Goal: Task Accomplishment & Management: Complete application form

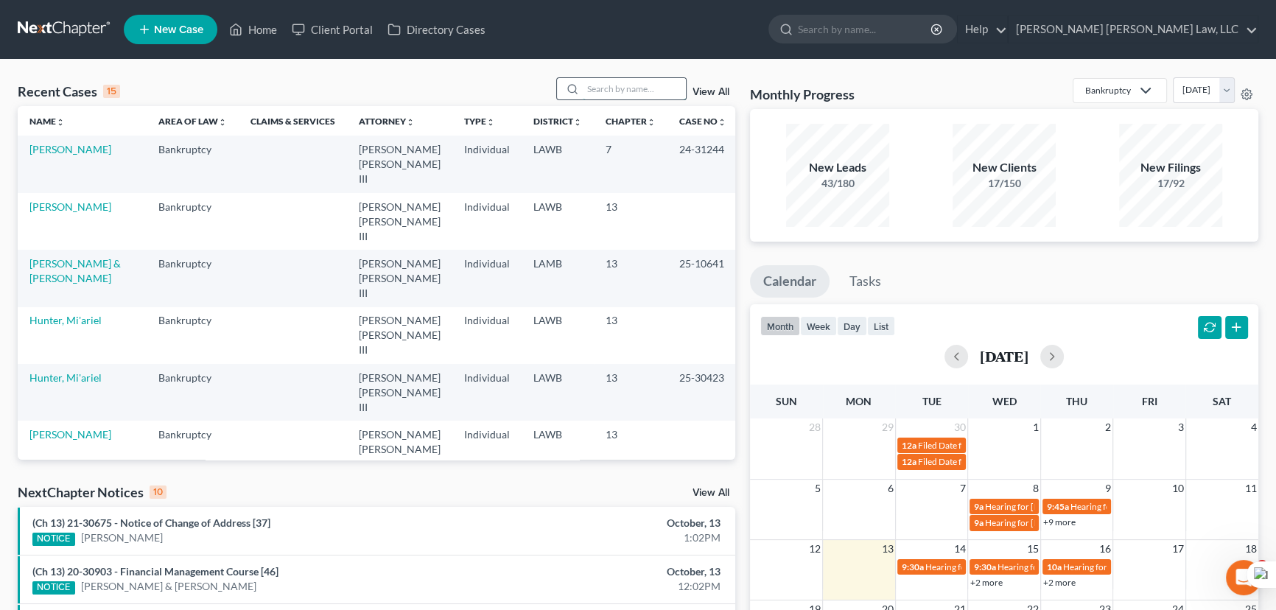
click at [623, 87] on input "search" at bounding box center [634, 88] width 103 height 21
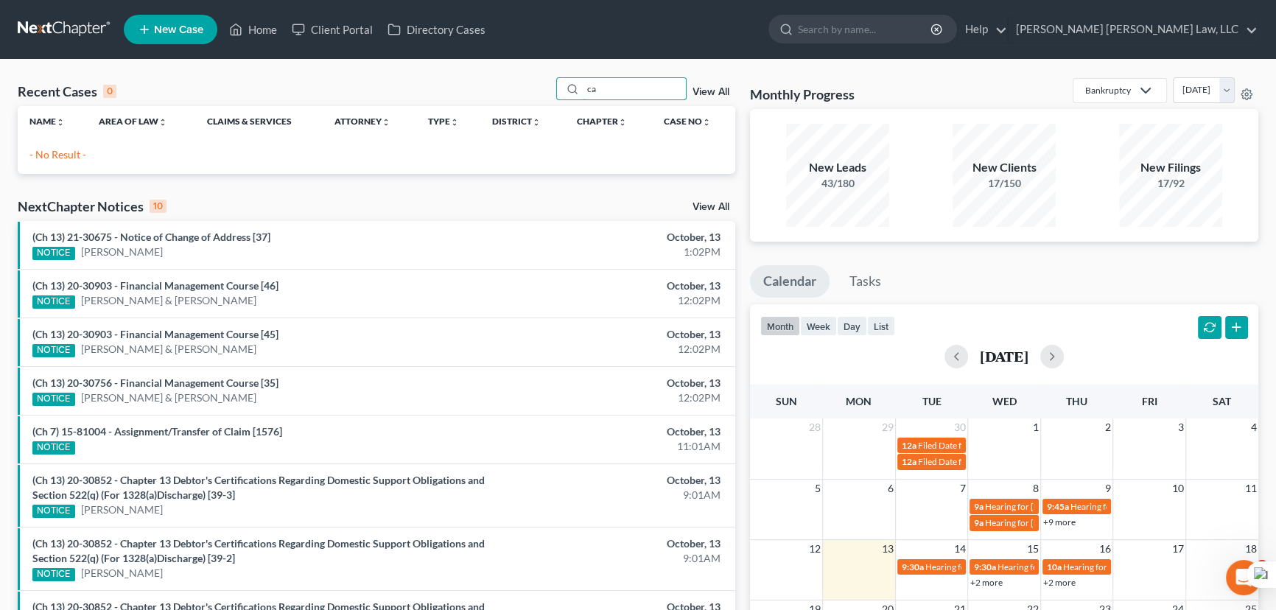
type input "c"
type input "j"
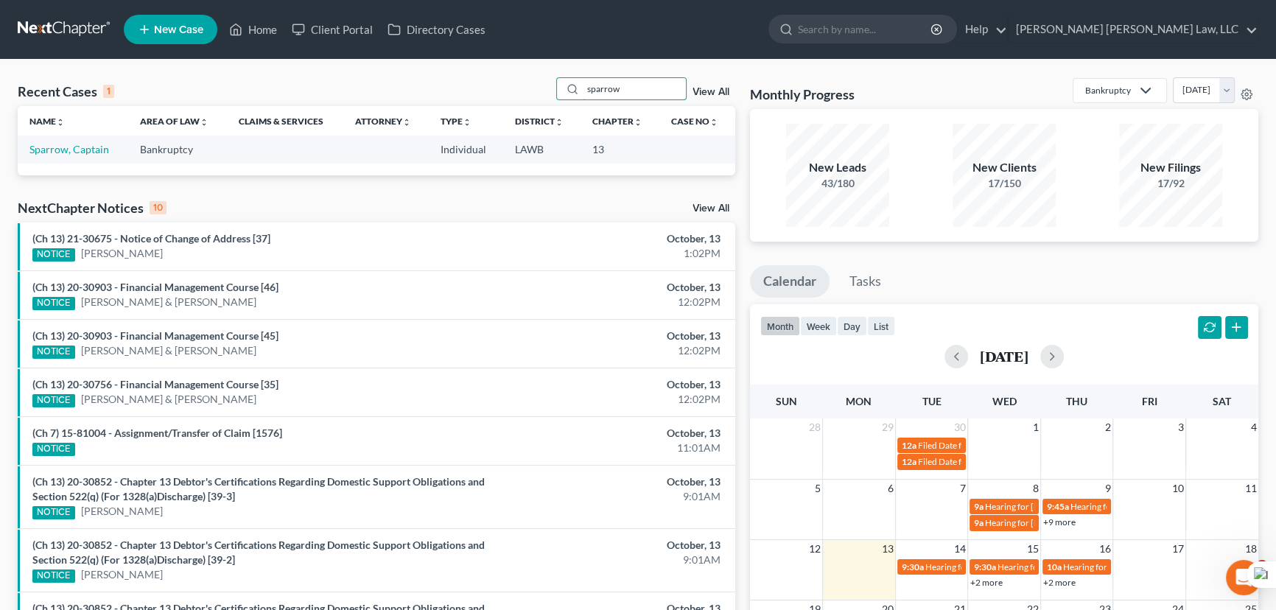
drag, startPoint x: 636, startPoint y: 95, endPoint x: 527, endPoint y: 87, distance: 110.0
click at [527, 87] on div "Recent Cases 1 sparrow View All" at bounding box center [376, 91] width 717 height 29
type input "[PERSON_NAME]"
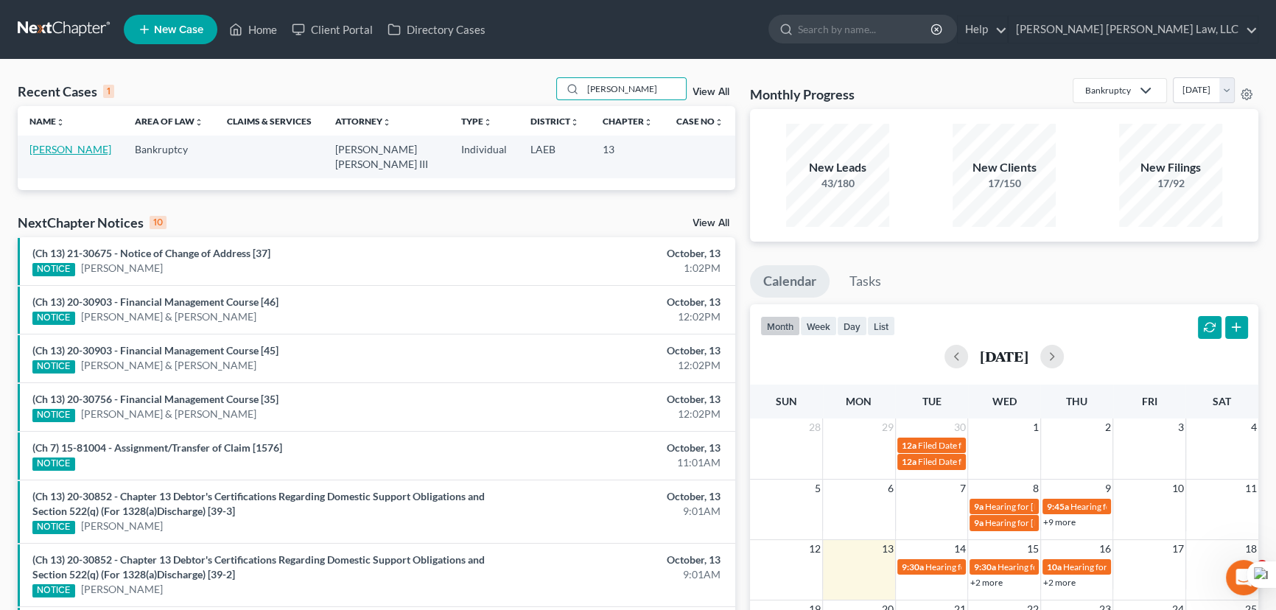
click at [77, 154] on link "[PERSON_NAME]" at bounding box center [70, 149] width 82 height 13
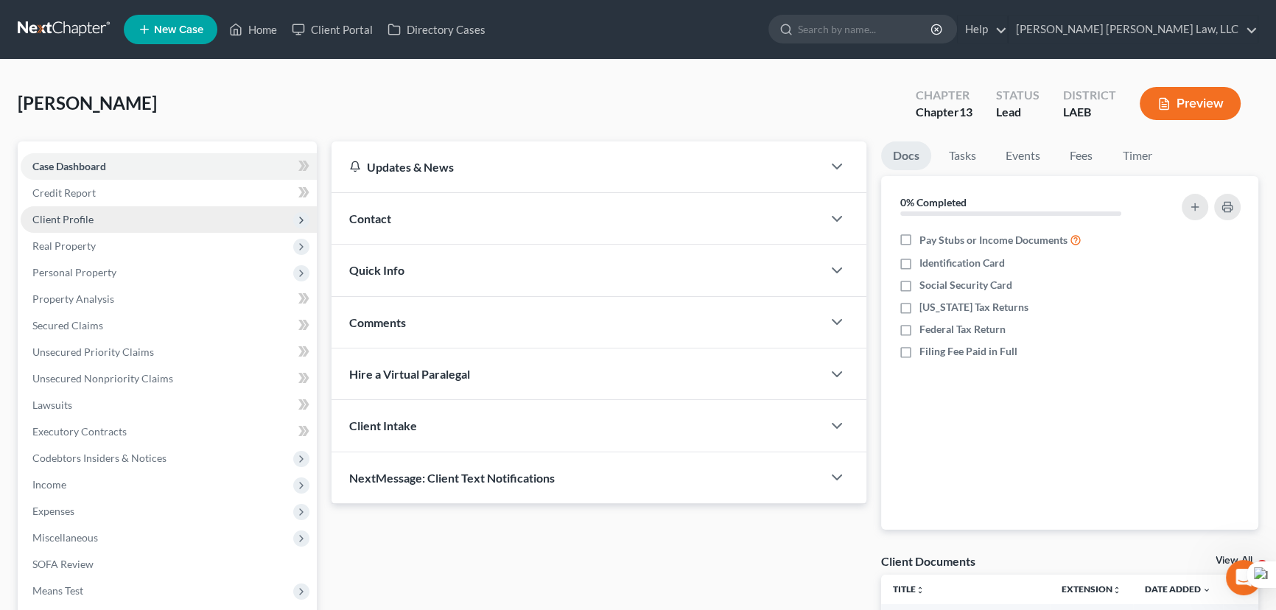
click at [105, 208] on span "Client Profile" at bounding box center [169, 219] width 296 height 27
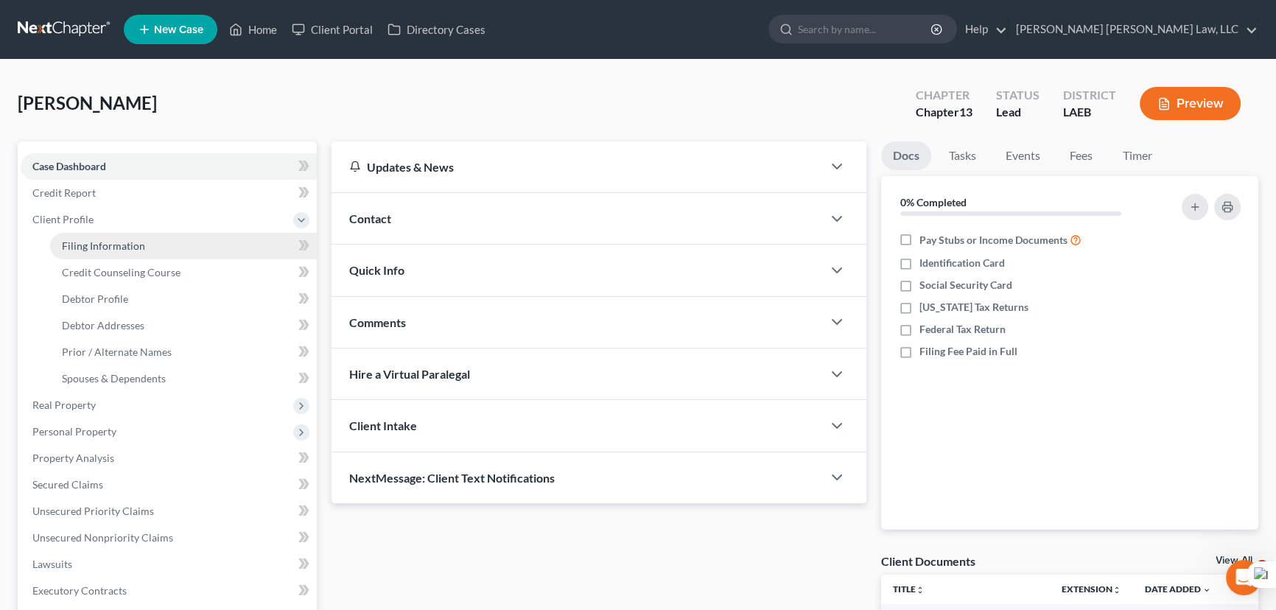
click at [107, 235] on link "Filing Information" at bounding box center [183, 246] width 267 height 27
select select "1"
select select "0"
select select "3"
select select "19"
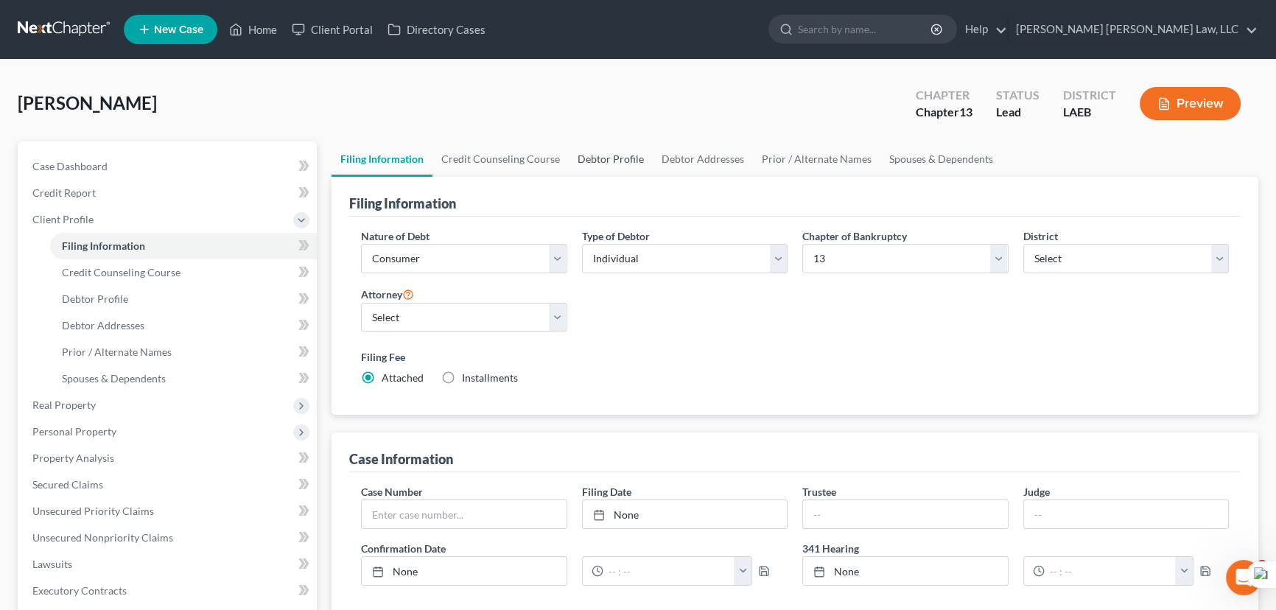
click at [581, 155] on link "Debtor Profile" at bounding box center [611, 158] width 84 height 35
select select "0"
select select "1"
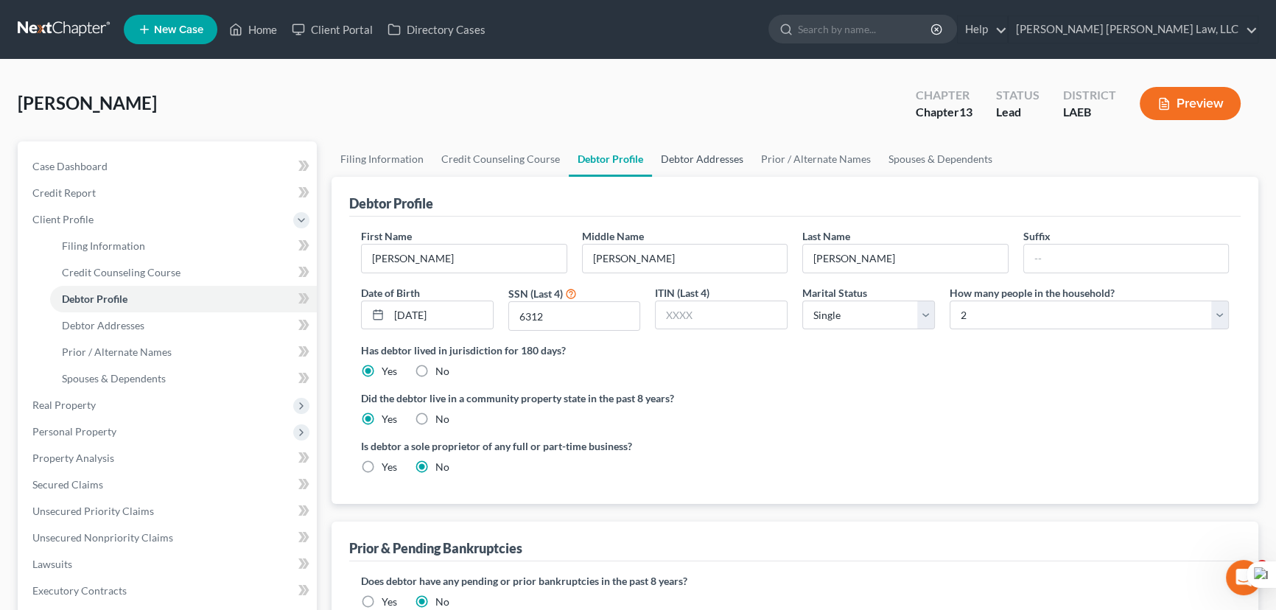
click at [696, 173] on link "Debtor Addresses" at bounding box center [702, 158] width 100 height 35
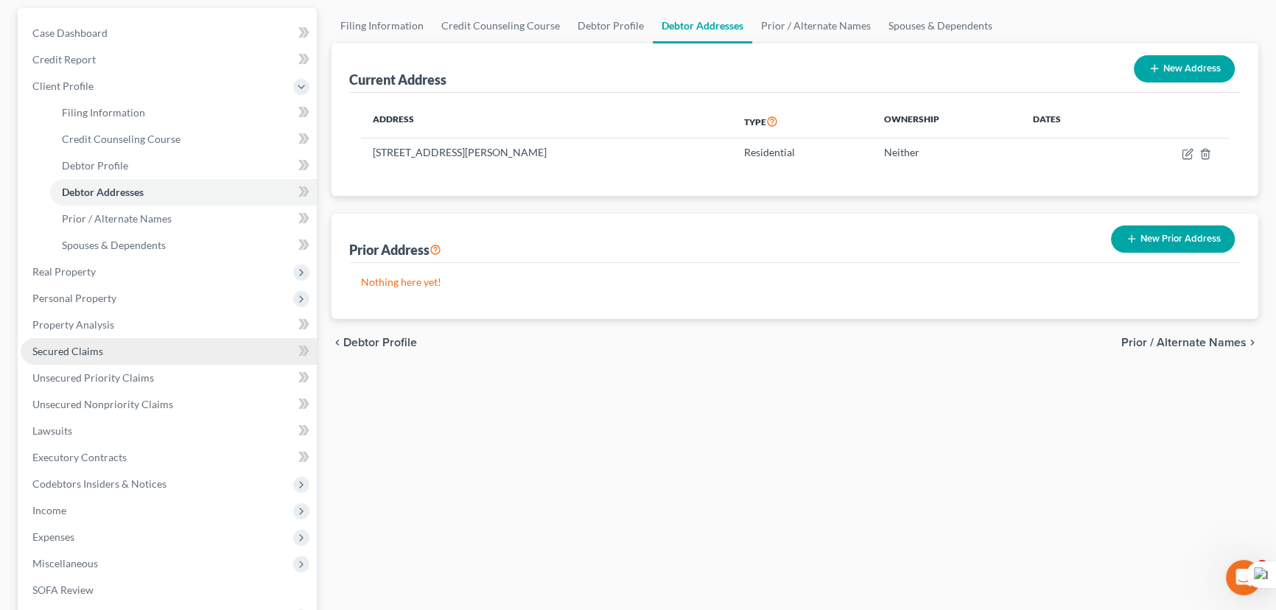
drag, startPoint x: 112, startPoint y: 352, endPoint x: 165, endPoint y: 350, distance: 53.1
click at [112, 352] on link "Secured Claims" at bounding box center [169, 351] width 296 height 27
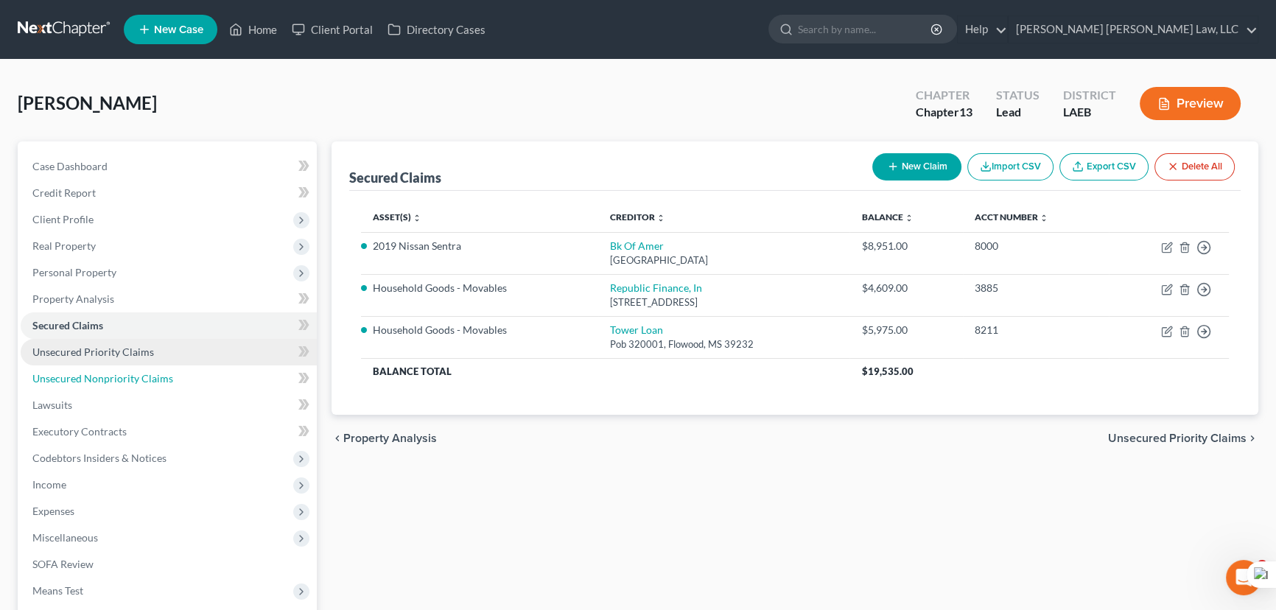
drag, startPoint x: 161, startPoint y: 368, endPoint x: 162, endPoint y: 360, distance: 7.4
click at [161, 368] on link "Unsecured Nonpriority Claims" at bounding box center [169, 378] width 296 height 27
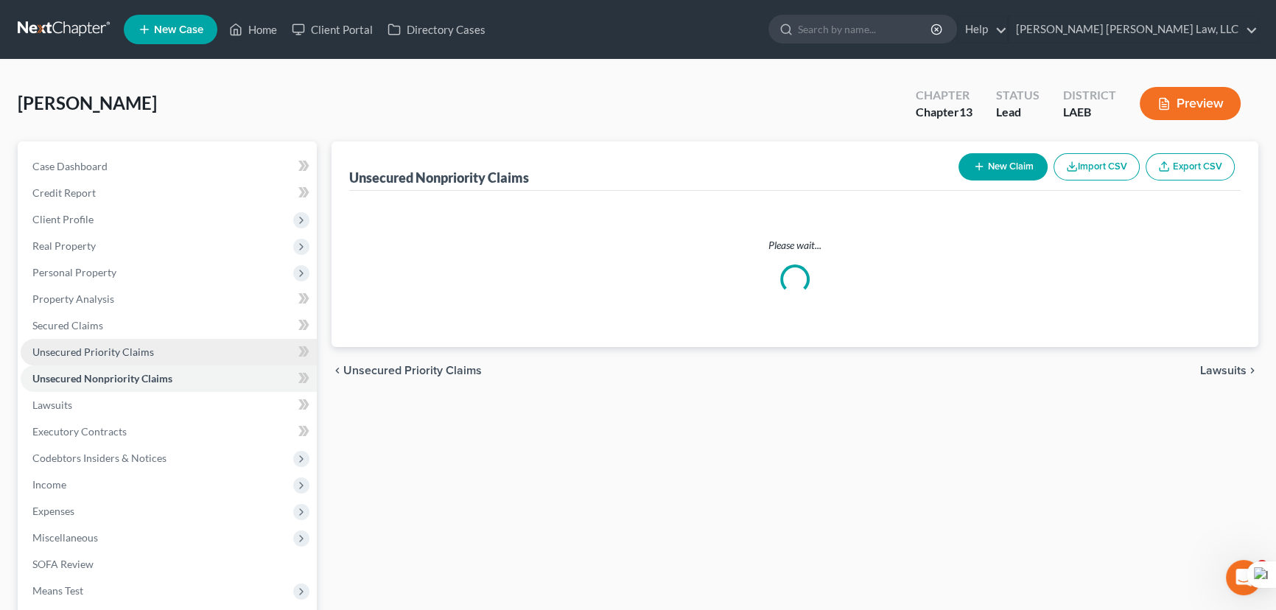
click at [162, 357] on link "Unsecured Priority Claims" at bounding box center [169, 352] width 296 height 27
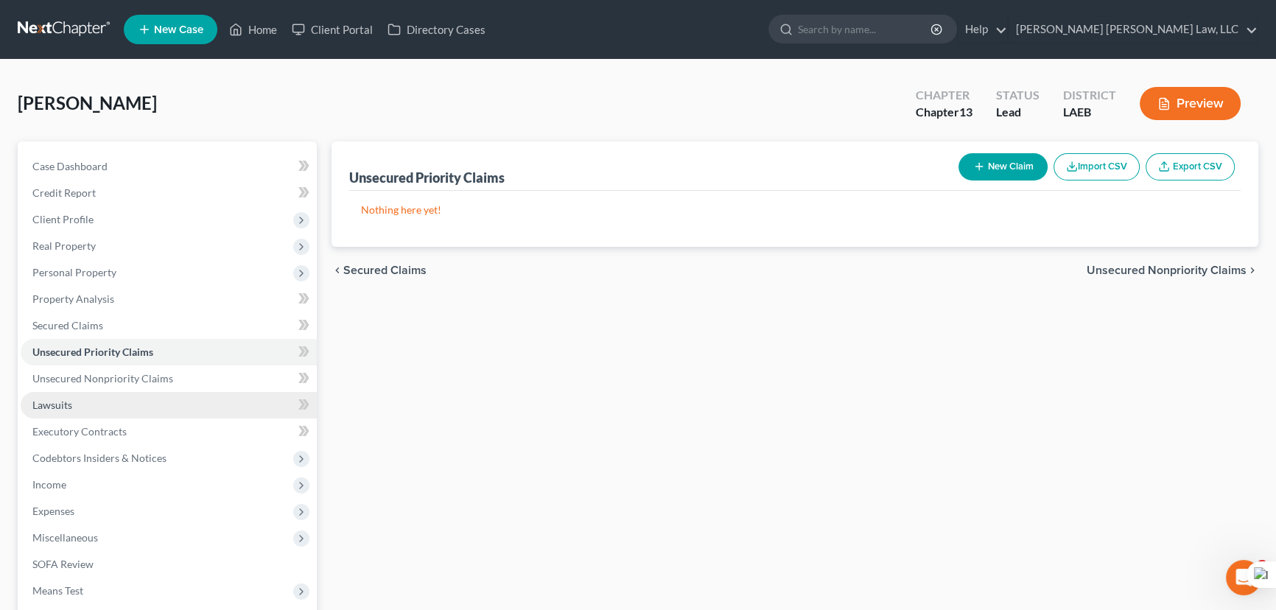
click at [178, 397] on link "Lawsuits" at bounding box center [169, 405] width 296 height 27
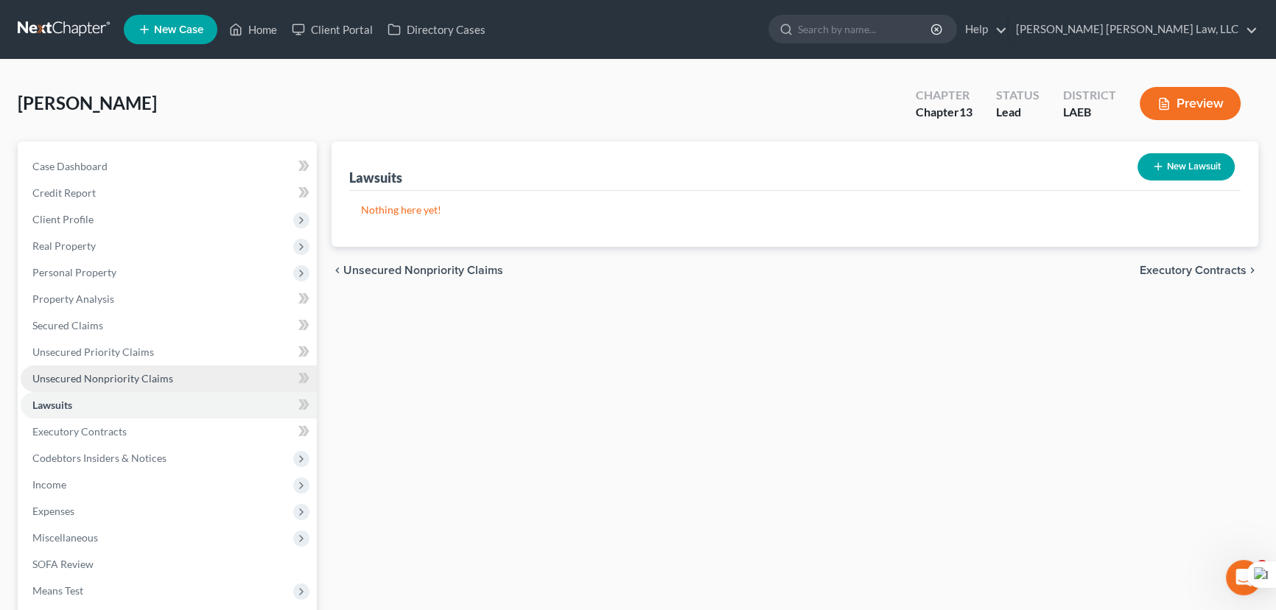
click at [183, 383] on link "Unsecured Nonpriority Claims" at bounding box center [169, 378] width 296 height 27
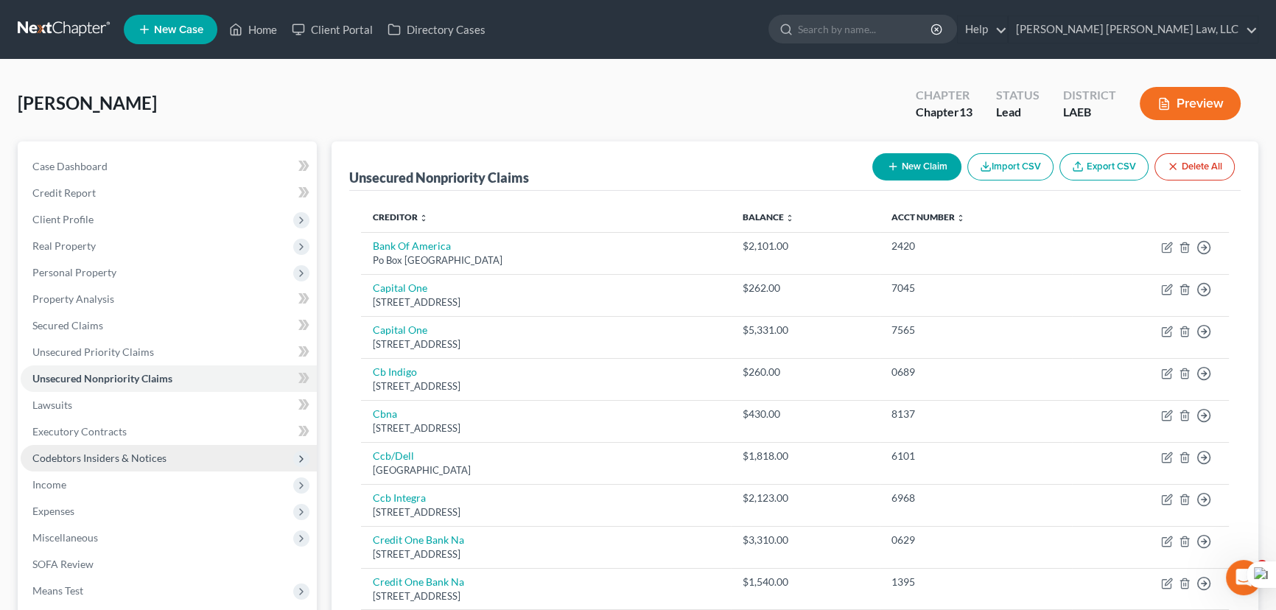
click at [192, 450] on span "Codebtors Insiders & Notices" at bounding box center [169, 458] width 296 height 27
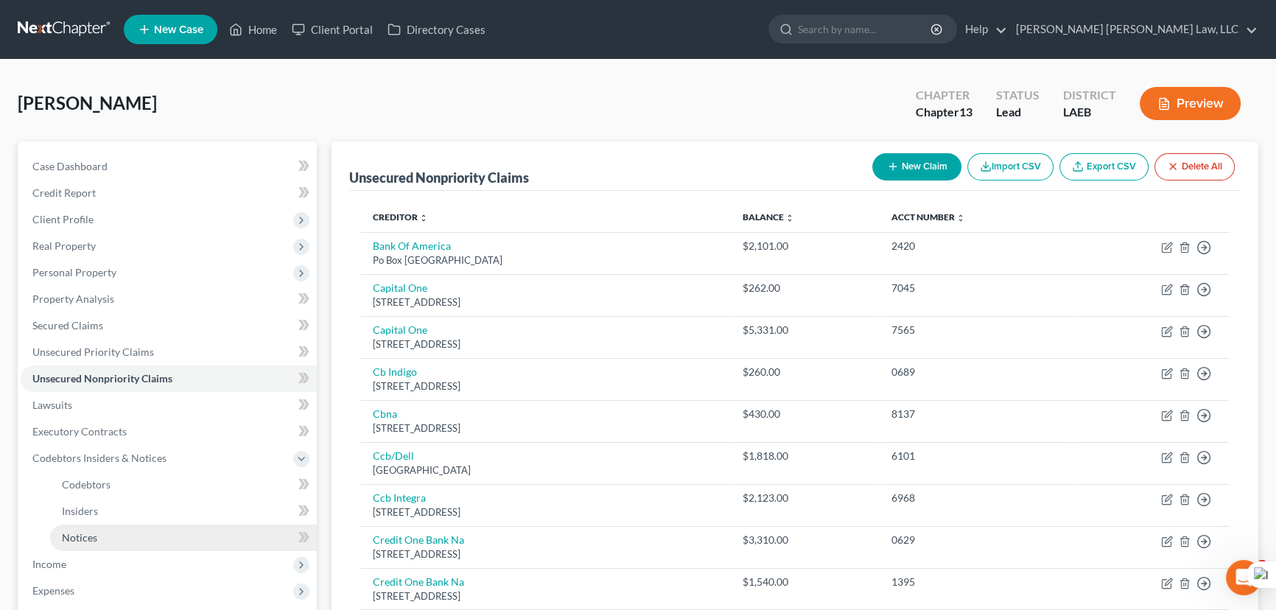
click at [194, 535] on link "Notices" at bounding box center [183, 537] width 267 height 27
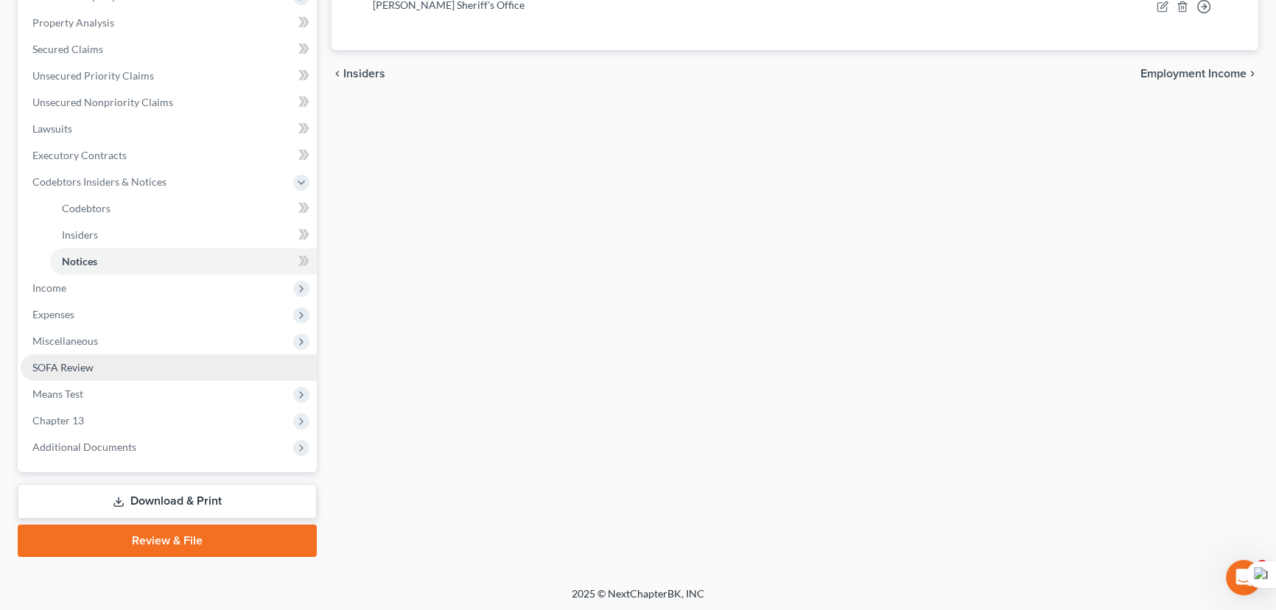
scroll to position [277, 0]
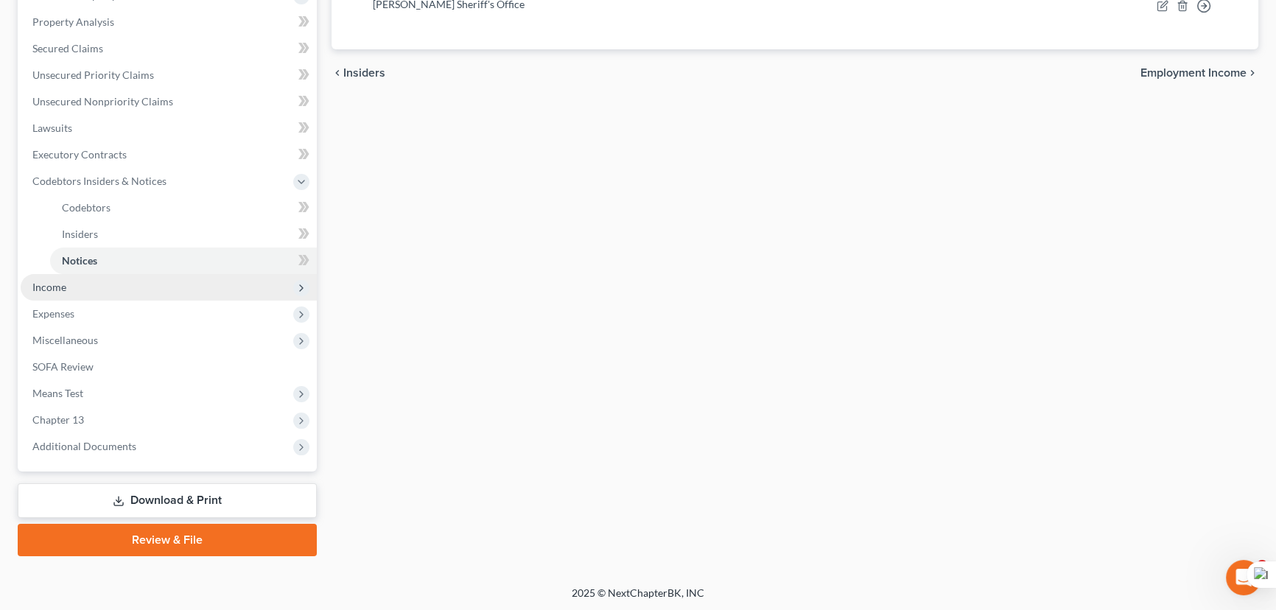
click at [105, 280] on span "Income" at bounding box center [169, 287] width 296 height 27
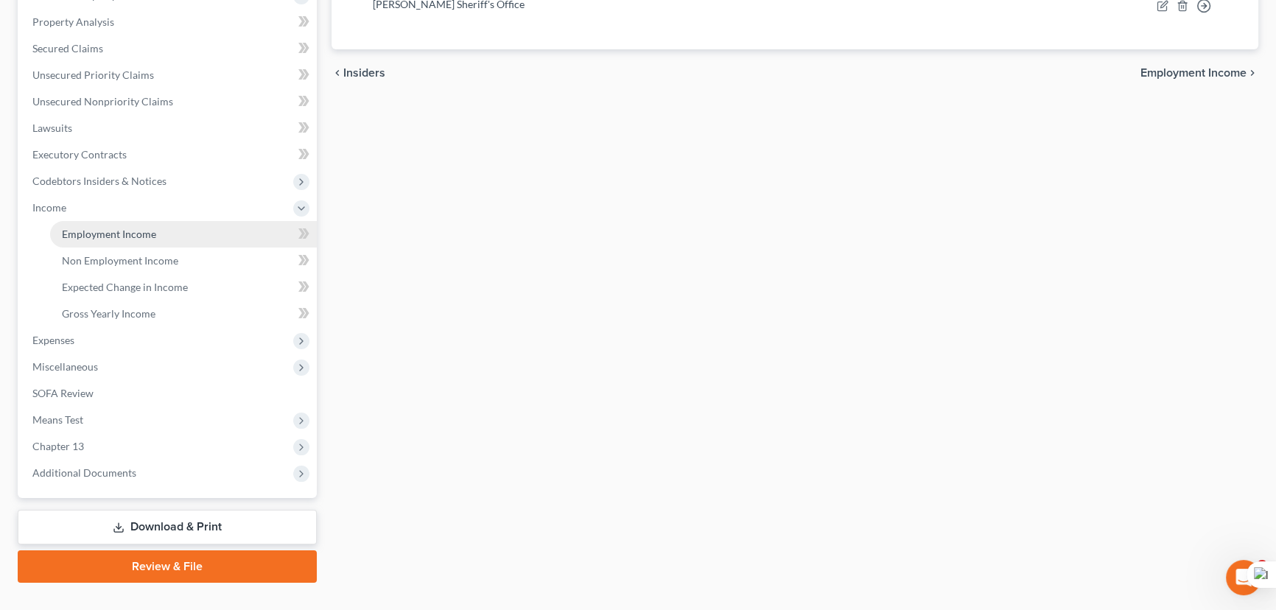
click at [126, 242] on link "Employment Income" at bounding box center [183, 234] width 267 height 27
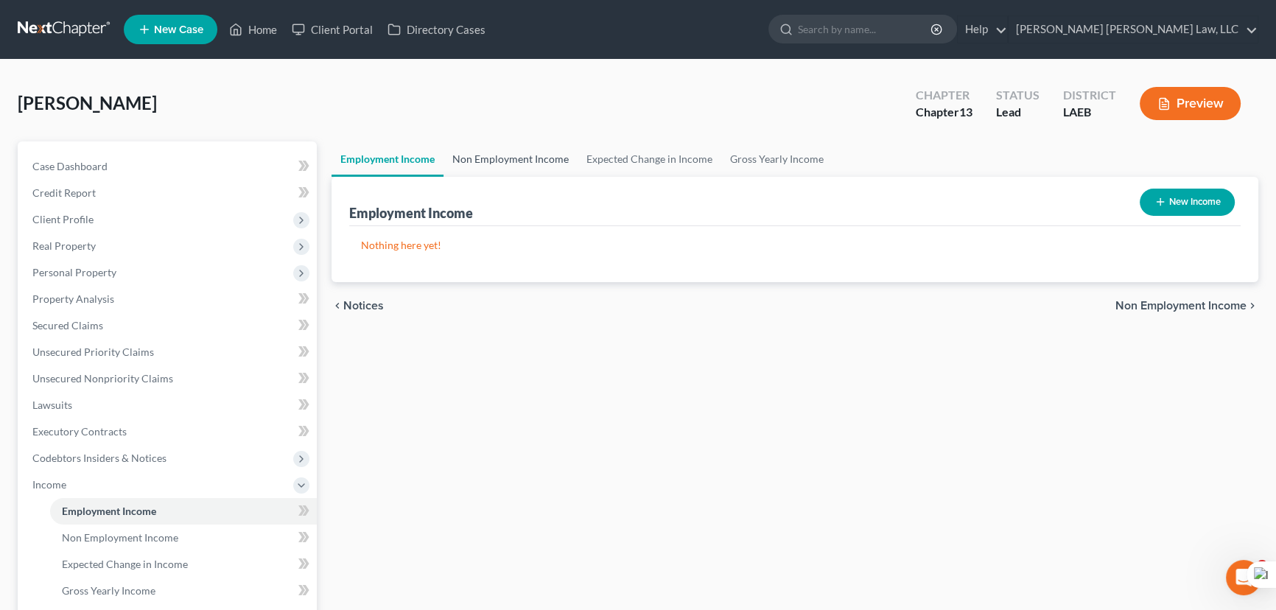
click at [491, 142] on link "Non Employment Income" at bounding box center [510, 158] width 134 height 35
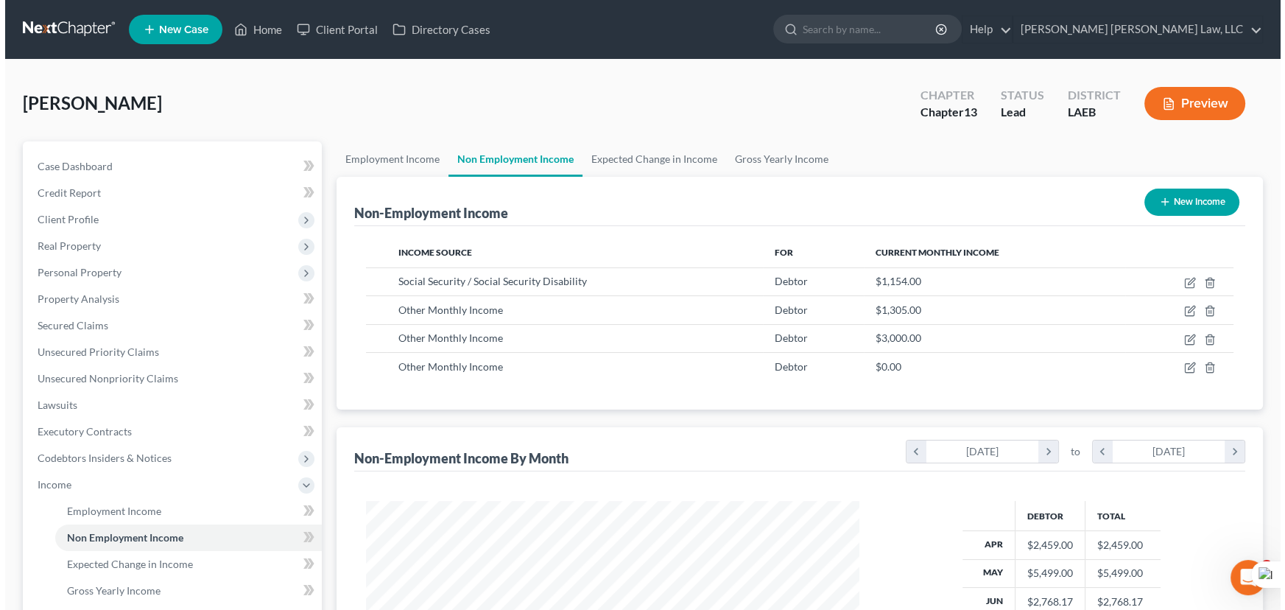
scroll to position [264, 523]
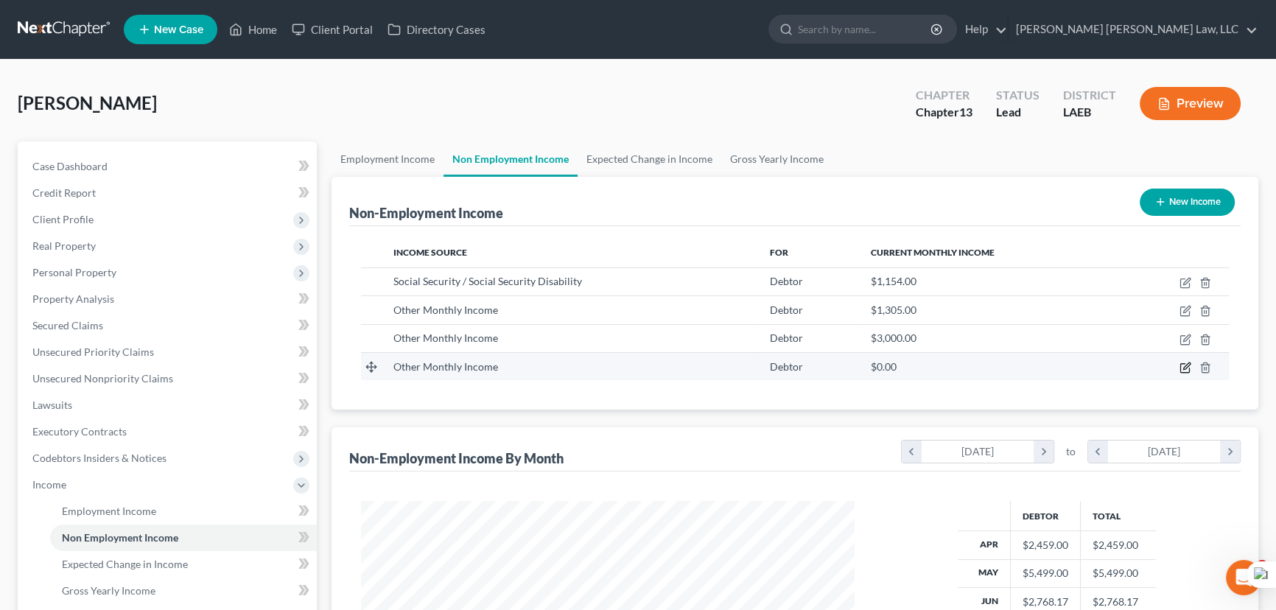
click at [1185, 370] on icon "button" at bounding box center [1185, 368] width 12 height 12
select select "13"
select select "0"
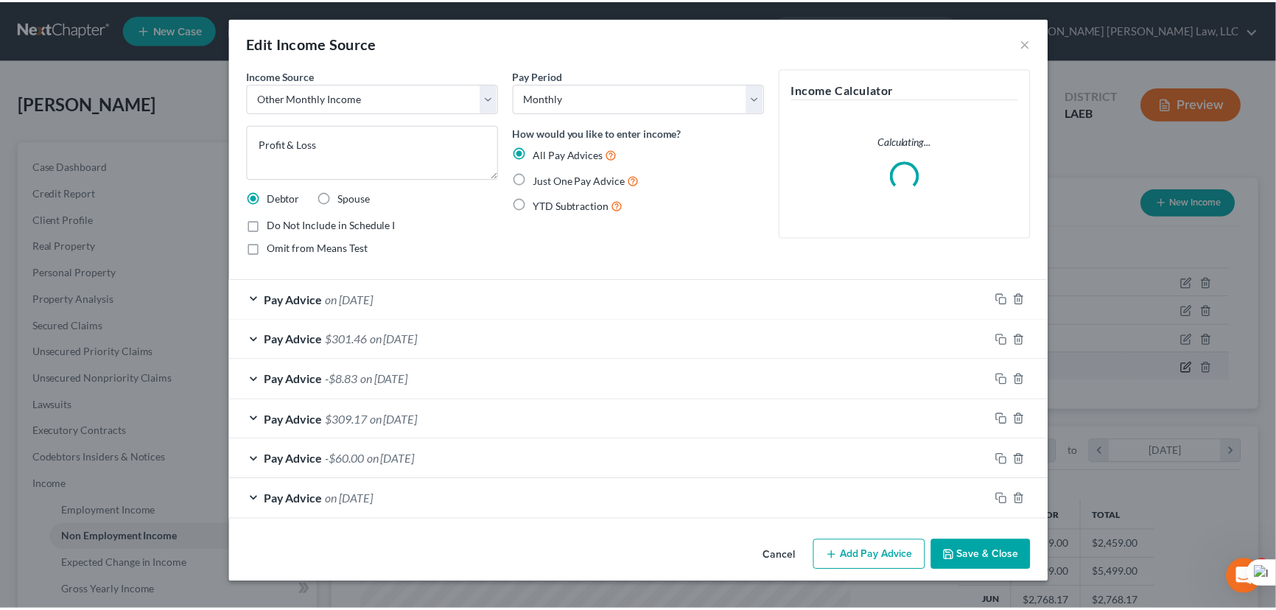
scroll to position [264, 527]
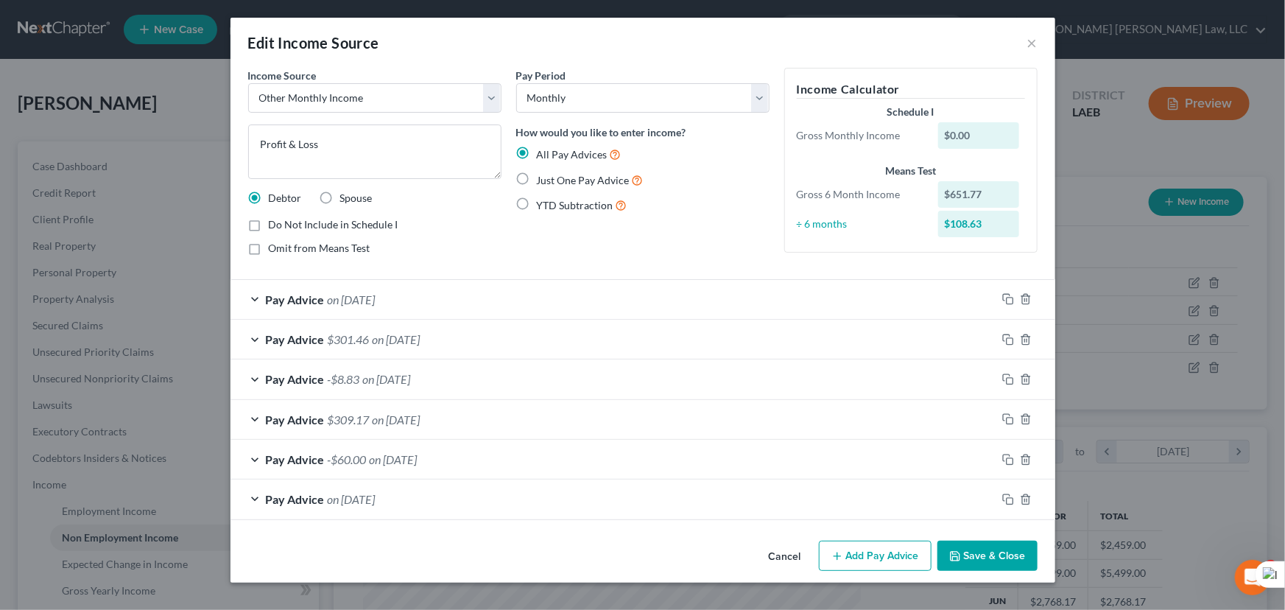
click at [1016, 544] on button "Save & Close" at bounding box center [988, 556] width 100 height 31
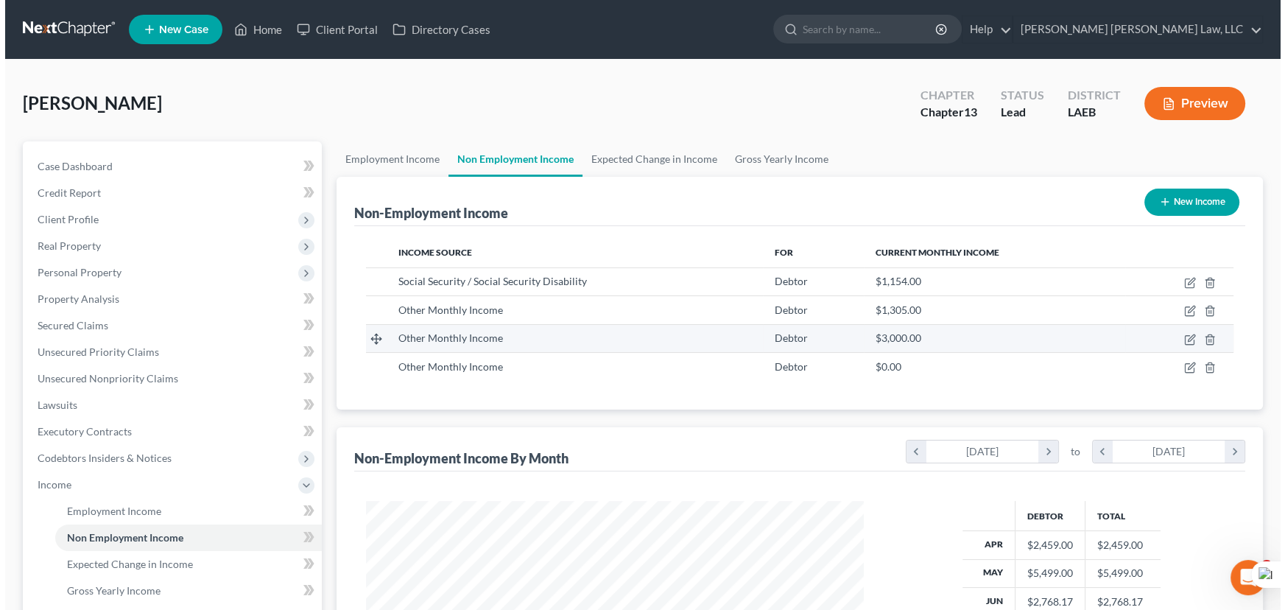
scroll to position [736321, 736062]
click at [1187, 335] on icon "button" at bounding box center [1185, 340] width 12 height 12
select select "13"
select select "0"
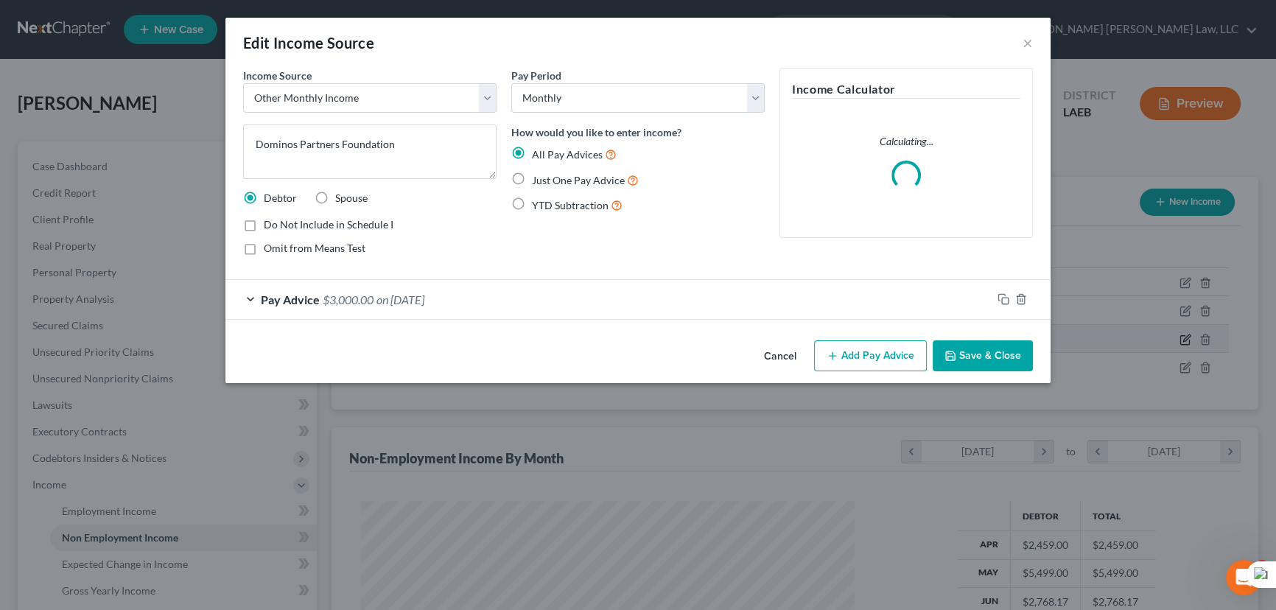
scroll to position [264, 527]
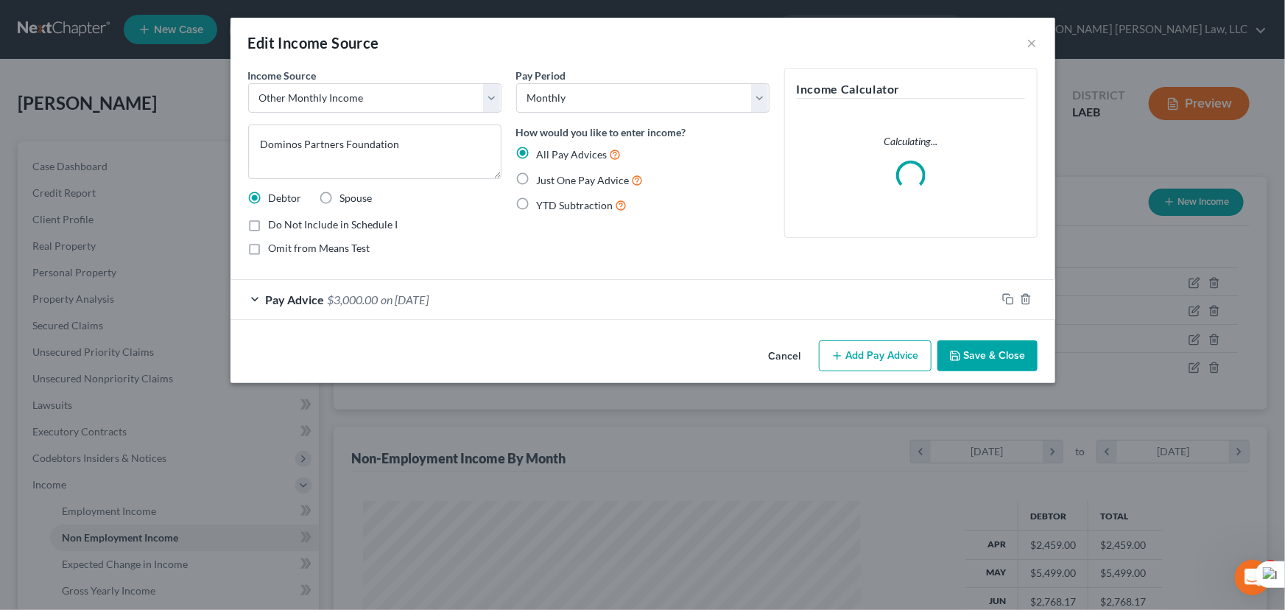
click at [978, 376] on div "Cancel Add Pay Advice Save & Close" at bounding box center [643, 358] width 825 height 49
click at [982, 351] on button "Save & Close" at bounding box center [988, 355] width 100 height 31
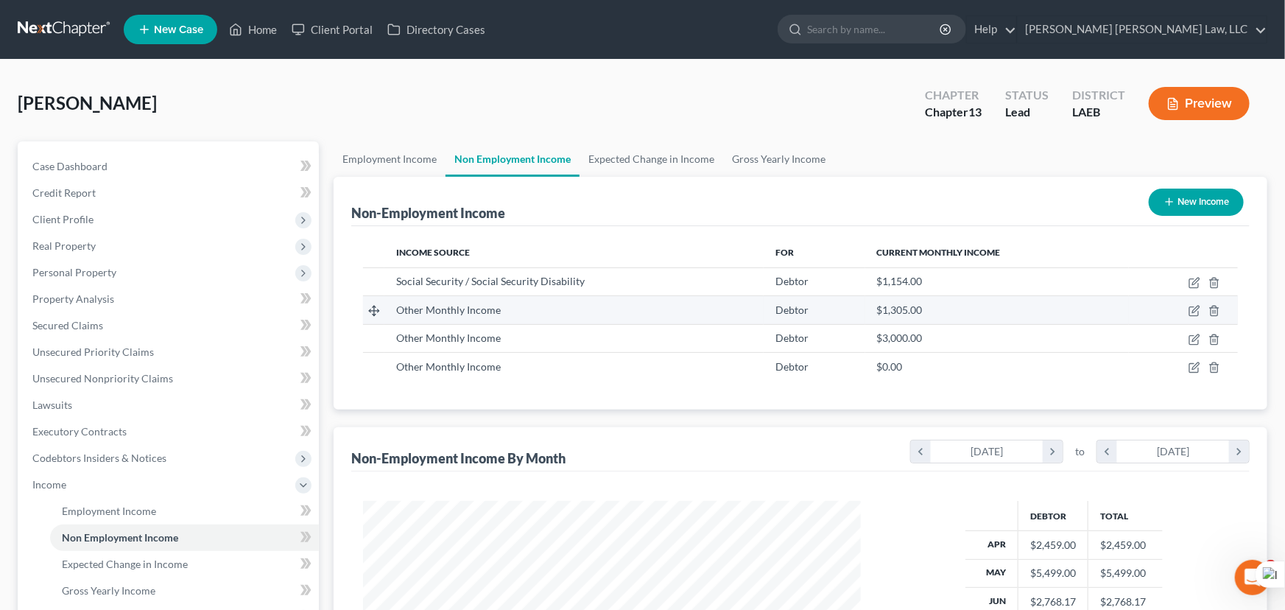
scroll to position [736321, 736062]
click at [1183, 308] on icon "button" at bounding box center [1185, 311] width 12 height 12
select select "13"
select select "0"
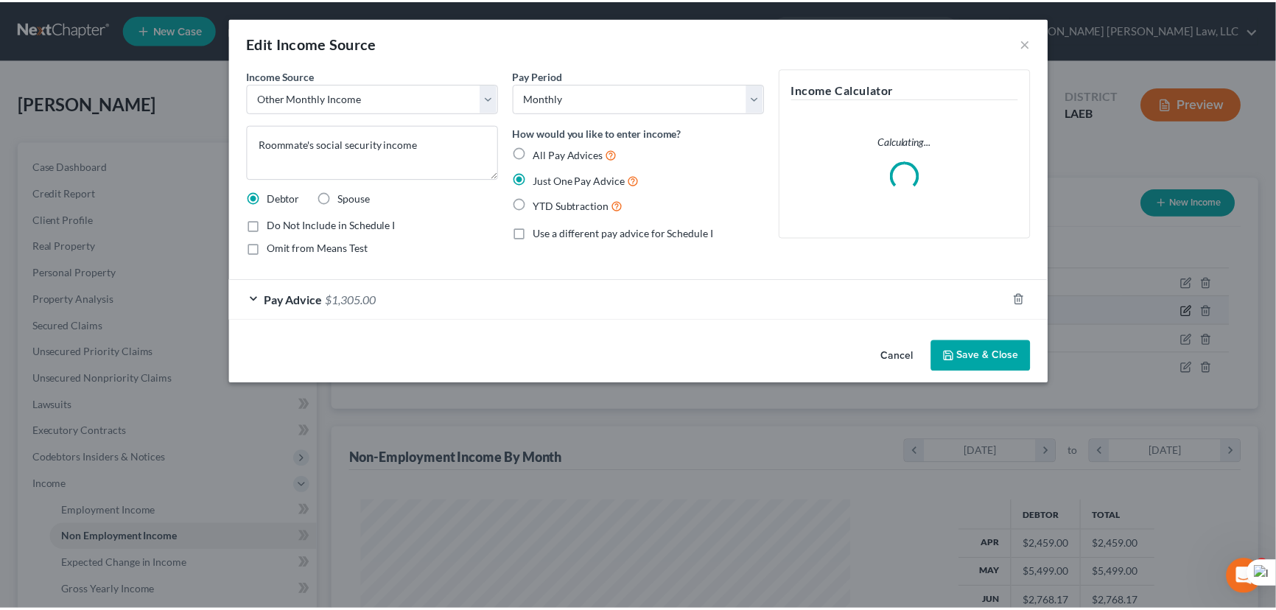
scroll to position [264, 527]
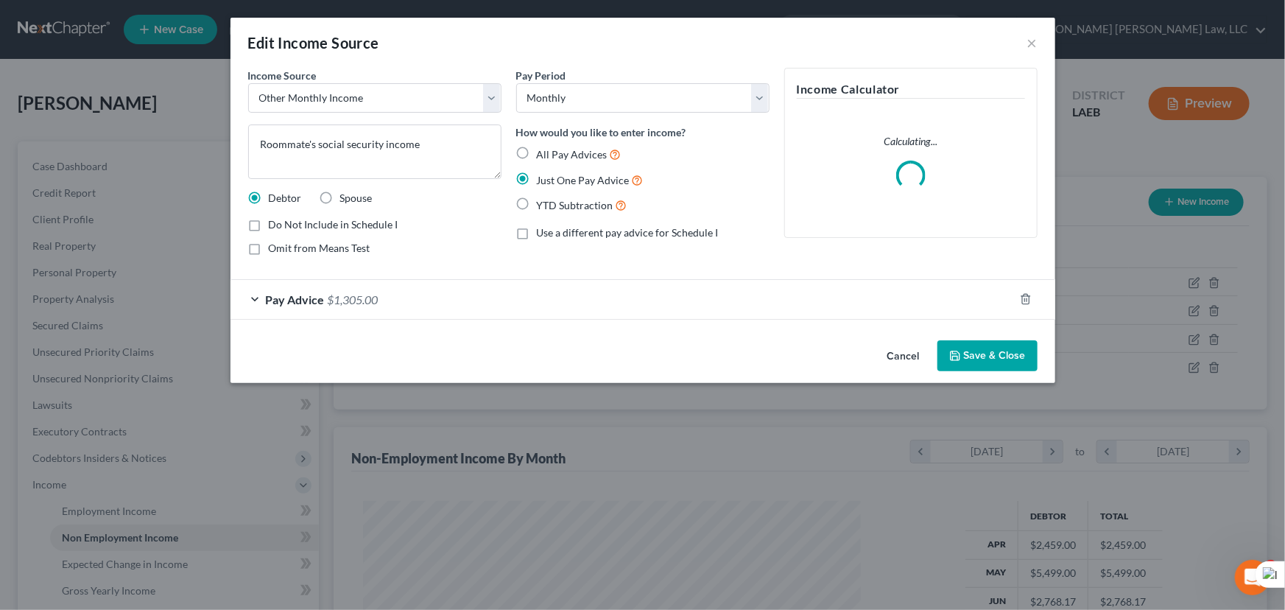
click at [980, 348] on button "Save & Close" at bounding box center [988, 355] width 100 height 31
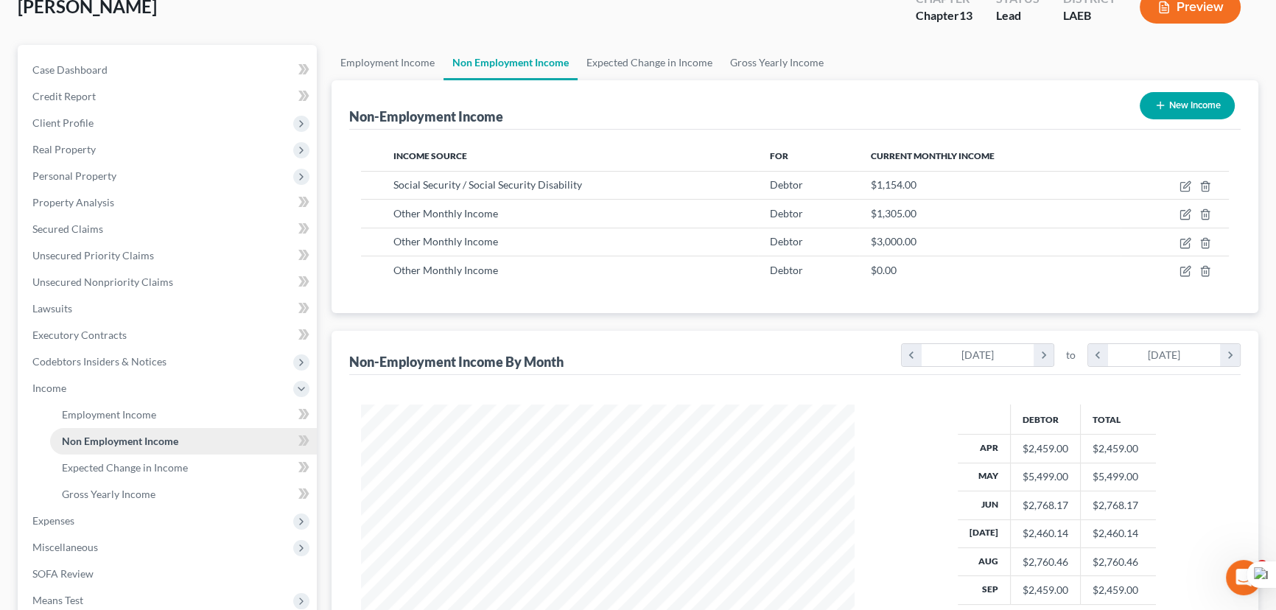
scroll to position [303, 0]
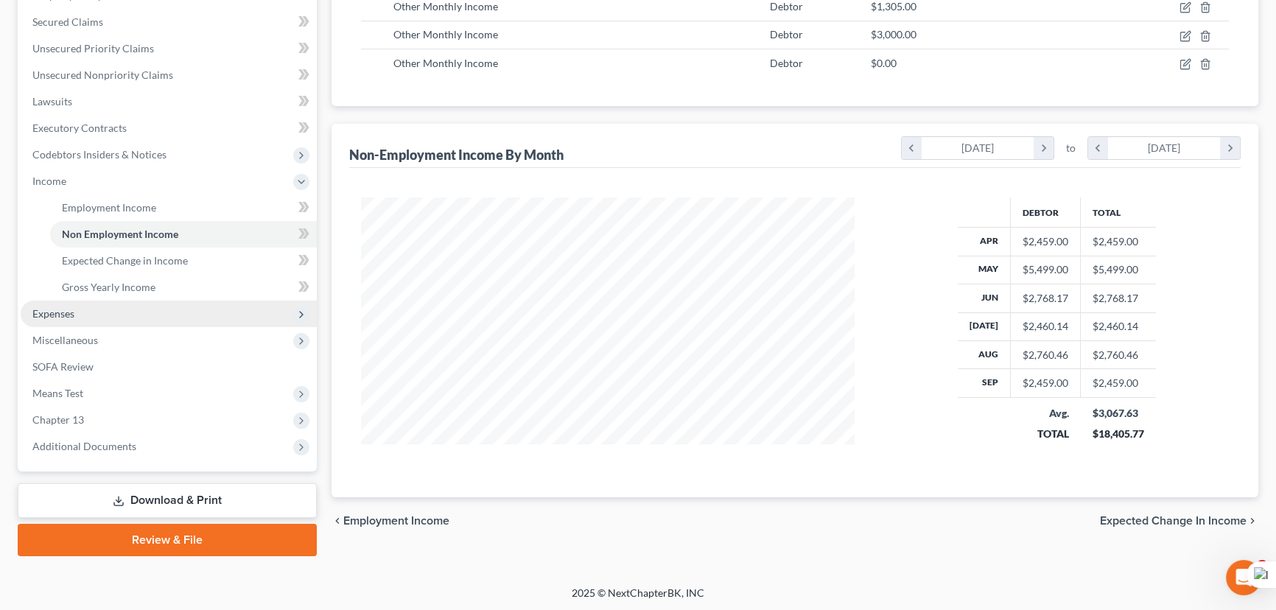
drag, startPoint x: 125, startPoint y: 308, endPoint x: 125, endPoint y: 323, distance: 14.7
click at [125, 308] on span "Expenses" at bounding box center [169, 314] width 296 height 27
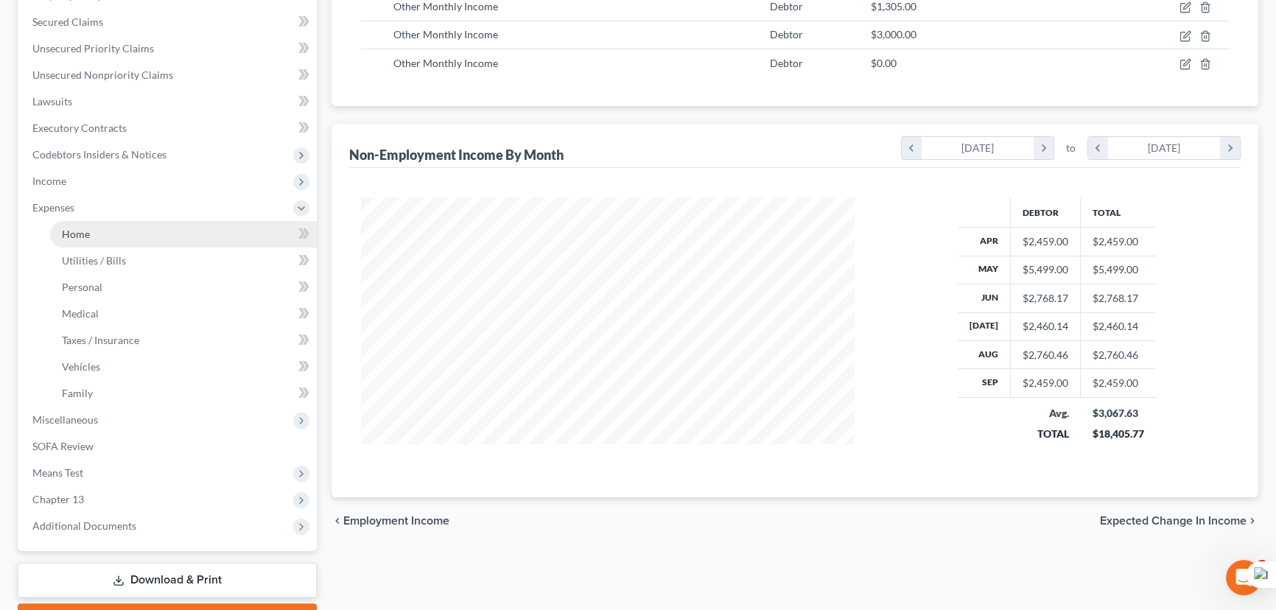
click at [138, 222] on link "Home" at bounding box center [183, 234] width 267 height 27
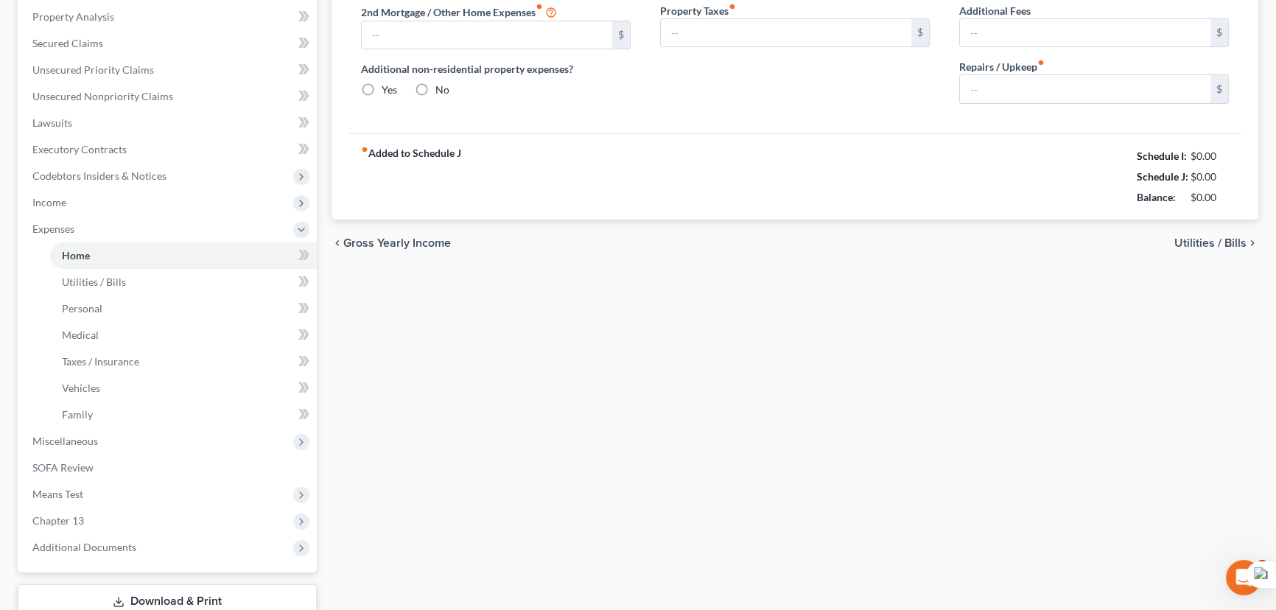
type input "0.00"
radio input "true"
type input "0.00"
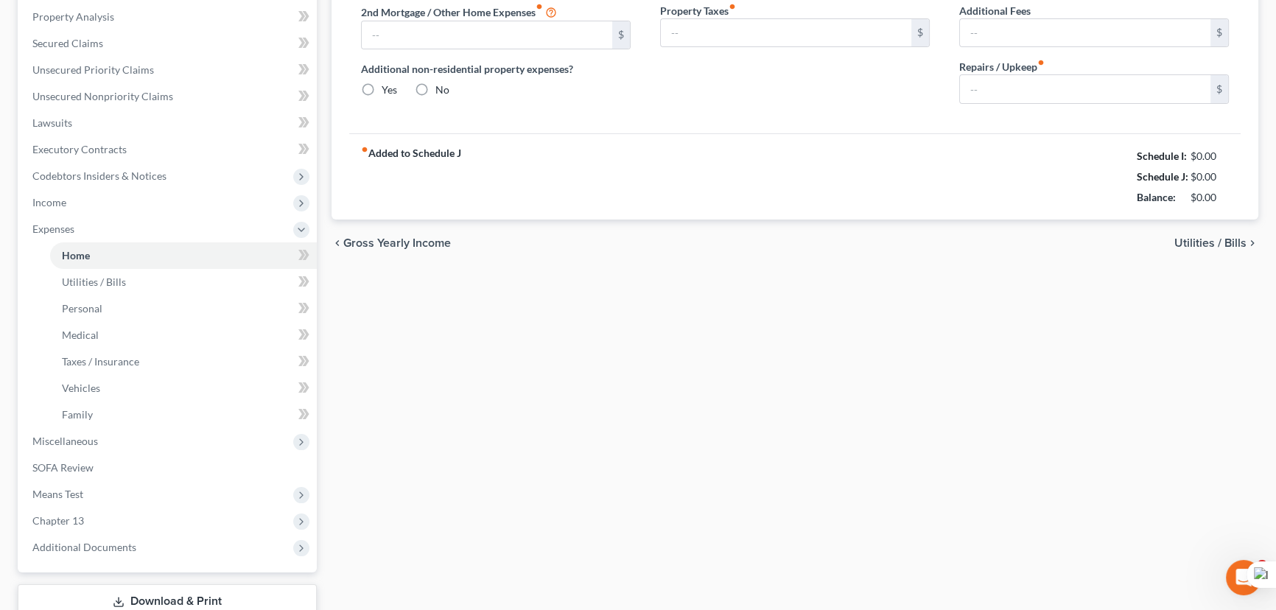
type input "0.00"
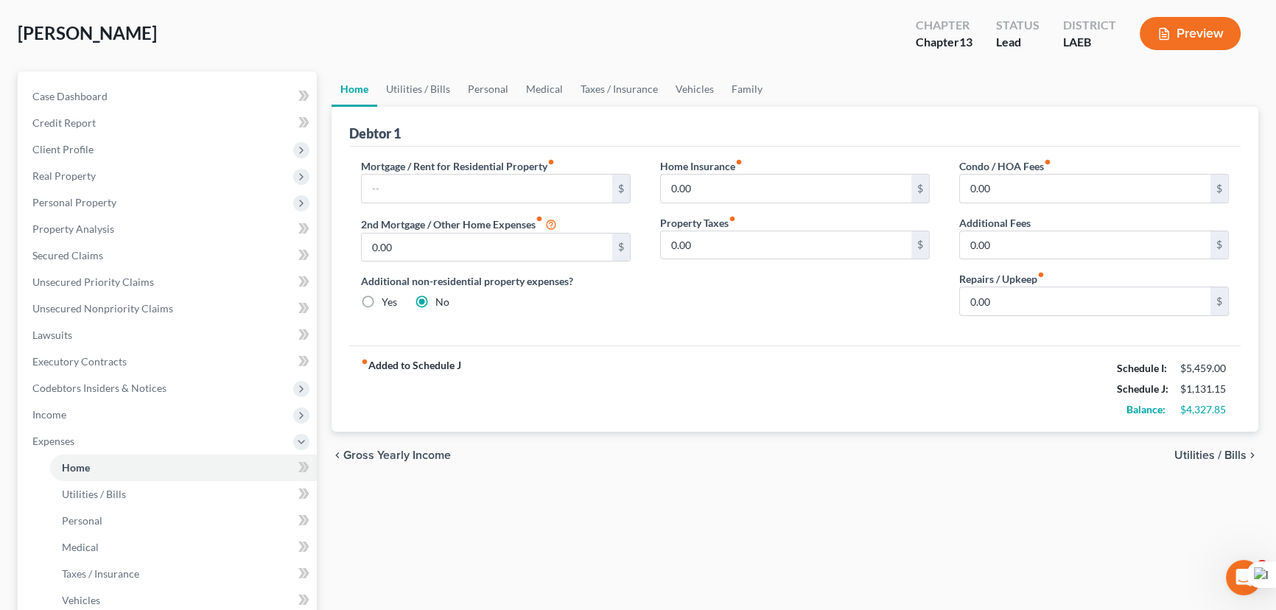
scroll to position [200, 0]
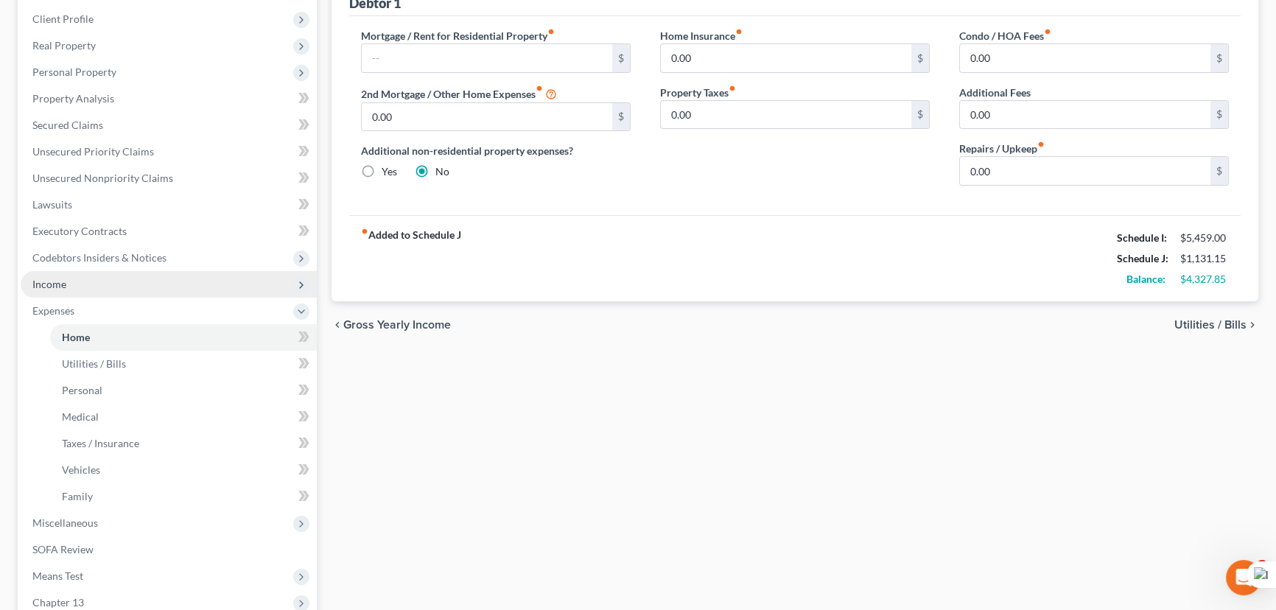
click at [118, 283] on span "Income" at bounding box center [169, 284] width 296 height 27
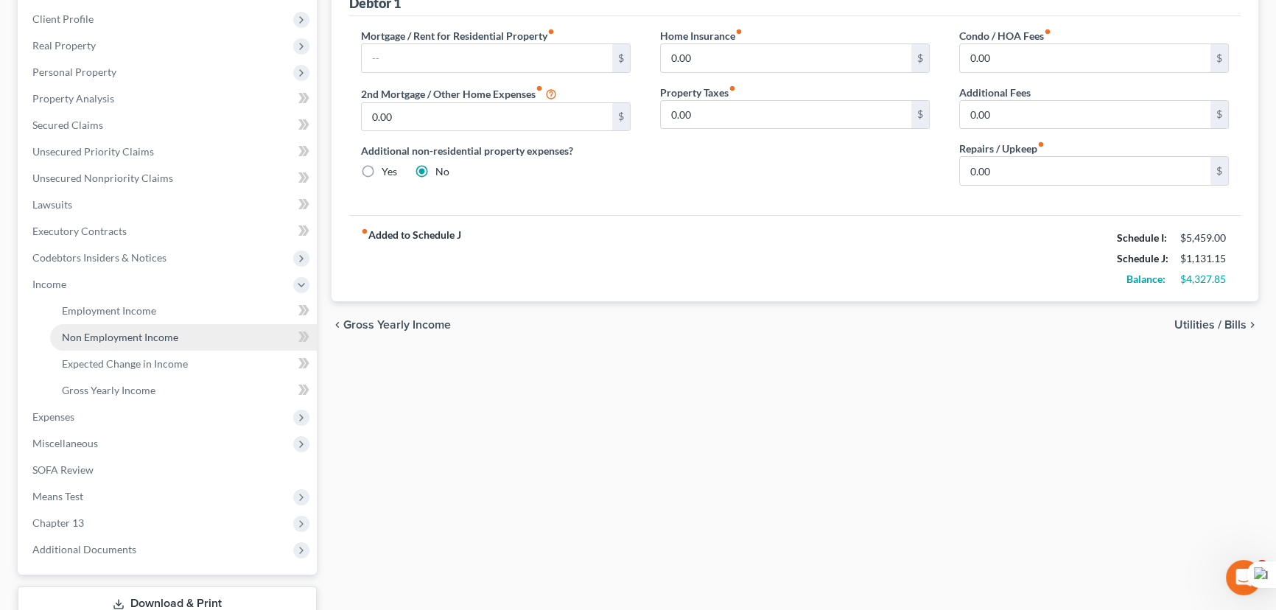
click at [146, 331] on span "Non Employment Income" at bounding box center [120, 337] width 116 height 13
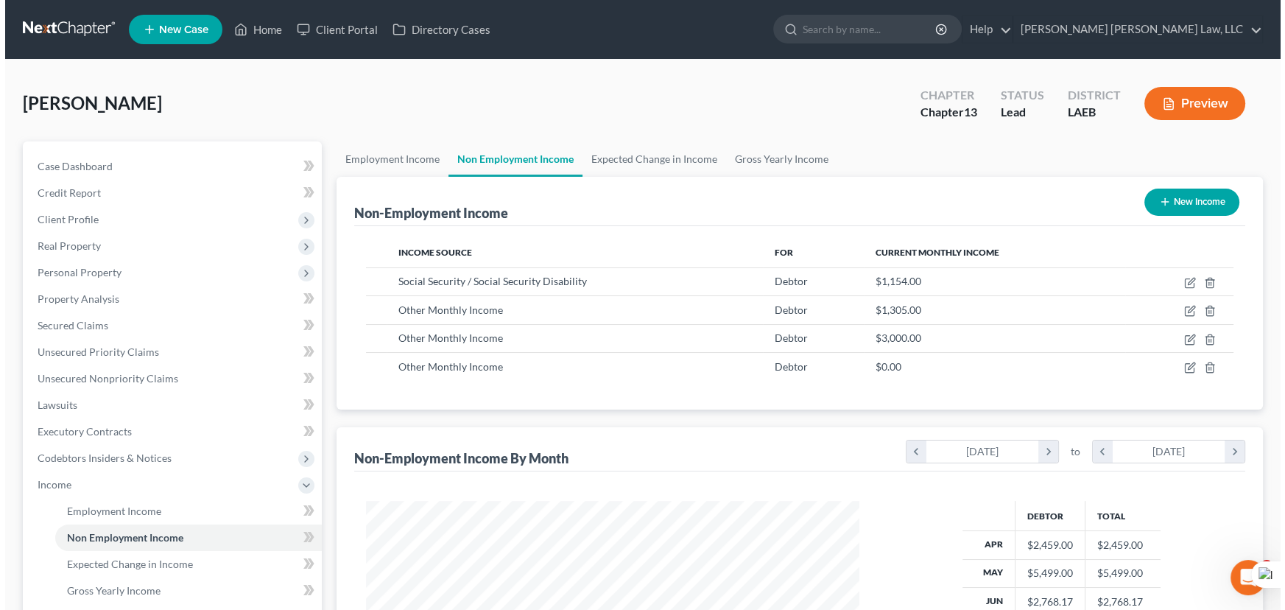
scroll to position [264, 523]
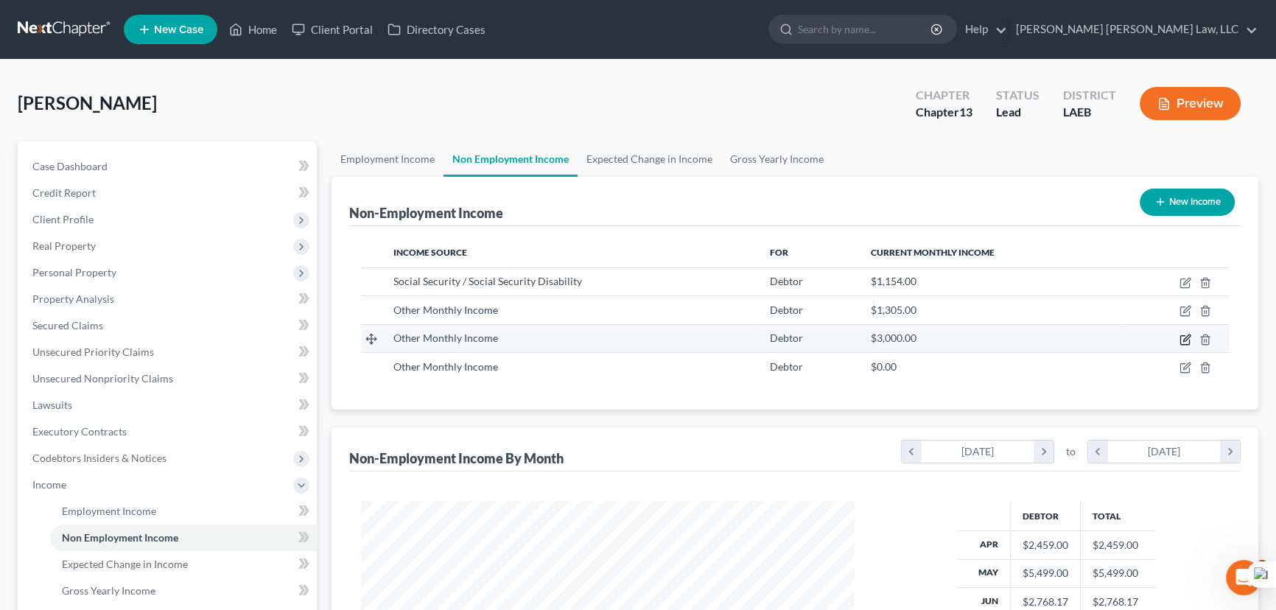
click at [1186, 334] on icon "button" at bounding box center [1185, 340] width 12 height 12
select select "13"
select select "0"
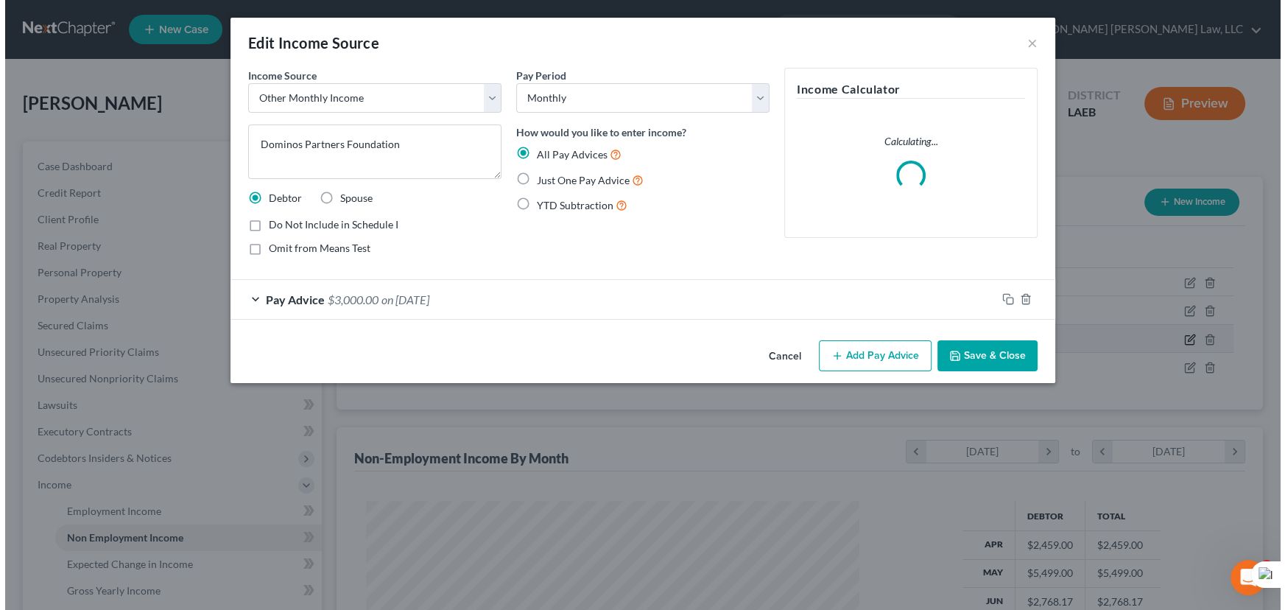
scroll to position [264, 527]
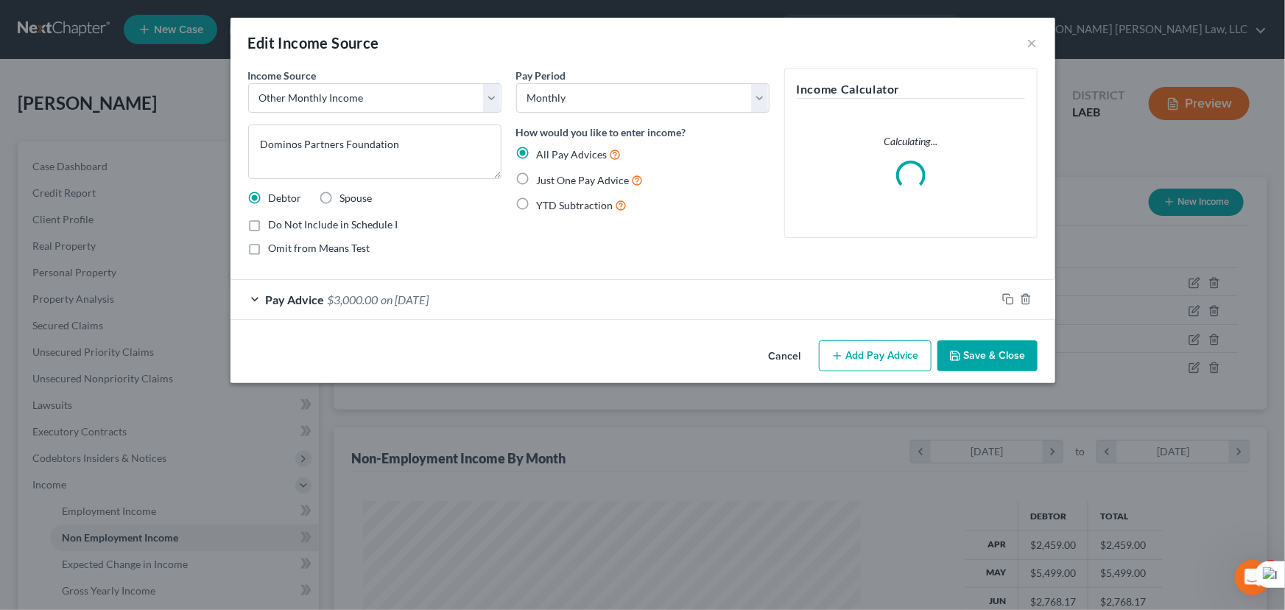
click at [565, 303] on div "Pay Advice $3,000.00 on [DATE]" at bounding box center [614, 299] width 766 height 39
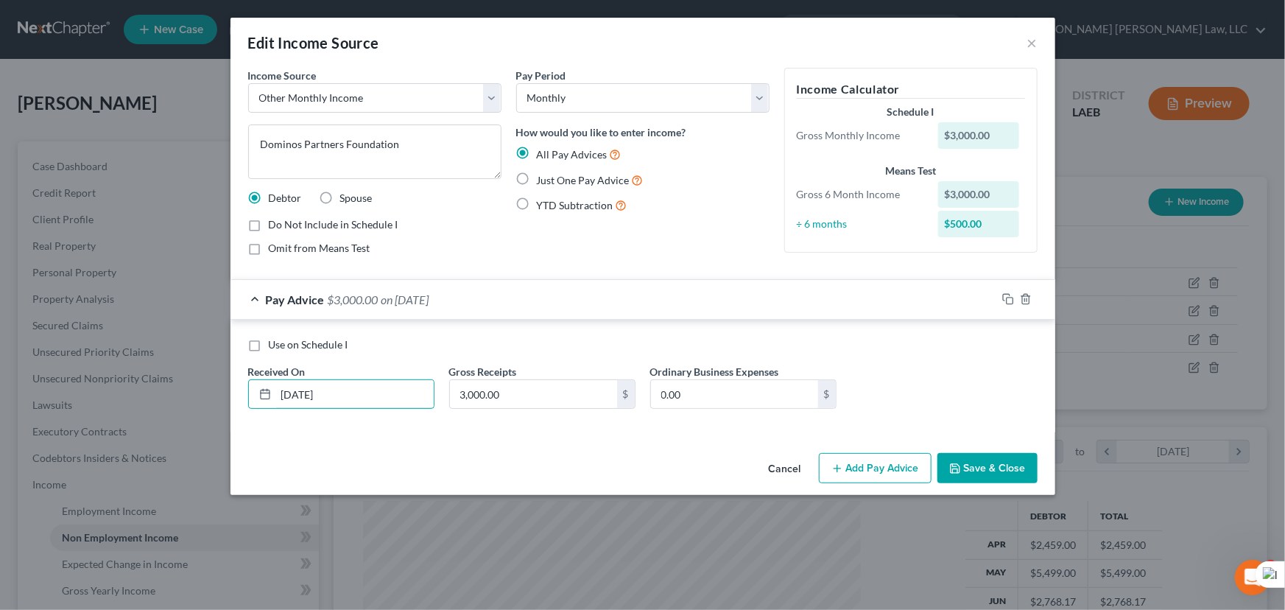
drag, startPoint x: 384, startPoint y: 401, endPoint x: 415, endPoint y: 196, distance: 207.8
click at [0, 340] on div "Edit Income Source × Income Source * Select Unemployment Disability (from emplo…" at bounding box center [642, 305] width 1285 height 610
type input "[DATE]"
click at [563, 375] on div "Gross Receipts 3,000.00 $" at bounding box center [542, 386] width 201 height 45
click at [558, 398] on input "3,000.00" at bounding box center [533, 394] width 167 height 28
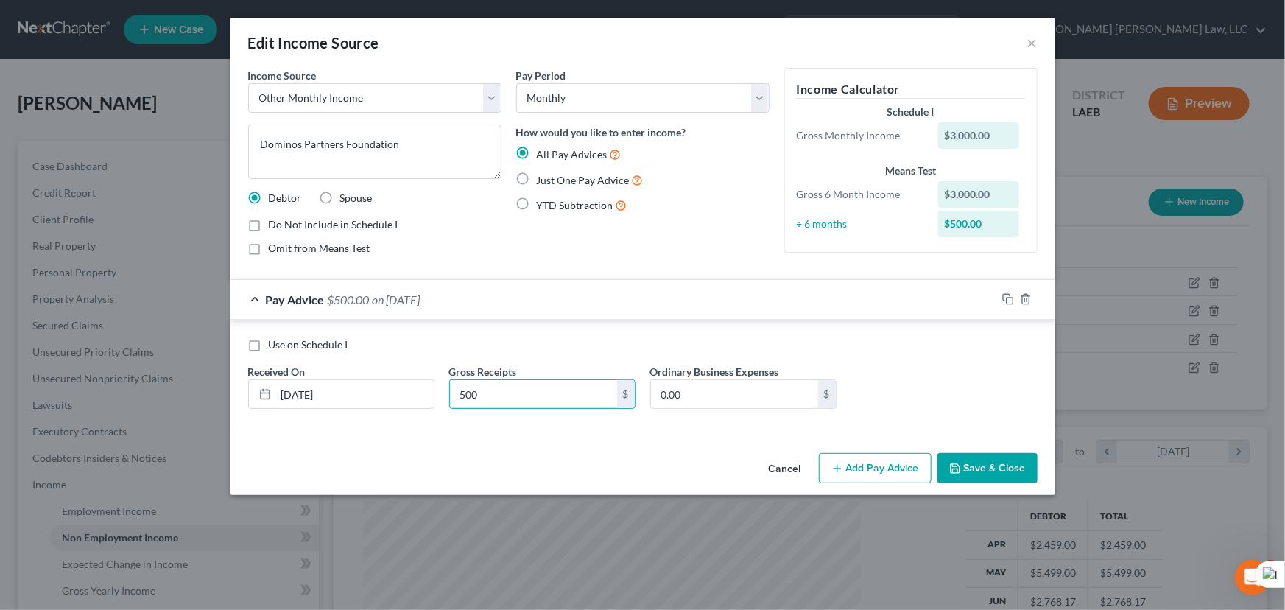
type input "500"
click at [891, 471] on button "Add Pay Advice" at bounding box center [875, 468] width 113 height 31
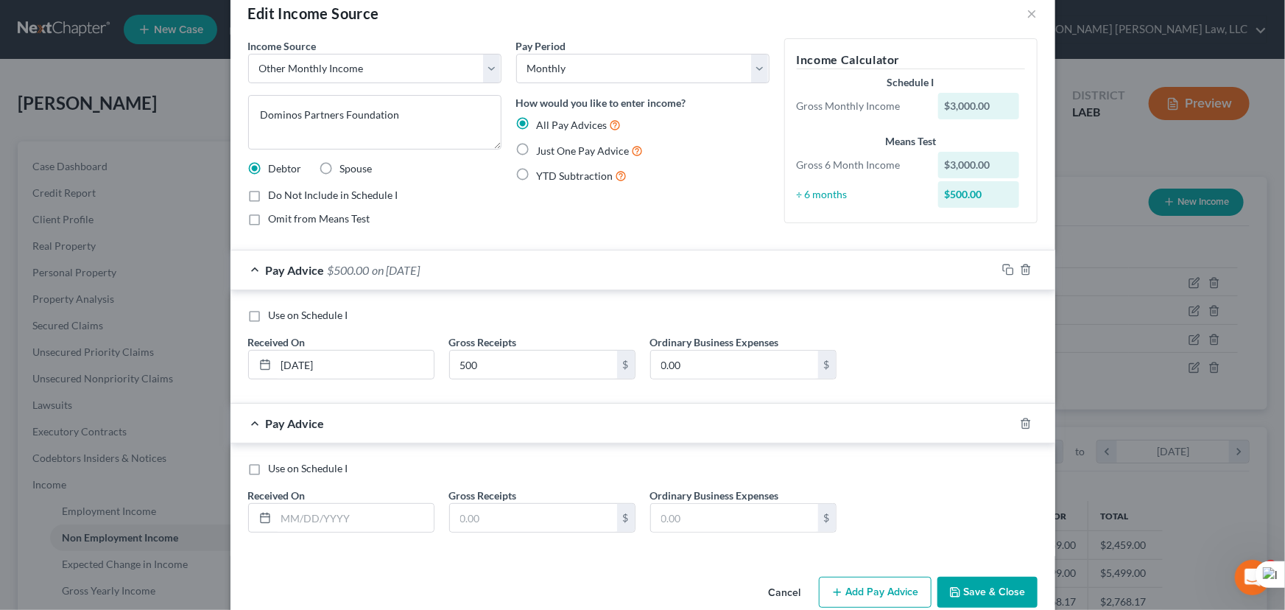
scroll to position [55, 0]
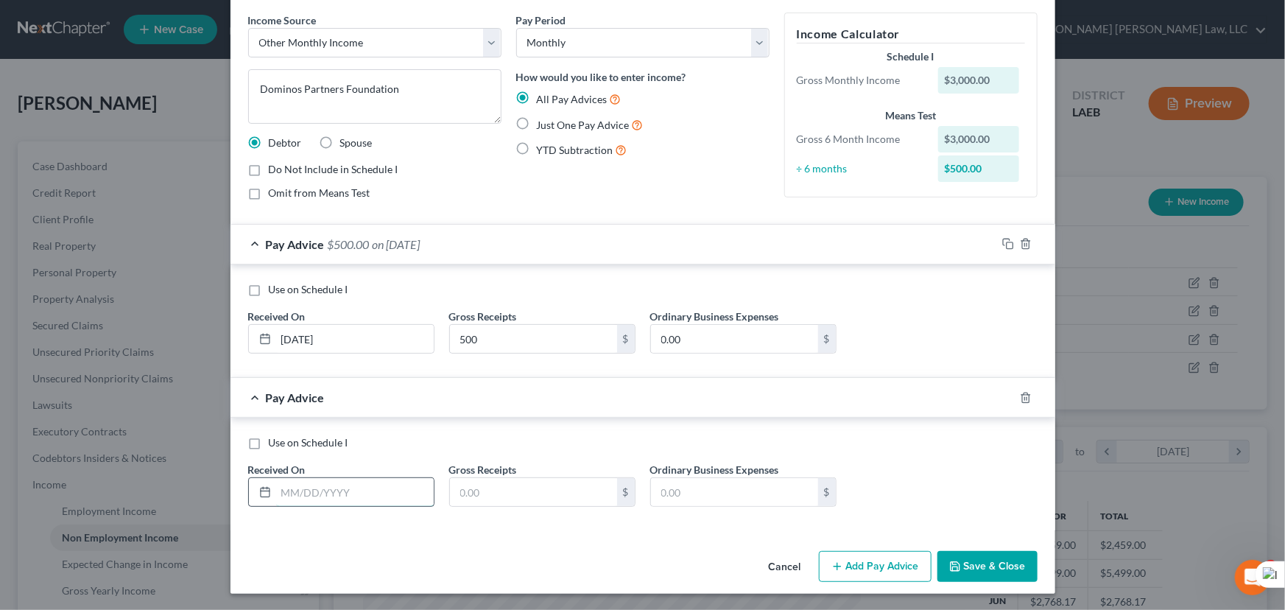
click at [372, 494] on input "text" at bounding box center [355, 492] width 158 height 28
type input "[DATE]"
click at [479, 486] on input "text" at bounding box center [533, 492] width 167 height 28
type input "500"
drag, startPoint x: 831, startPoint y: 568, endPoint x: 526, endPoint y: 299, distance: 406.5
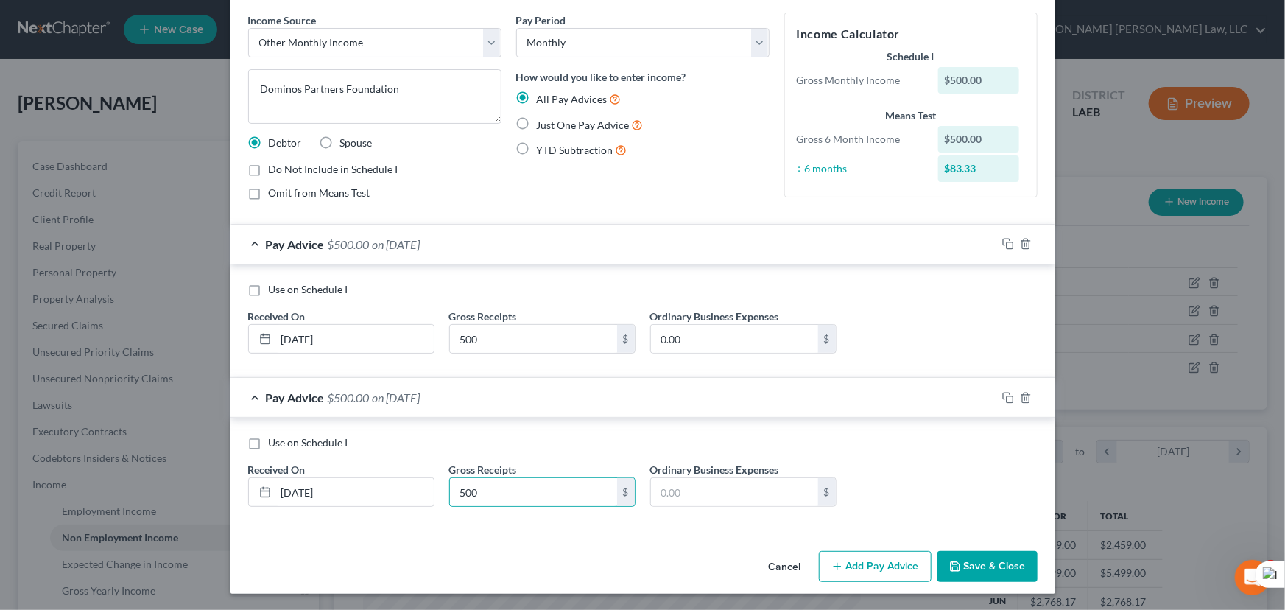
click at [832, 568] on icon "button" at bounding box center [838, 567] width 12 height 12
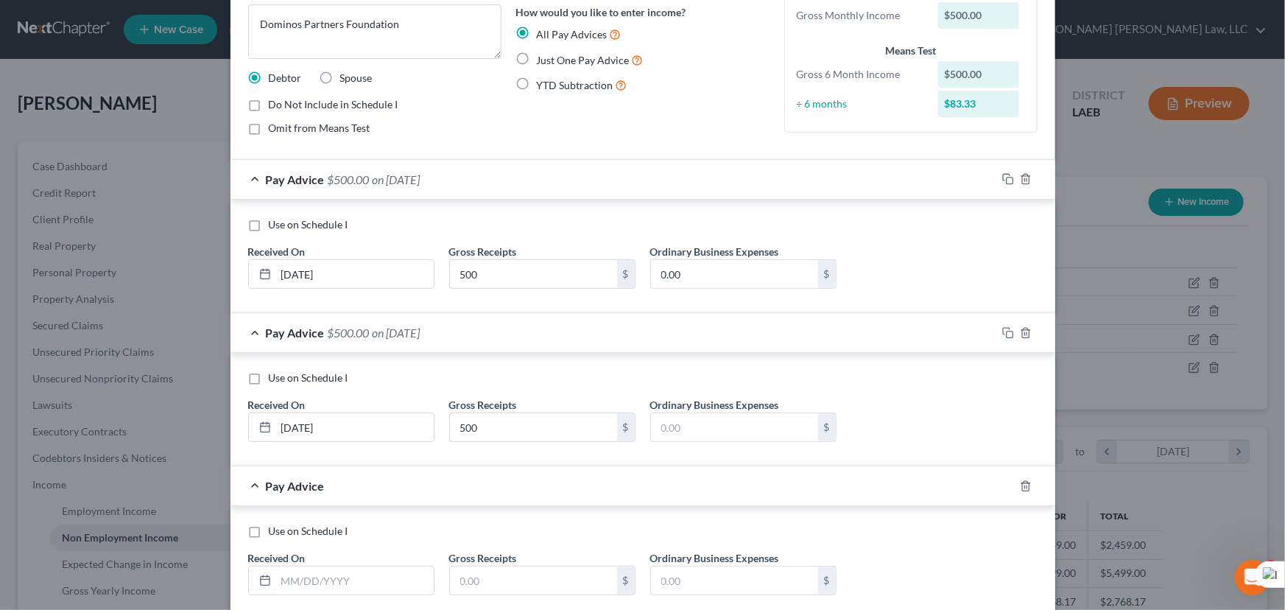
scroll to position [208, 0]
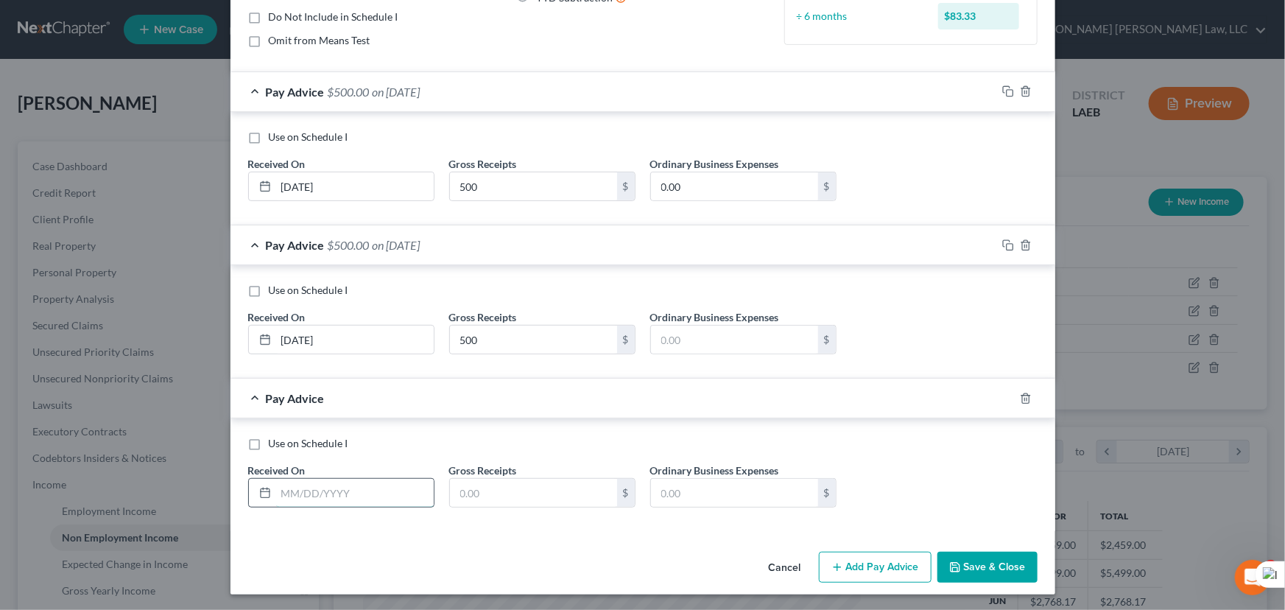
click at [341, 491] on input "text" at bounding box center [355, 493] width 158 height 28
type input "[DATE]"
click at [494, 491] on input "text" at bounding box center [533, 493] width 167 height 28
type input "500"
click at [844, 566] on button "Add Pay Advice" at bounding box center [875, 567] width 113 height 31
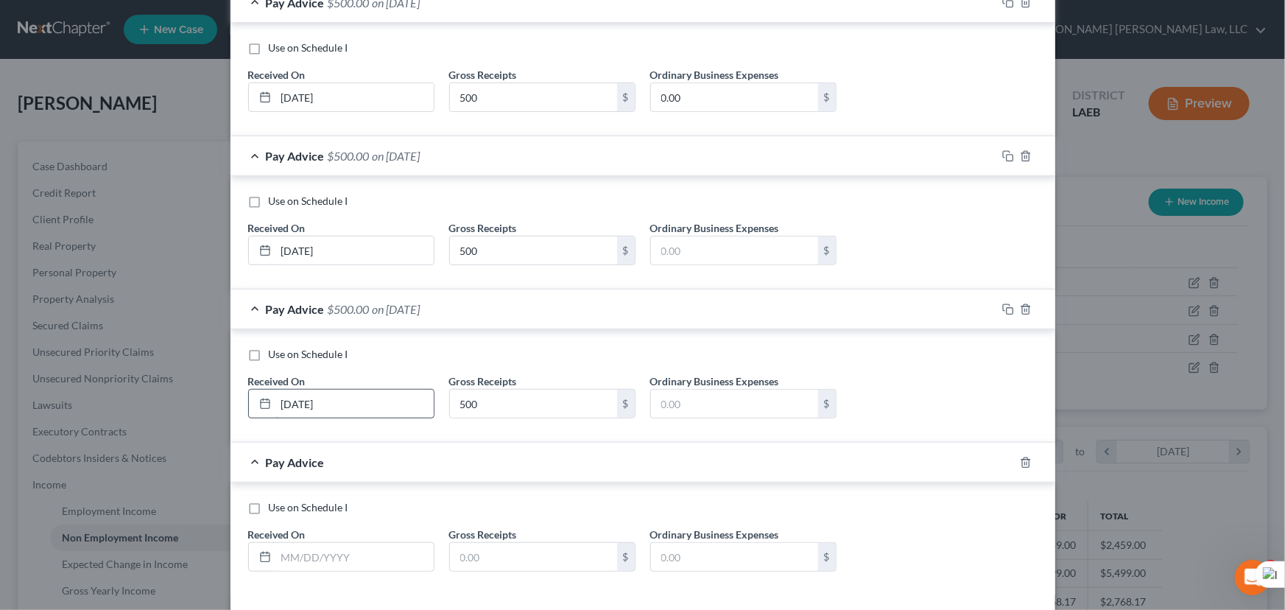
scroll to position [361, 0]
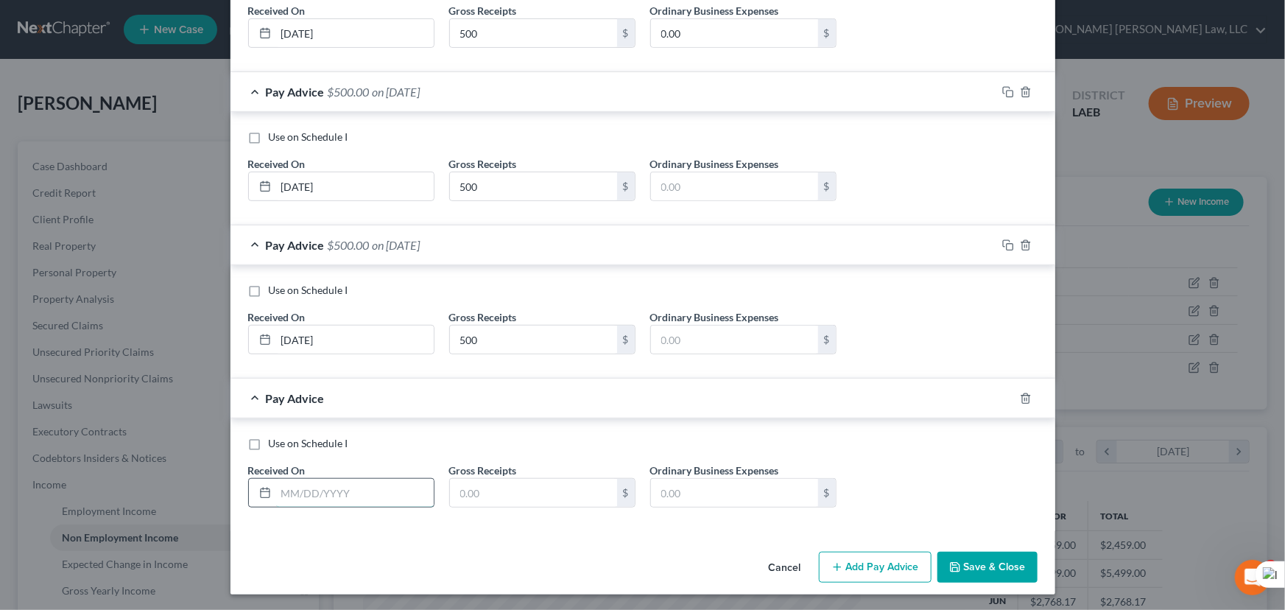
click at [333, 490] on input "text" at bounding box center [355, 493] width 158 height 28
type input "[DATE]"
click at [525, 491] on input "text" at bounding box center [533, 493] width 167 height 28
type input "500"
drag, startPoint x: 868, startPoint y: 574, endPoint x: 525, endPoint y: 329, distance: 421.3
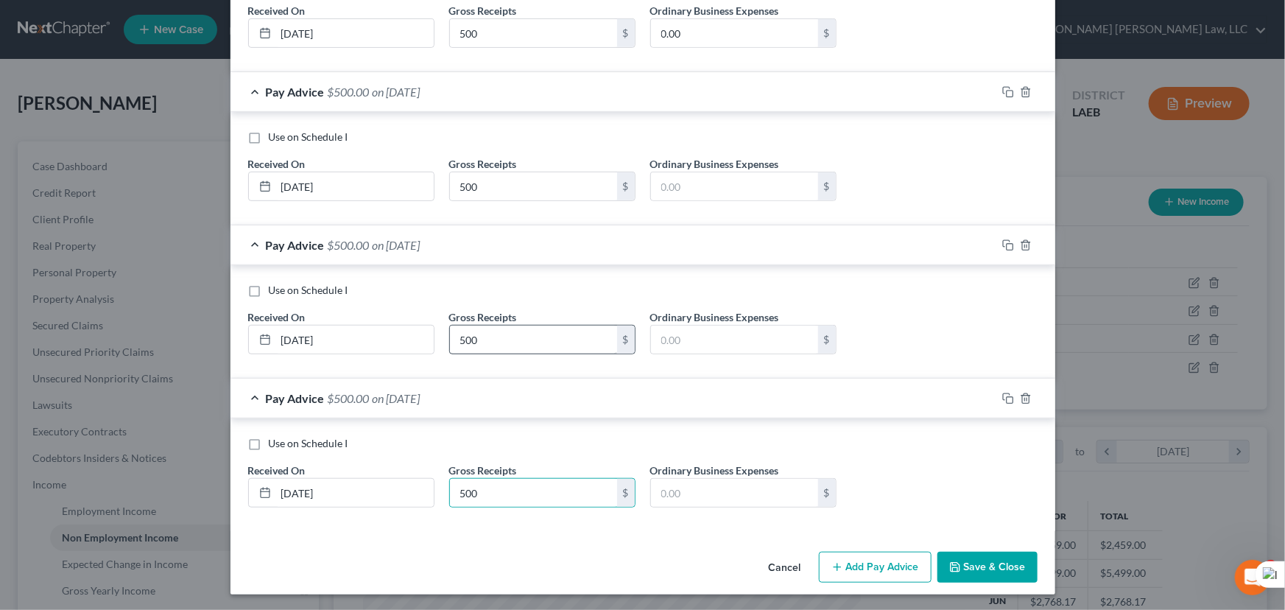
click at [868, 574] on button "Add Pay Advice" at bounding box center [875, 567] width 113 height 31
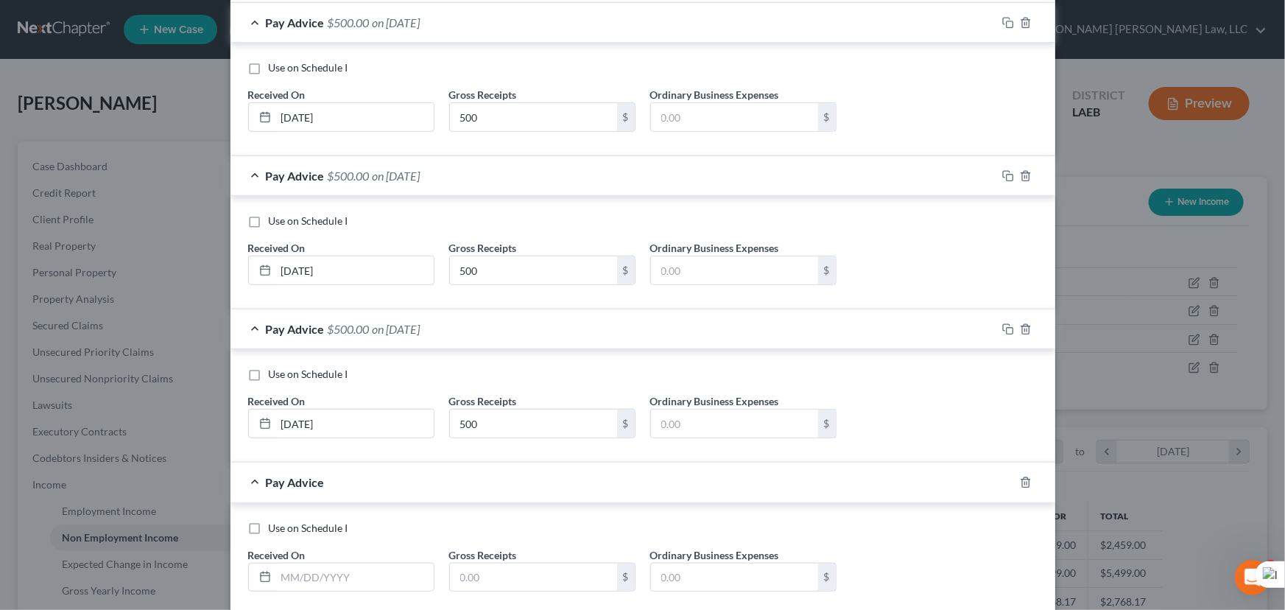
scroll to position [514, 0]
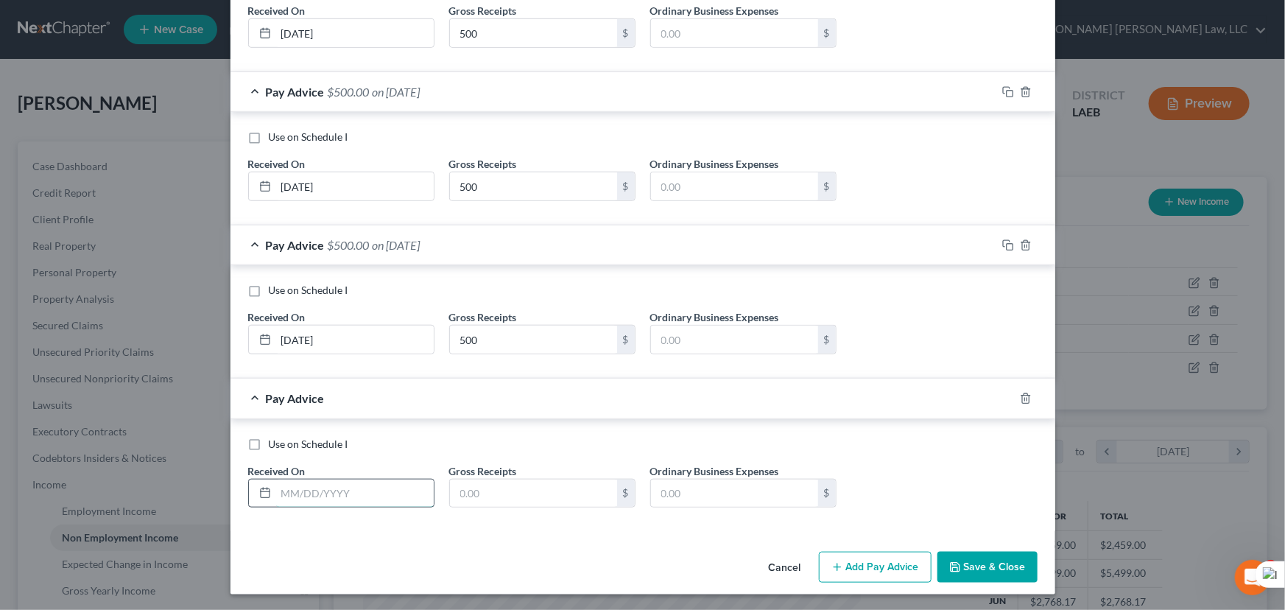
click at [343, 487] on input "text" at bounding box center [355, 494] width 158 height 28
type input "[DATE]"
click at [549, 496] on input "text" at bounding box center [533, 494] width 167 height 28
type input "500"
drag, startPoint x: 863, startPoint y: 558, endPoint x: 534, endPoint y: 399, distance: 364.7
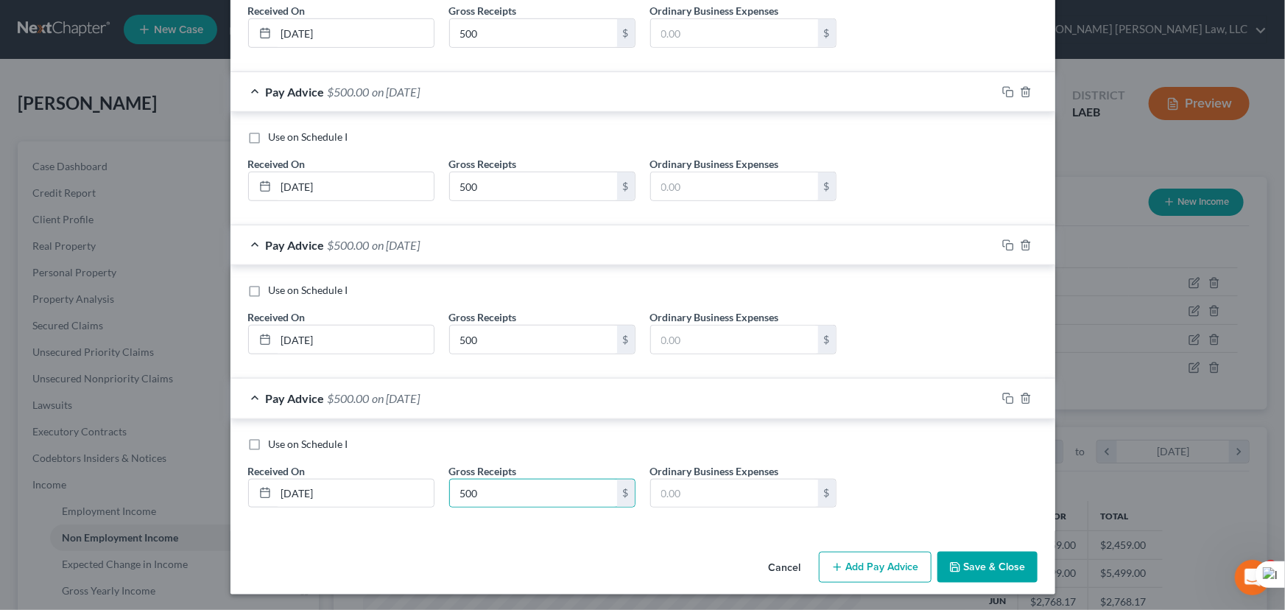
click at [863, 558] on button "Add Pay Advice" at bounding box center [875, 567] width 113 height 31
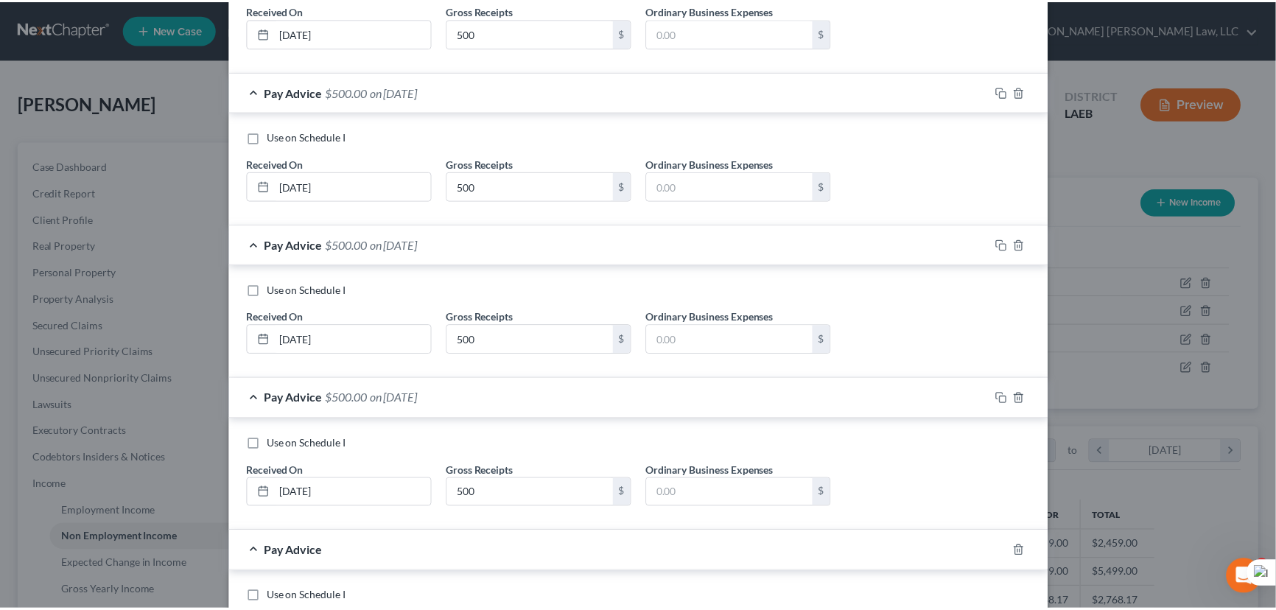
scroll to position [667, 0]
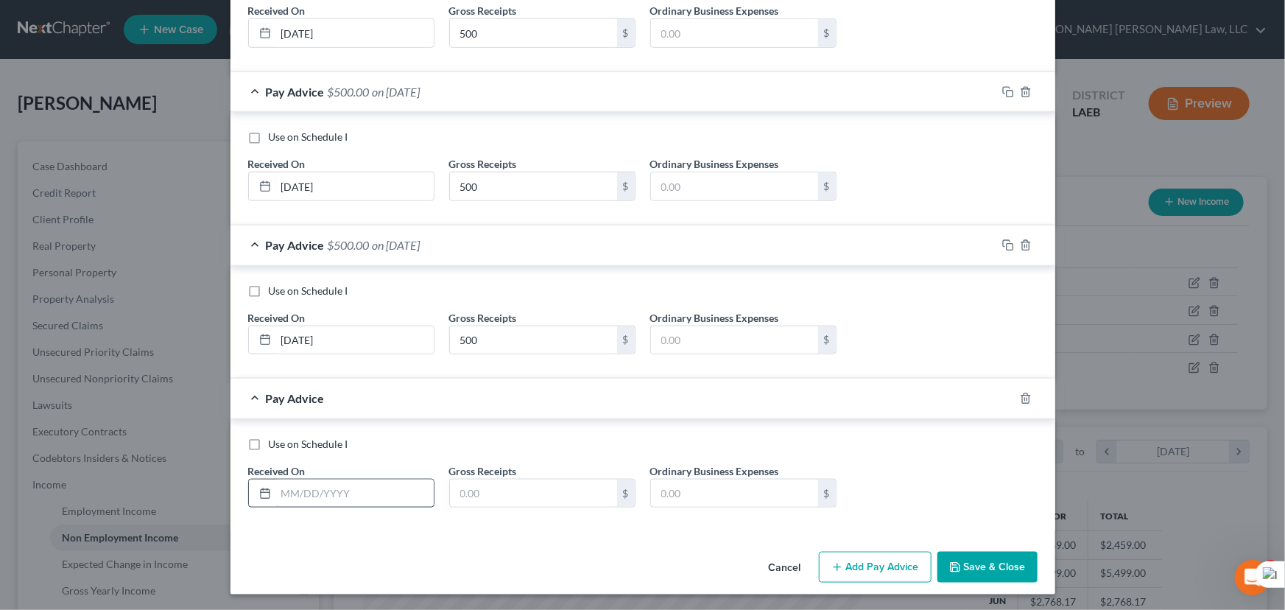
drag, startPoint x: 287, startPoint y: 510, endPoint x: 296, endPoint y: 492, distance: 20.4
click at [288, 510] on div "Use on Schedule I Received On * Gross Receipts $ Ordinary Business Expenses $" at bounding box center [643, 478] width 804 height 83
click at [296, 492] on input "text" at bounding box center [355, 494] width 158 height 28
type input "[DATE]"
click at [498, 489] on input "text" at bounding box center [533, 494] width 167 height 28
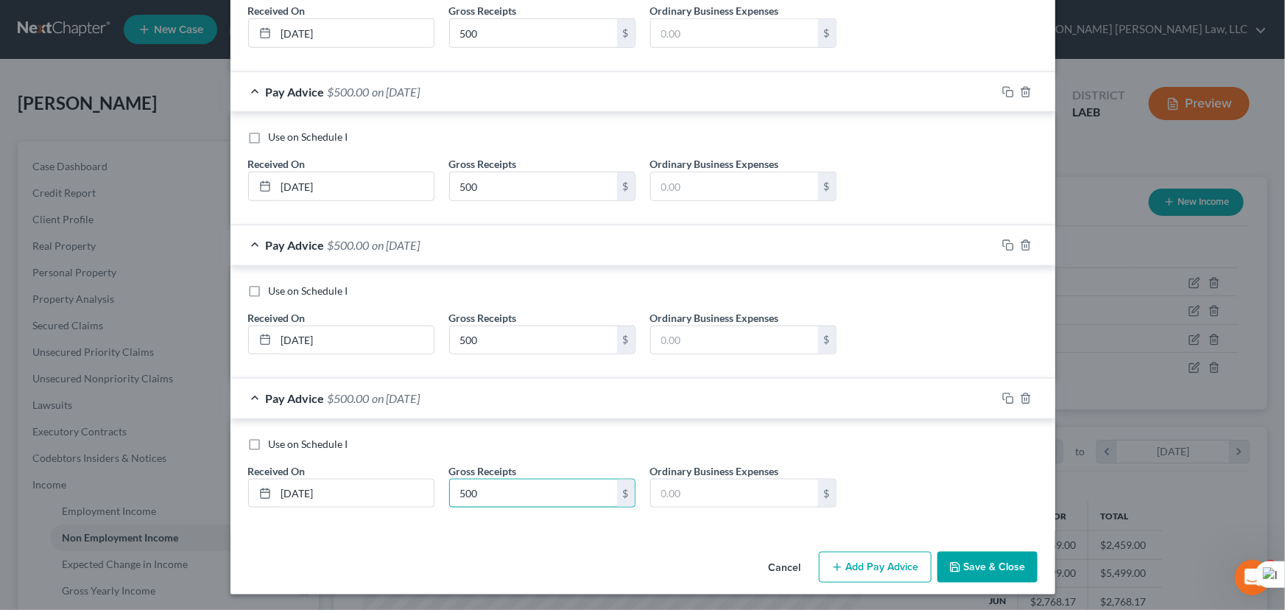
type input "500"
click at [976, 552] on button "Save & Close" at bounding box center [988, 567] width 100 height 31
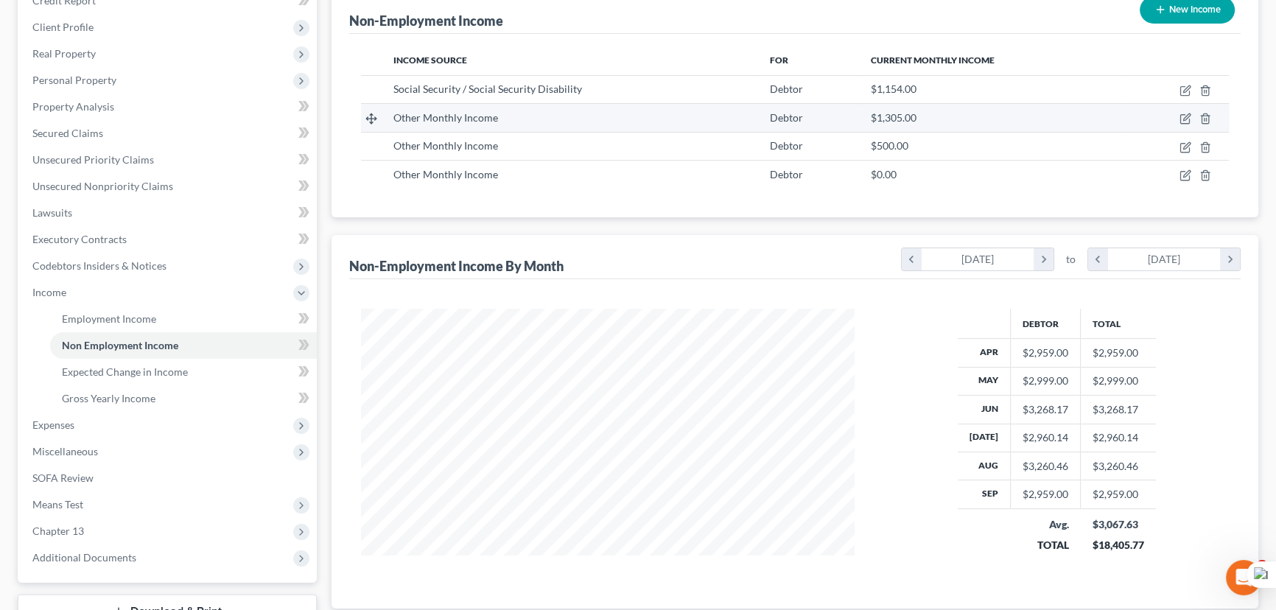
scroll to position [303, 0]
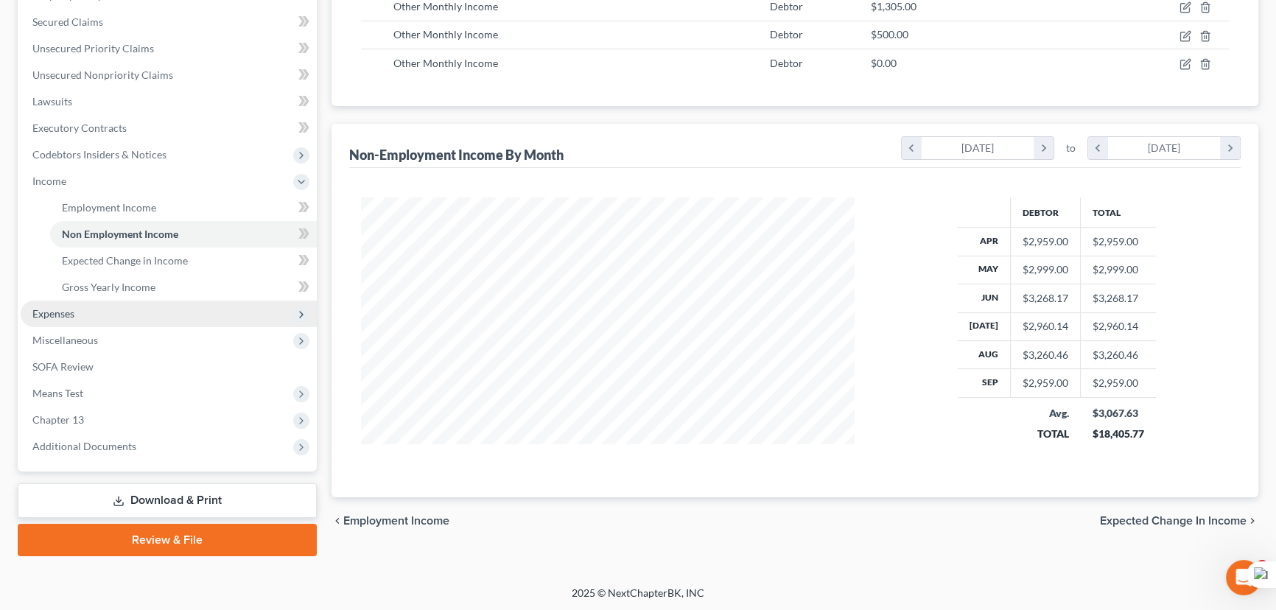
click at [66, 309] on span "Expenses" at bounding box center [53, 313] width 42 height 13
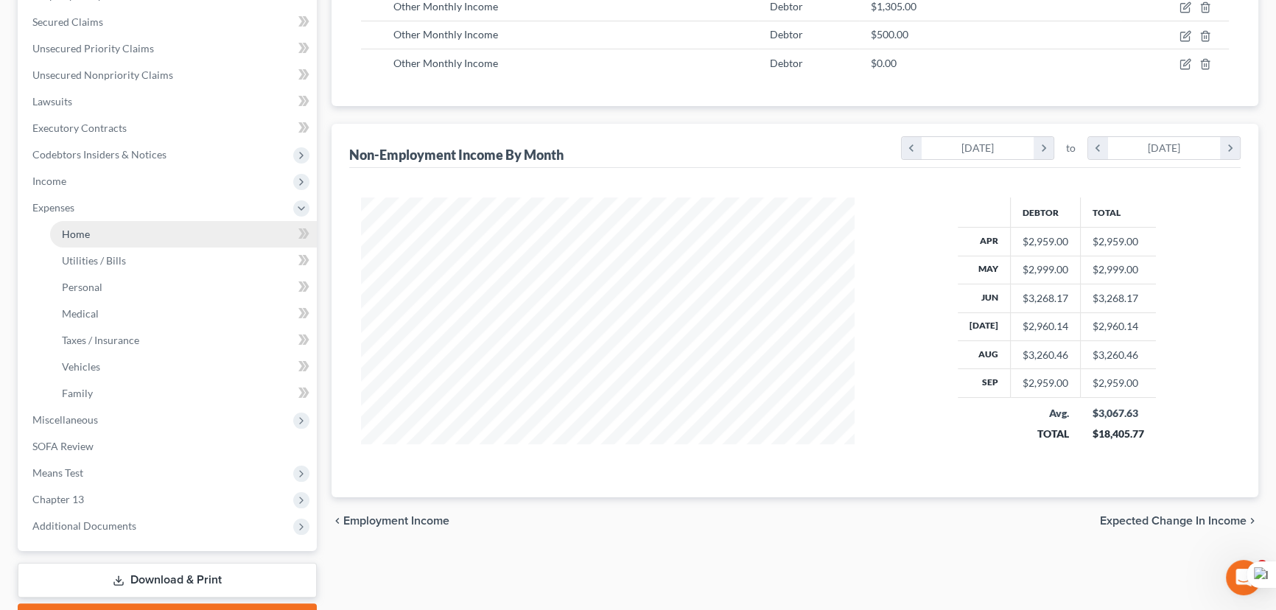
click at [85, 229] on span "Home" at bounding box center [76, 234] width 28 height 13
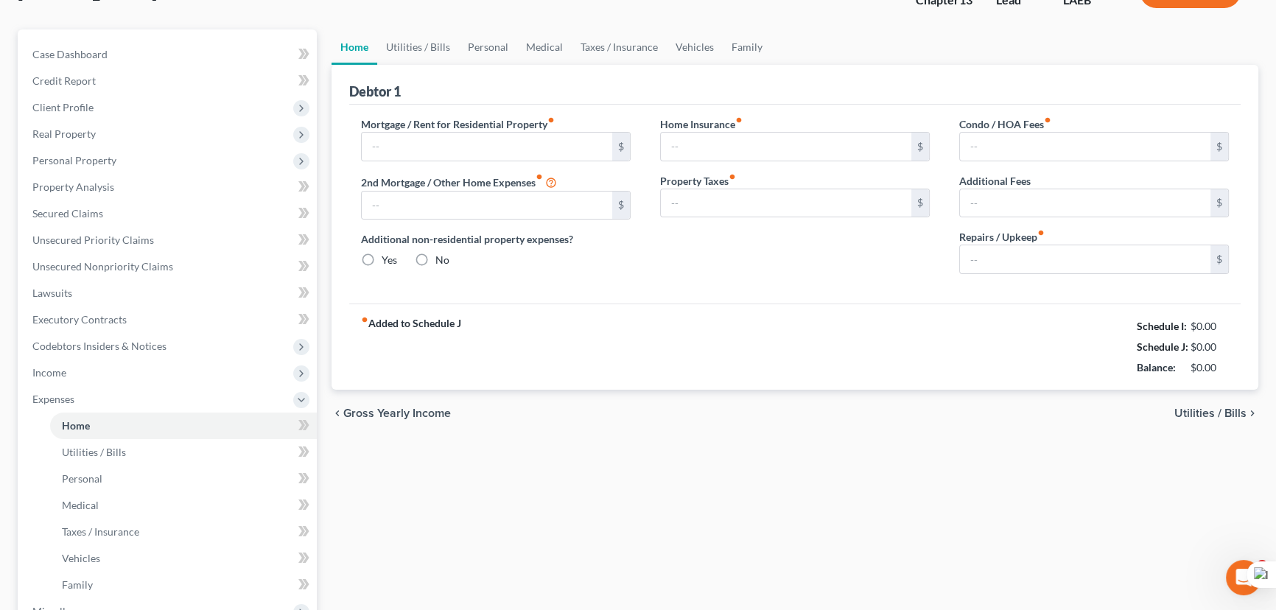
type input "0.00"
radio input "true"
type input "0.00"
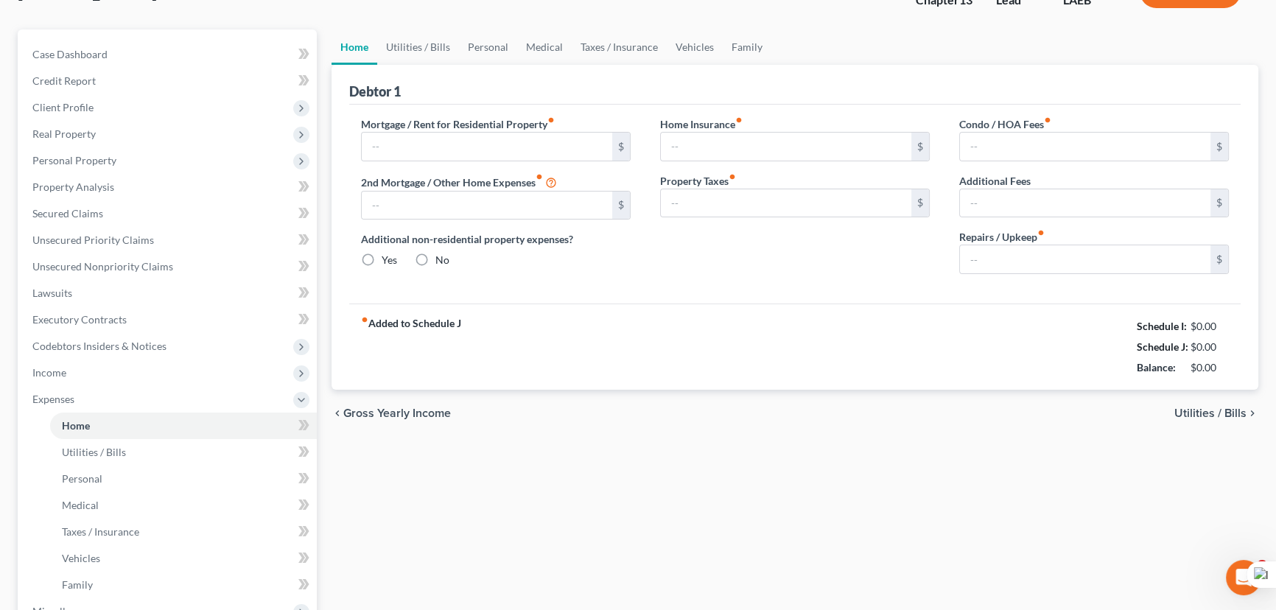
type input "0.00"
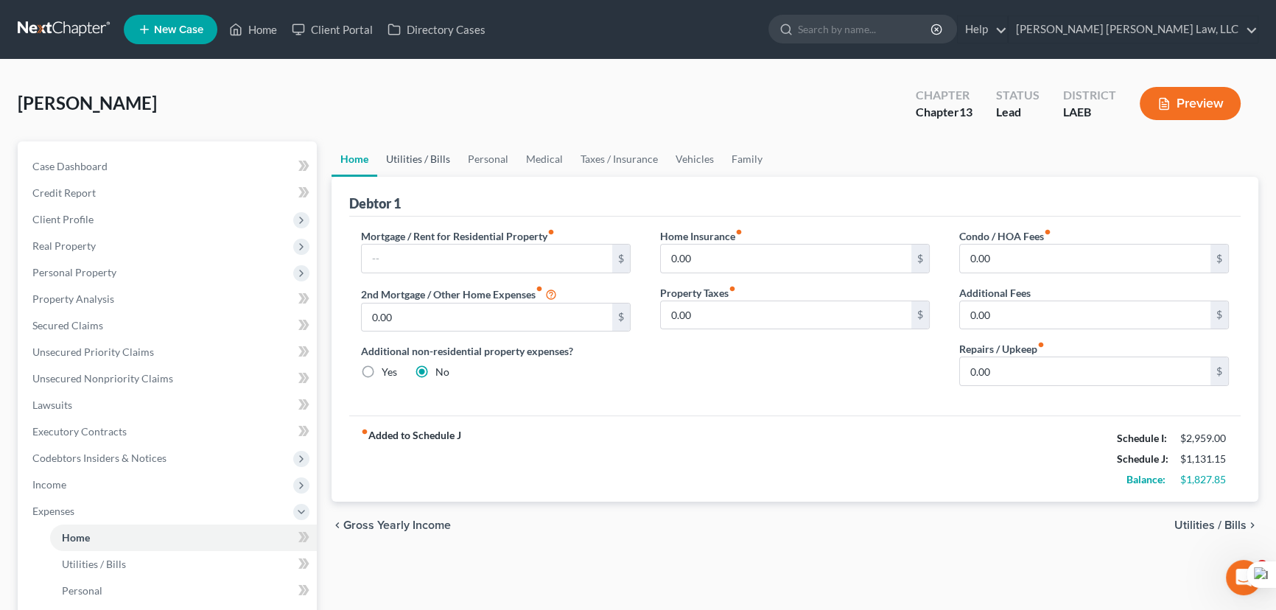
click at [420, 160] on link "Utilities / Bills" at bounding box center [418, 158] width 82 height 35
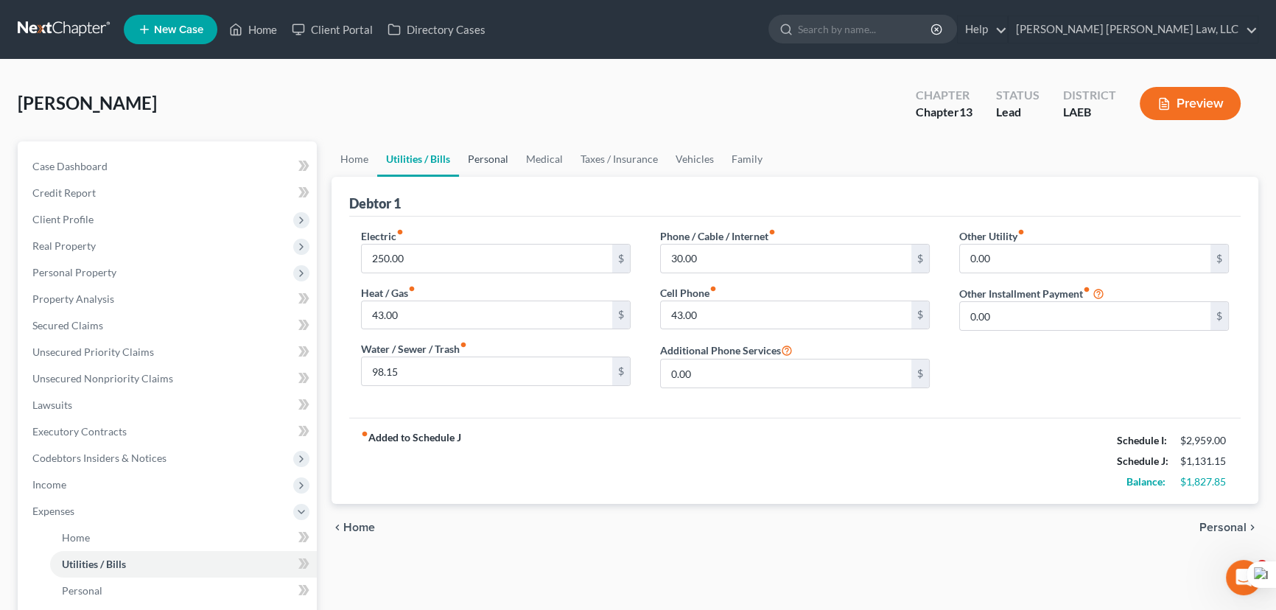
click at [481, 163] on link "Personal" at bounding box center [488, 158] width 58 height 35
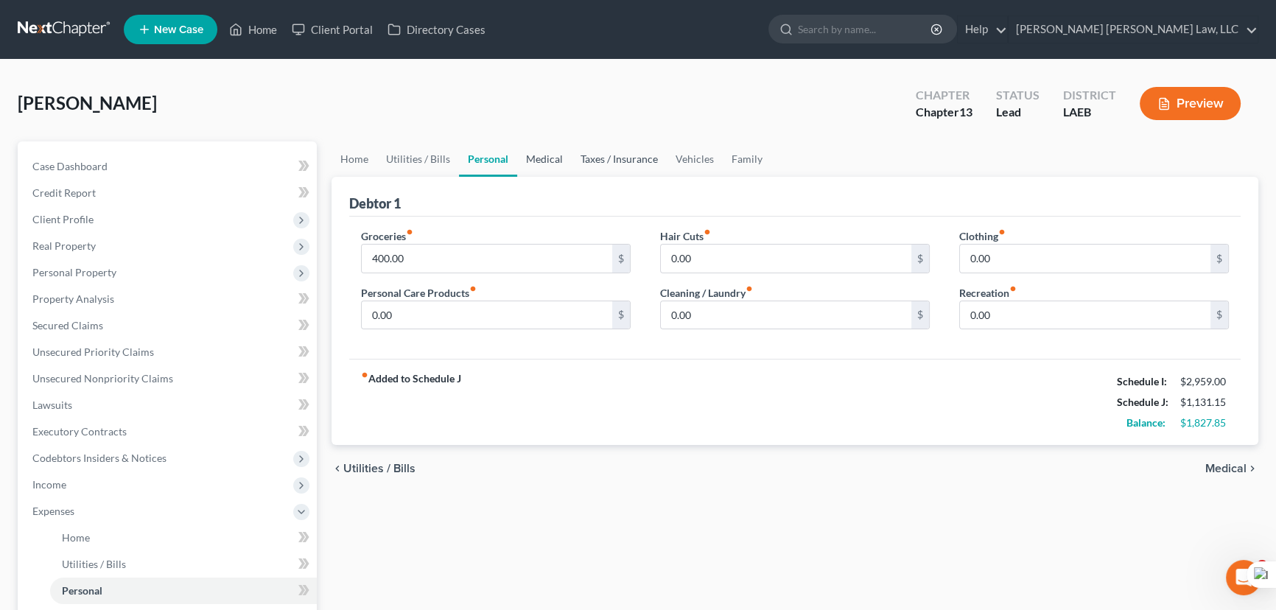
click at [552, 161] on link "Medical" at bounding box center [544, 158] width 55 height 35
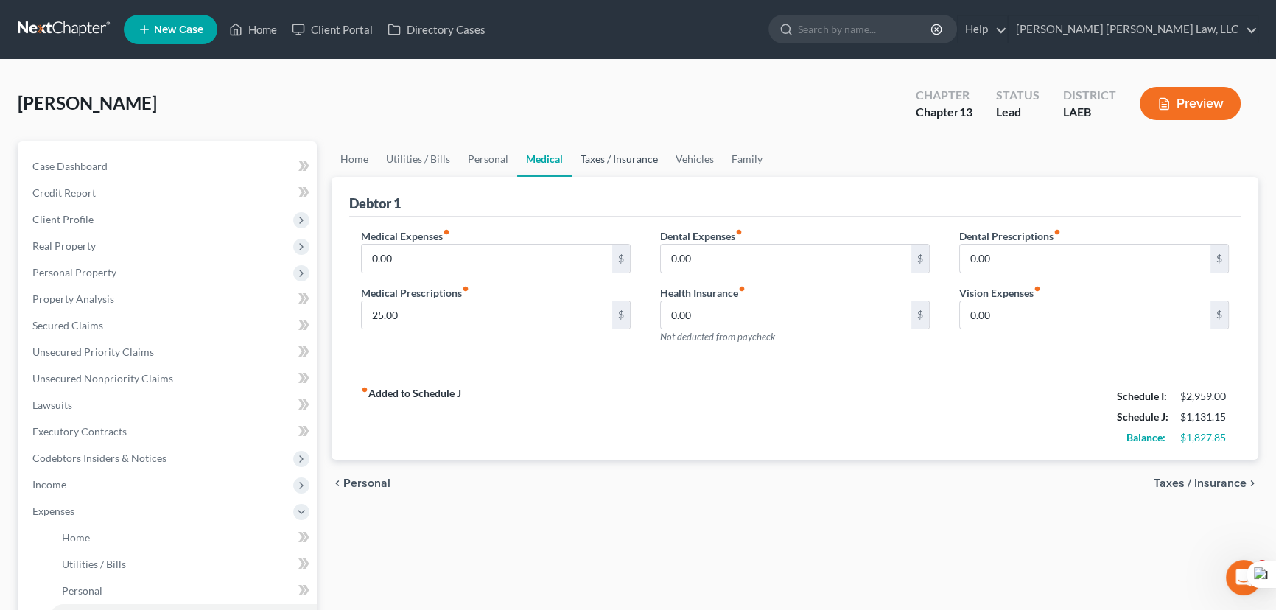
drag, startPoint x: 614, startPoint y: 161, endPoint x: 683, endPoint y: 167, distance: 69.6
click at [614, 161] on link "Taxes / Insurance" at bounding box center [619, 158] width 95 height 35
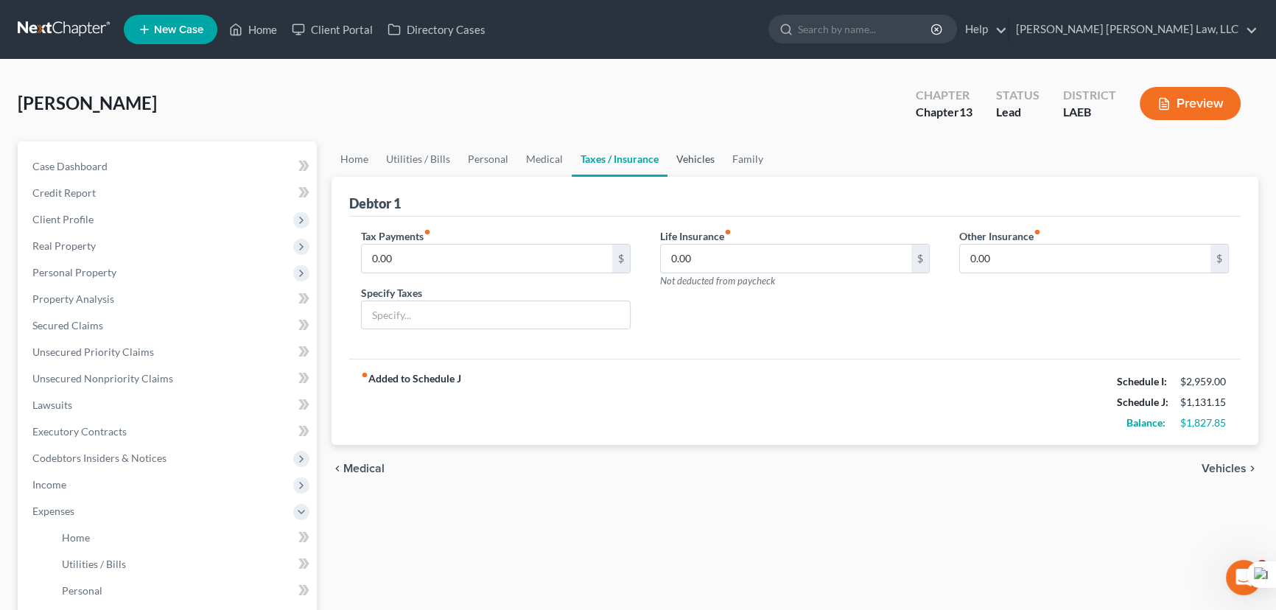
click at [684, 167] on link "Vehicles" at bounding box center [695, 158] width 56 height 35
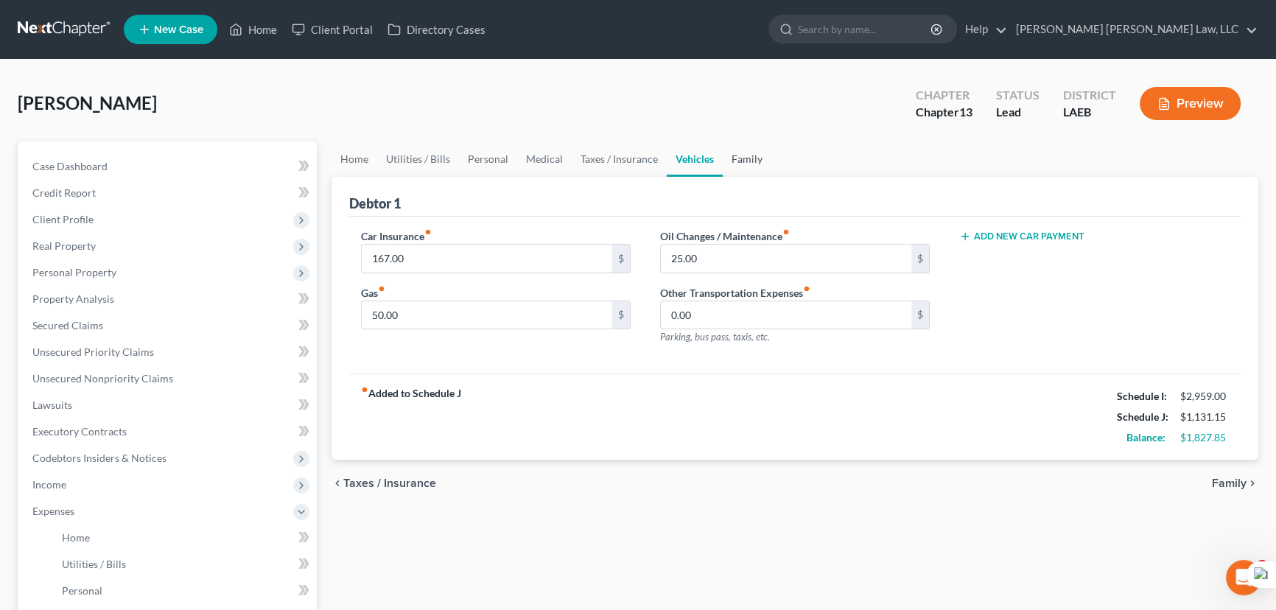
click at [740, 165] on link "Family" at bounding box center [747, 158] width 49 height 35
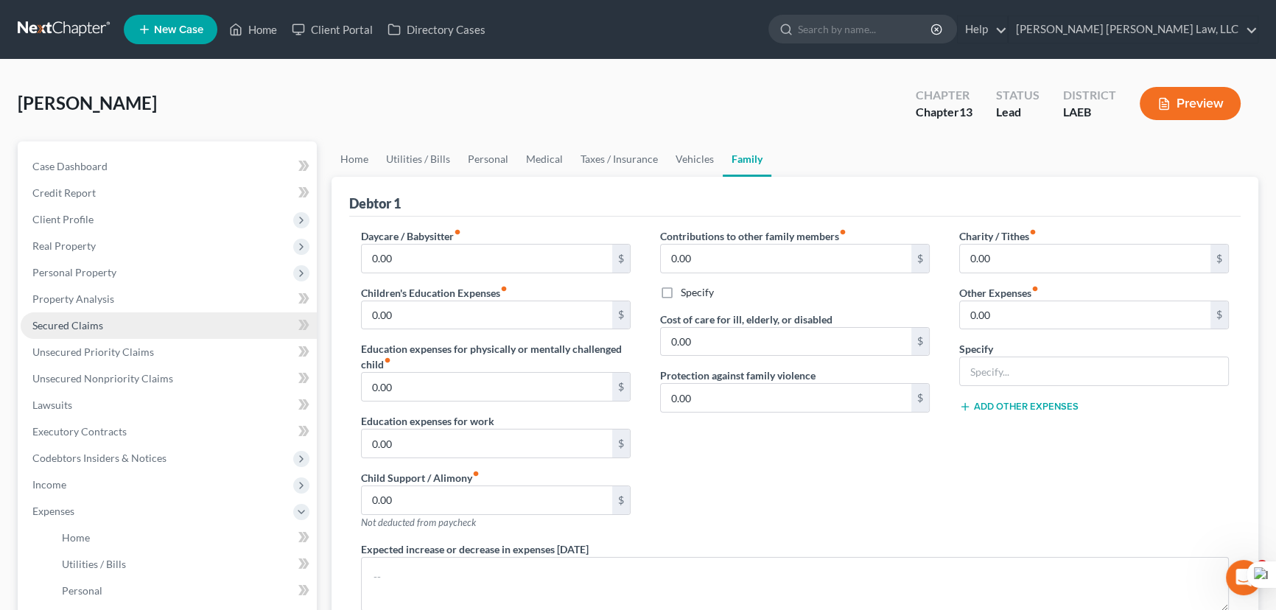
click at [50, 315] on link "Secured Claims" at bounding box center [169, 325] width 296 height 27
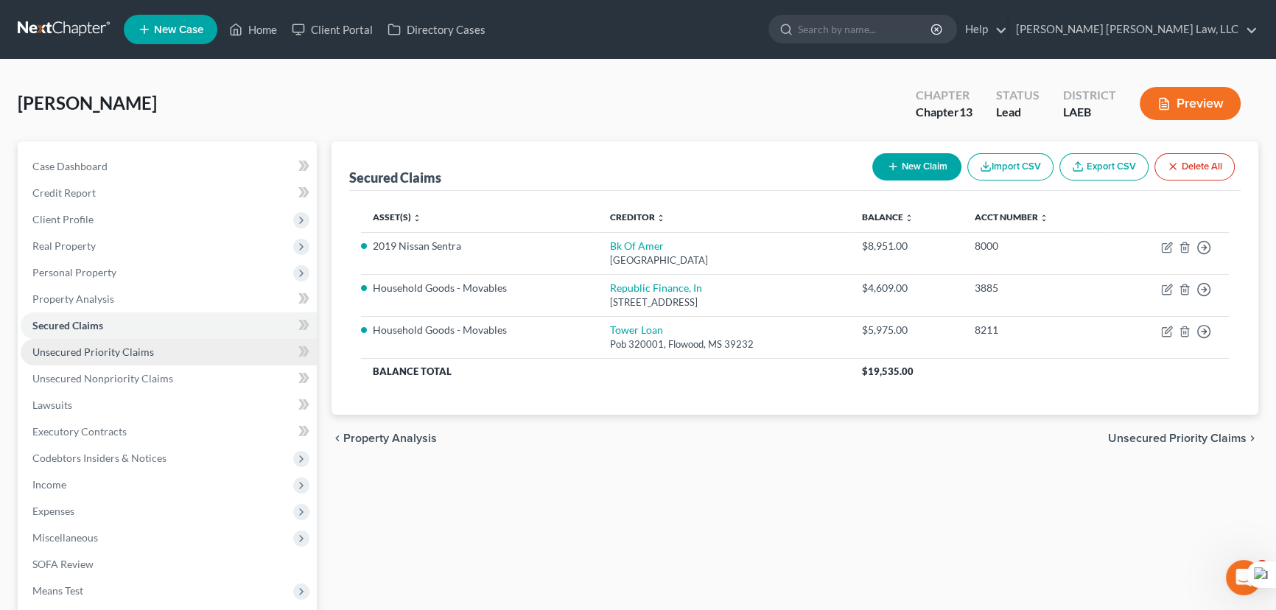
click at [121, 339] on link "Unsecured Priority Claims" at bounding box center [169, 352] width 296 height 27
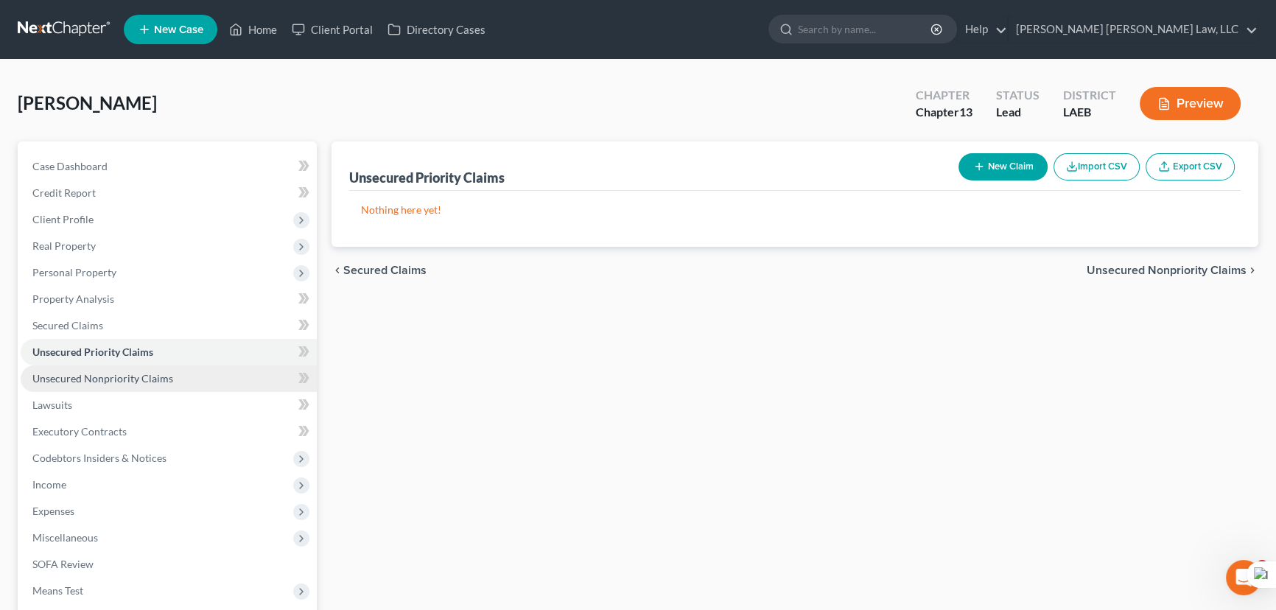
click at [129, 368] on link "Unsecured Nonpriority Claims" at bounding box center [169, 378] width 296 height 27
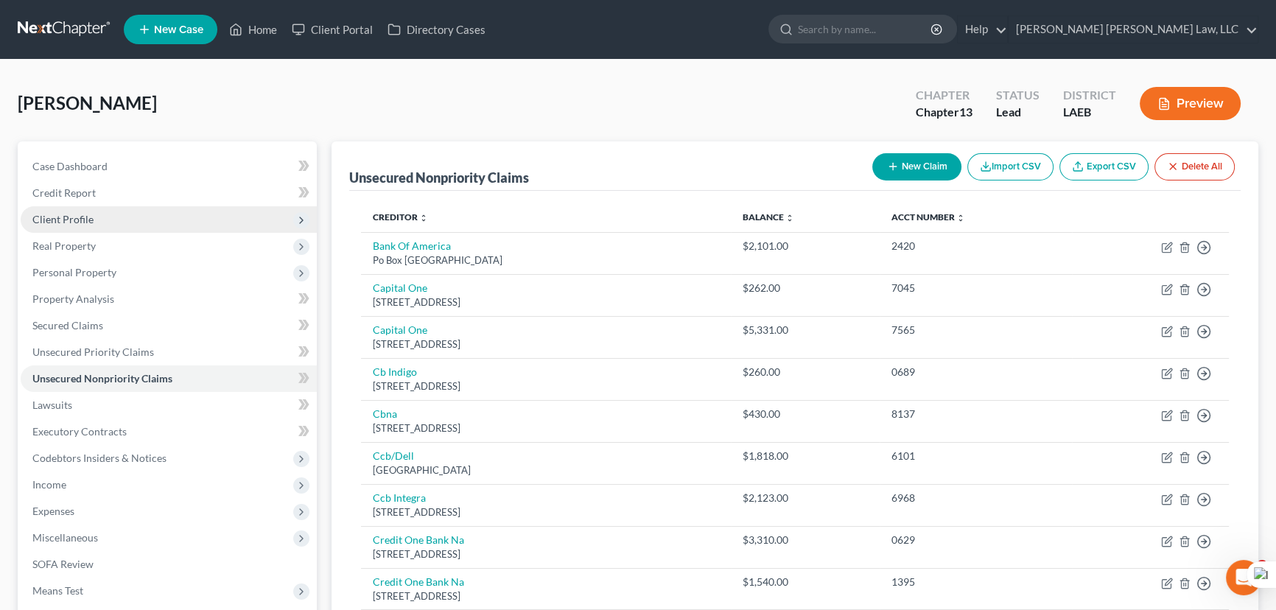
click at [133, 217] on span "Client Profile" at bounding box center [169, 219] width 296 height 27
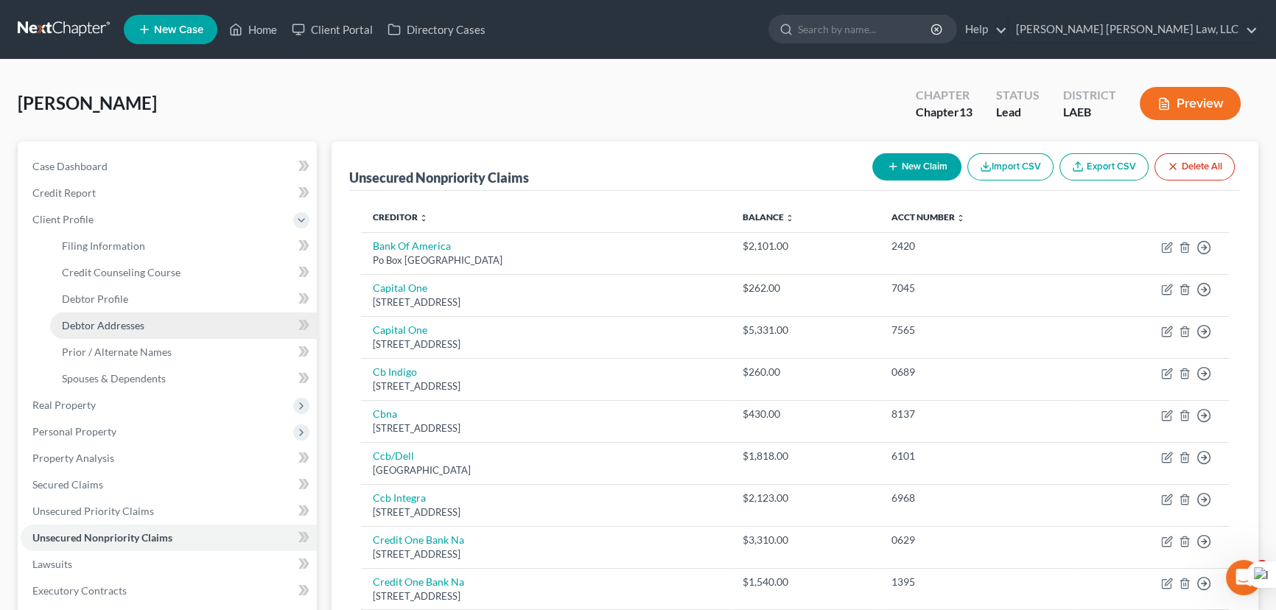
click at [145, 320] on link "Debtor Addresses" at bounding box center [183, 325] width 267 height 27
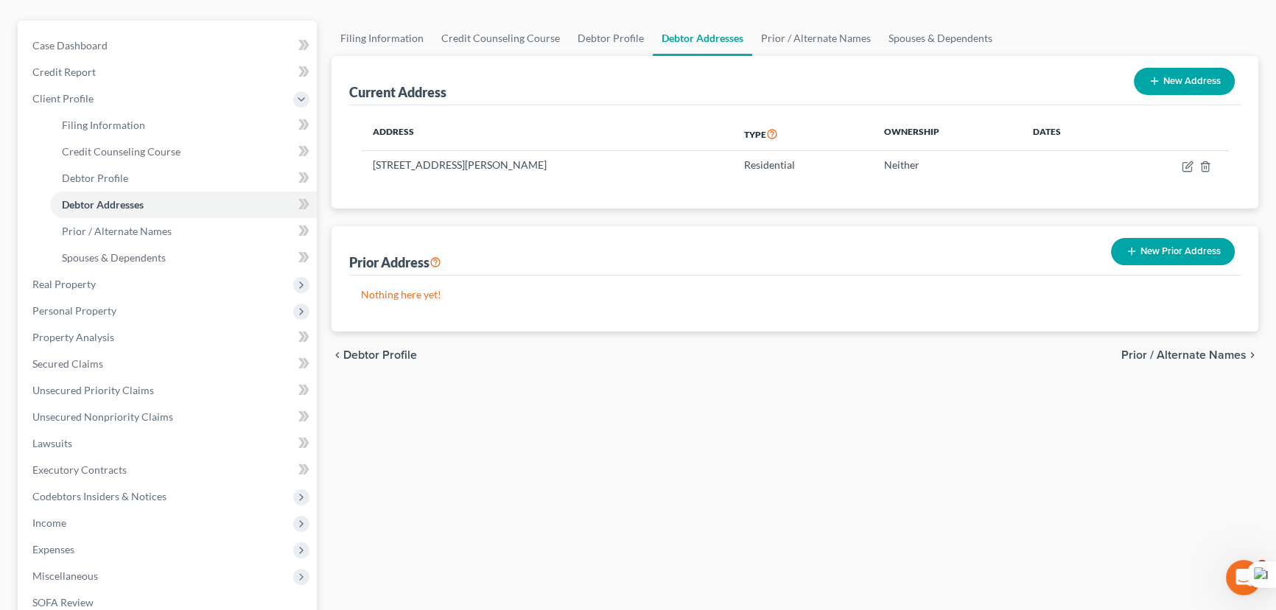
scroll to position [267, 0]
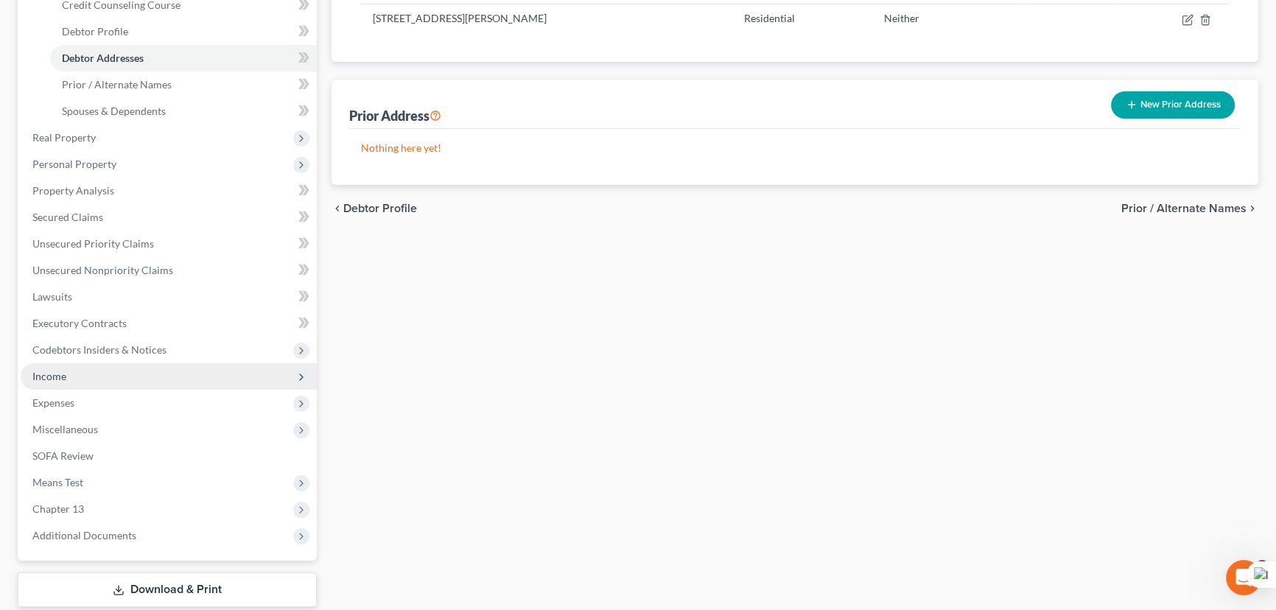
click at [105, 373] on span "Income" at bounding box center [169, 376] width 296 height 27
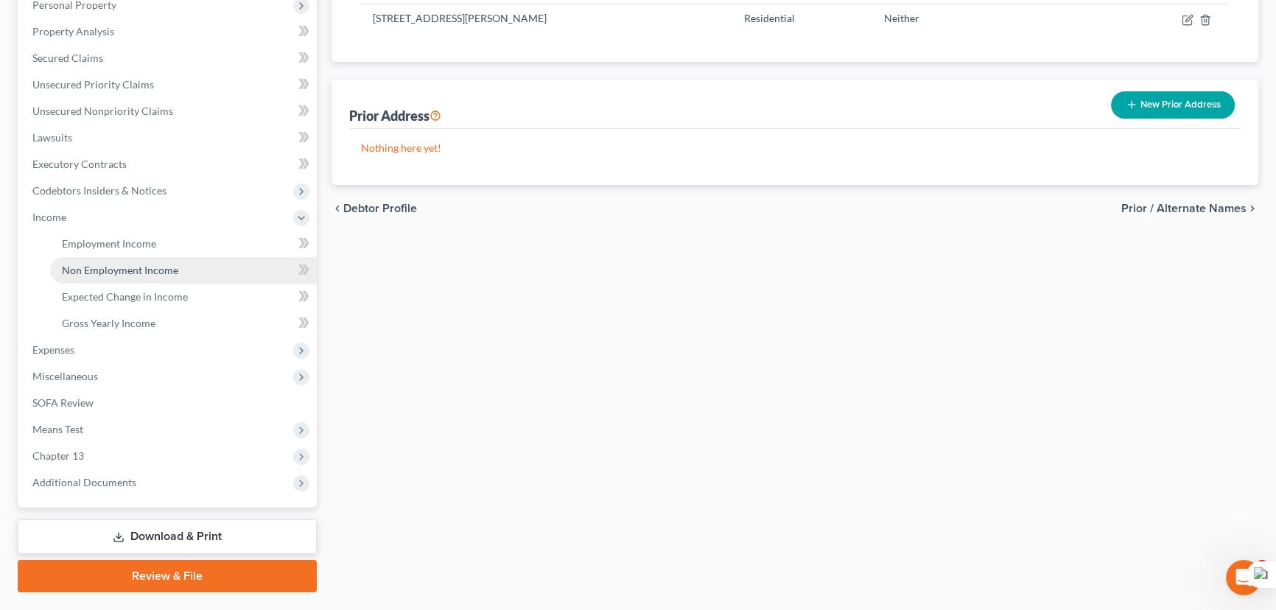
click at [167, 270] on span "Non Employment Income" at bounding box center [120, 270] width 116 height 13
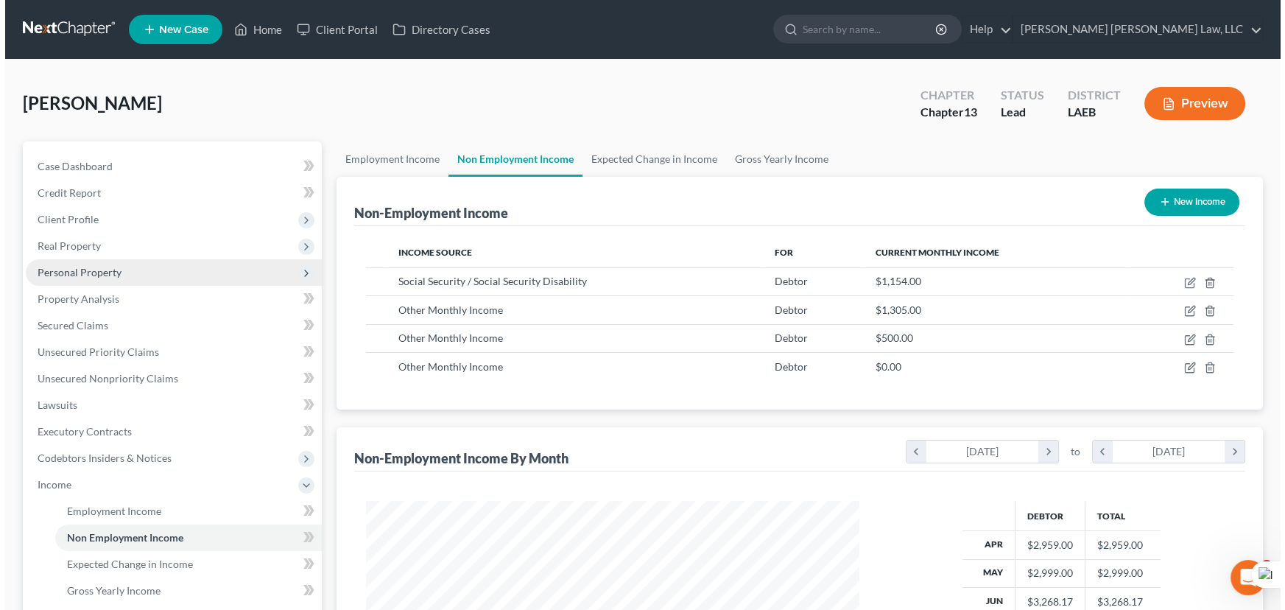
scroll to position [264, 523]
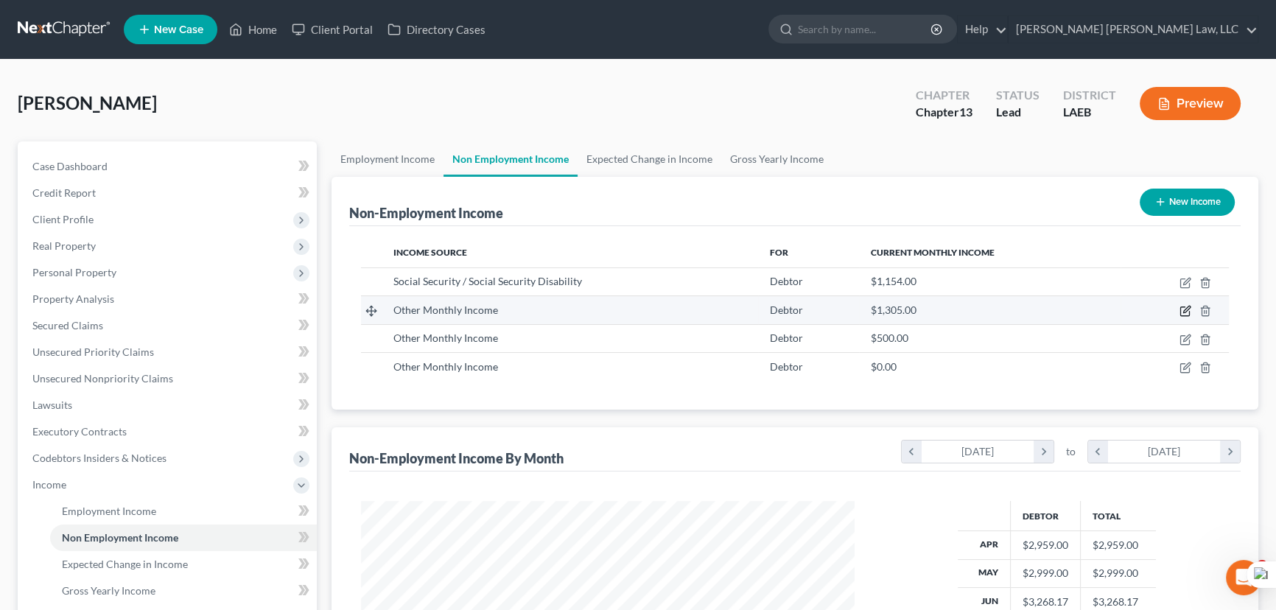
click at [1181, 309] on icon "button" at bounding box center [1185, 311] width 12 height 12
select select "13"
select select "0"
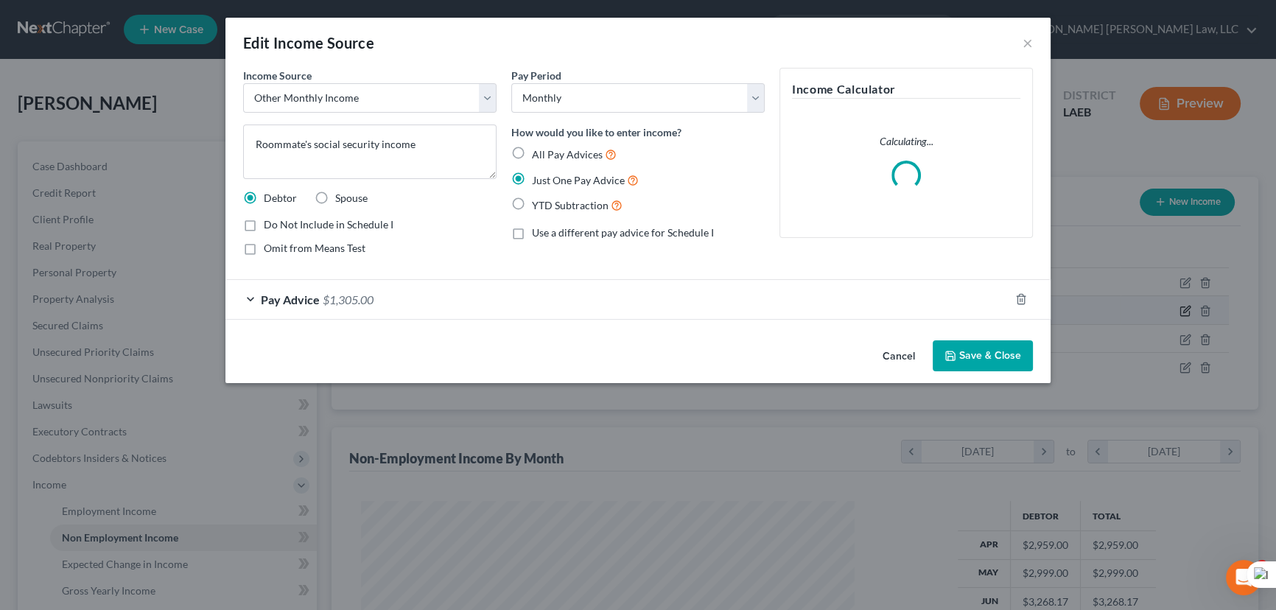
scroll to position [264, 527]
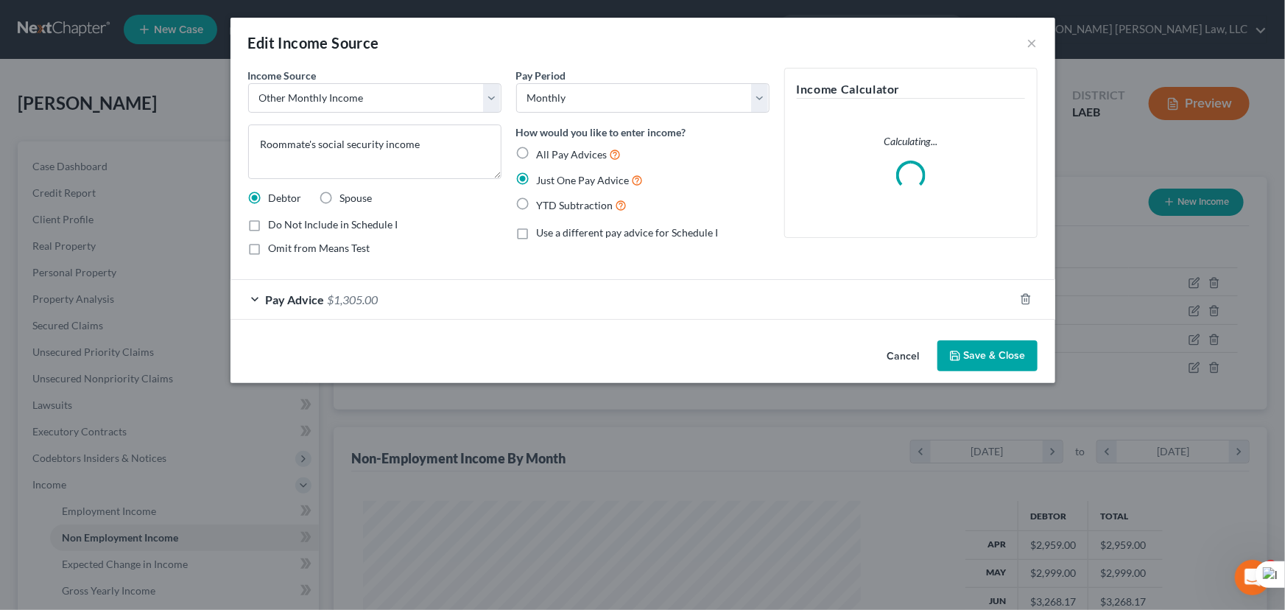
click at [991, 346] on button "Save & Close" at bounding box center [988, 355] width 100 height 31
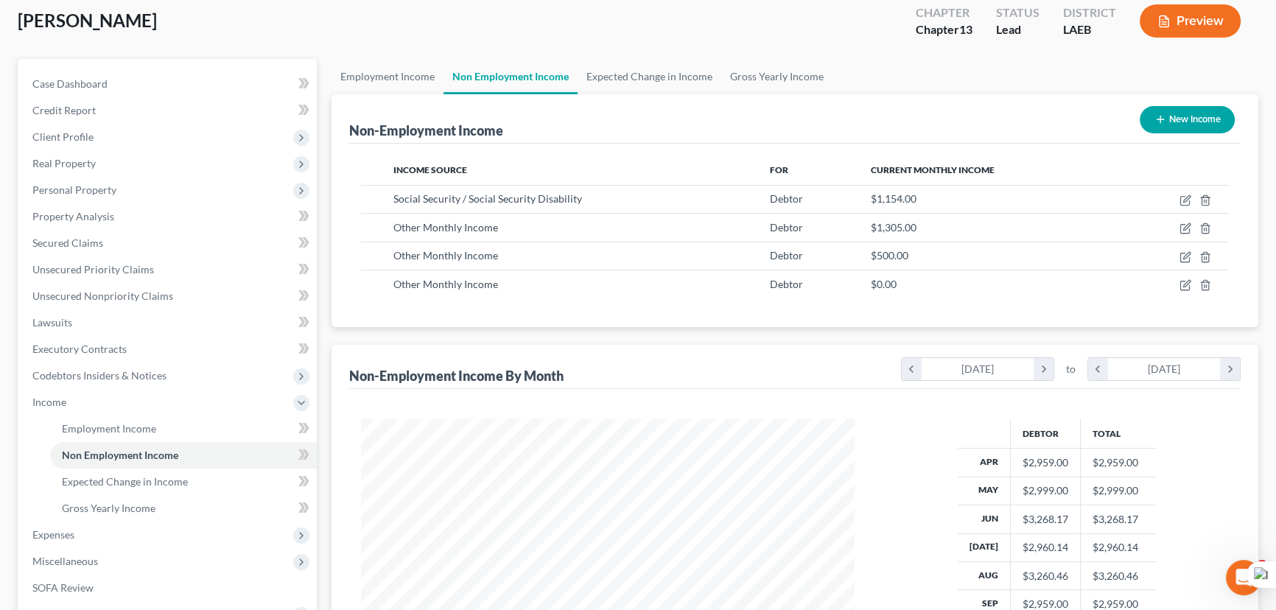
scroll to position [0, 0]
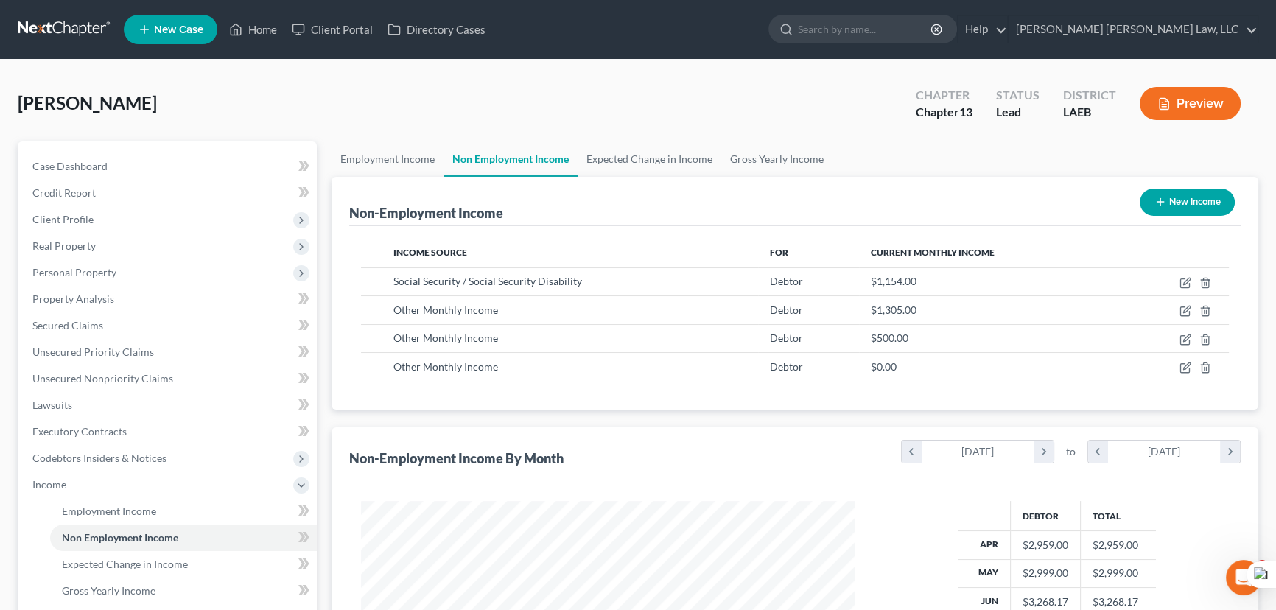
click at [372, 192] on div "Non-Employment Income New Income" at bounding box center [794, 201] width 891 height 49
click at [375, 168] on link "Employment Income" at bounding box center [387, 158] width 112 height 35
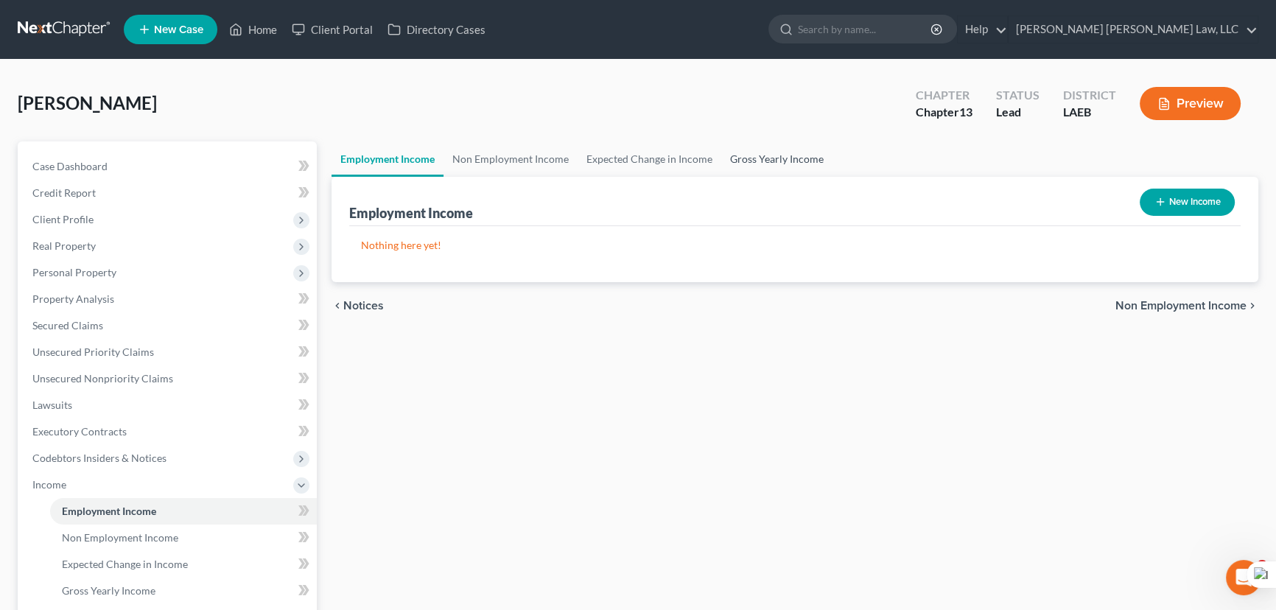
click at [809, 169] on link "Gross Yearly Income" at bounding box center [776, 158] width 111 height 35
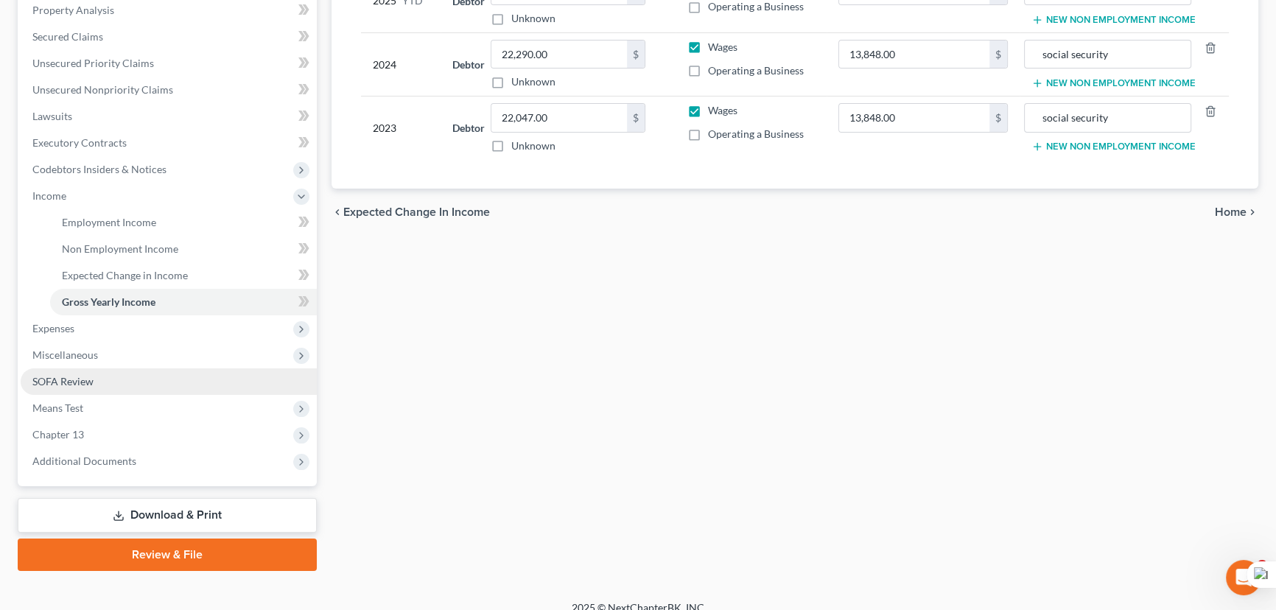
scroll to position [303, 0]
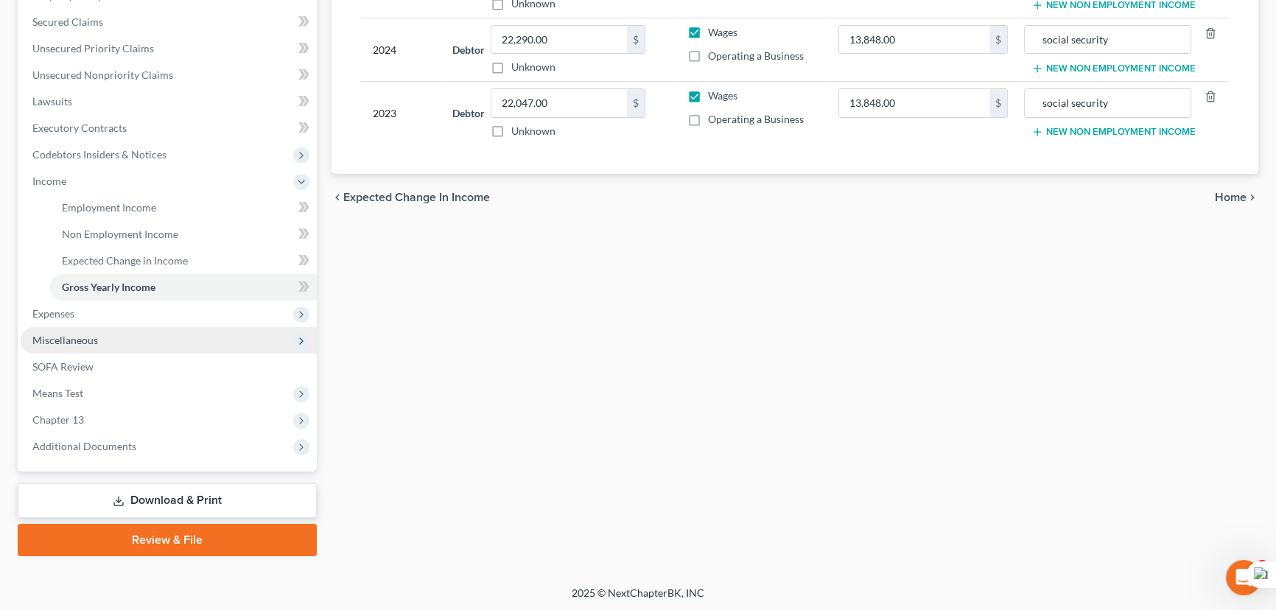
click at [102, 338] on span "Miscellaneous" at bounding box center [169, 340] width 296 height 27
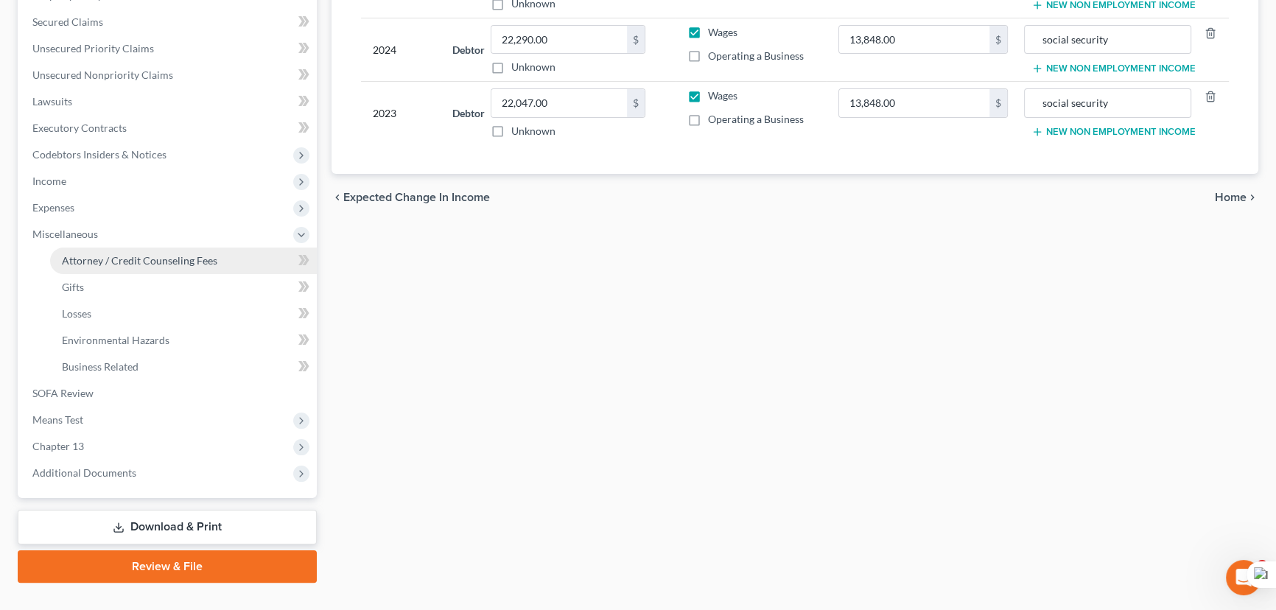
click at [141, 254] on span "Attorney / Credit Counseling Fees" at bounding box center [139, 260] width 155 height 13
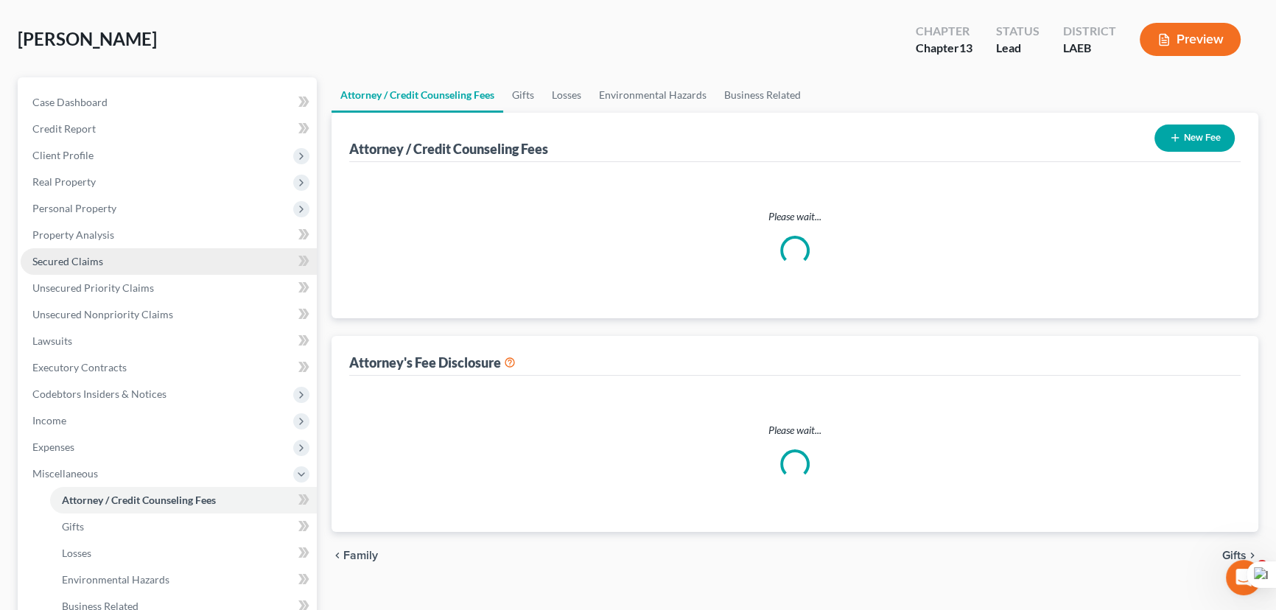
select select "0"
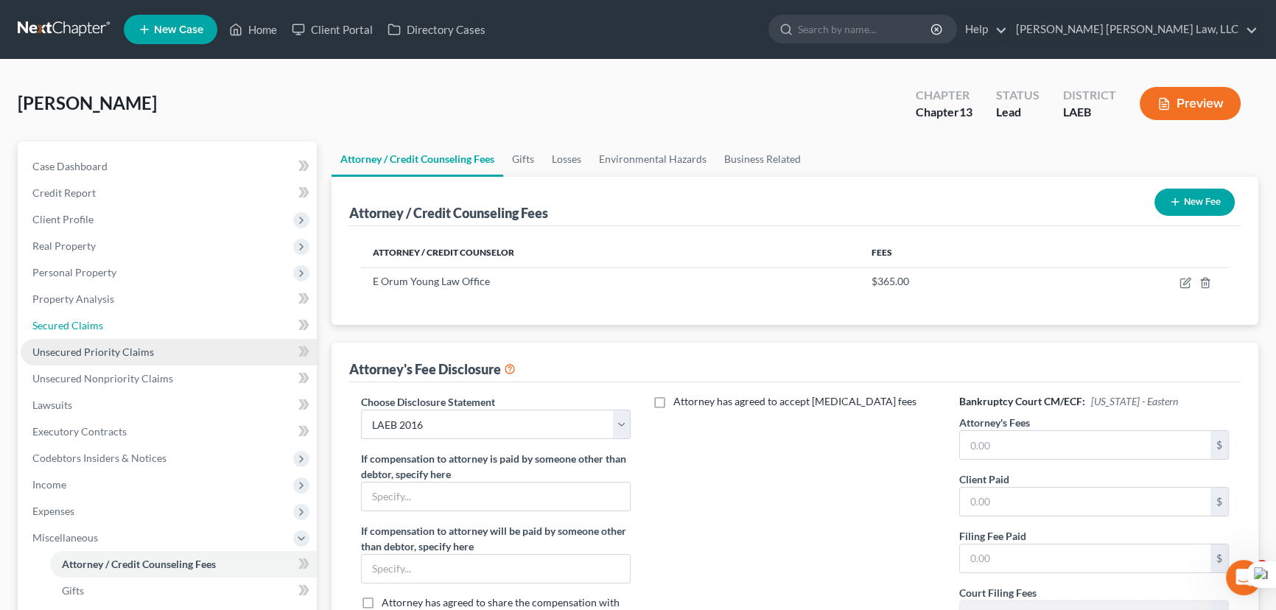
drag, startPoint x: 133, startPoint y: 323, endPoint x: 96, endPoint y: 345, distance: 42.3
click at [133, 323] on link "Secured Claims" at bounding box center [169, 325] width 296 height 27
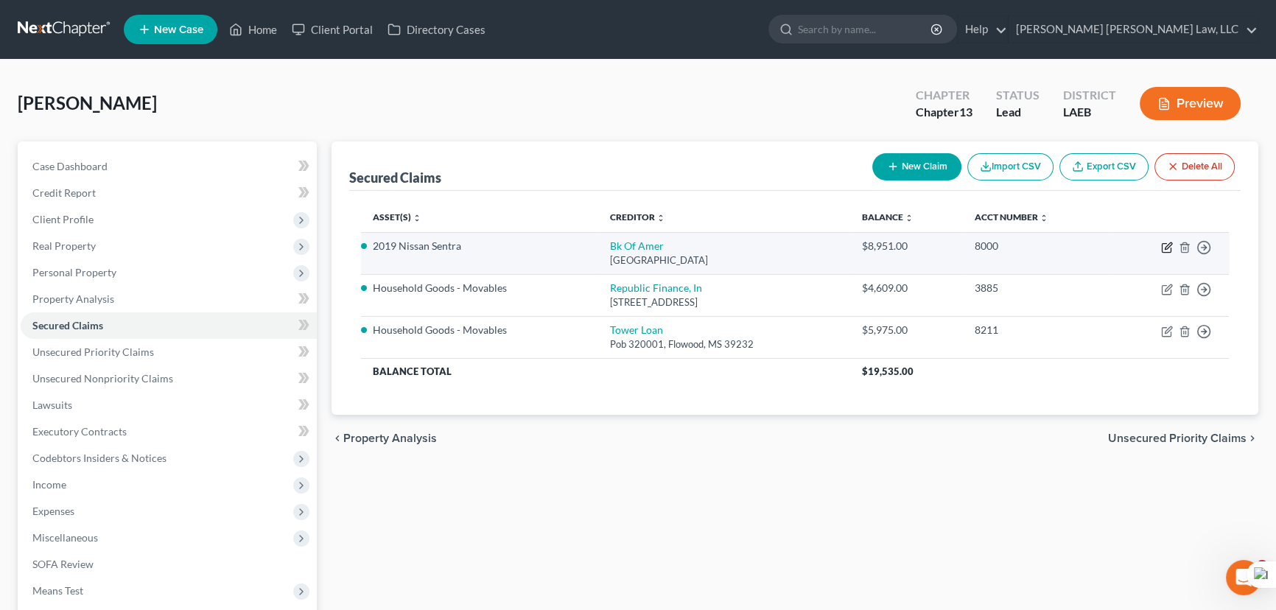
click at [1163, 249] on icon "button" at bounding box center [1167, 248] width 12 height 12
select select "9"
select select "4"
select select "0"
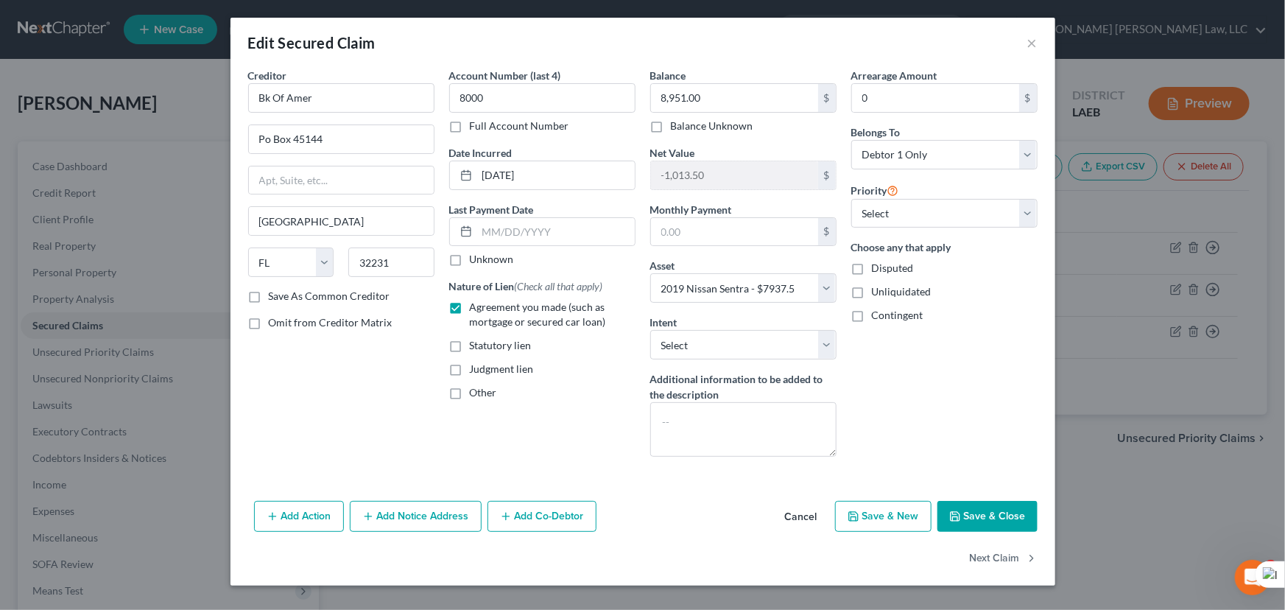
click at [984, 510] on button "Save & Close" at bounding box center [988, 516] width 100 height 31
select select
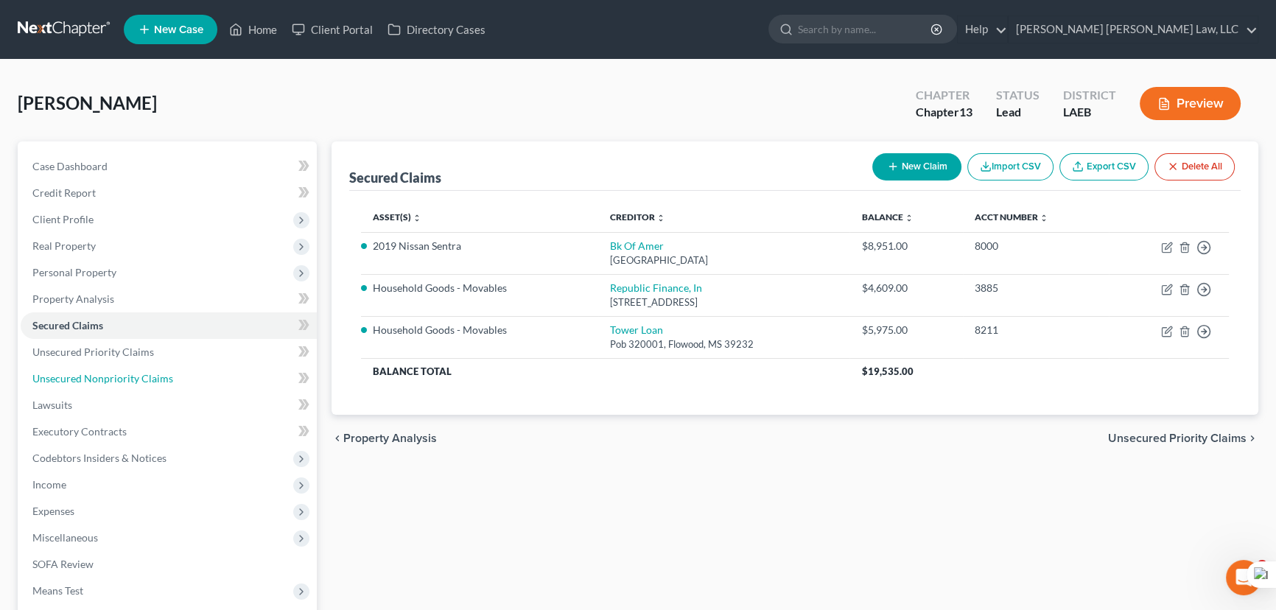
drag, startPoint x: 191, startPoint y: 372, endPoint x: 733, endPoint y: 445, distance: 547.0
click at [191, 372] on link "Unsecured Nonpriority Claims" at bounding box center [169, 378] width 296 height 27
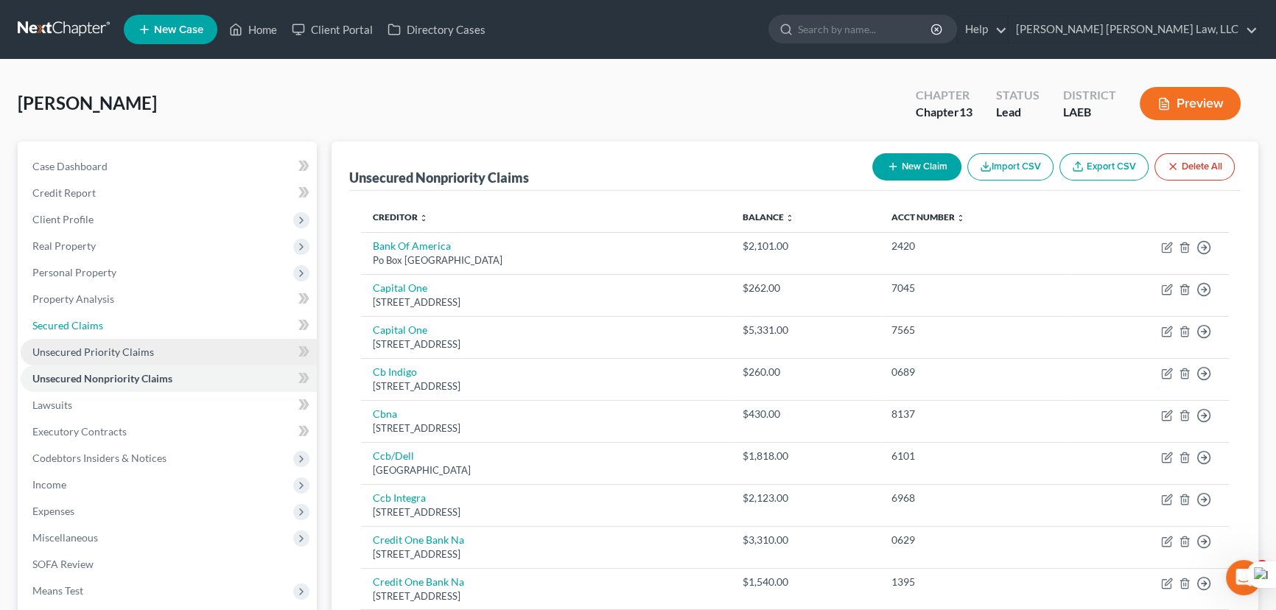
drag, startPoint x: 94, startPoint y: 320, endPoint x: 96, endPoint y: 337, distance: 17.1
click at [94, 320] on span "Secured Claims" at bounding box center [67, 325] width 71 height 13
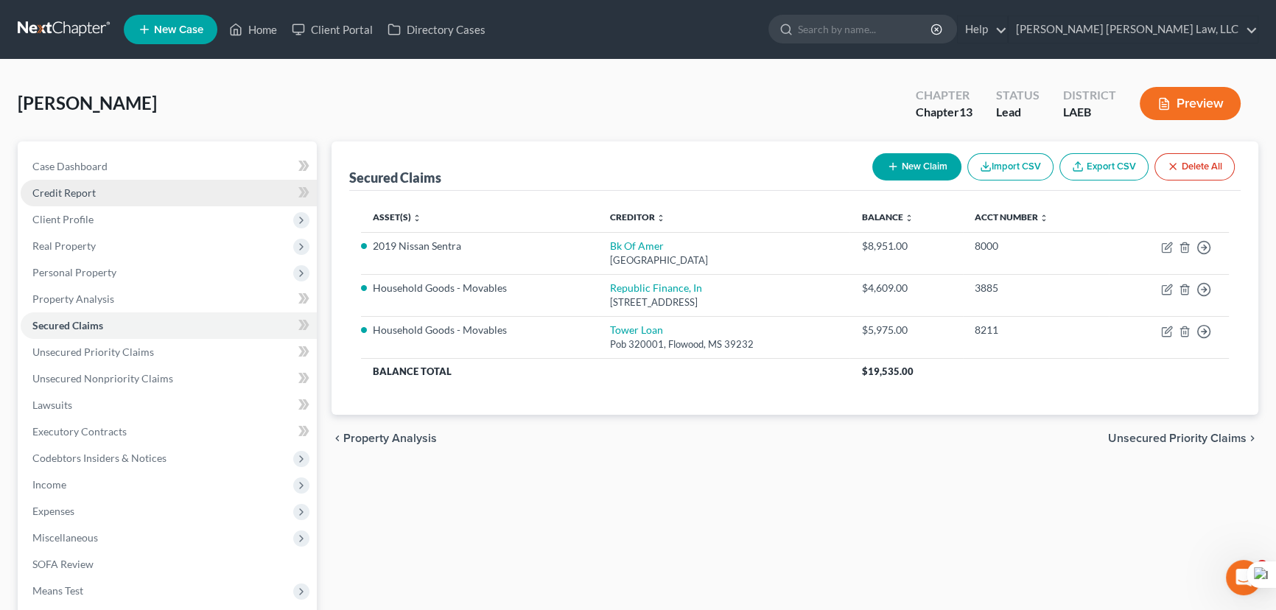
click at [99, 194] on link "Credit Report" at bounding box center [169, 193] width 296 height 27
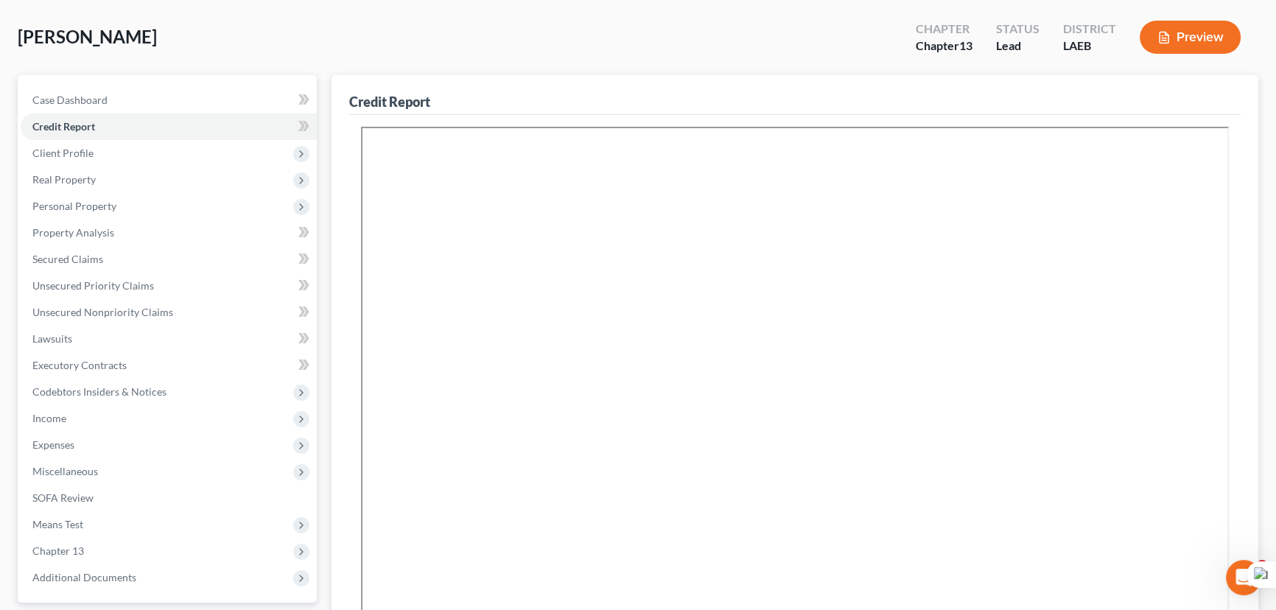
scroll to position [355, 0]
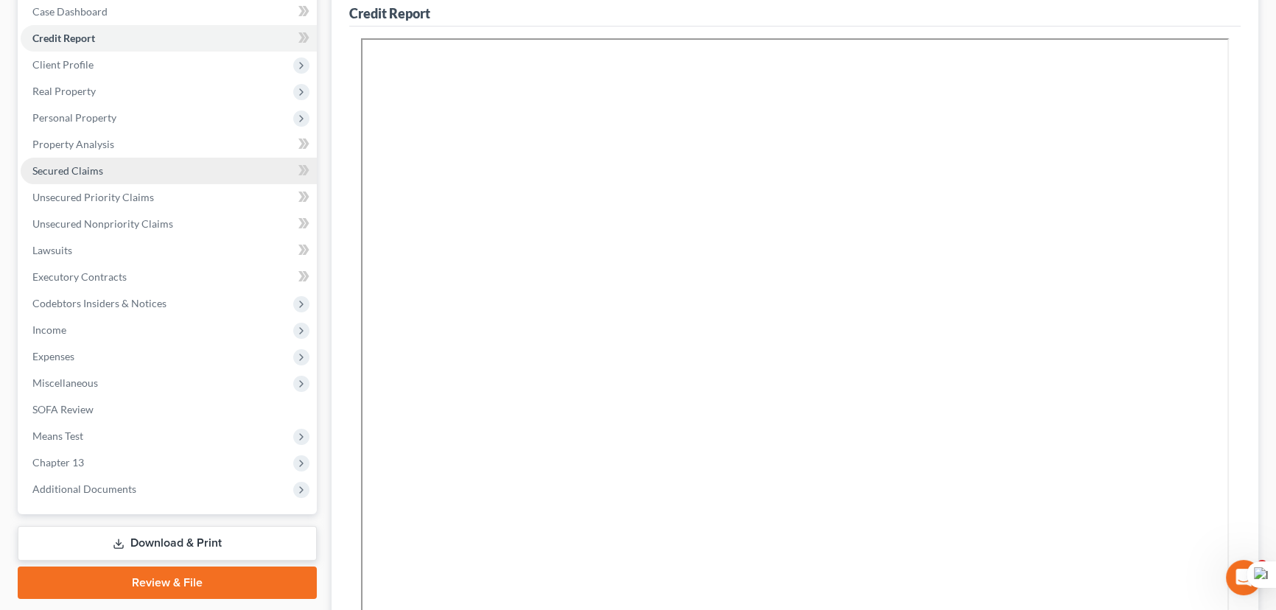
click at [89, 166] on span "Secured Claims" at bounding box center [67, 170] width 71 height 13
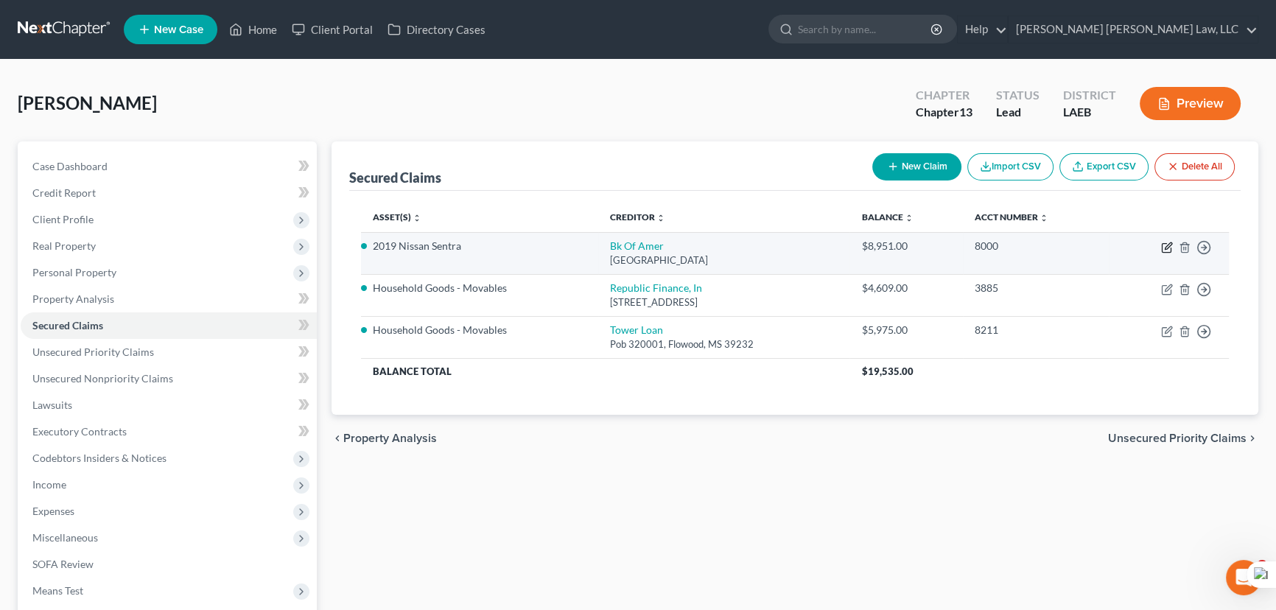
click at [1167, 247] on icon "button" at bounding box center [1167, 248] width 12 height 12
select select "9"
select select "4"
select select "0"
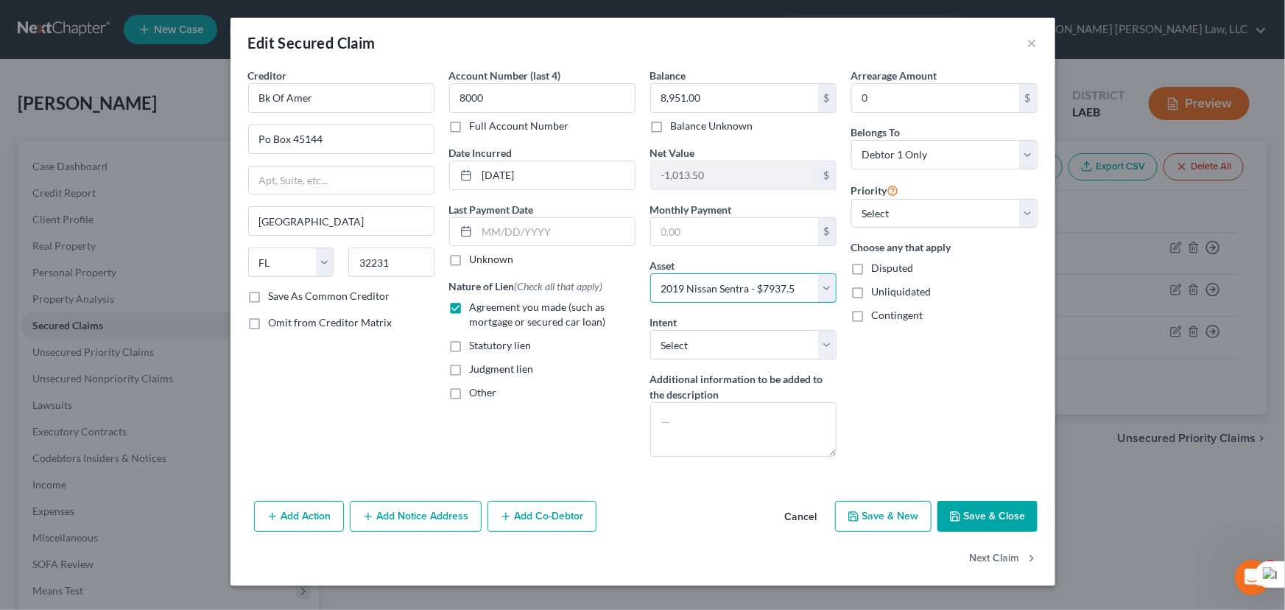
click at [820, 289] on select "Select Other Multiple Assets Household Goods - Movables - $4609.0 Clothing - Cl…" at bounding box center [743, 287] width 186 height 29
drag, startPoint x: 988, startPoint y: 497, endPoint x: 985, endPoint y: 510, distance: 13.6
click at [988, 497] on div "Add Action Add Notice Address Add Co-Debtor Cancel Save & New Save & Close" at bounding box center [643, 519] width 825 height 49
click at [985, 510] on button "Save & Close" at bounding box center [988, 516] width 100 height 31
select select
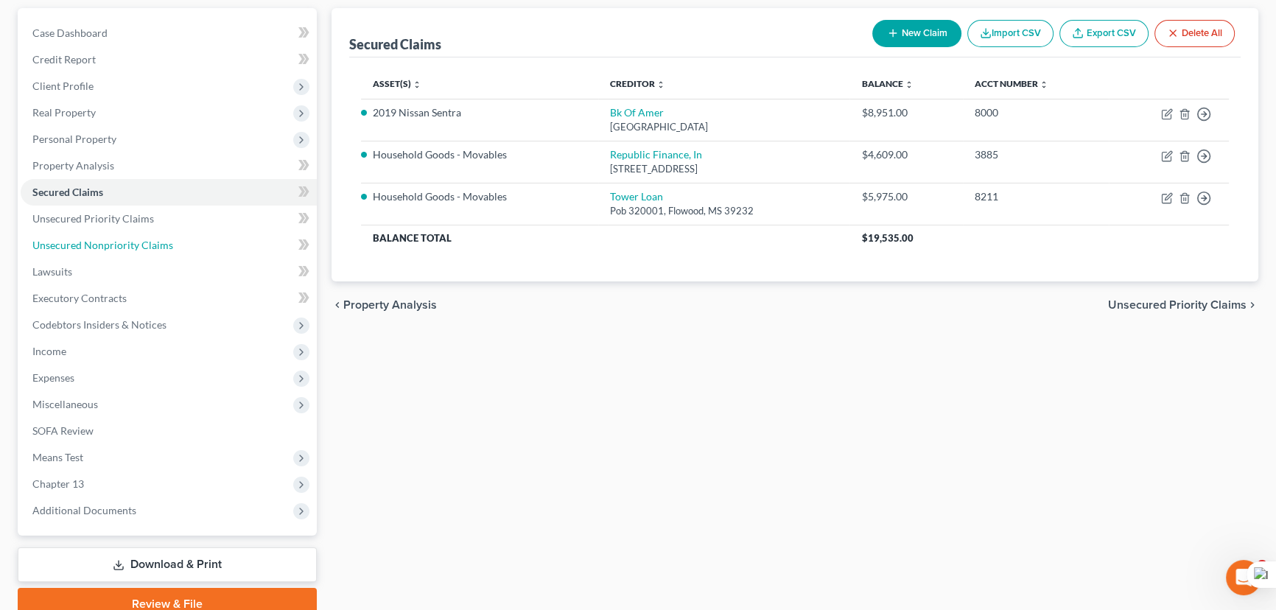
drag, startPoint x: 199, startPoint y: 245, endPoint x: 530, endPoint y: 319, distance: 338.8
click at [199, 245] on link "Unsecured Nonpriority Claims" at bounding box center [169, 245] width 296 height 27
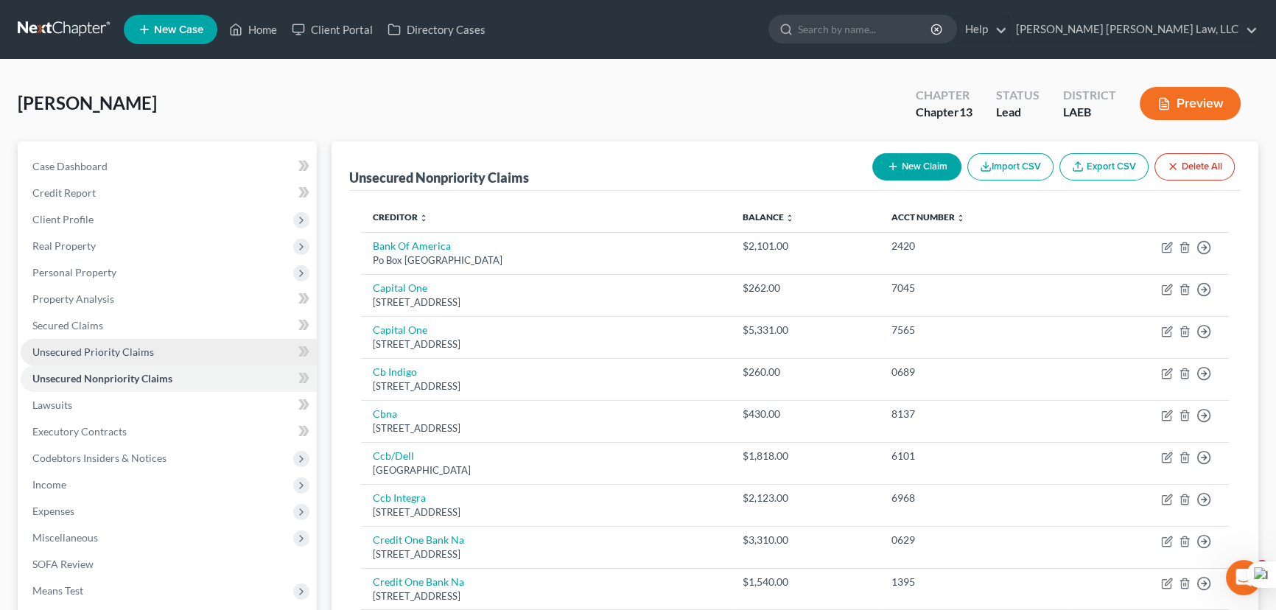
click at [144, 339] on link "Unsecured Priority Claims" at bounding box center [169, 352] width 296 height 27
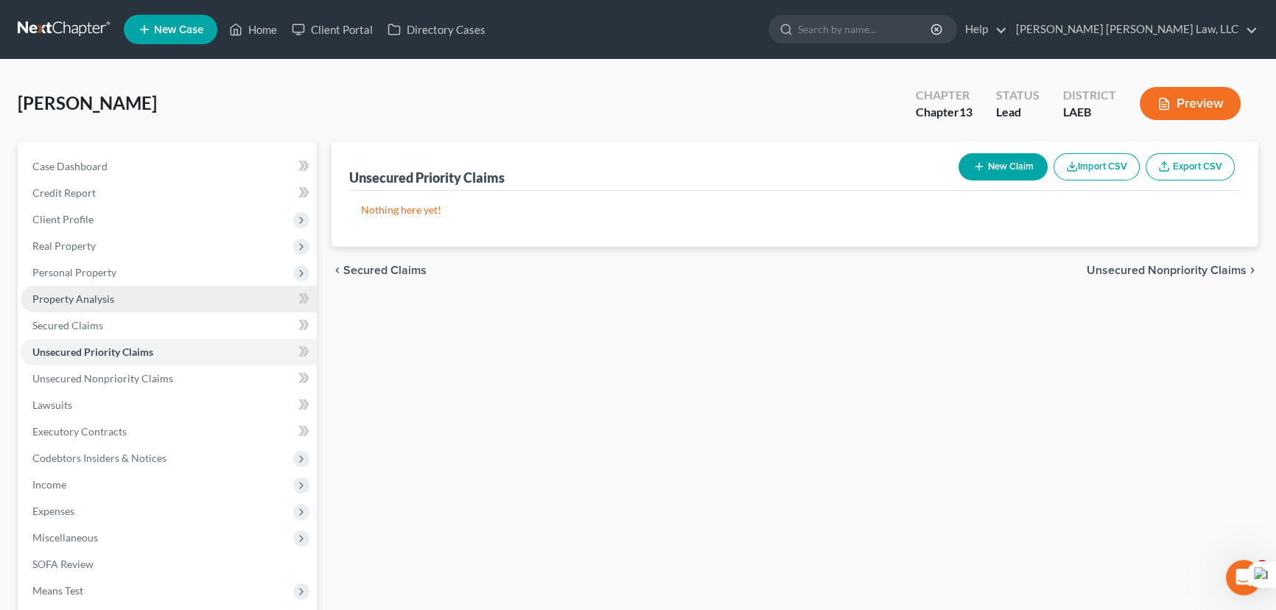
click at [137, 295] on link "Property Analysis" at bounding box center [169, 299] width 296 height 27
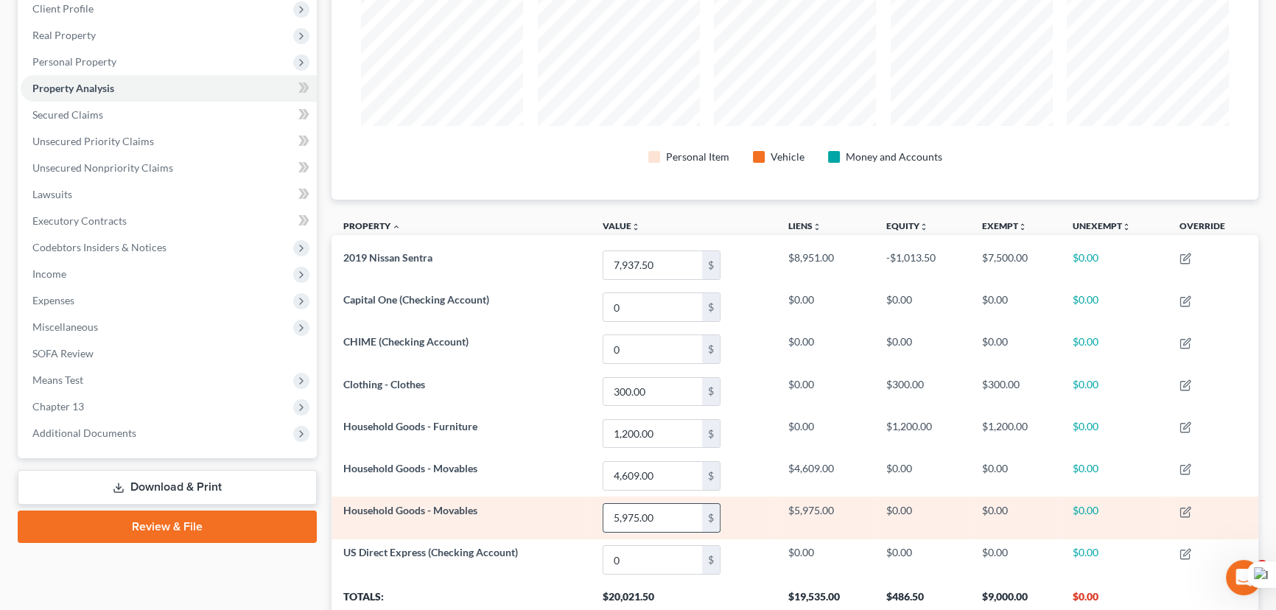
scroll to position [323, 0]
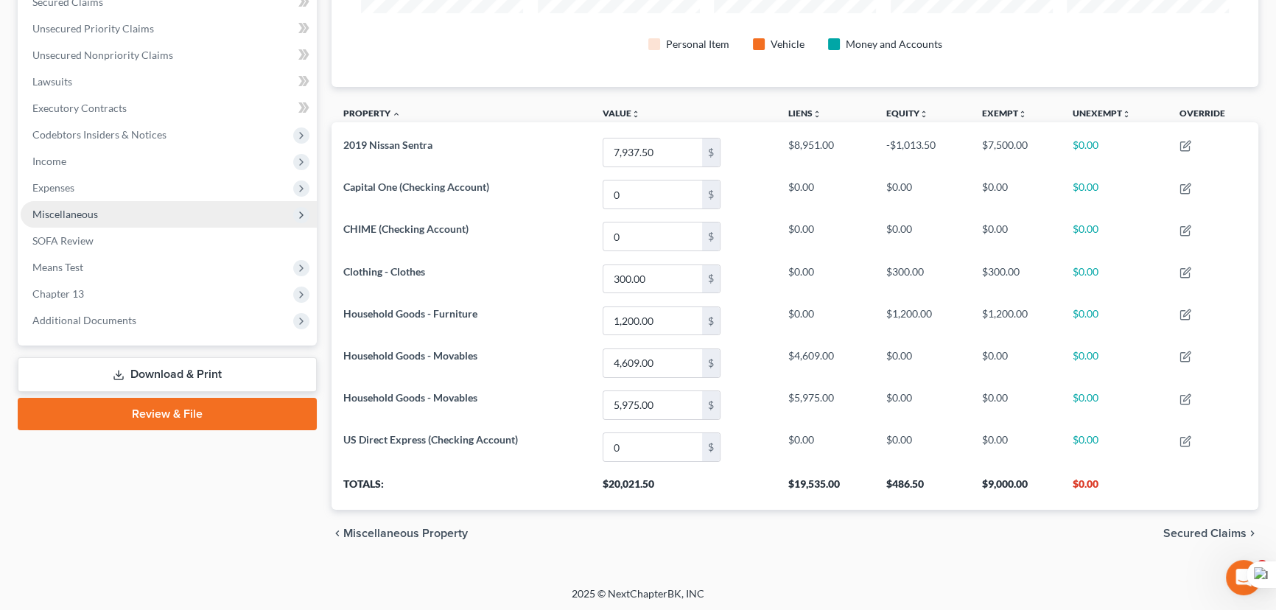
click at [110, 220] on span "Miscellaneous" at bounding box center [169, 214] width 296 height 27
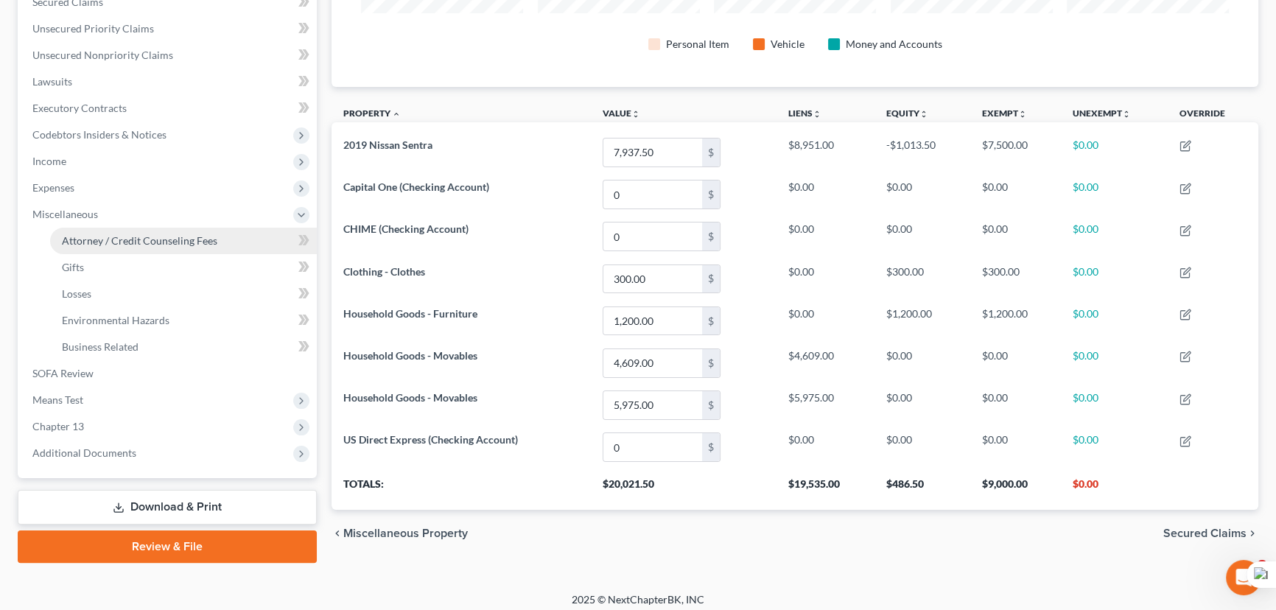
click at [121, 243] on span "Attorney / Credit Counseling Fees" at bounding box center [139, 240] width 155 height 13
select select "0"
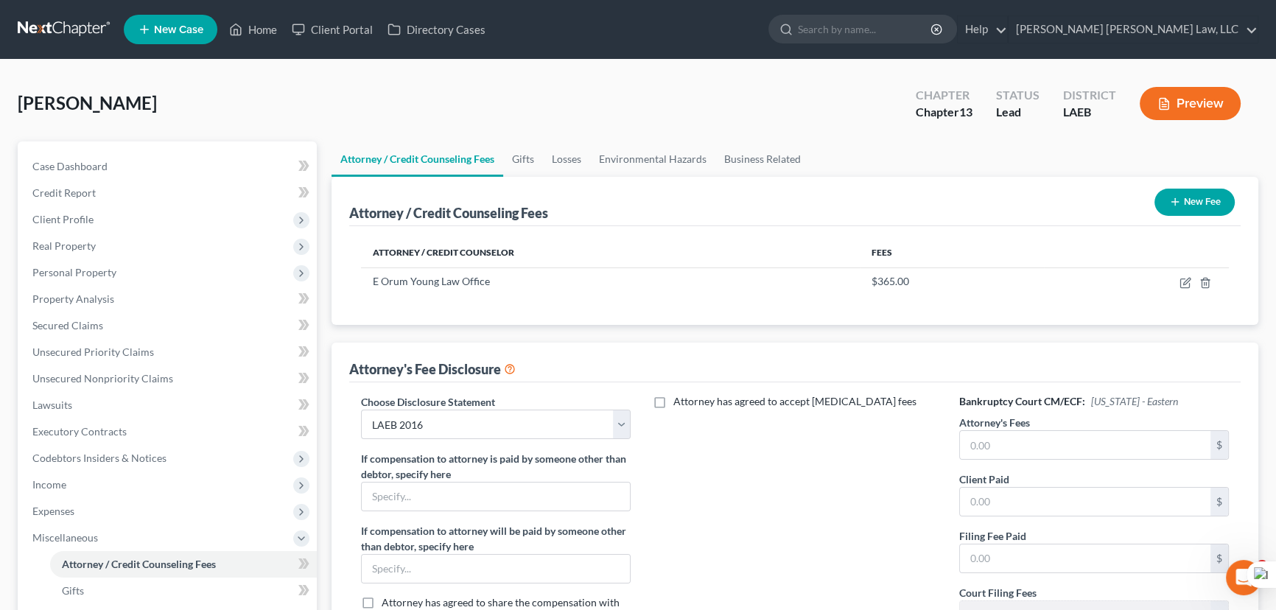
scroll to position [133, 0]
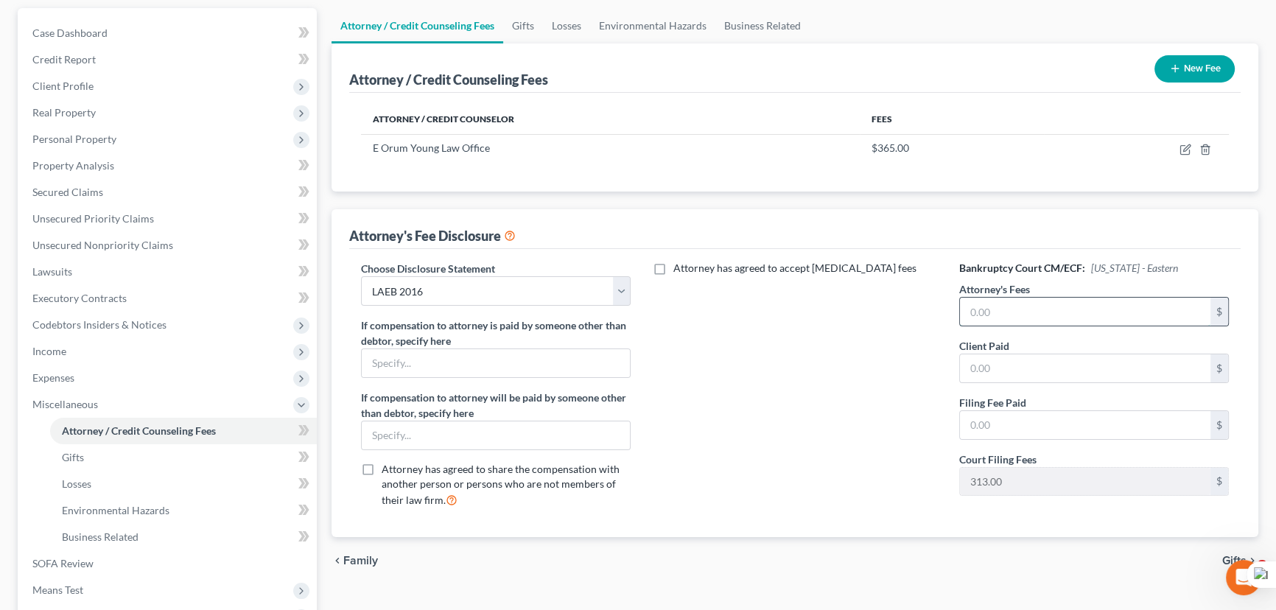
click at [1031, 310] on input "text" at bounding box center [1085, 312] width 250 height 28
type input "4,500"
click at [88, 193] on span "Secured Claims" at bounding box center [67, 192] width 71 height 13
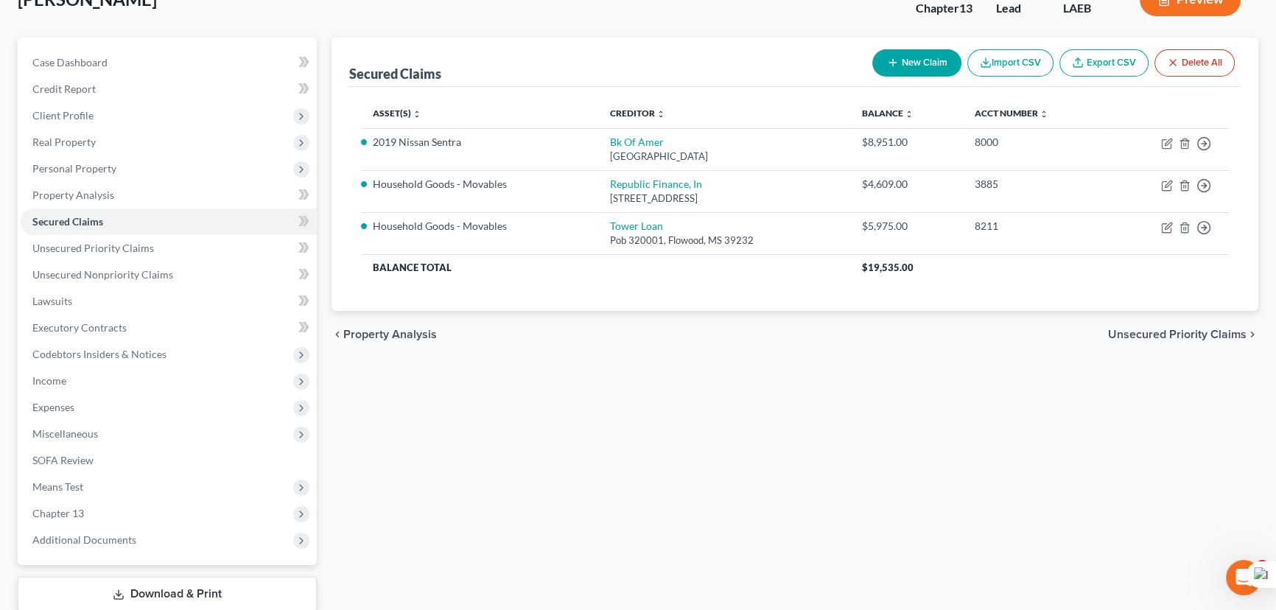
scroll to position [197, 0]
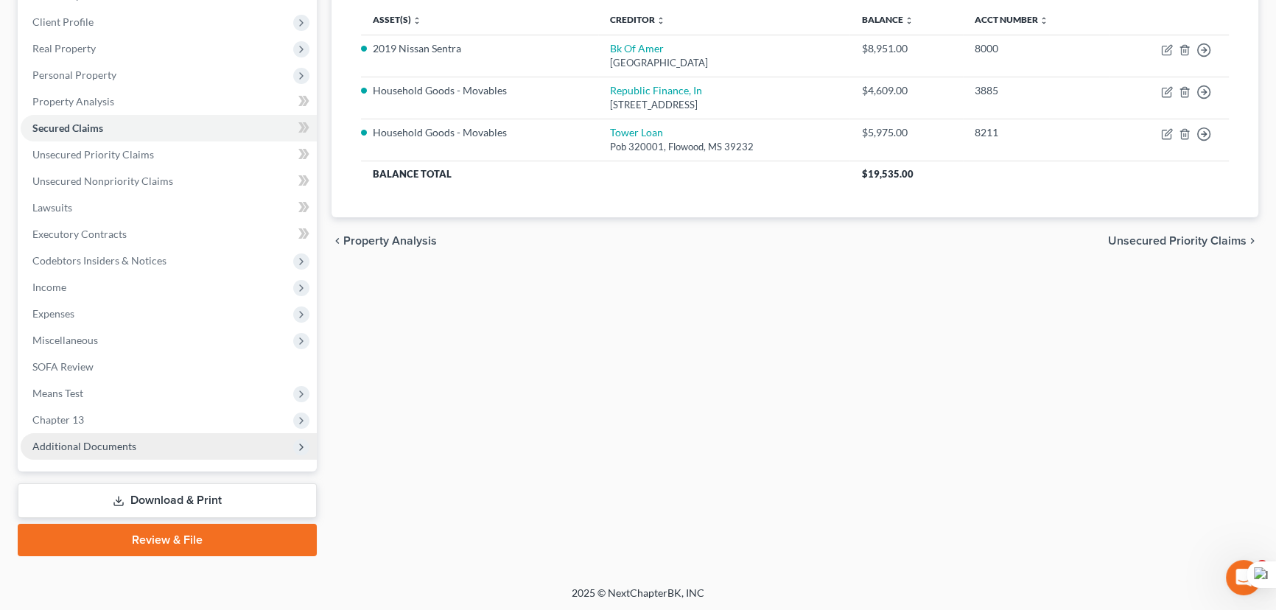
drag, startPoint x: 138, startPoint y: 418, endPoint x: 149, endPoint y: 441, distance: 25.4
click at [138, 418] on span "Chapter 13" at bounding box center [169, 420] width 296 height 27
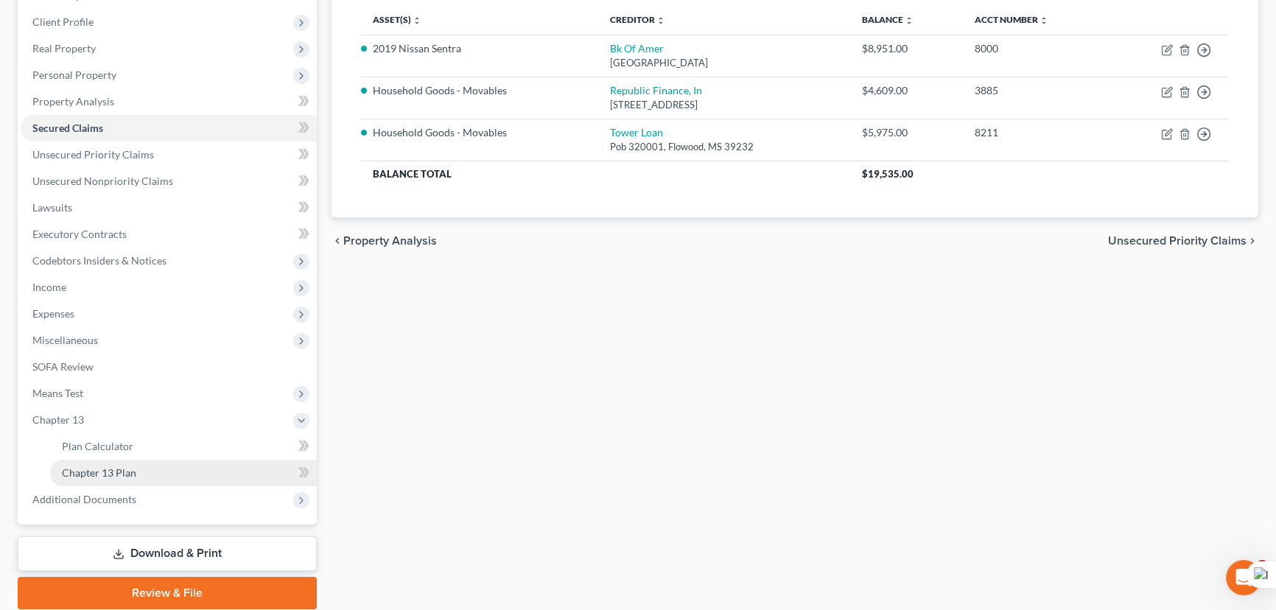
click at [145, 466] on link "Chapter 13 Plan" at bounding box center [183, 473] width 267 height 27
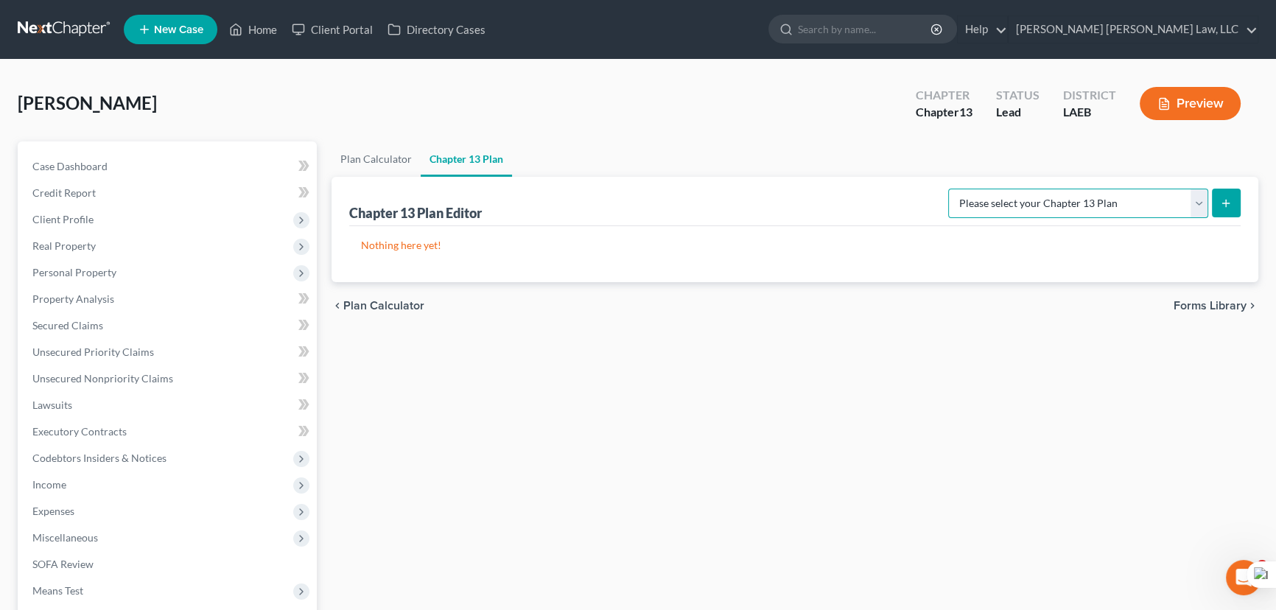
click at [1144, 213] on select "Please select your Chapter 13 Plan Eastern District of [US_STATE][GEOGRAPHIC_DA…" at bounding box center [1078, 203] width 260 height 29
select select "1"
click at [948, 189] on select "Please select your Chapter 13 Plan Eastern District of [US_STATE][GEOGRAPHIC_DA…" at bounding box center [1078, 203] width 260 height 29
click at [1226, 208] on button "submit" at bounding box center [1226, 203] width 29 height 29
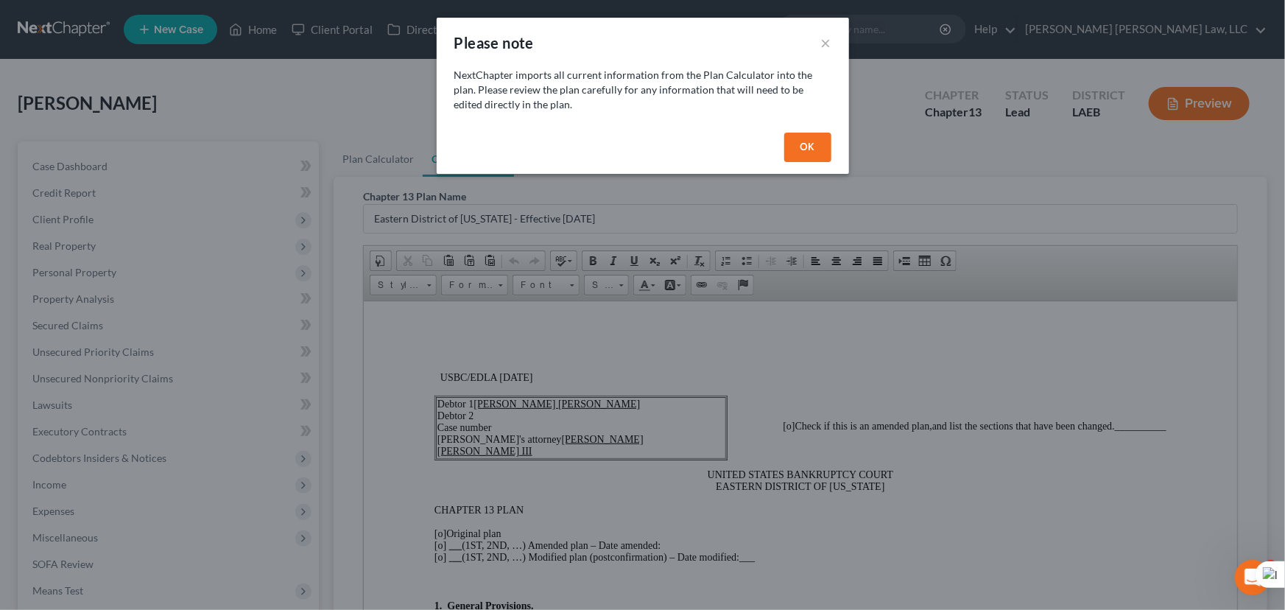
click at [786, 138] on button "OK" at bounding box center [807, 147] width 47 height 29
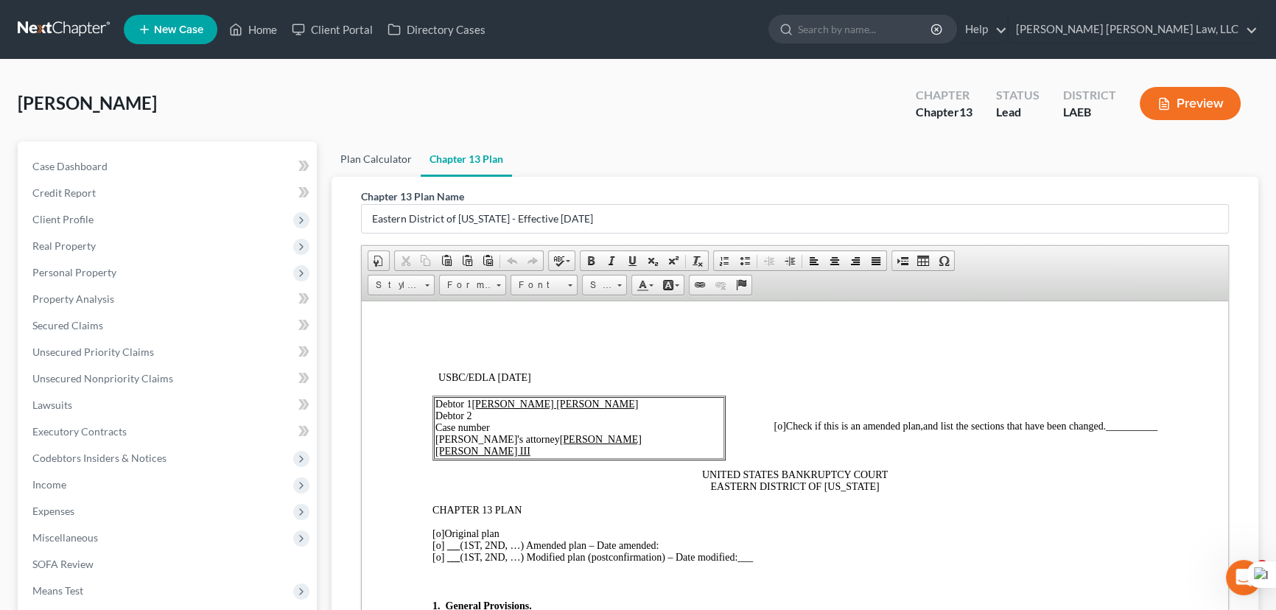
click at [364, 158] on link "Plan Calculator" at bounding box center [375, 158] width 89 height 35
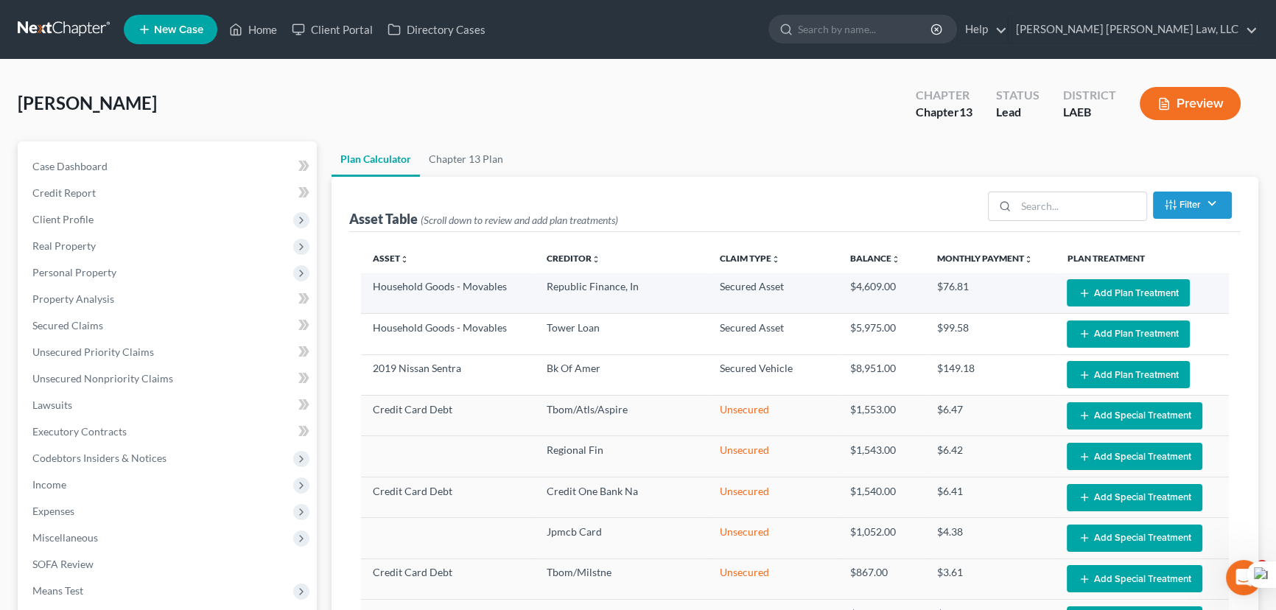
click at [1118, 280] on button "Add Plan Treatment" at bounding box center [1128, 292] width 123 height 27
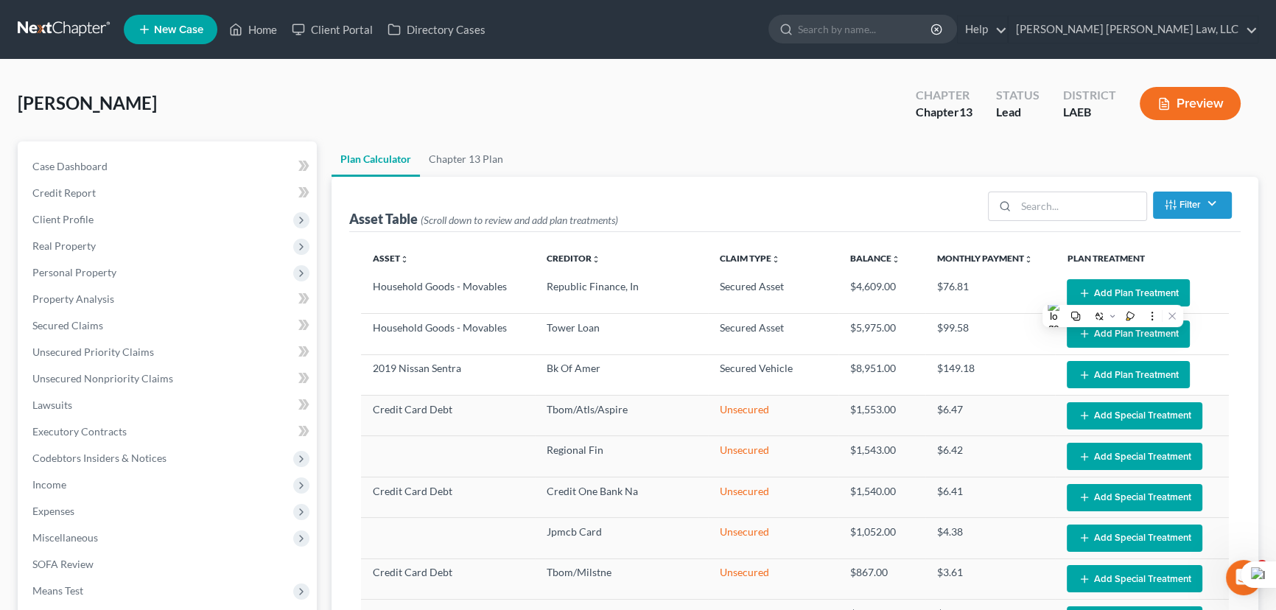
select select "59"
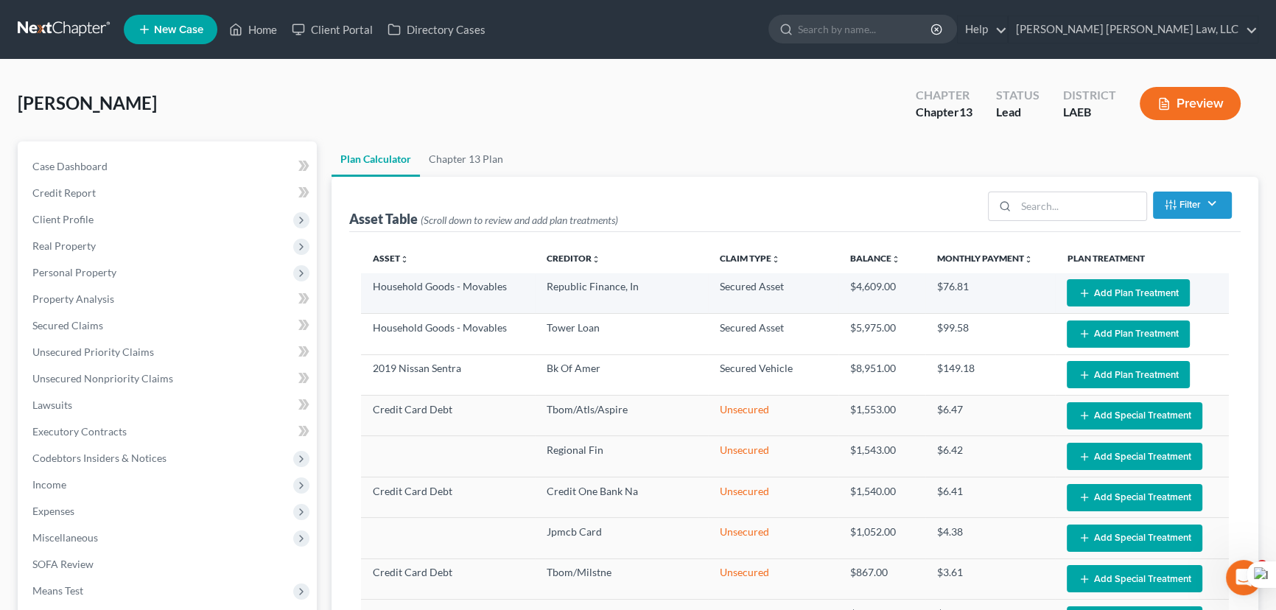
click at [1090, 281] on button "Add Plan Treatment" at bounding box center [1128, 292] width 123 height 27
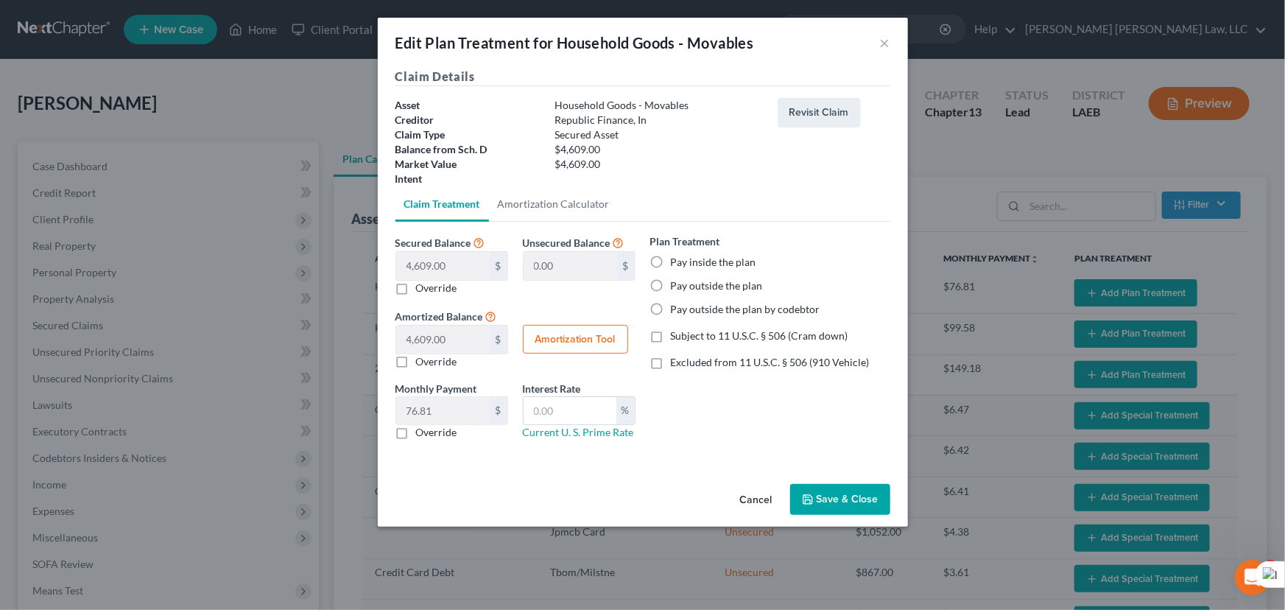
click at [671, 265] on label "Pay inside the plan" at bounding box center [713, 262] width 85 height 15
click at [677, 264] on input "Pay inside the plan" at bounding box center [682, 260] width 10 height 10
radio input "true"
click at [671, 334] on label "Subject to 11 U.S.C. § 506 (Cram down)" at bounding box center [760, 336] width 178 height 15
click at [677, 334] on input "Subject to 11 U.S.C. § 506 (Cram down)" at bounding box center [682, 334] width 10 height 10
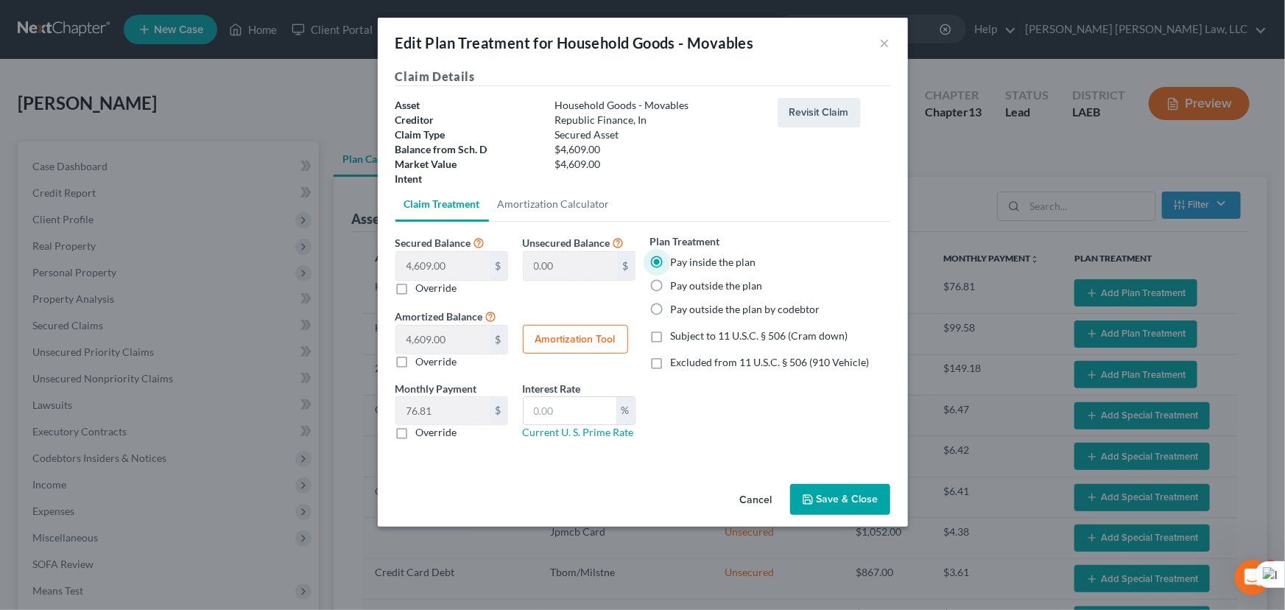
checkbox input "true"
click at [860, 502] on button "Save & Close" at bounding box center [840, 499] width 100 height 31
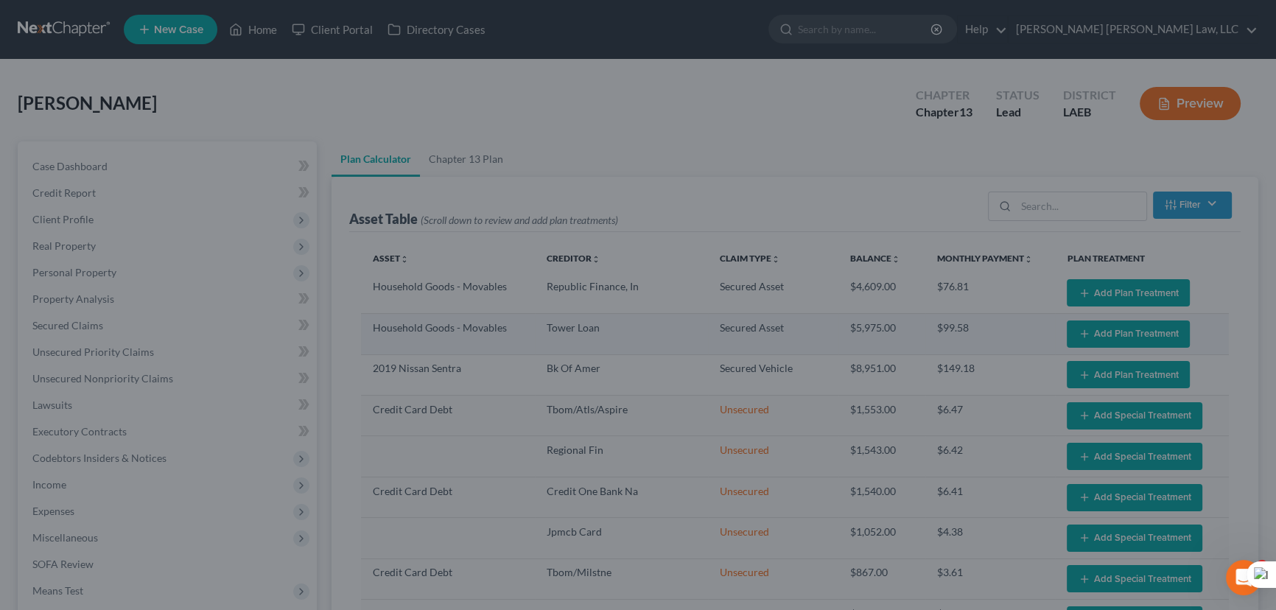
select select "59"
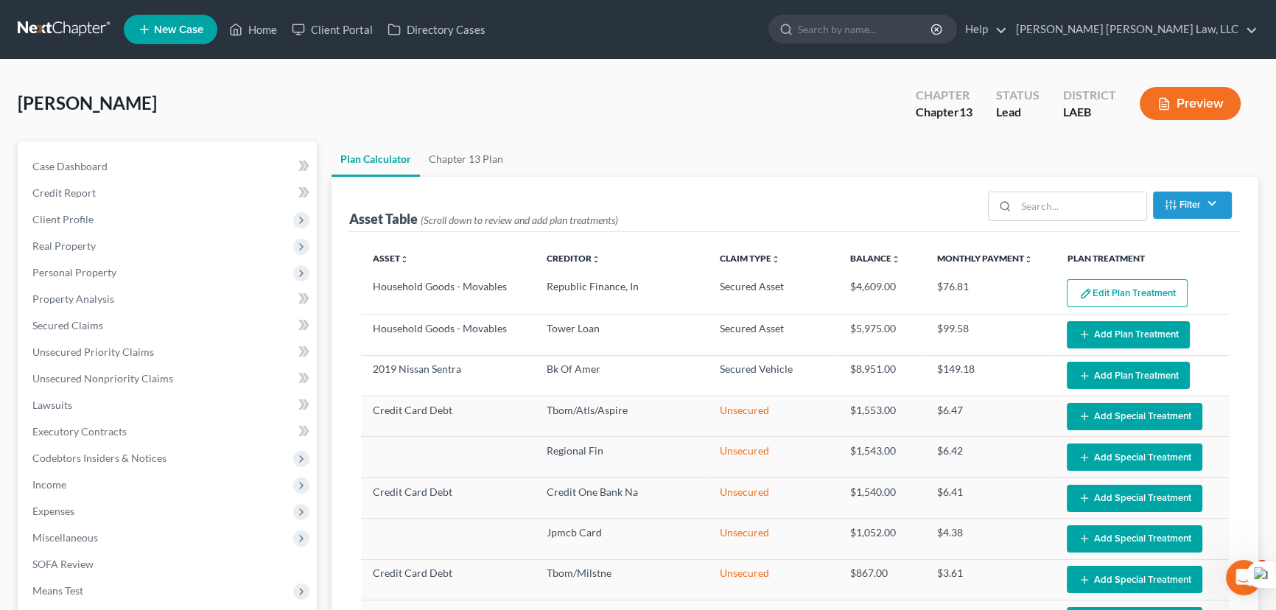
click at [1112, 332] on button "Add Plan Treatment" at bounding box center [1128, 334] width 123 height 27
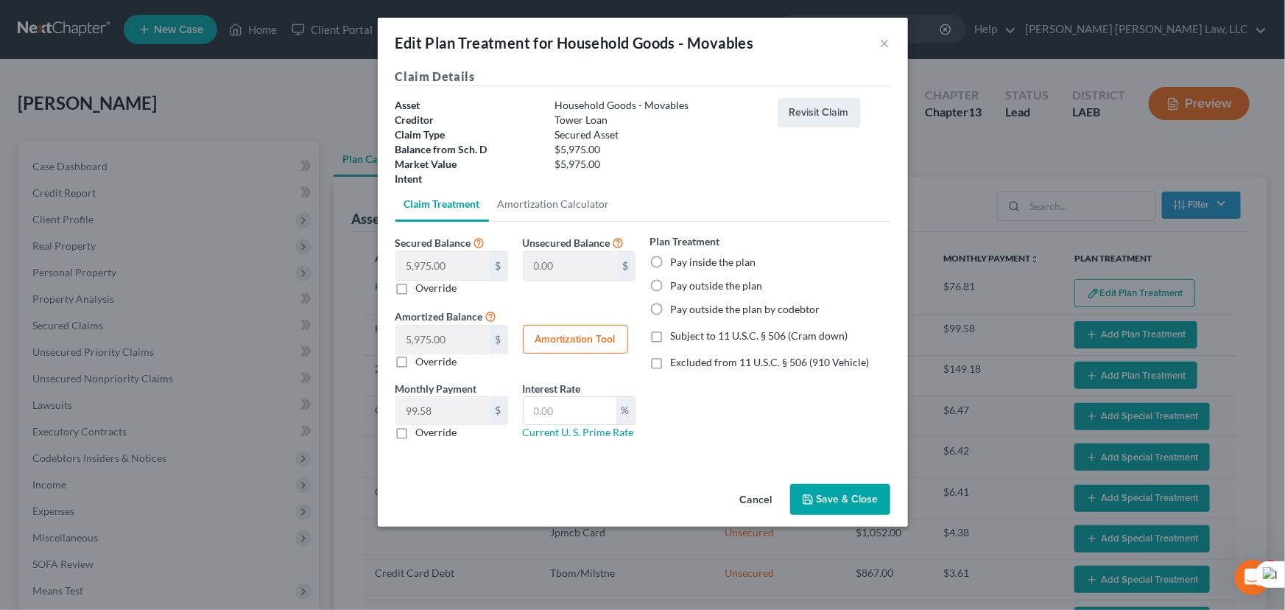
drag, startPoint x: 662, startPoint y: 261, endPoint x: 656, endPoint y: 316, distance: 55.6
click at [671, 260] on label "Pay inside the plan" at bounding box center [713, 262] width 85 height 15
click at [677, 260] on input "Pay inside the plan" at bounding box center [682, 260] width 10 height 10
radio input "true"
click at [671, 311] on label "Pay outside the plan by codebtor" at bounding box center [746, 309] width 150 height 15
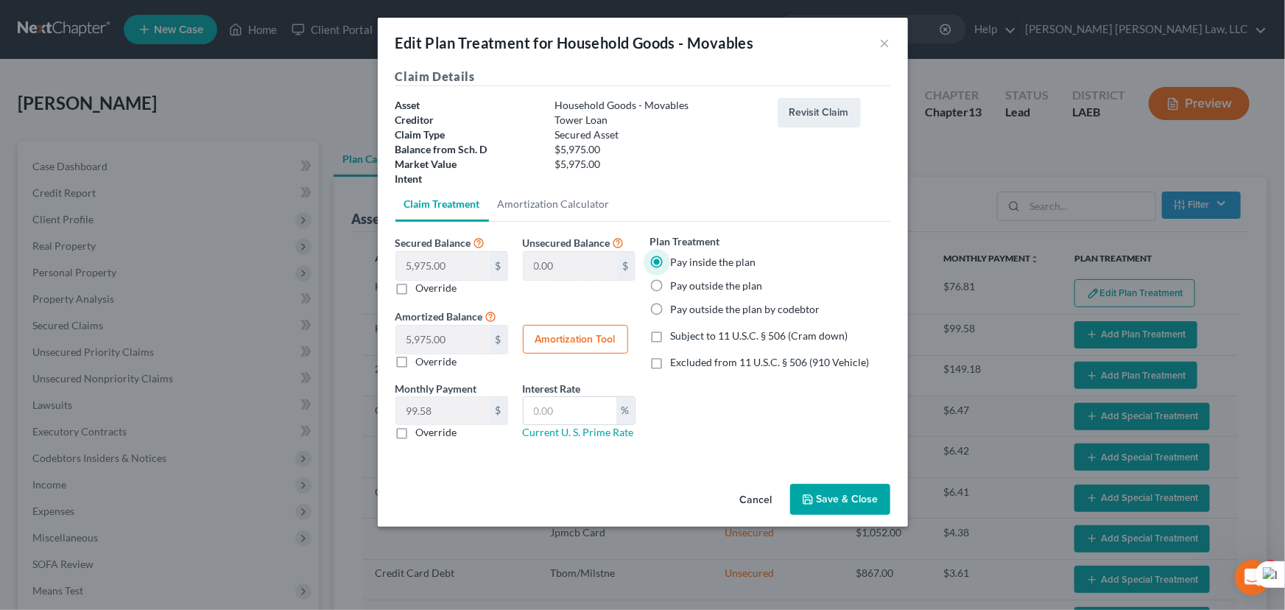
click at [677, 311] on input "Pay outside the plan by codebtor" at bounding box center [682, 307] width 10 height 10
radio input "true"
click at [581, 410] on input "text" at bounding box center [570, 411] width 93 height 28
type input "7.25"
click at [825, 503] on button "Save & Close" at bounding box center [840, 499] width 100 height 31
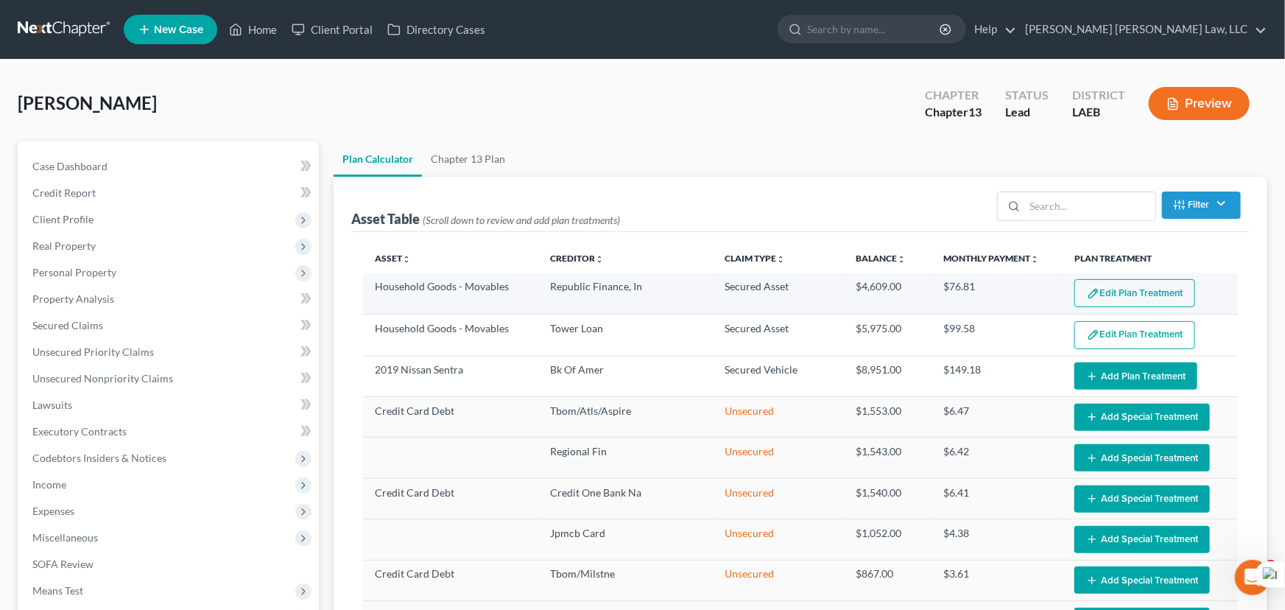
select select "59"
click at [1103, 297] on button "Edit Plan Treatment" at bounding box center [1127, 293] width 121 height 28
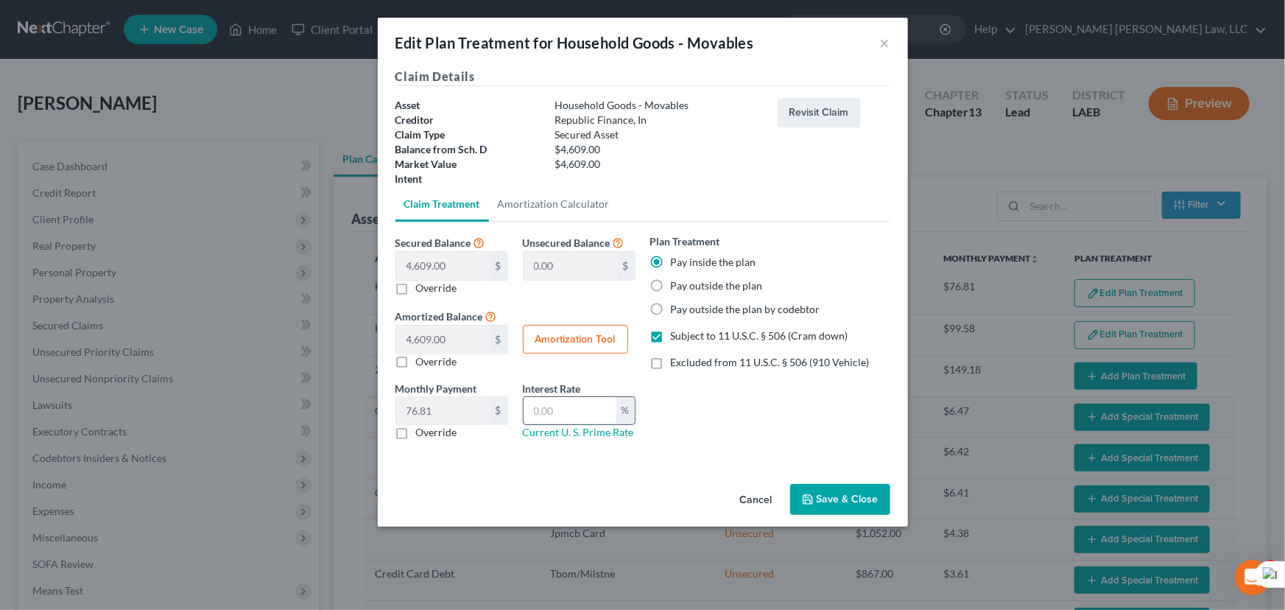
click at [560, 410] on input "text" at bounding box center [570, 411] width 93 height 28
type input "7.25"
click at [823, 502] on button "Save & Close" at bounding box center [840, 499] width 100 height 31
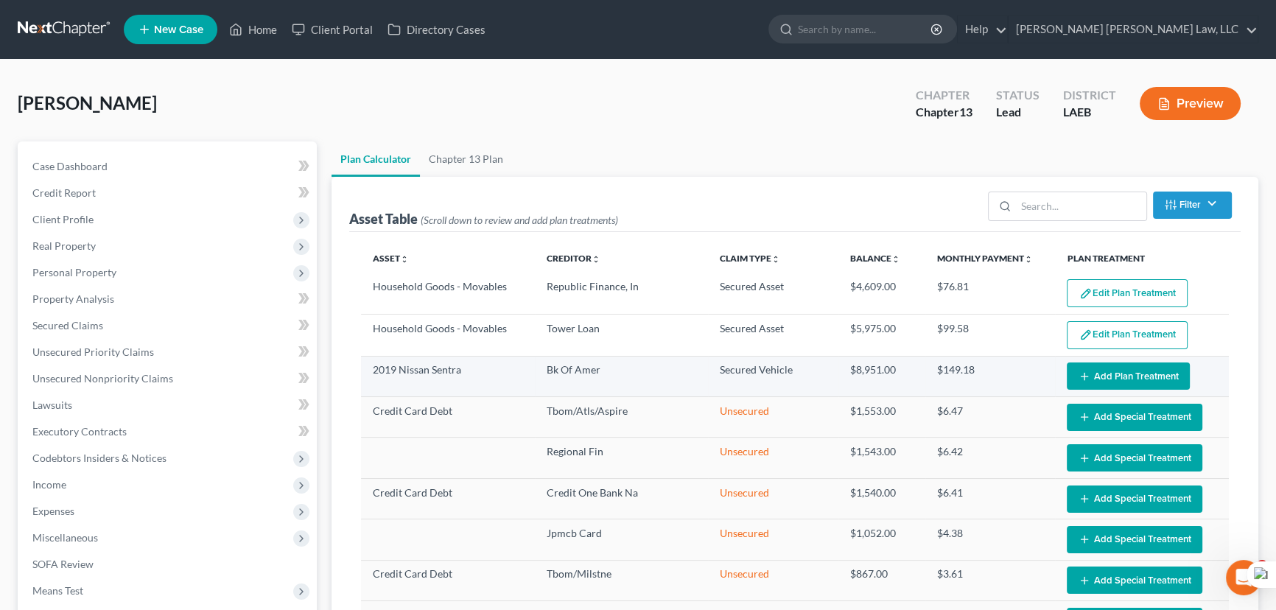
select select "59"
click at [1100, 377] on button "Add Plan Treatment" at bounding box center [1128, 375] width 123 height 27
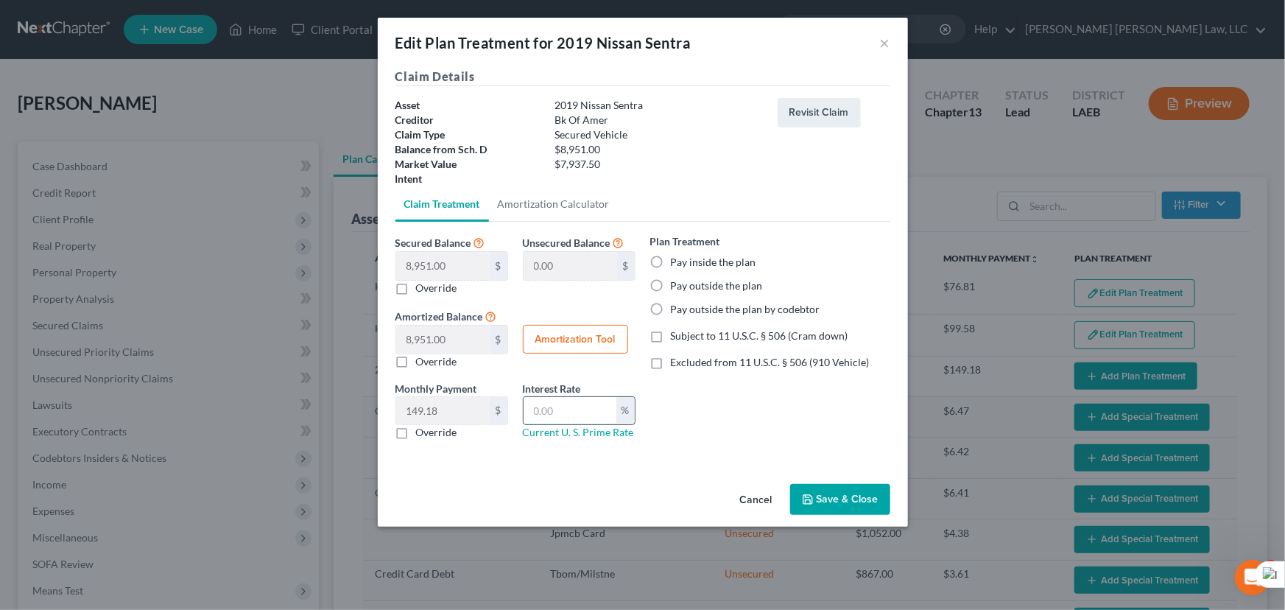
click at [573, 408] on input "text" at bounding box center [570, 411] width 93 height 28
type input "9.25"
click at [671, 257] on label "Pay inside the plan" at bounding box center [713, 262] width 85 height 15
click at [677, 257] on input "Pay inside the plan" at bounding box center [682, 260] width 10 height 10
radio input "true"
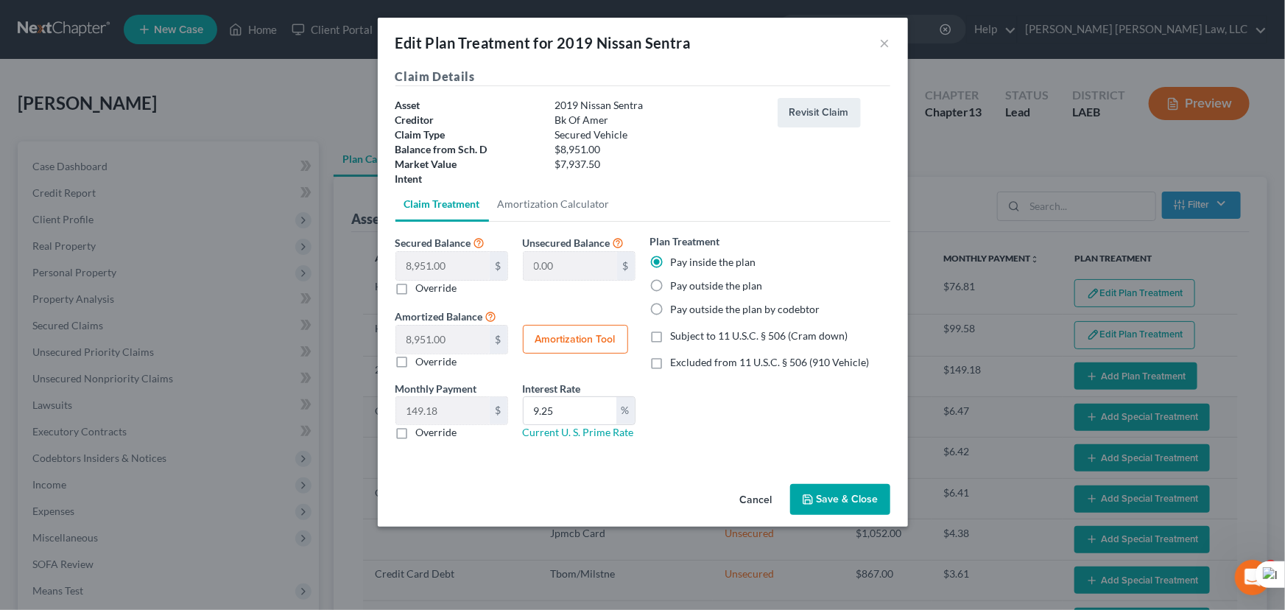
click at [671, 335] on label "Subject to 11 U.S.C. § 506 (Cram down)" at bounding box center [760, 336] width 178 height 15
click at [677, 335] on input "Subject to 11 U.S.C. § 506 (Cram down)" at bounding box center [682, 334] width 10 height 10
checkbox input "true"
click at [840, 499] on button "Save & Close" at bounding box center [840, 499] width 100 height 31
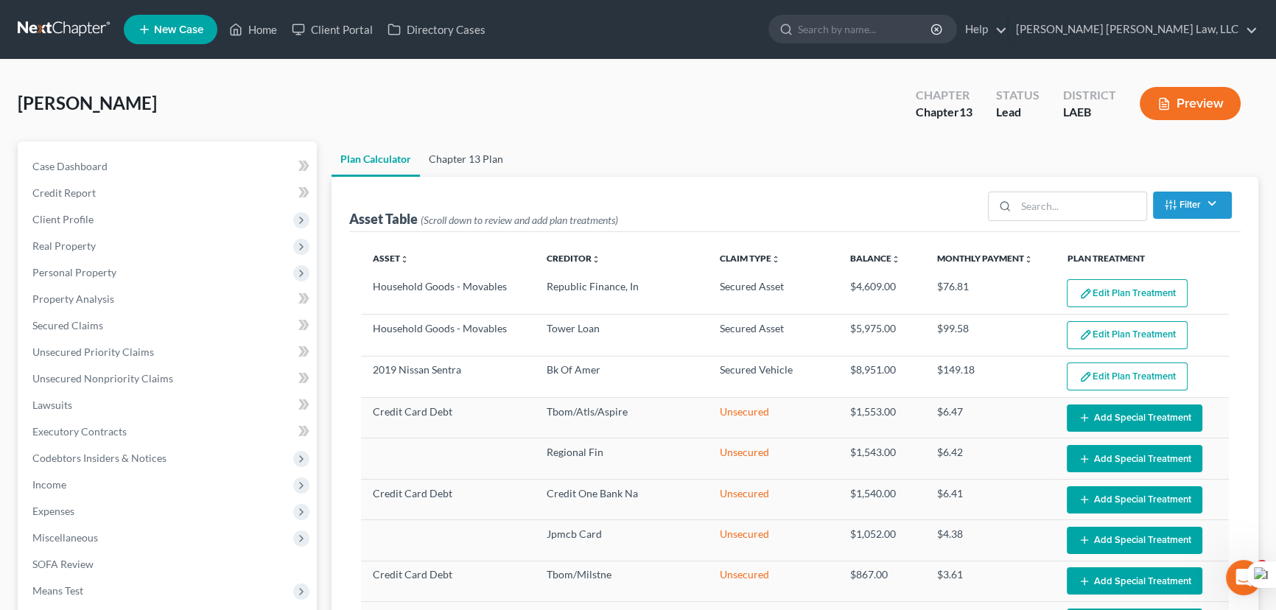
click at [479, 169] on link "Chapter 13 Plan" at bounding box center [466, 158] width 92 height 35
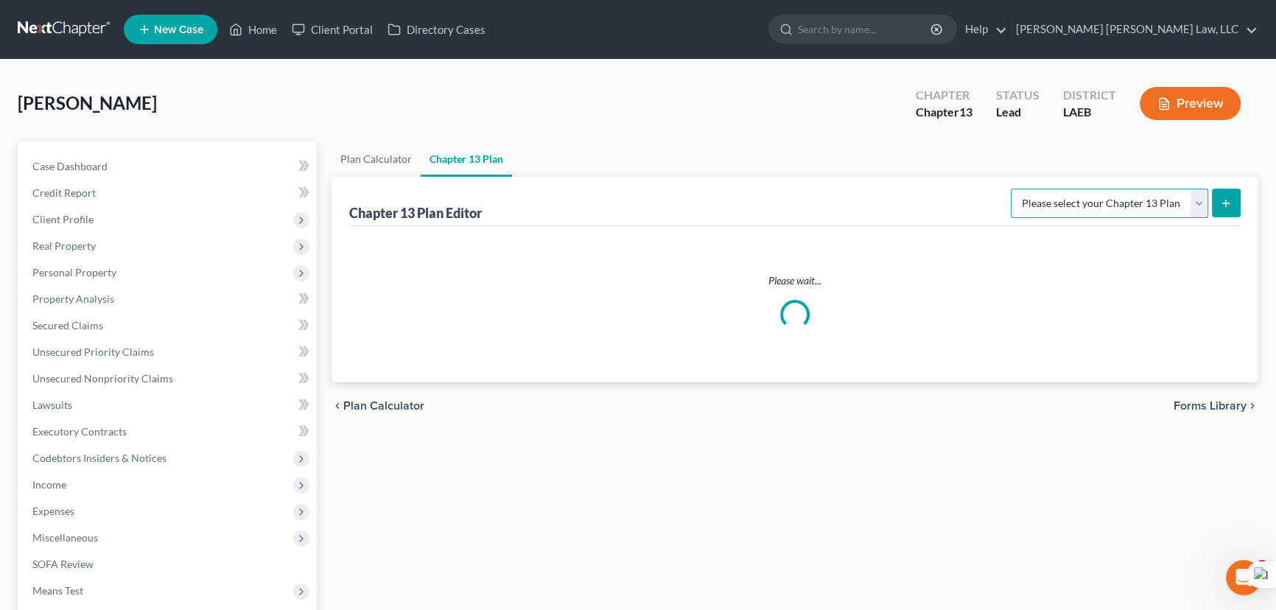
click at [1089, 206] on select "Please select your Chapter 13 Plan" at bounding box center [1109, 203] width 197 height 29
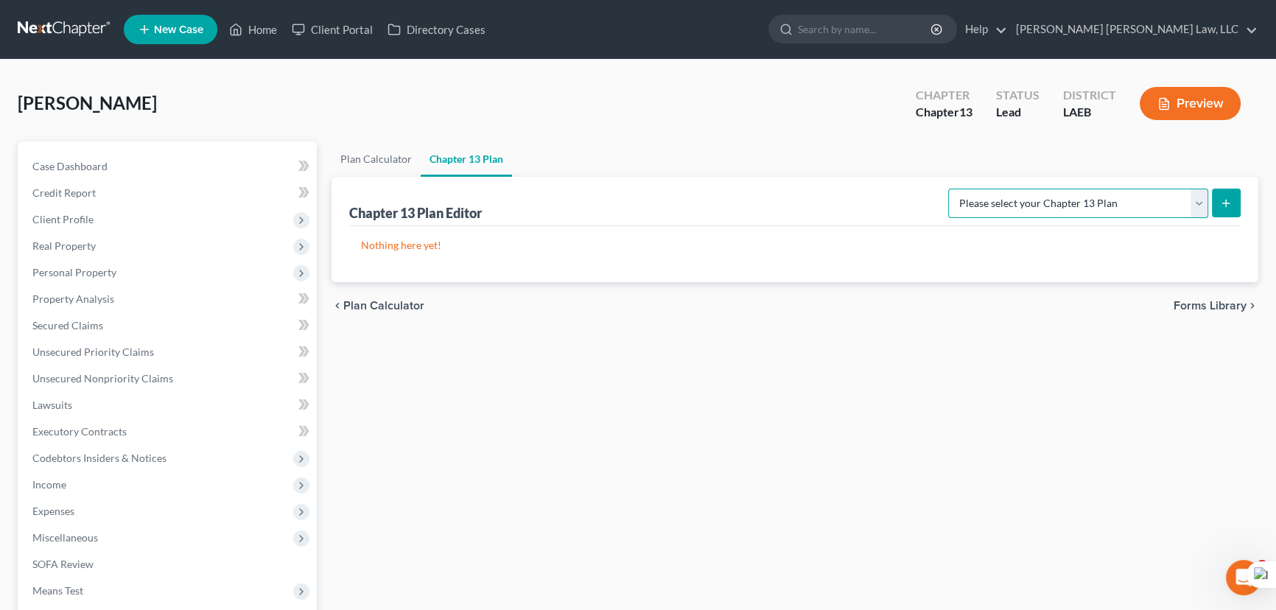
select select "0"
click at [948, 189] on select "Please select your Chapter 13 Plan Eastern District of [US_STATE][GEOGRAPHIC_DA…" at bounding box center [1078, 203] width 260 height 29
click at [1226, 206] on icon "submit" at bounding box center [1226, 203] width 12 height 12
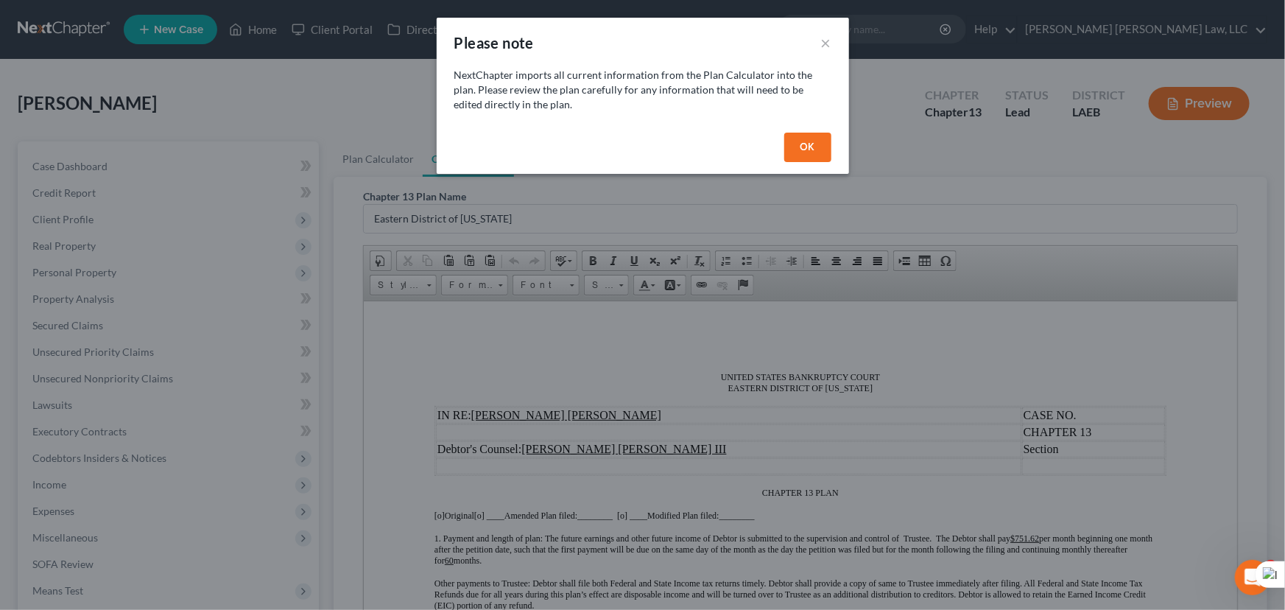
click at [797, 155] on button "OK" at bounding box center [807, 147] width 47 height 29
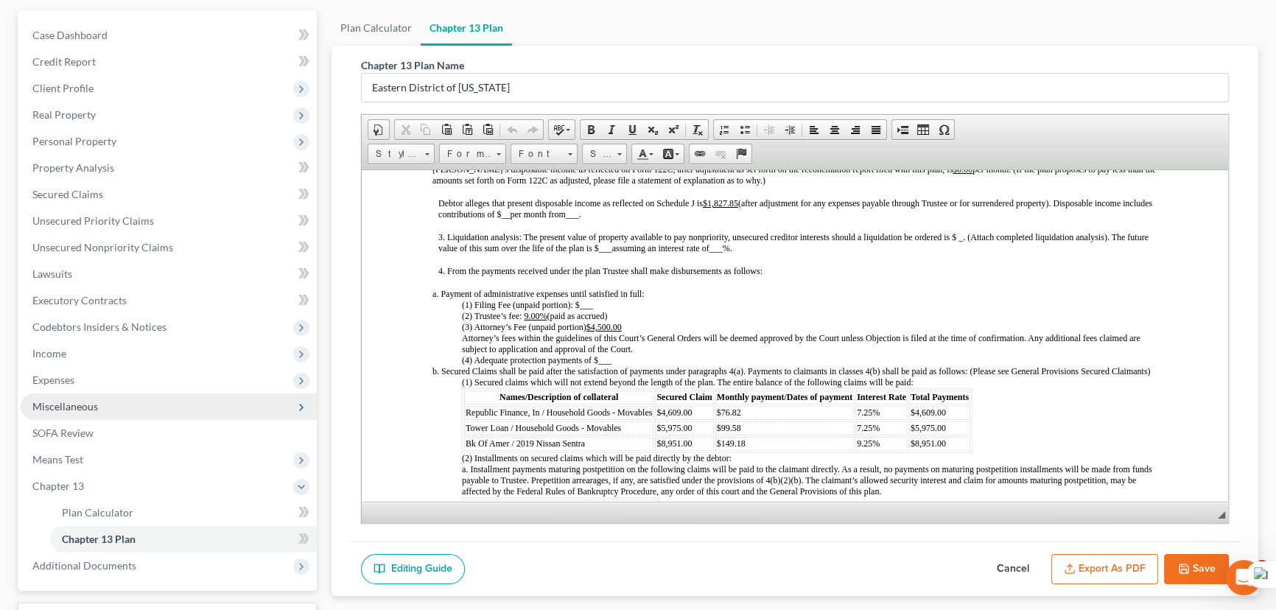
scroll to position [250, 0]
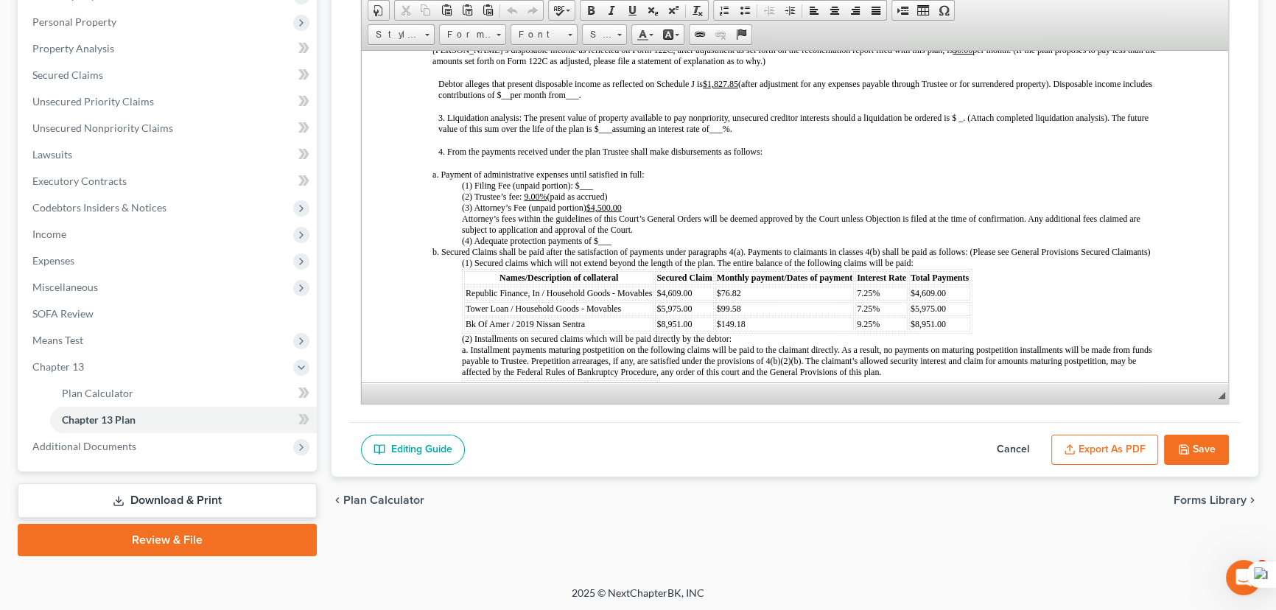
click at [1024, 442] on button "Cancel" at bounding box center [1012, 450] width 65 height 31
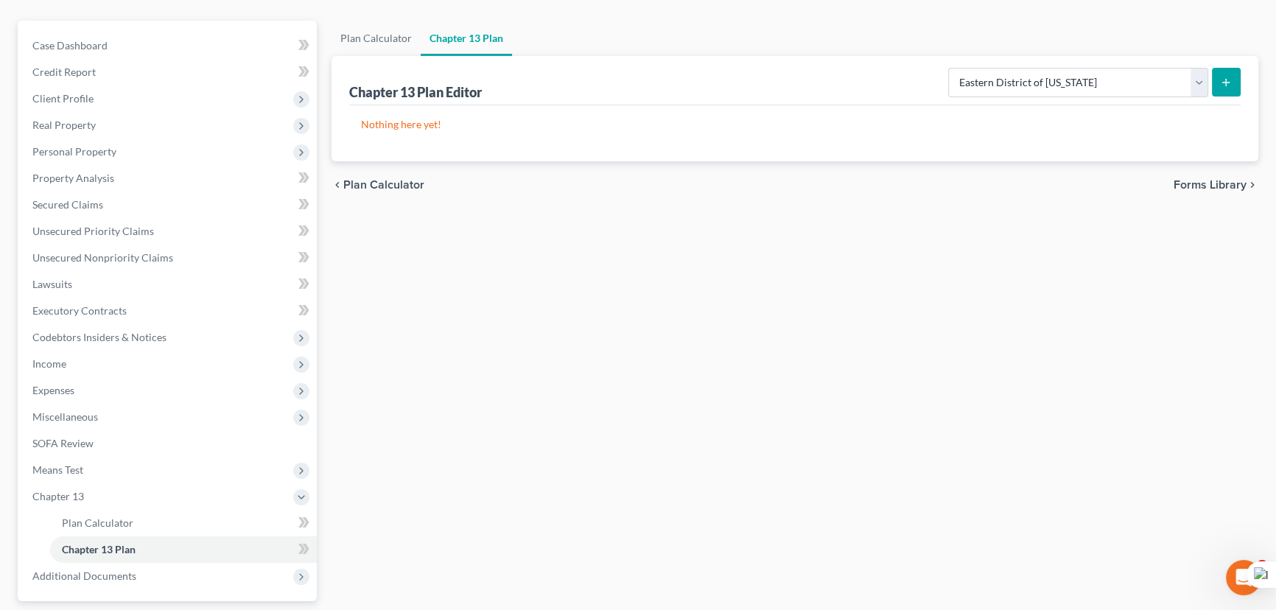
scroll to position [0, 0]
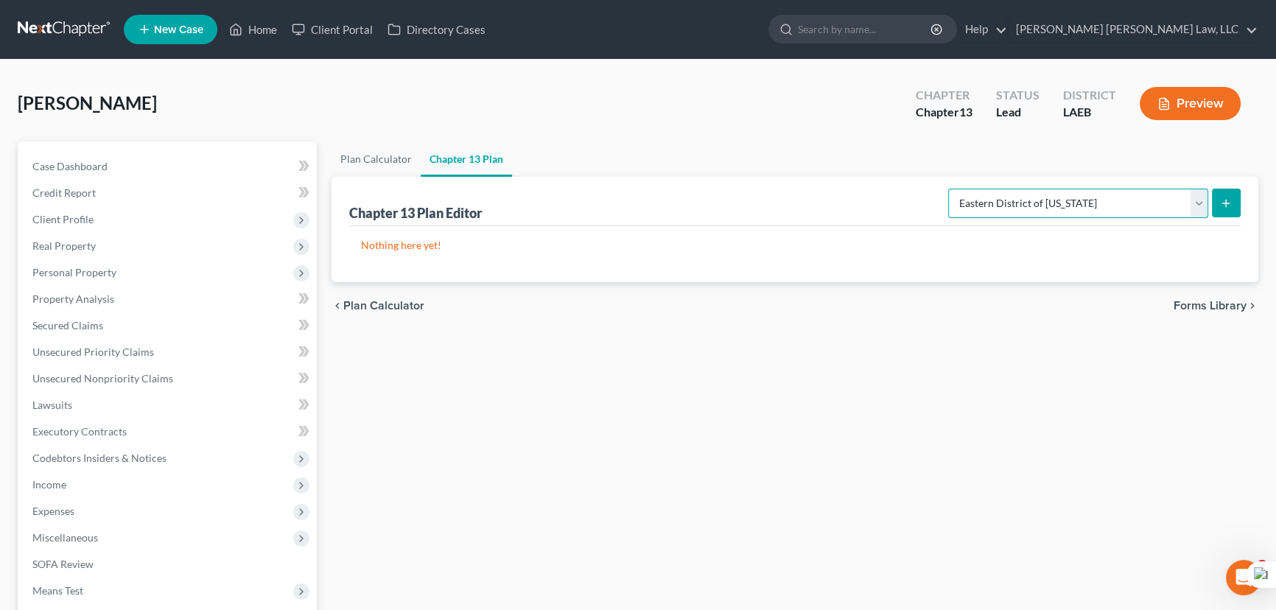
click at [1099, 214] on select "Please select your Chapter 13 Plan Eastern District of [US_STATE][GEOGRAPHIC_DA…" at bounding box center [1078, 203] width 260 height 29
click at [1098, 211] on select "Please select your Chapter 13 Plan Eastern District of [US_STATE][GEOGRAPHIC_DA…" at bounding box center [1078, 203] width 260 height 29
select select "1"
click at [948, 189] on select "Please select your Chapter 13 Plan Eastern District of [US_STATE][GEOGRAPHIC_DA…" at bounding box center [1078, 203] width 260 height 29
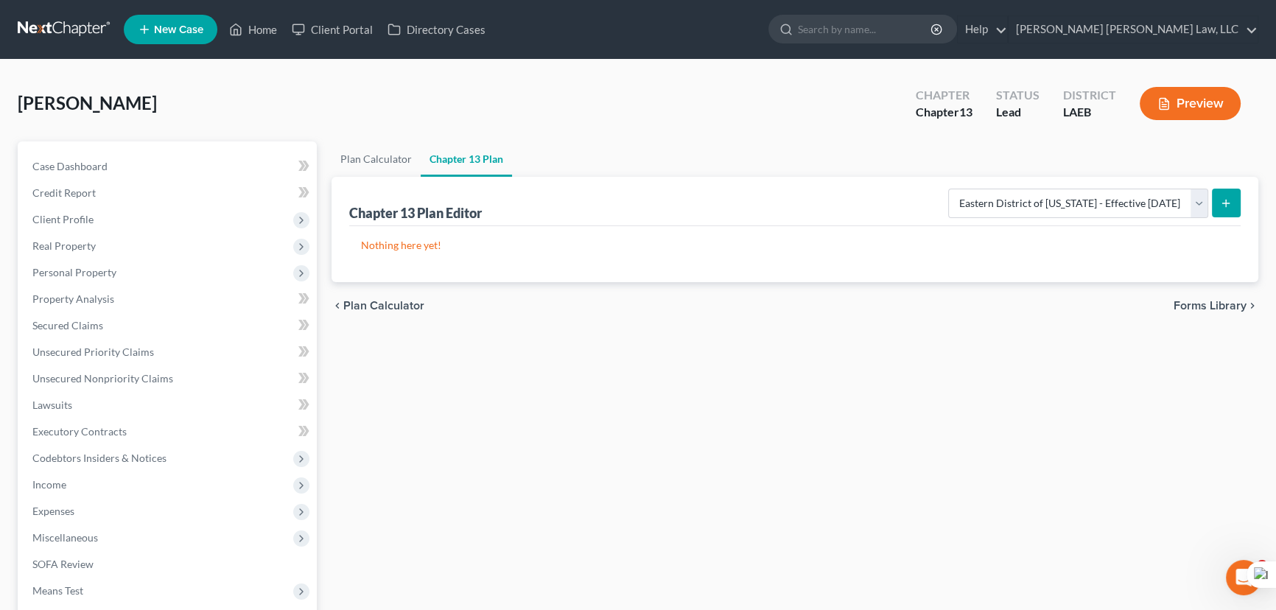
click at [1222, 200] on icon "submit" at bounding box center [1226, 203] width 12 height 12
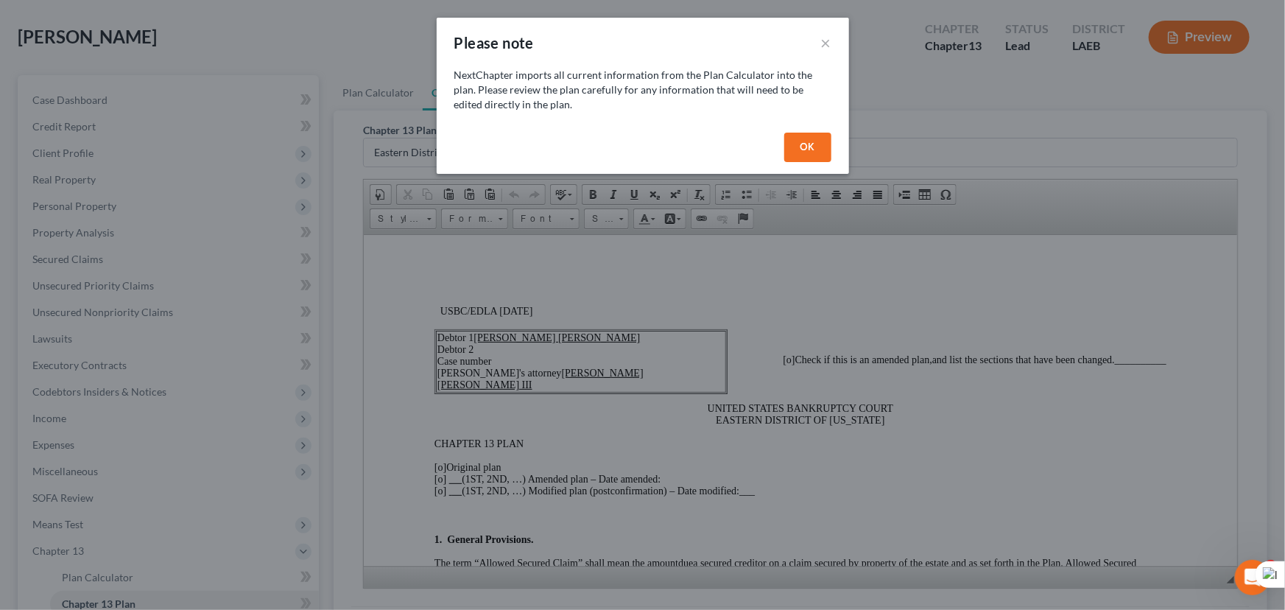
click at [805, 143] on button "OK" at bounding box center [807, 147] width 47 height 29
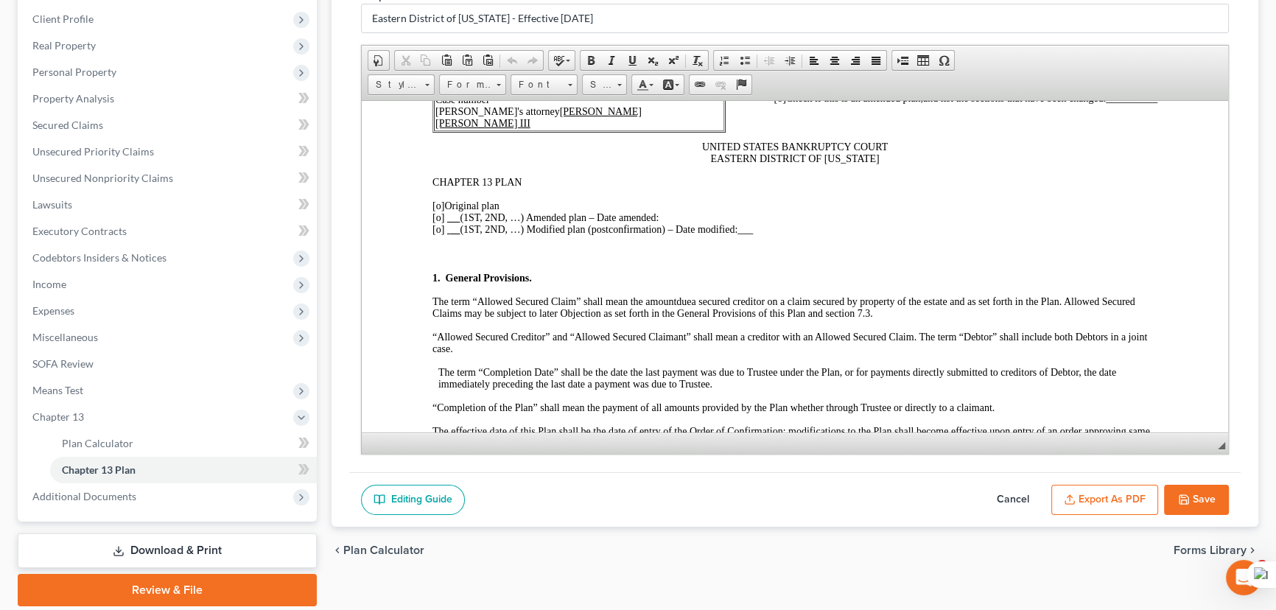
scroll to position [133, 0]
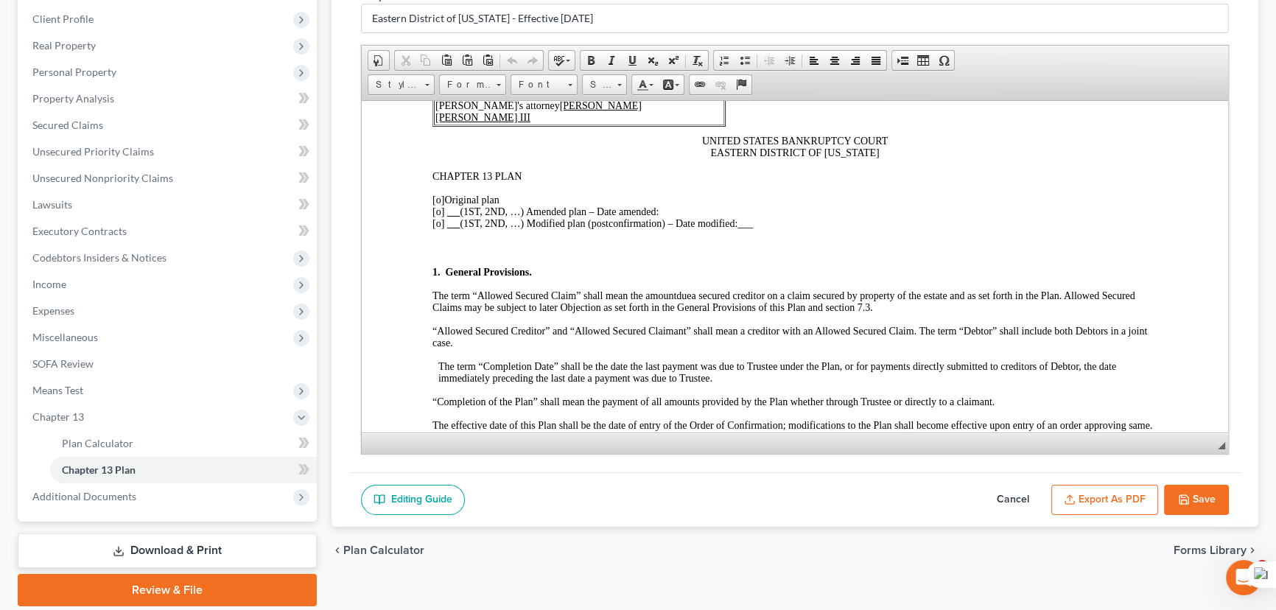
click at [440, 202] on span "[o]" at bounding box center [438, 199] width 12 height 11
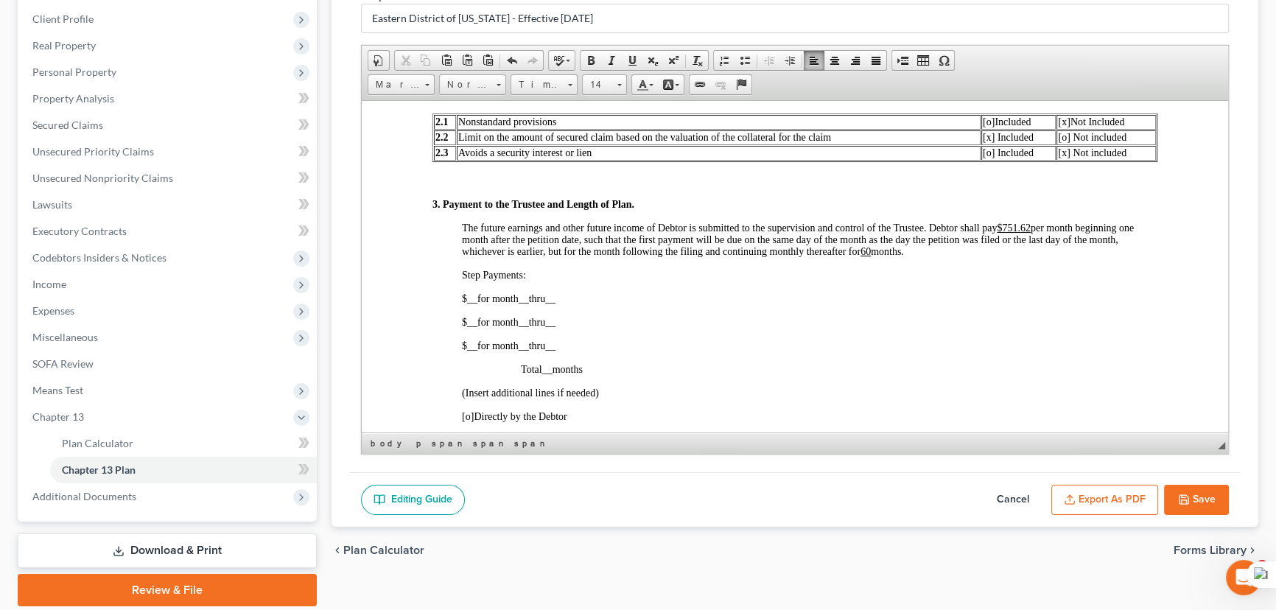
scroll to position [737, 0]
click at [1058, 126] on span "[x]" at bounding box center [1064, 120] width 12 height 11
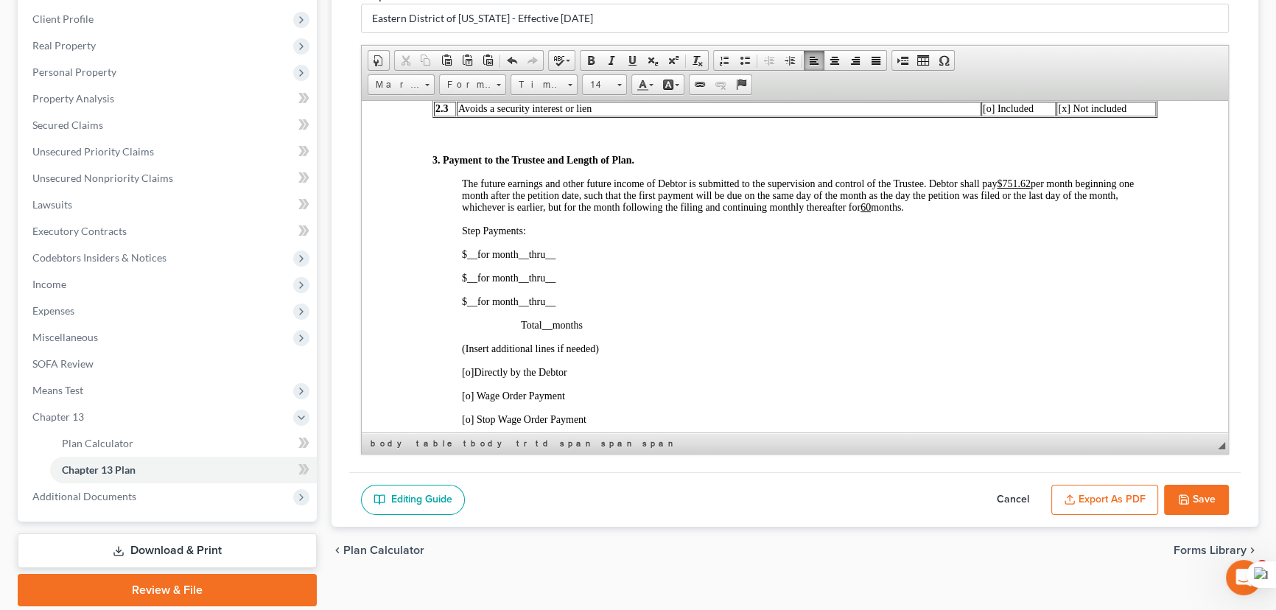
scroll to position [803, 0]
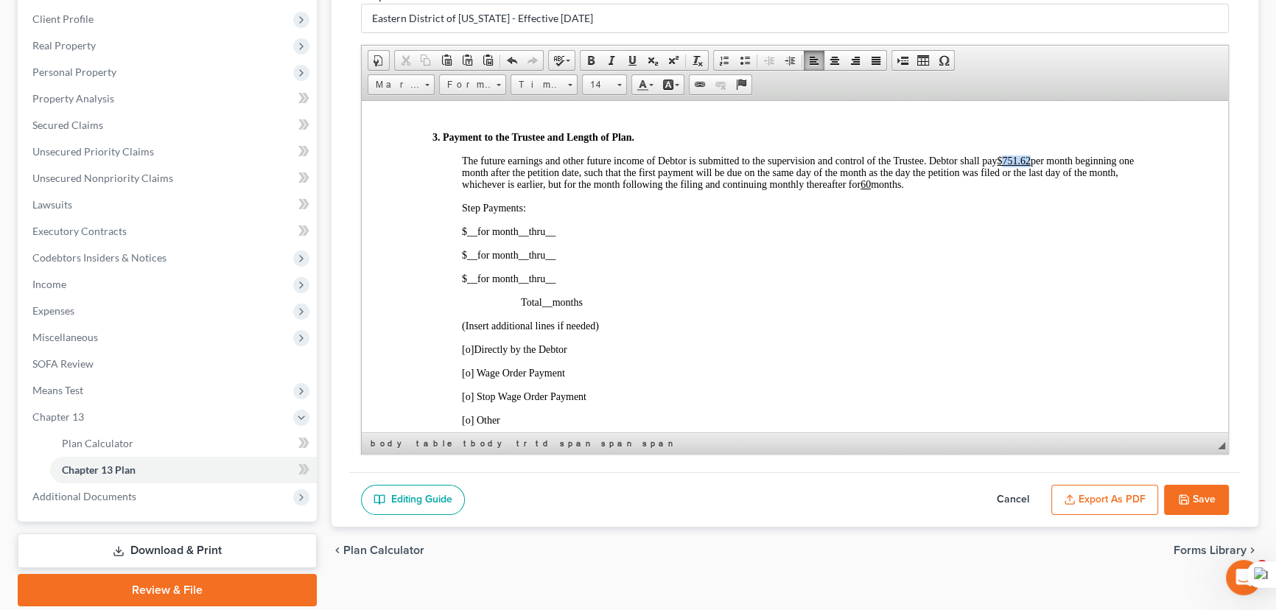
drag, startPoint x: 1030, startPoint y: 183, endPoint x: 1006, endPoint y: 186, distance: 24.6
click at [1006, 166] on u "$751.62" at bounding box center [1014, 160] width 34 height 11
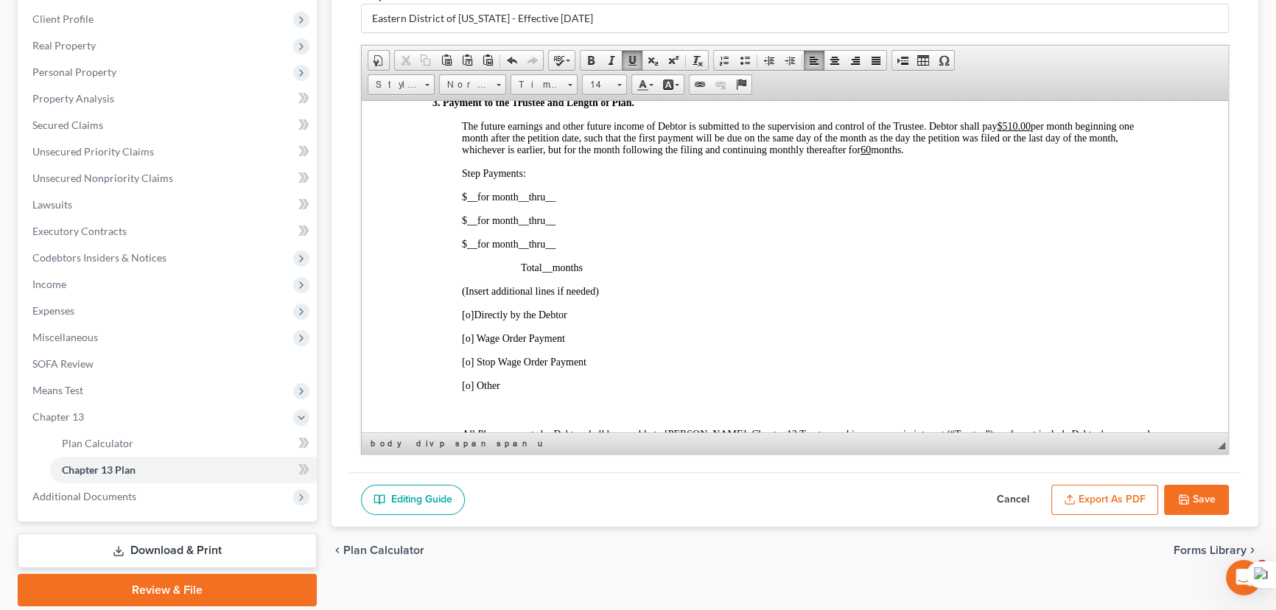
scroll to position [870, 0]
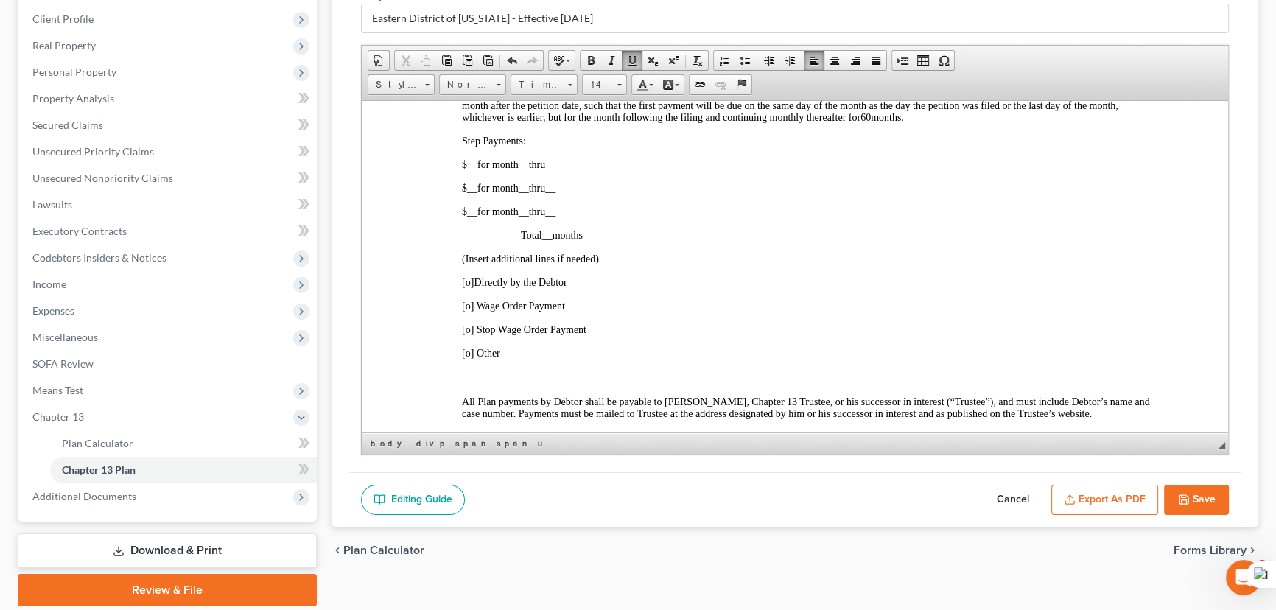
click at [466, 287] on span "[o]" at bounding box center [468, 281] width 12 height 11
click at [468, 287] on span "[o]" at bounding box center [468, 281] width 12 height 11
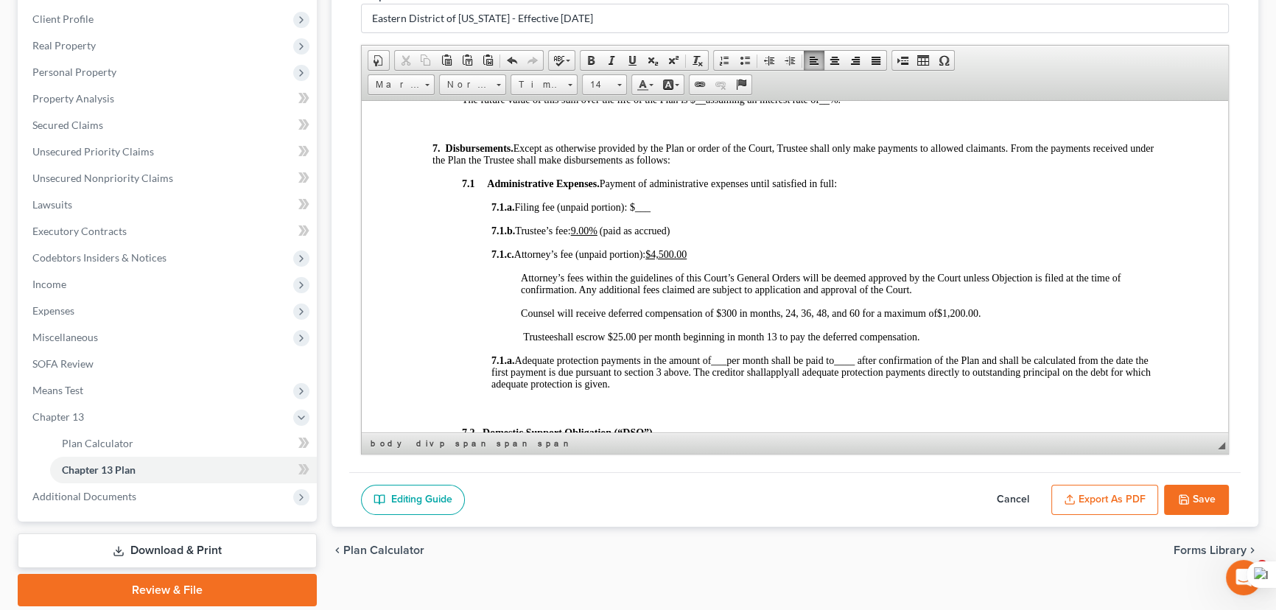
scroll to position [1741, 0]
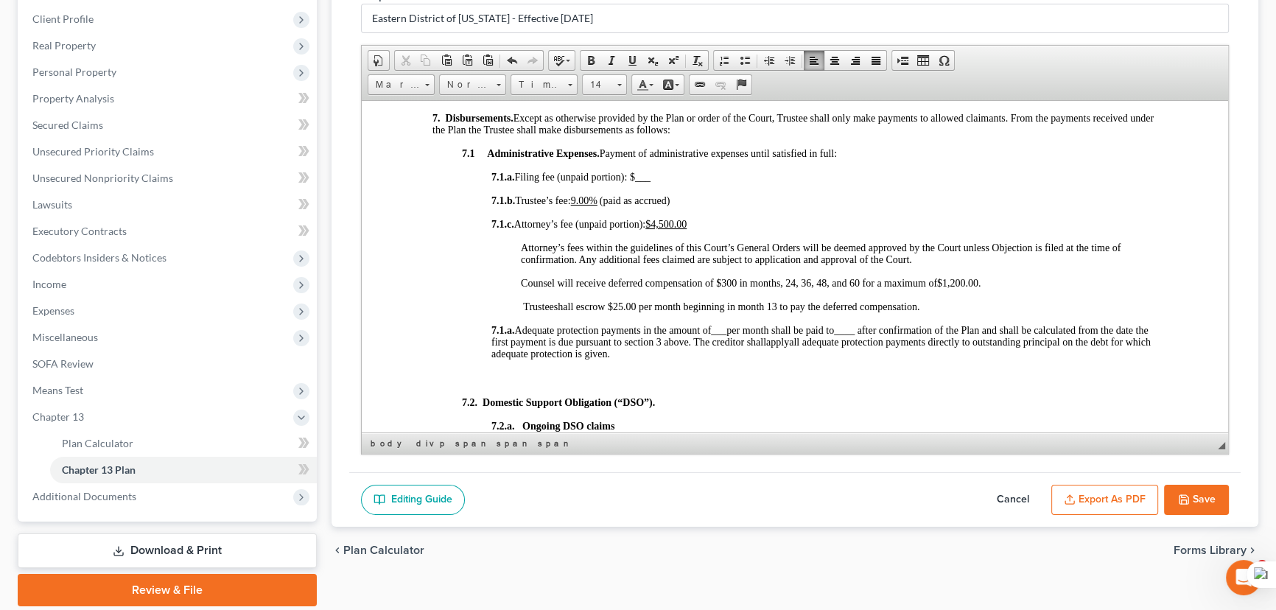
click at [597, 206] on u "9.00%" at bounding box center [584, 199] width 27 height 11
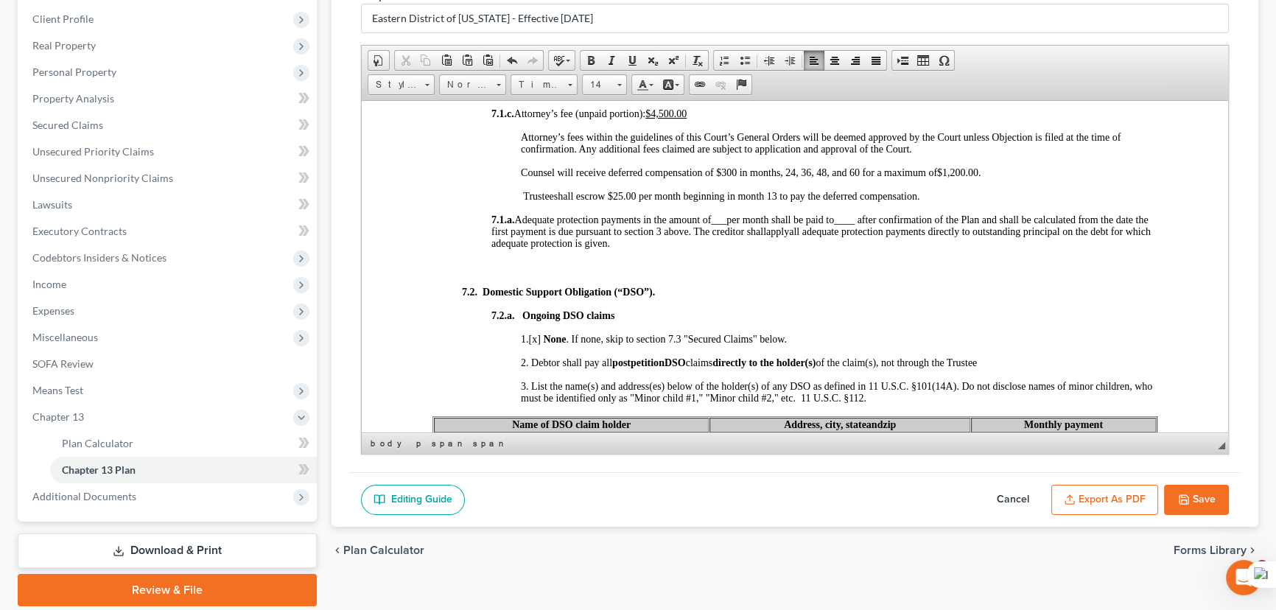
scroll to position [1875, 0]
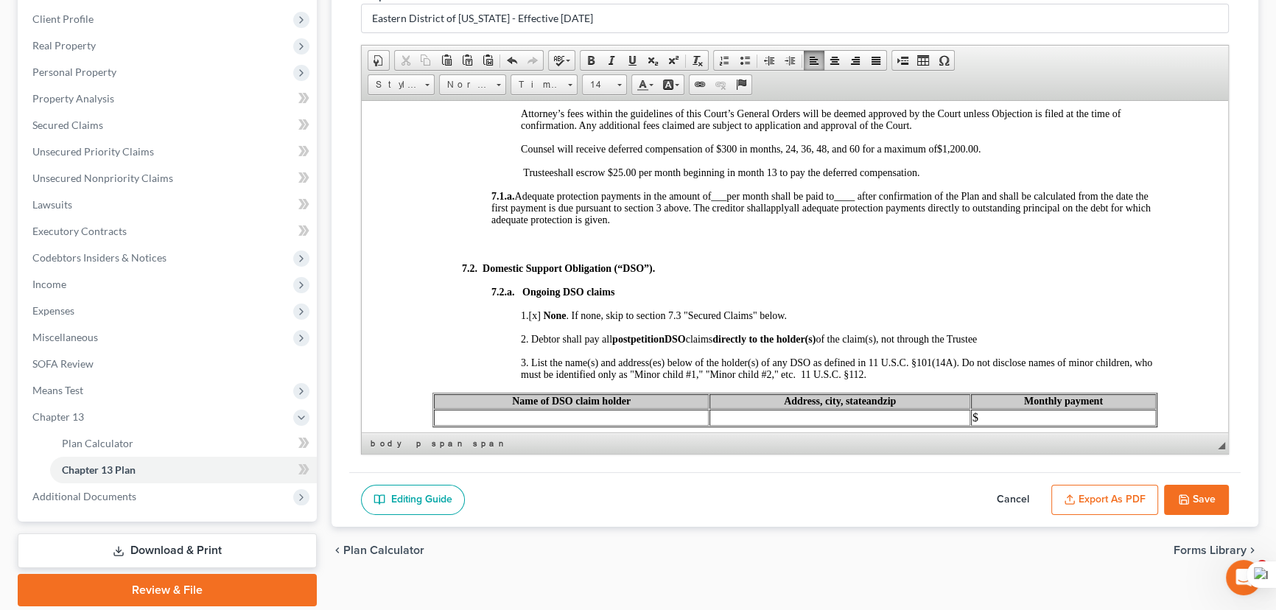
drag, startPoint x: 511, startPoint y: 192, endPoint x: 985, endPoint y: 203, distance: 473.8
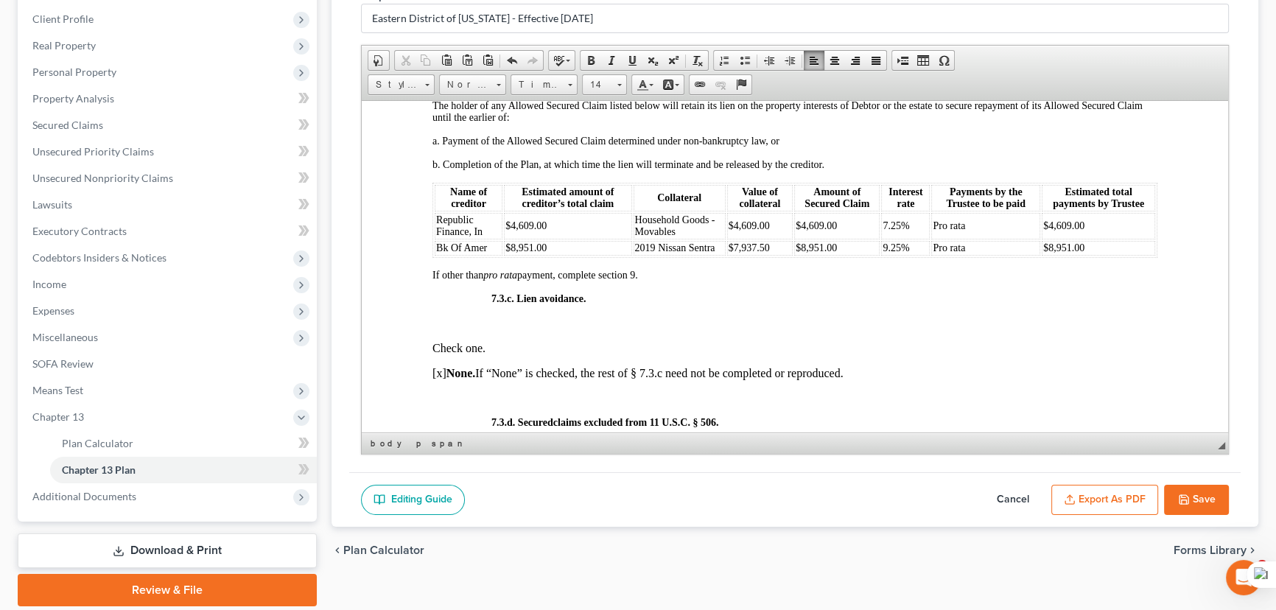
scroll to position [3816, 0]
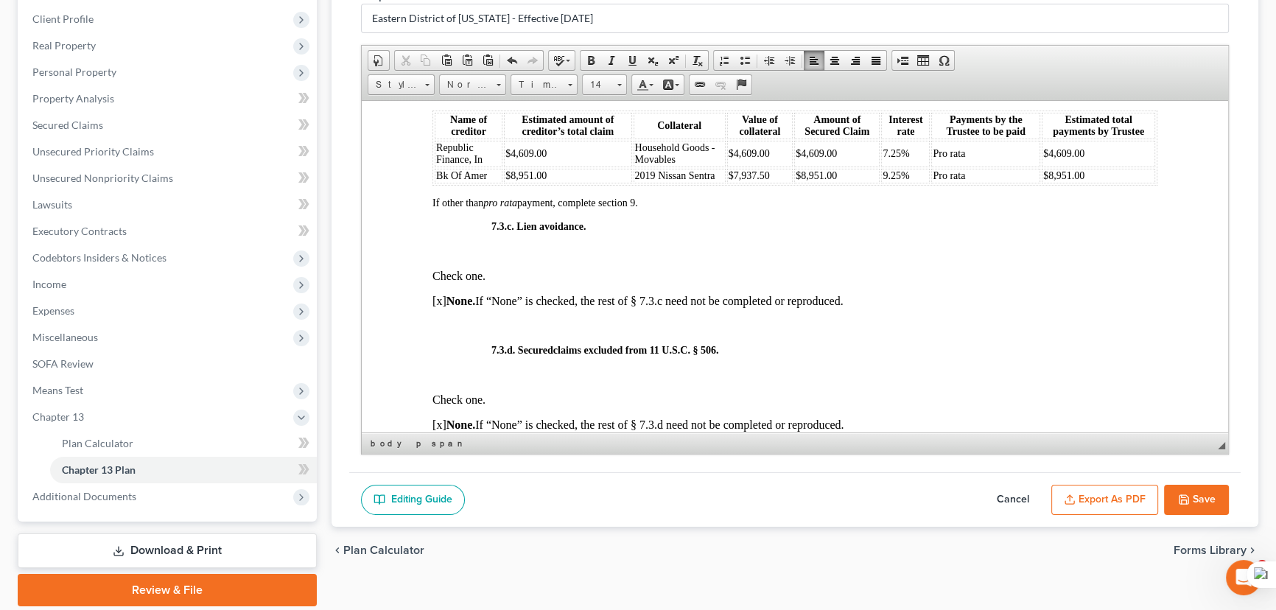
click at [994, 488] on button "Cancel" at bounding box center [1012, 500] width 65 height 31
select select "1"
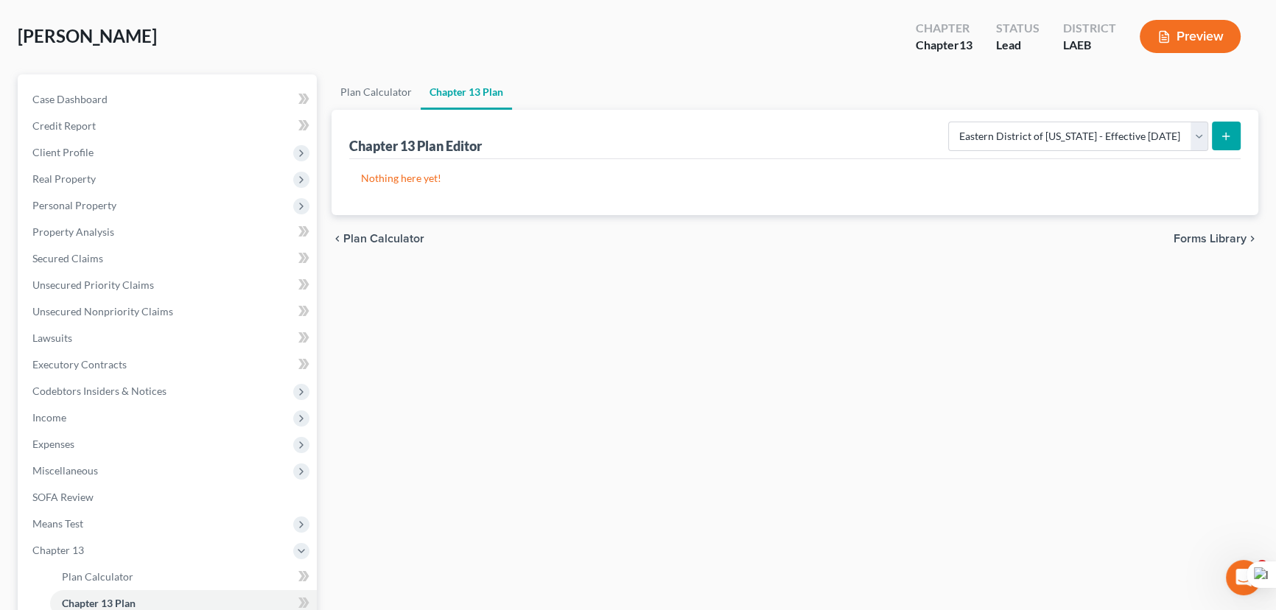
scroll to position [0, 0]
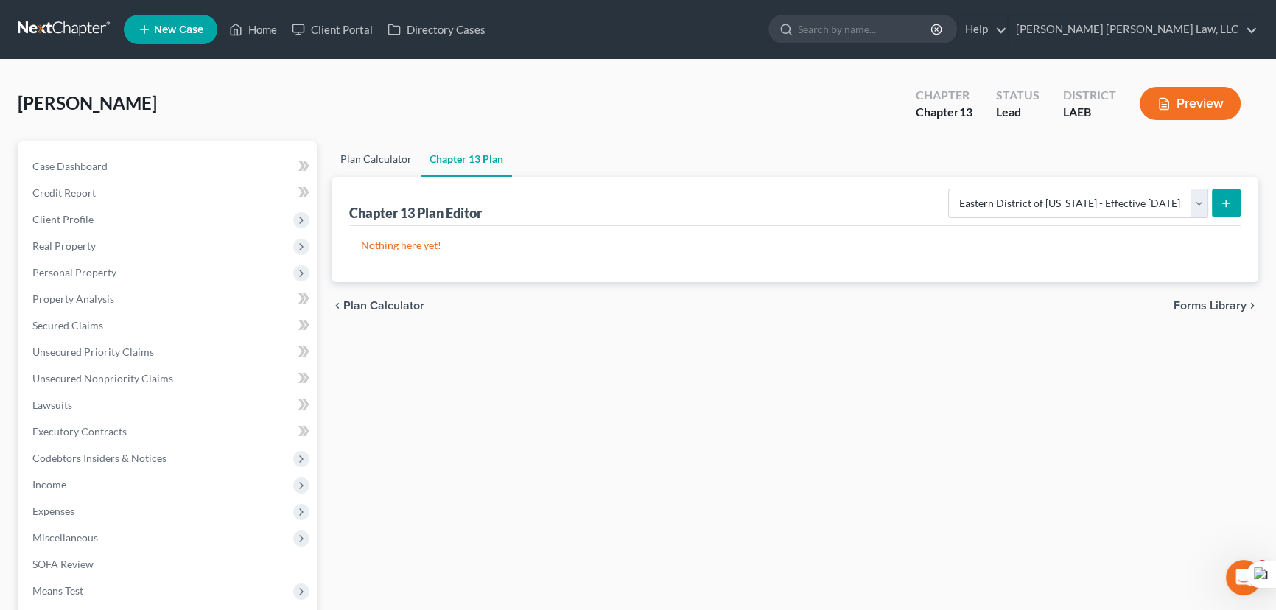
click at [393, 159] on link "Plan Calculator" at bounding box center [375, 158] width 89 height 35
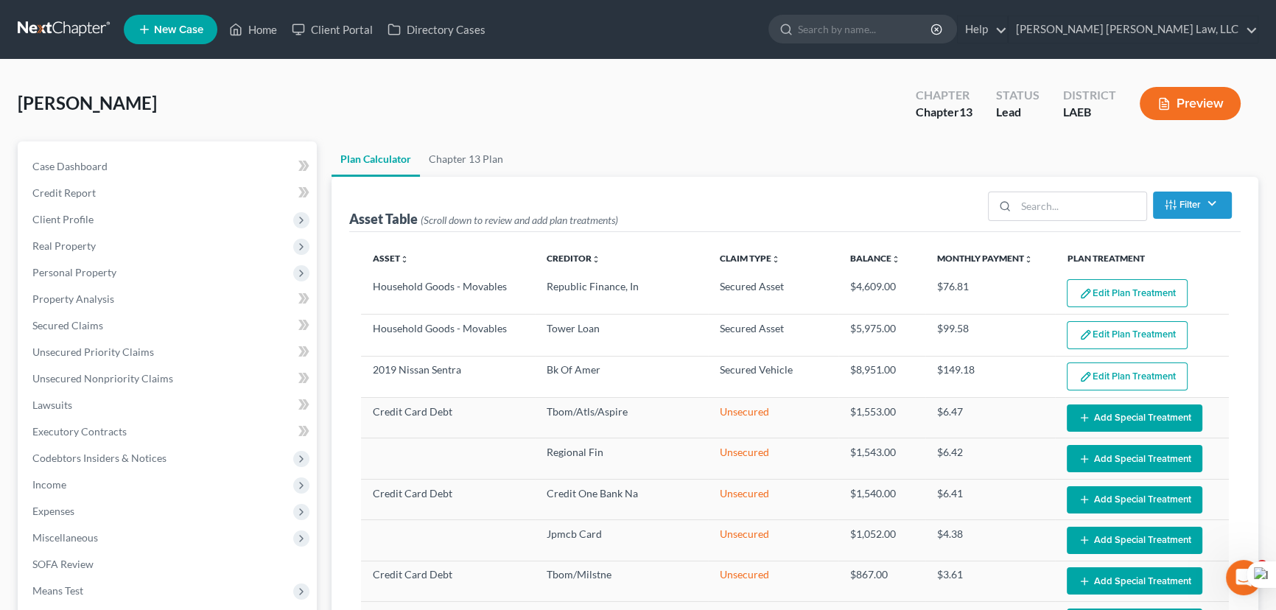
click at [1162, 295] on button "Edit Plan Treatment" at bounding box center [1127, 293] width 121 height 28
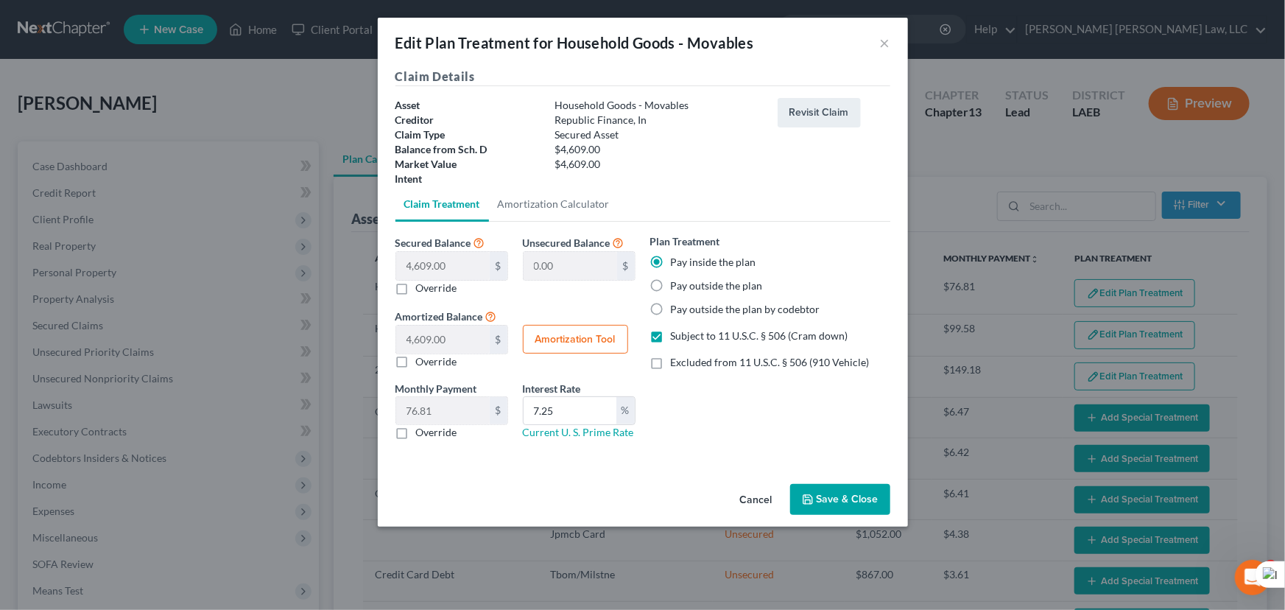
select select "59"
click at [671, 337] on label "Subject to 11 U.S.C. § 506 (Cram down)" at bounding box center [760, 336] width 178 height 15
click at [677, 337] on input "Subject to 11 U.S.C. § 506 (Cram down)" at bounding box center [682, 334] width 10 height 10
click at [671, 337] on label "Subject to 11 U.S.C. § 506 (Cram down)" at bounding box center [760, 336] width 178 height 15
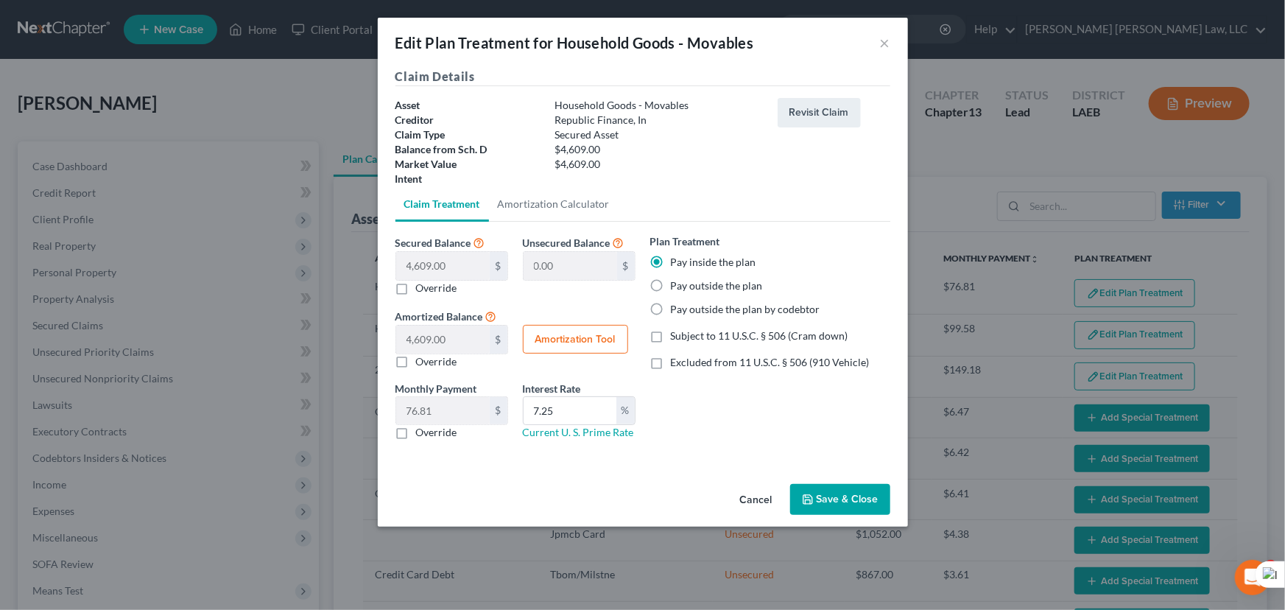
click at [677, 337] on input "Subject to 11 U.S.C. § 506 (Cram down)" at bounding box center [682, 334] width 10 height 10
checkbox input "true"
click at [838, 498] on button "Save & Close" at bounding box center [840, 499] width 100 height 31
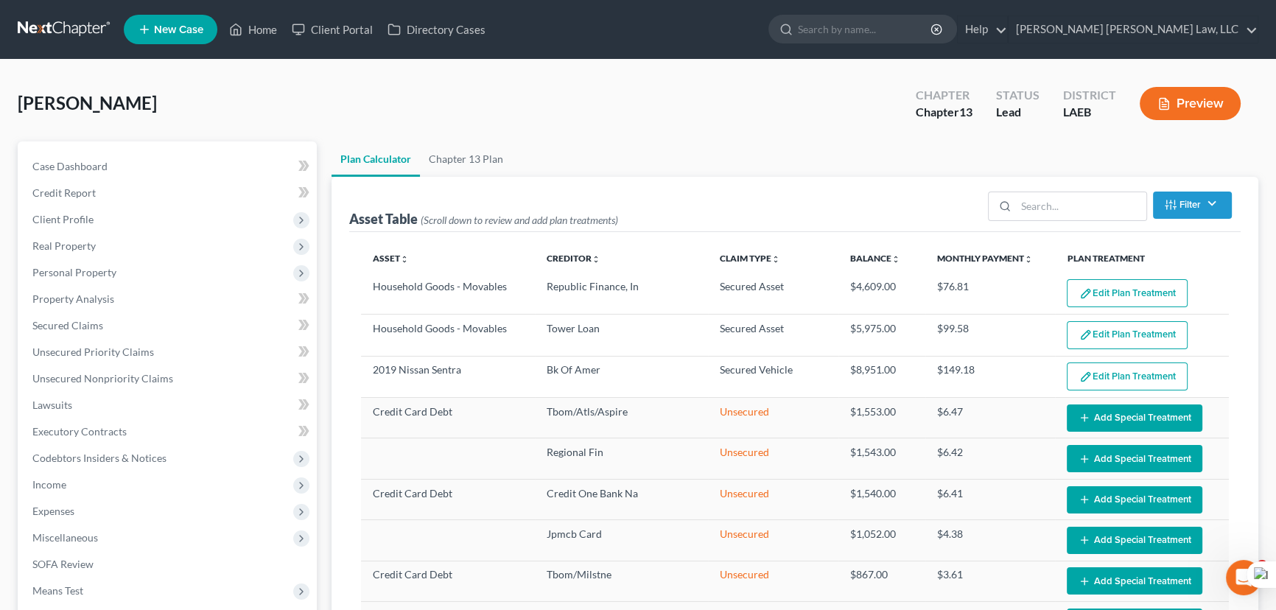
click at [1126, 330] on button "Edit Plan Treatment" at bounding box center [1127, 335] width 121 height 28
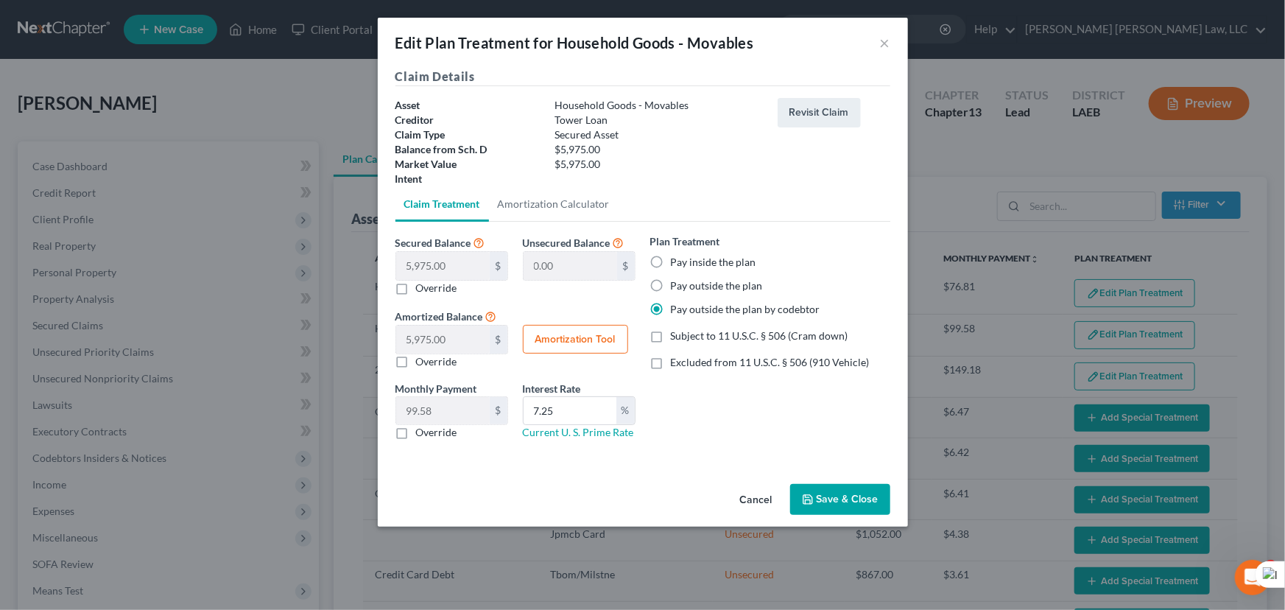
select select "59"
click at [671, 256] on label "Pay inside the plan" at bounding box center [713, 262] width 85 height 15
click at [677, 256] on input "Pay inside the plan" at bounding box center [682, 260] width 10 height 10
radio input "true"
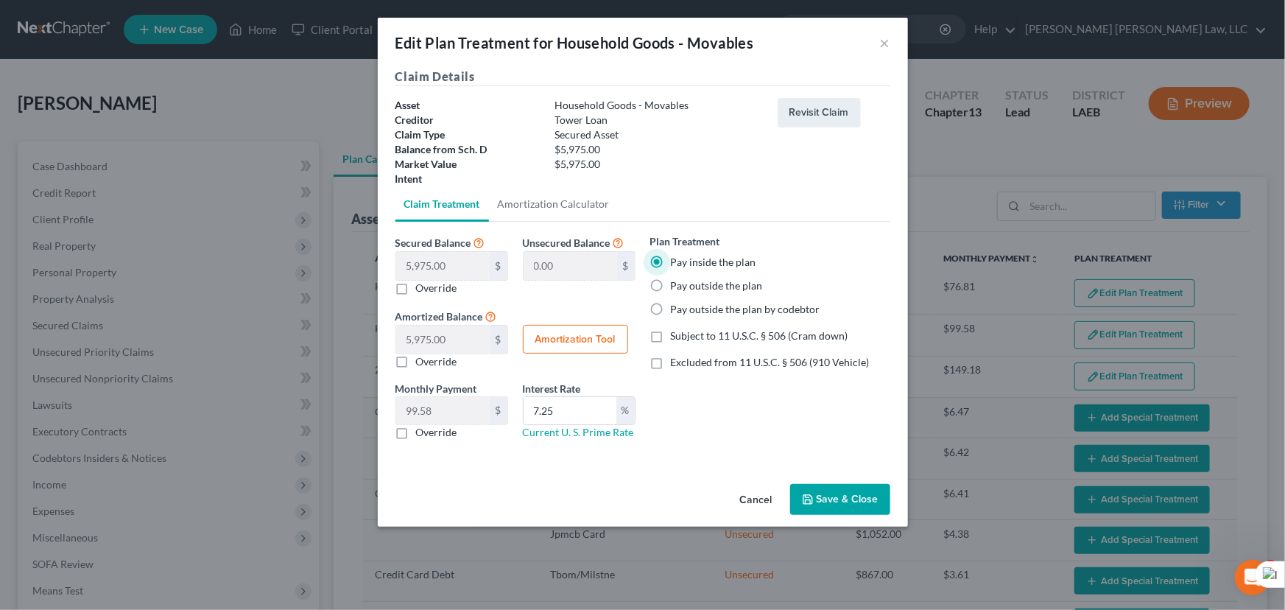
click at [671, 337] on label "Subject to 11 U.S.C. § 506 (Cram down)" at bounding box center [760, 336] width 178 height 15
click at [677, 337] on input "Subject to 11 U.S.C. § 506 (Cram down)" at bounding box center [682, 334] width 10 height 10
checkbox input "true"
click at [837, 499] on button "Save & Close" at bounding box center [840, 499] width 100 height 31
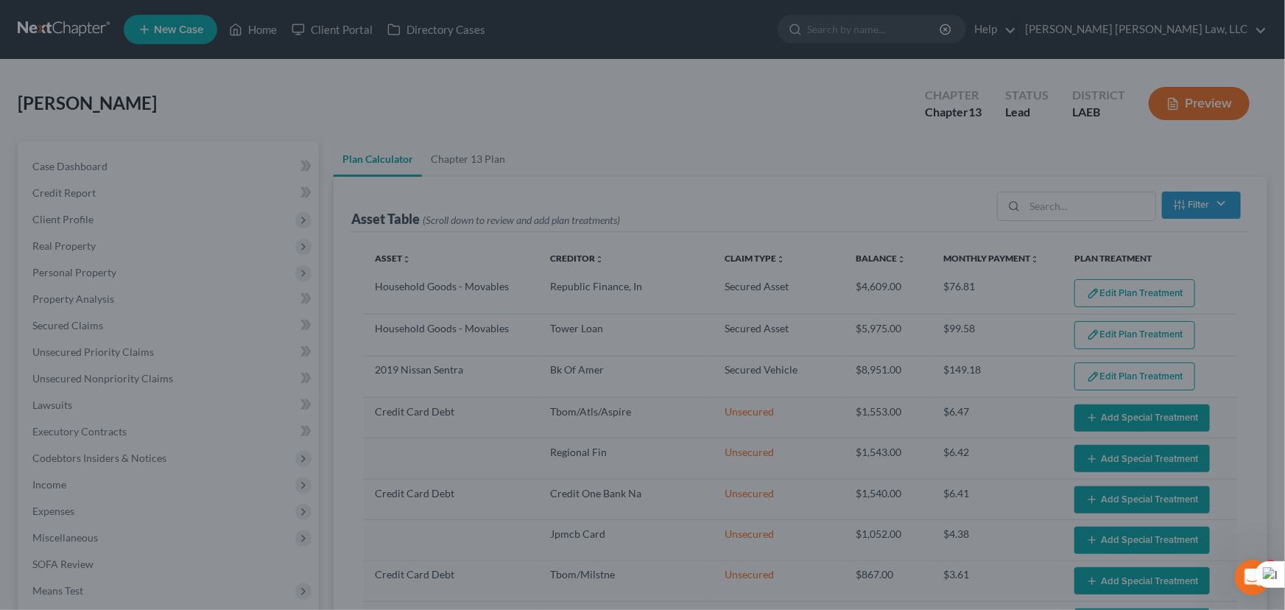
select select "59"
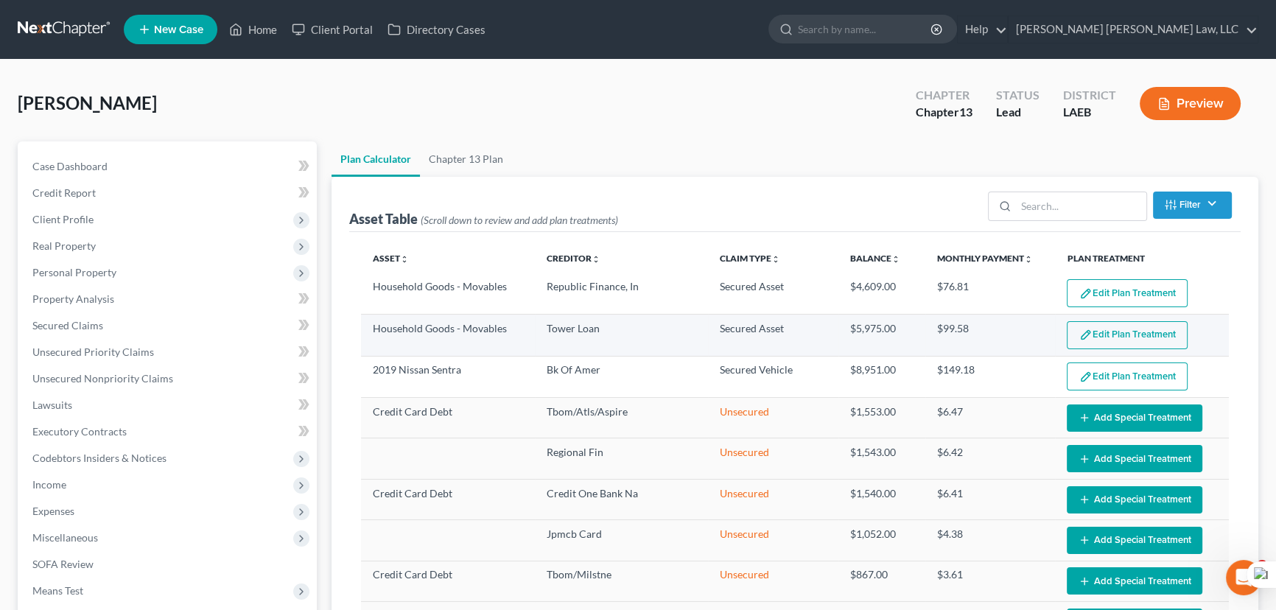
click at [1092, 340] on button "Edit Plan Treatment" at bounding box center [1127, 335] width 121 height 28
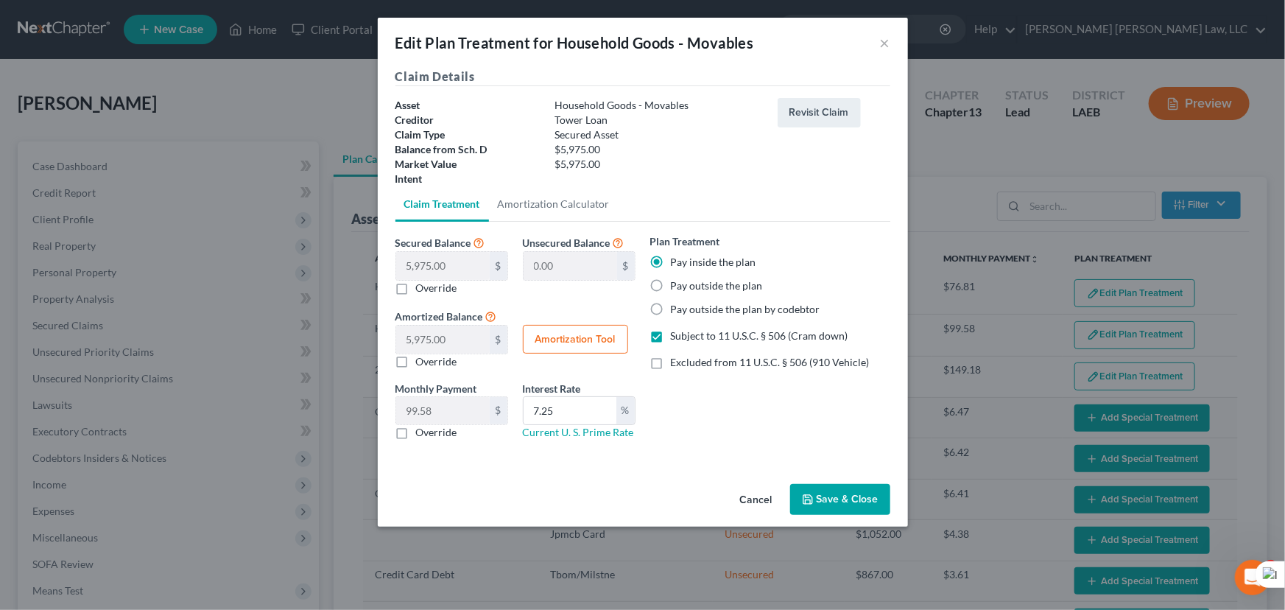
click at [830, 495] on button "Save & Close" at bounding box center [840, 499] width 100 height 31
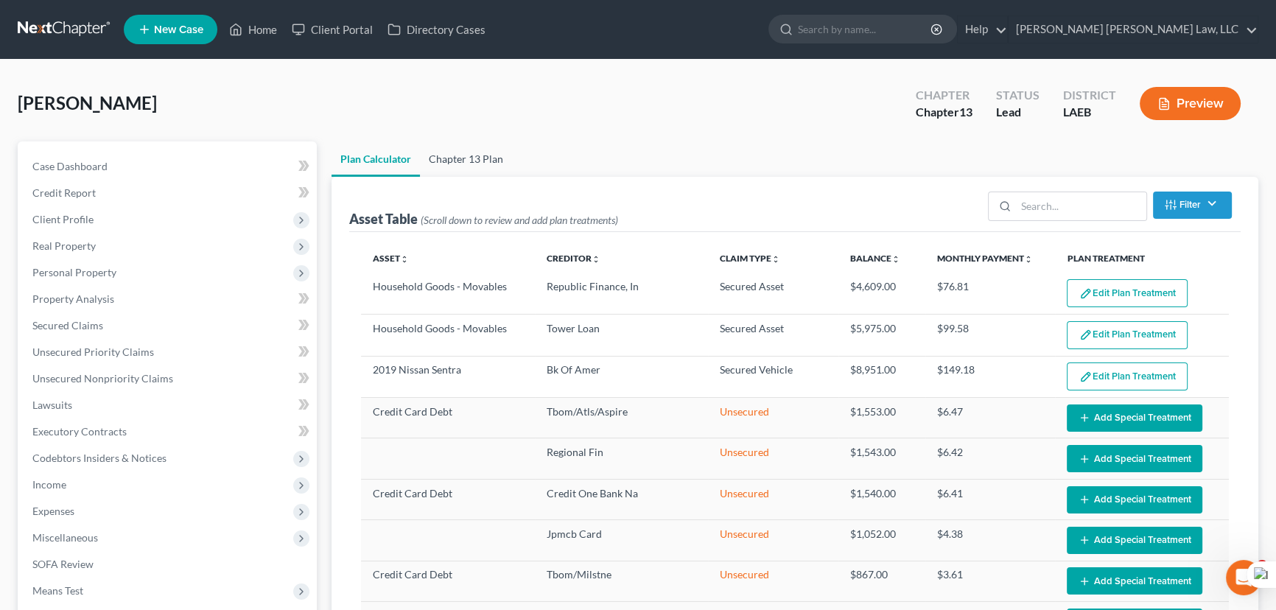
click at [465, 173] on link "Chapter 13 Plan" at bounding box center [466, 158] width 92 height 35
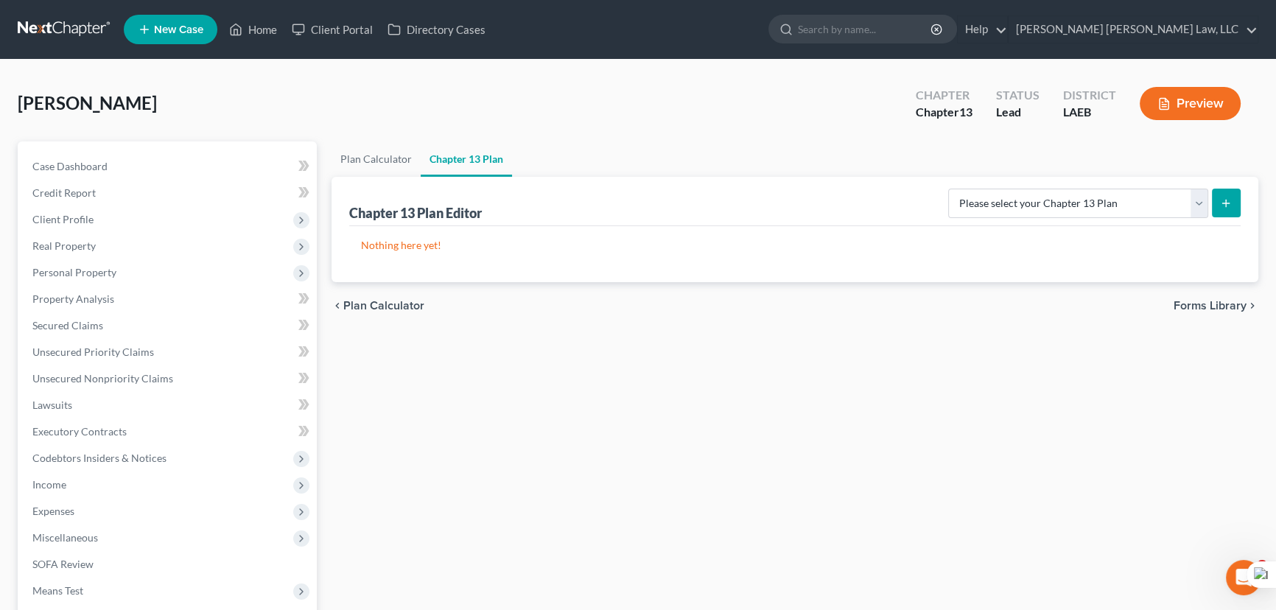
click at [1081, 217] on form "Please select your Chapter 13 Plan Eastern District of [US_STATE][GEOGRAPHIC_DA…" at bounding box center [1094, 204] width 292 height 30
drag, startPoint x: 1077, startPoint y: 207, endPoint x: 1075, endPoint y: 214, distance: 7.5
click at [1077, 207] on select "Please select your Chapter 13 Plan Eastern District of [US_STATE][GEOGRAPHIC_DA…" at bounding box center [1078, 203] width 260 height 29
select select "1"
click at [948, 189] on select "Please select your Chapter 13 Plan Eastern District of [US_STATE][GEOGRAPHIC_DA…" at bounding box center [1078, 203] width 260 height 29
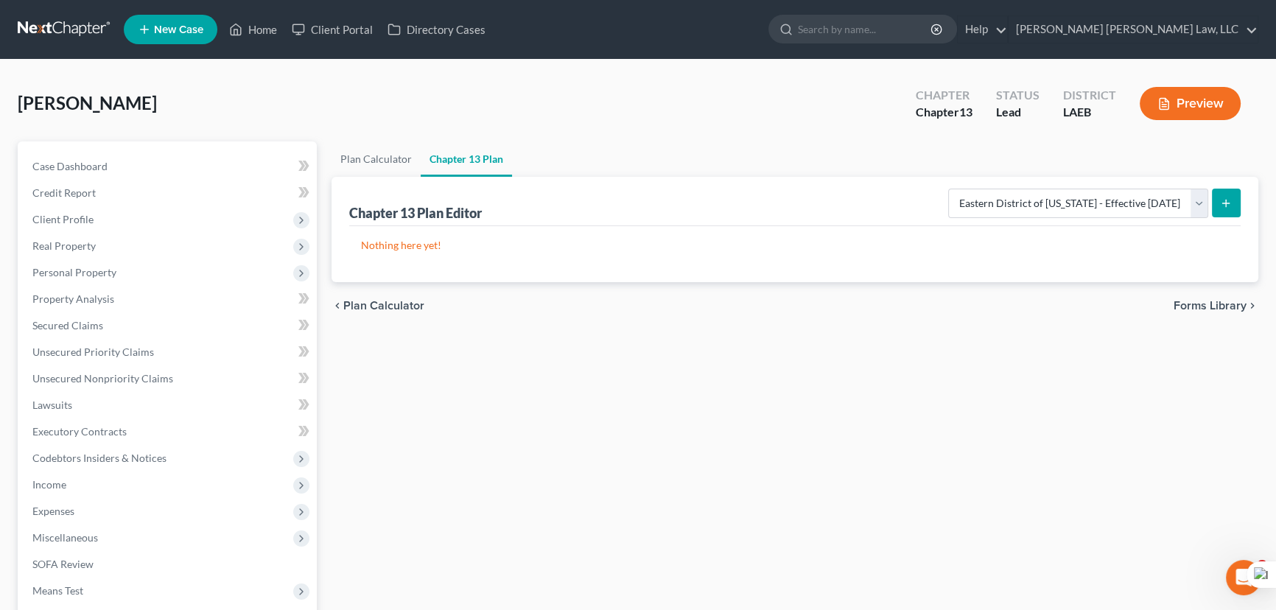
click at [1226, 194] on button "submit" at bounding box center [1226, 203] width 29 height 29
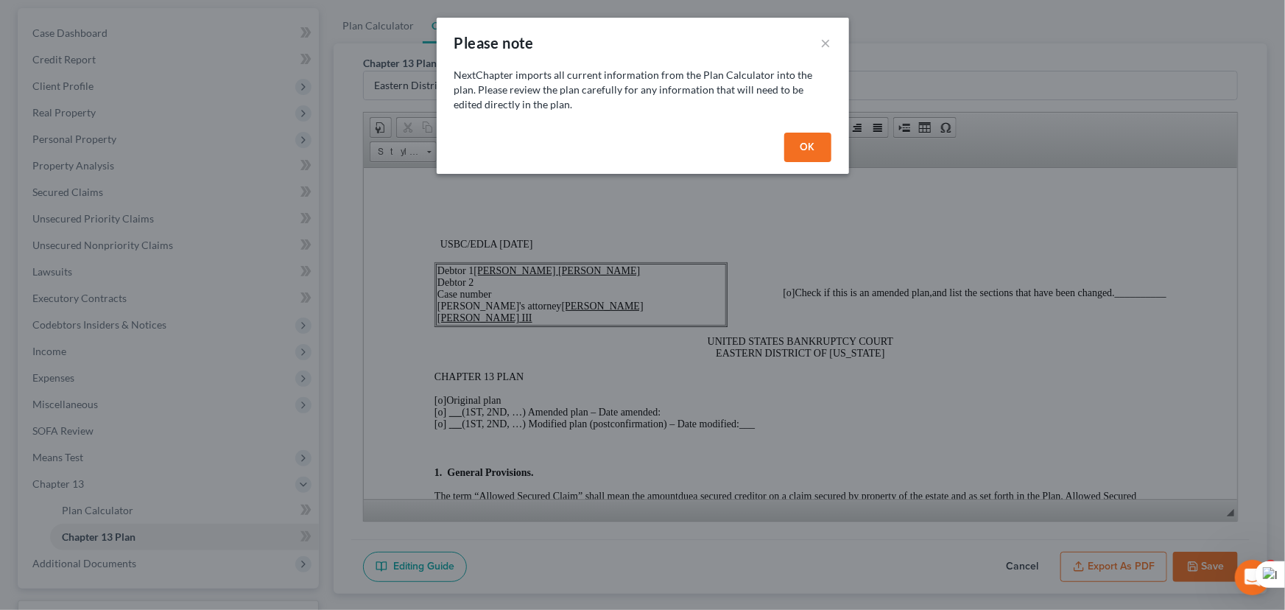
click at [816, 152] on button "OK" at bounding box center [807, 147] width 47 height 29
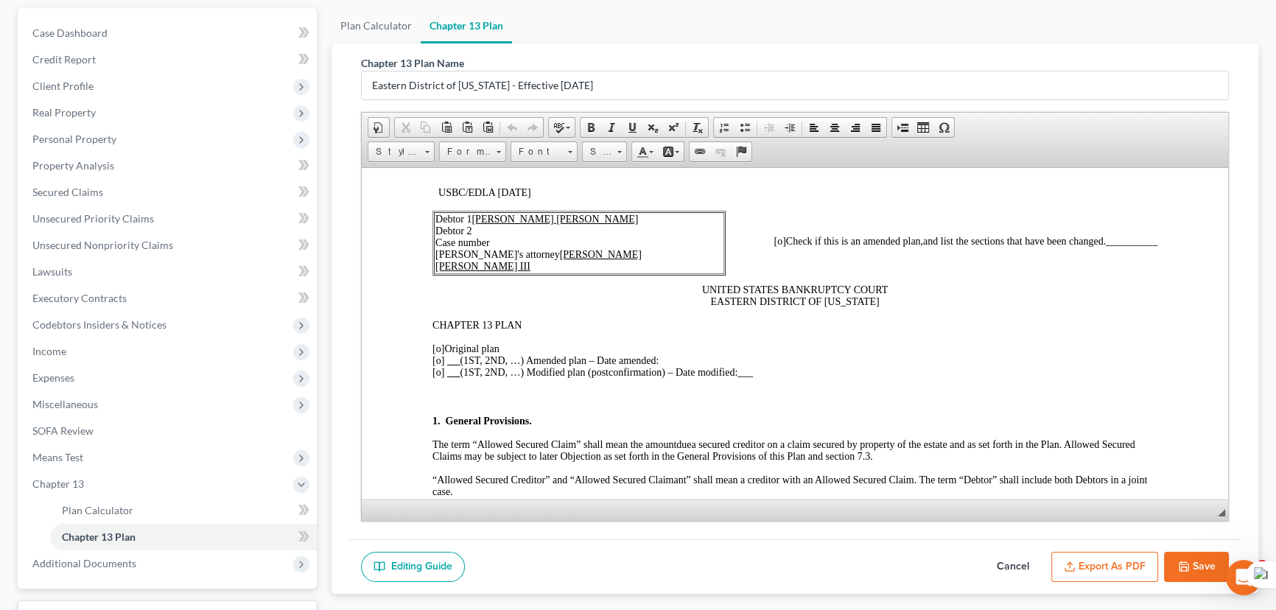
scroll to position [66, 0]
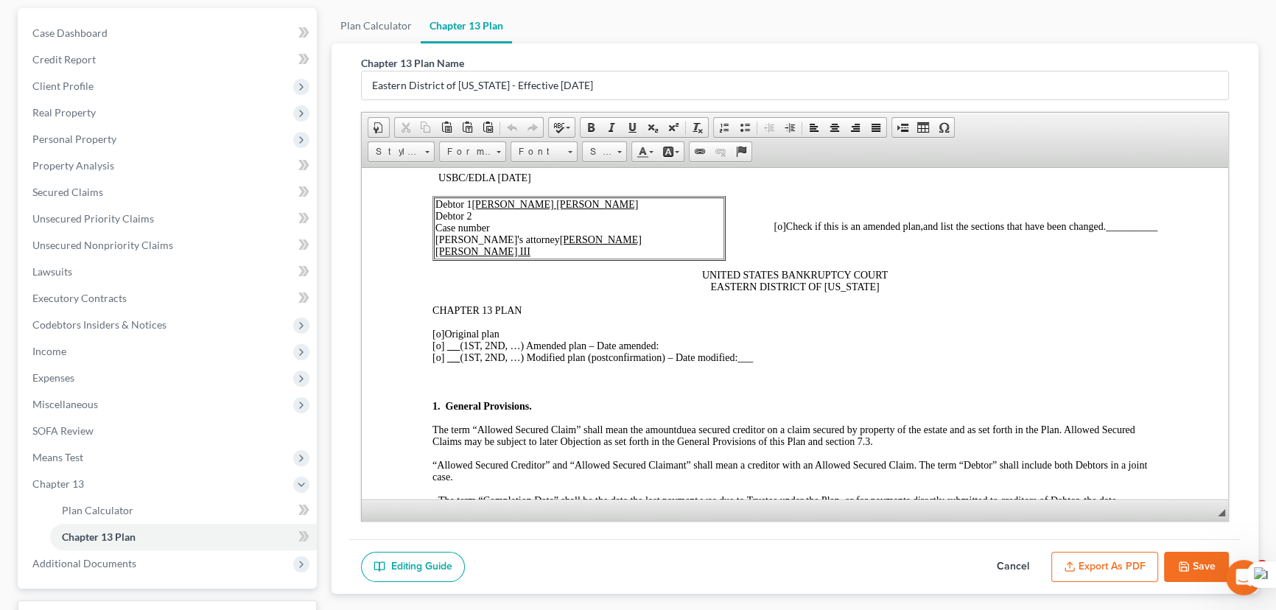
click at [439, 334] on span "[o]" at bounding box center [438, 333] width 12 height 11
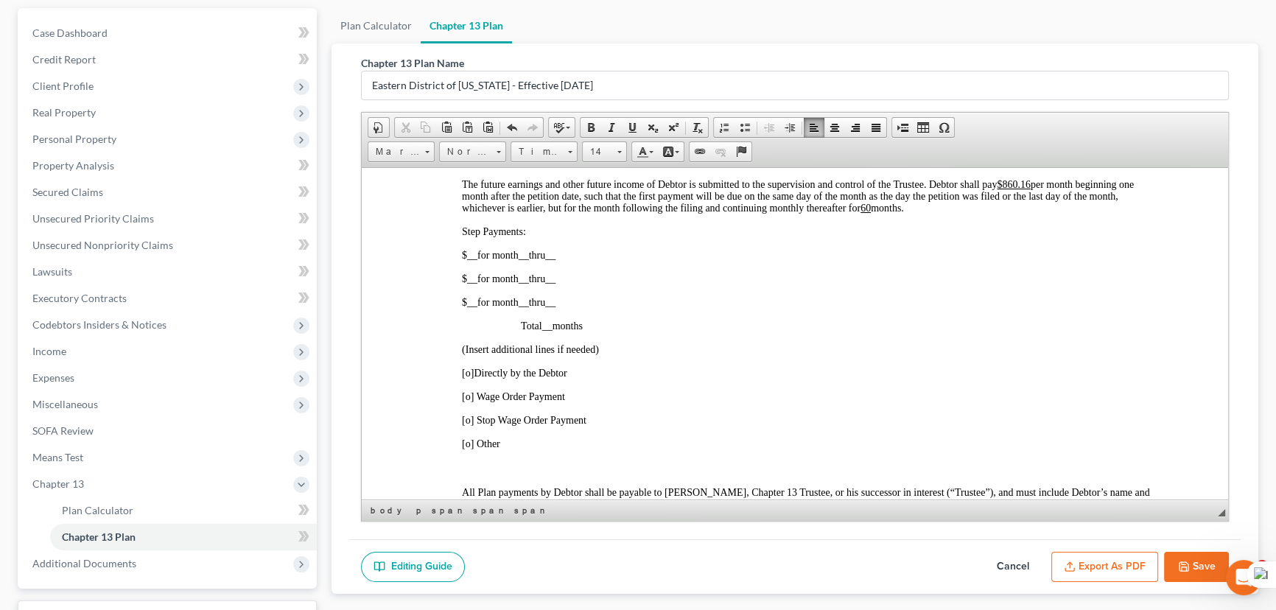
scroll to position [803, 0]
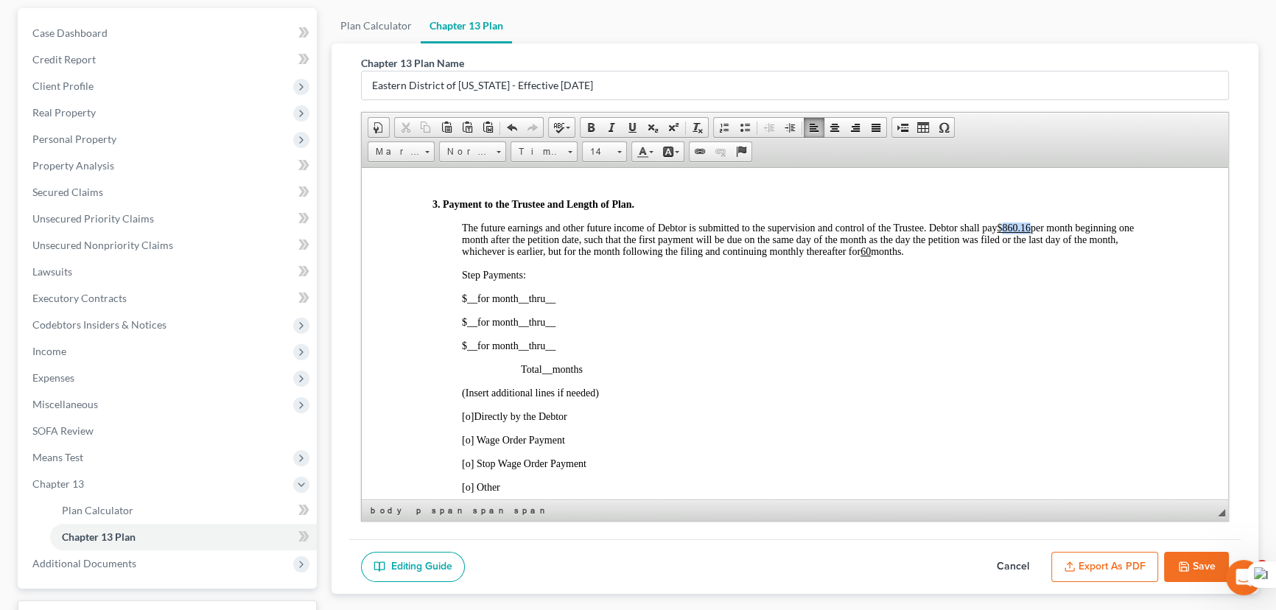
drag, startPoint x: 1031, startPoint y: 248, endPoint x: 1002, endPoint y: 253, distance: 29.2
click at [1002, 233] on u "$860.16" at bounding box center [1014, 227] width 34 height 11
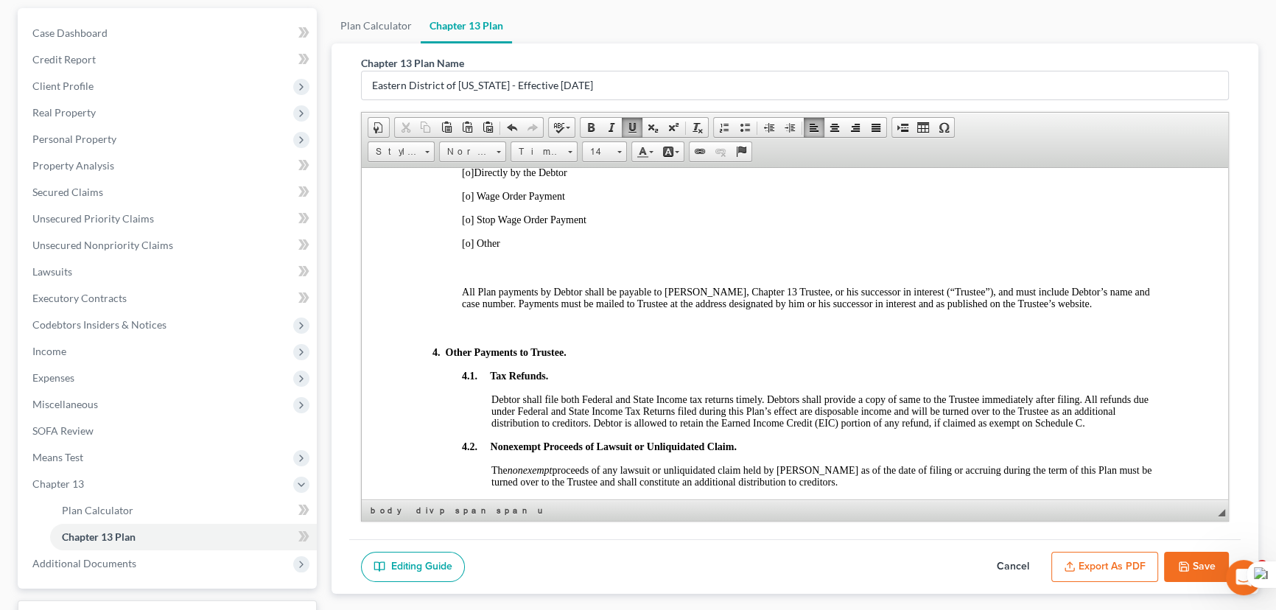
scroll to position [1004, 0]
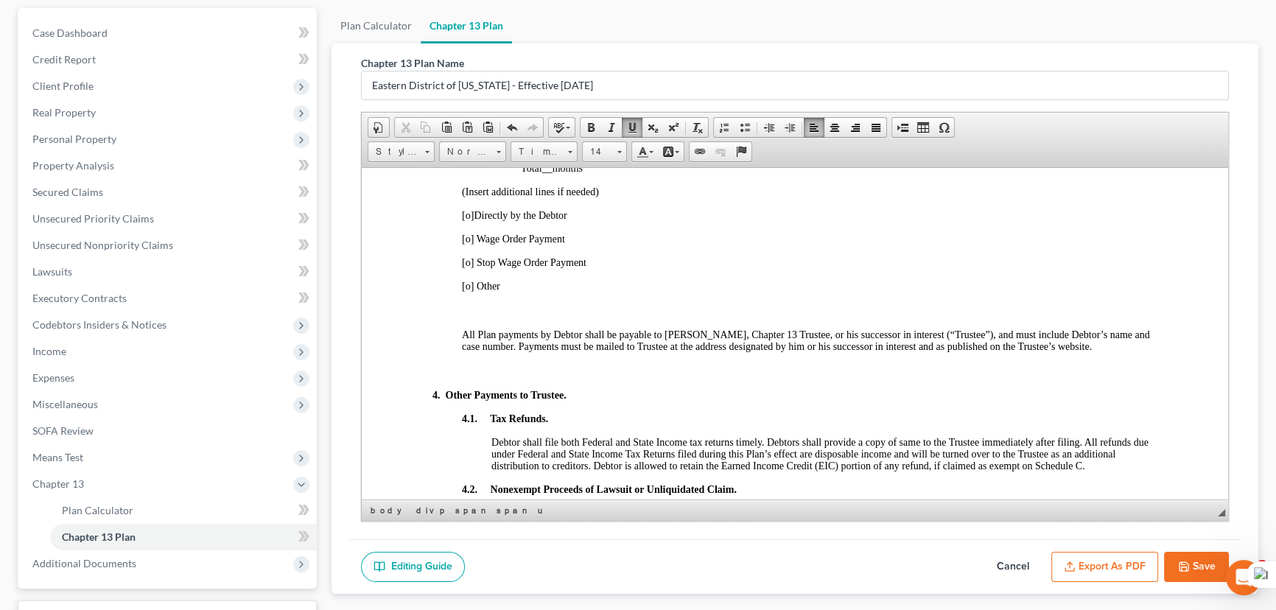
click at [467, 220] on span "[o]" at bounding box center [468, 214] width 12 height 11
click at [471, 220] on span "[o]" at bounding box center [468, 214] width 12 height 11
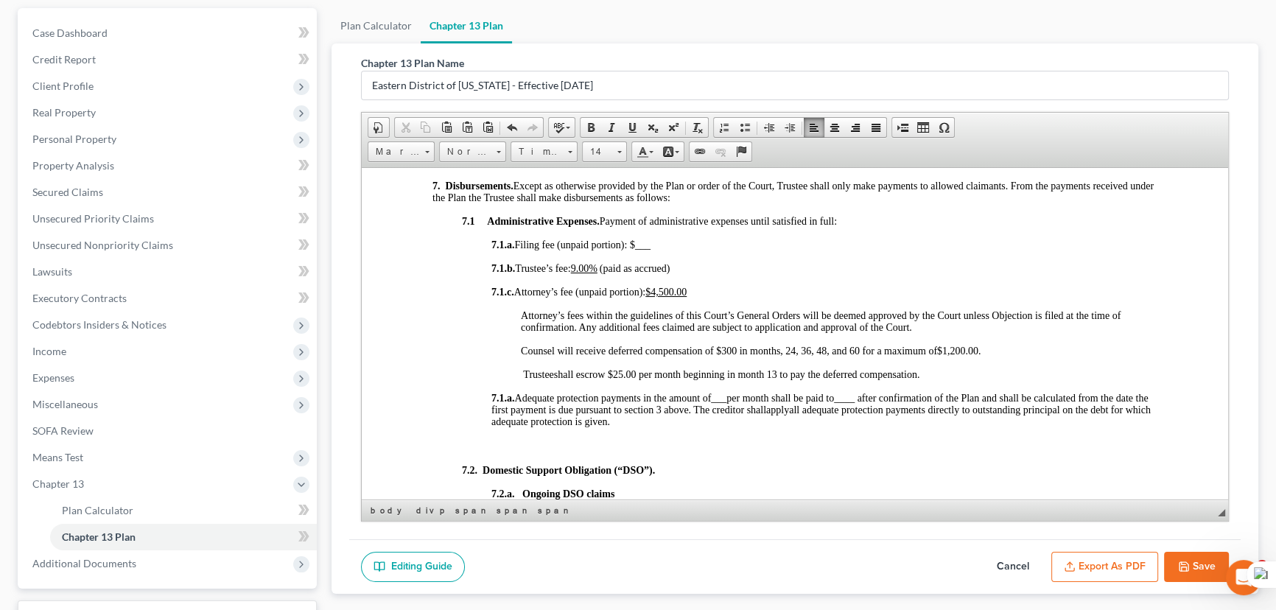
scroll to position [1741, 0]
click at [596, 273] on u "9.00%" at bounding box center [584, 266] width 27 height 11
drag, startPoint x: 597, startPoint y: 303, endPoint x: 580, endPoint y: 303, distance: 17.7
click at [580, 273] on u "9.00%" at bounding box center [584, 266] width 27 height 11
drag, startPoint x: 512, startPoint y: 387, endPoint x: 969, endPoint y: 401, distance: 457.6
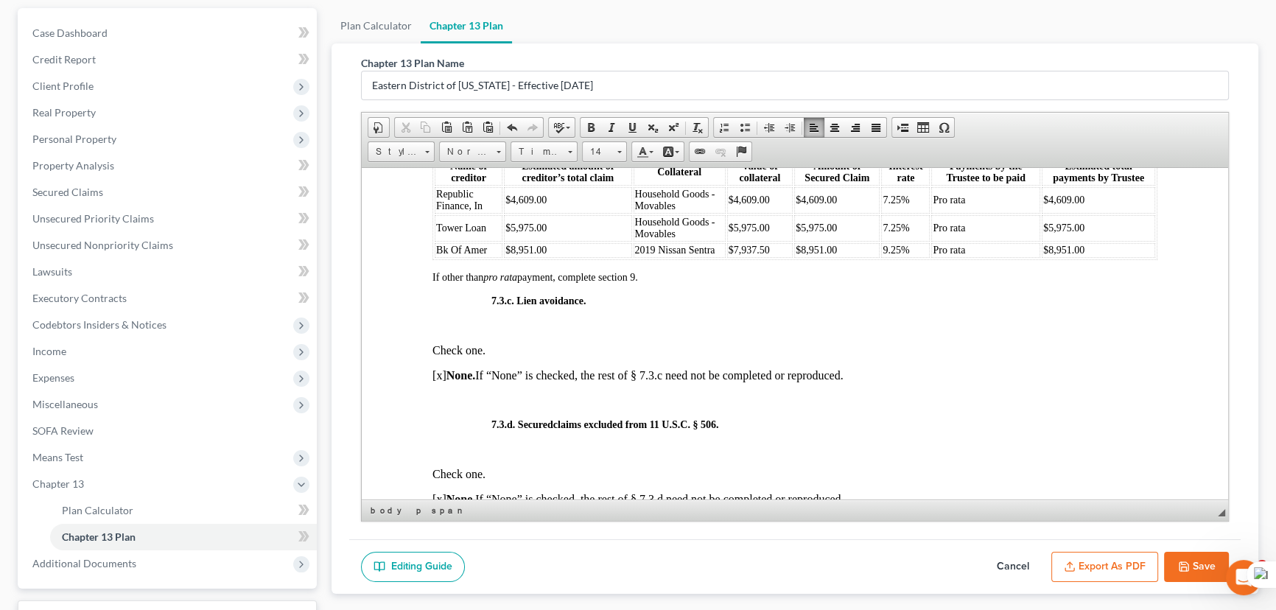
scroll to position [3816, 0]
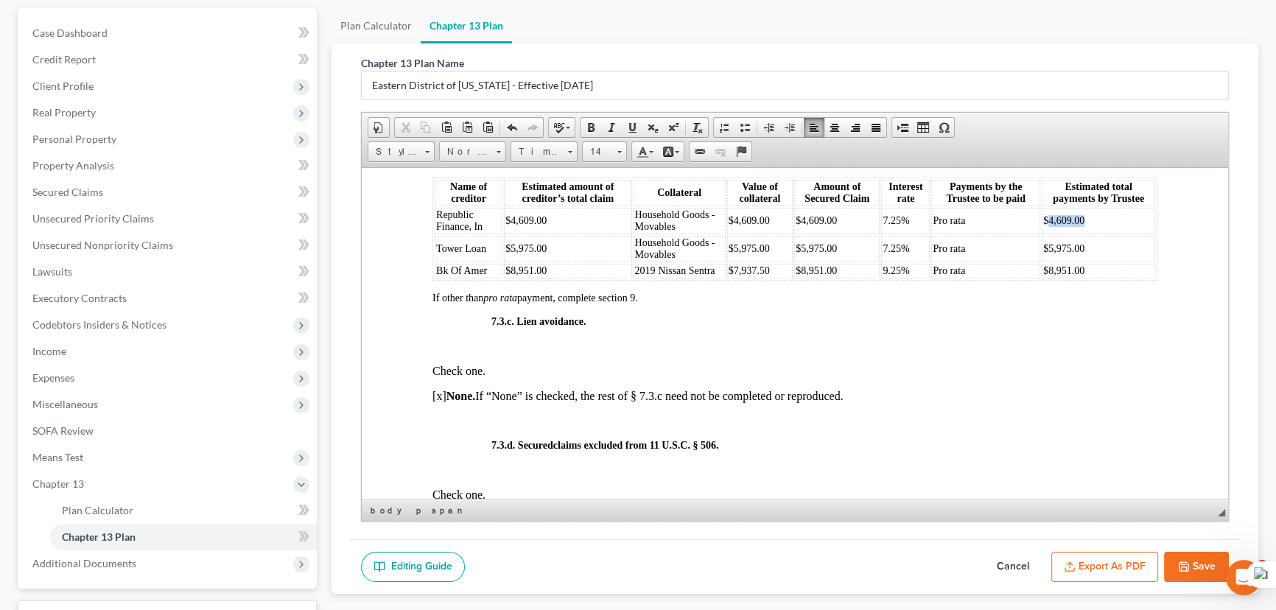
drag, startPoint x: 1106, startPoint y: 303, endPoint x: 1040, endPoint y: 307, distance: 65.7
click at [1042, 233] on td "$4,609.00" at bounding box center [1098, 220] width 113 height 27
click at [1092, 261] on td "$5,975.00" at bounding box center [1098, 248] width 113 height 27
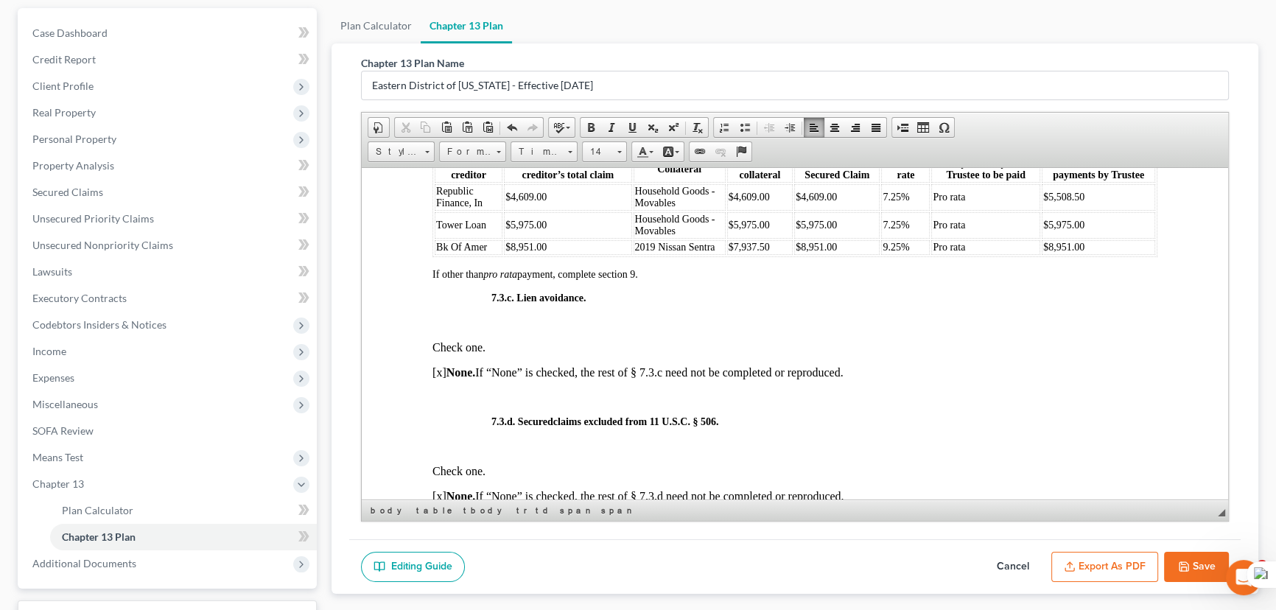
scroll to position [3793, 0]
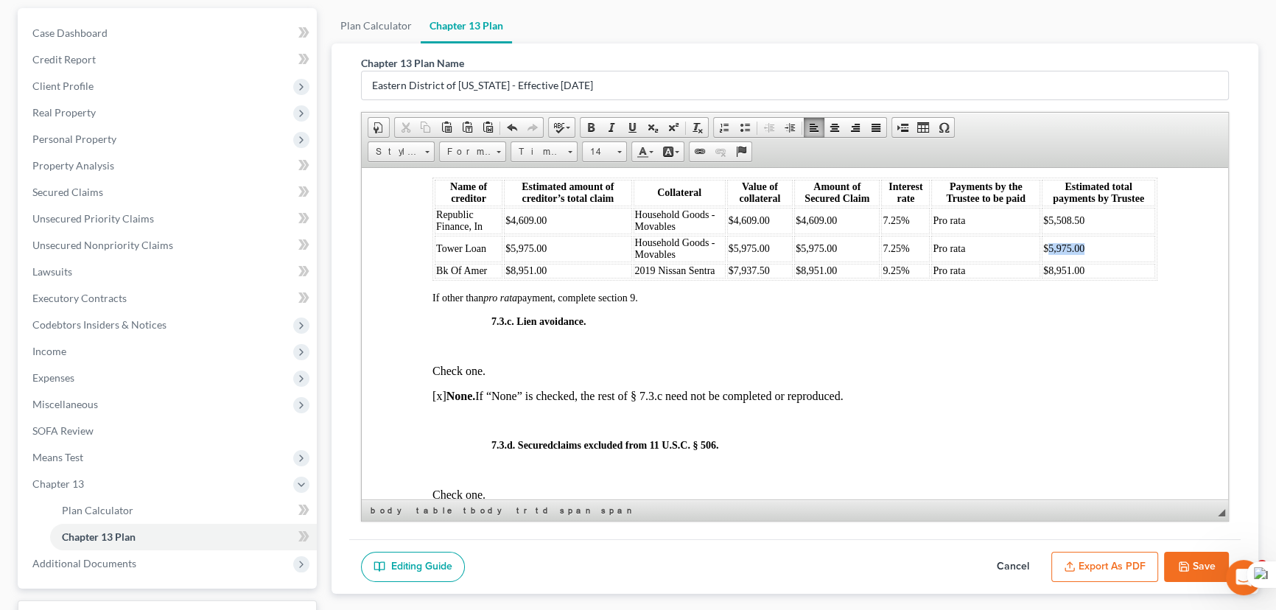
drag, startPoint x: 1092, startPoint y: 327, endPoint x: 1039, endPoint y: 335, distance: 53.6
click at [1042, 261] on td "$5,975.00" at bounding box center [1098, 248] width 113 height 27
drag, startPoint x: 1097, startPoint y: 352, endPoint x: 1039, endPoint y: 347, distance: 57.7
click at [1042, 278] on td "$8,951.00" at bounding box center [1098, 270] width 113 height 15
drag, startPoint x: 842, startPoint y: 350, endPoint x: 796, endPoint y: 351, distance: 45.7
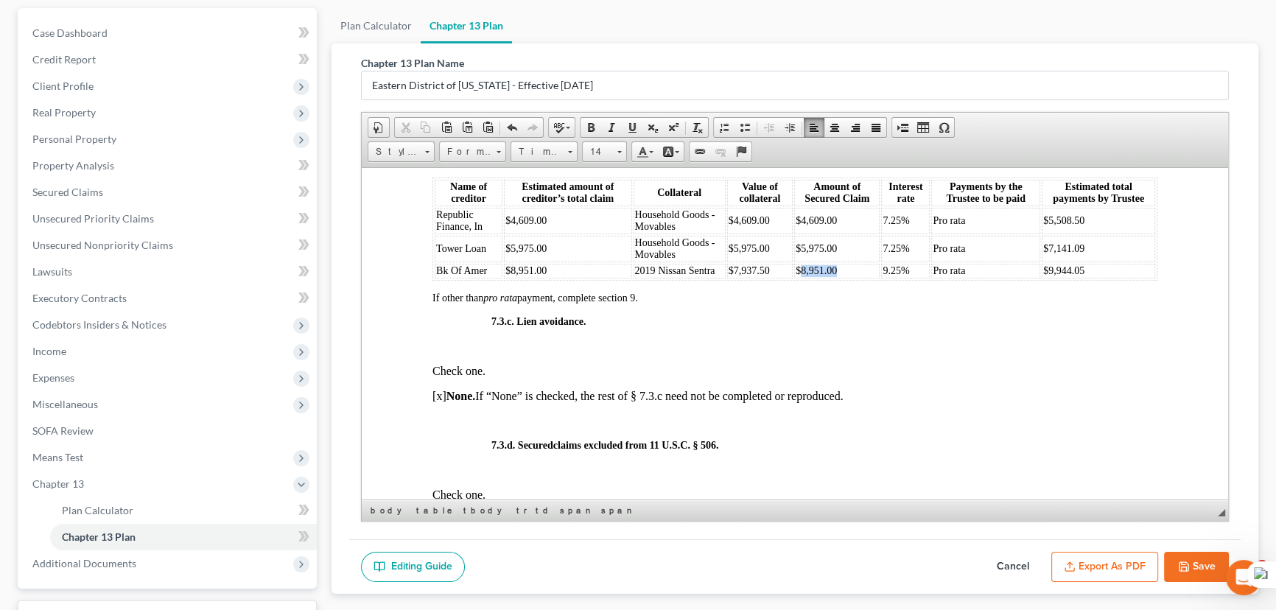
click at [796, 278] on td "$8,951.00" at bounding box center [836, 270] width 85 height 15
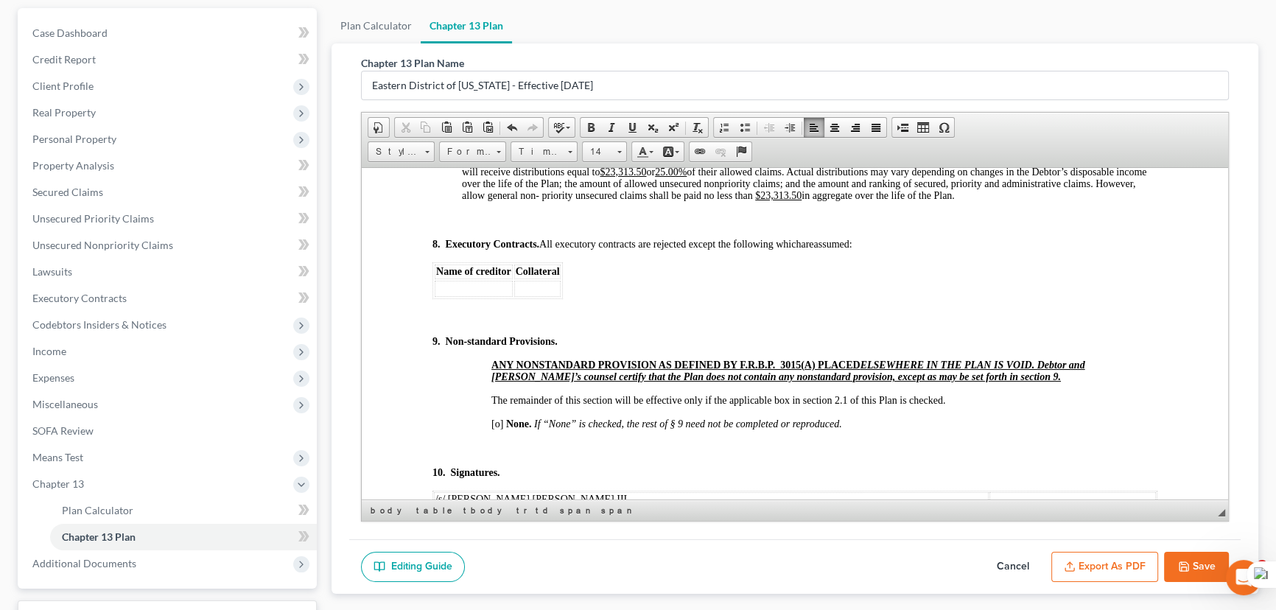
scroll to position [5065, 0]
drag, startPoint x: 671, startPoint y: 276, endPoint x: 631, endPoint y: 278, distance: 40.5
click at [631, 200] on span "unless otherwise provided for by the Plan. After payments to claimants in secti…" at bounding box center [806, 165] width 689 height 70
drag, startPoint x: 693, startPoint y: 273, endPoint x: 672, endPoint y: 275, distance: 21.5
click at [672, 176] on u "25.00%" at bounding box center [658, 170] width 32 height 11
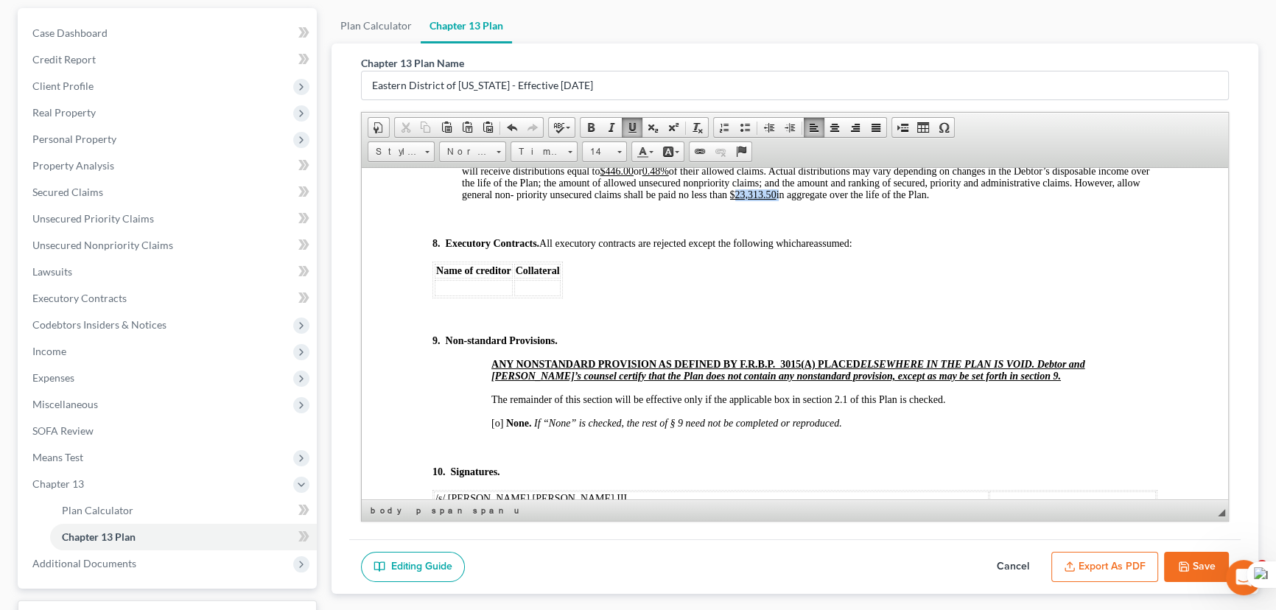
drag, startPoint x: 848, startPoint y: 299, endPoint x: 807, endPoint y: 298, distance: 41.3
click at [807, 200] on p "7.6. Unsecured Claims. No amounts will be paid on unsecured claims until Plan p…" at bounding box center [809, 165] width 695 height 71
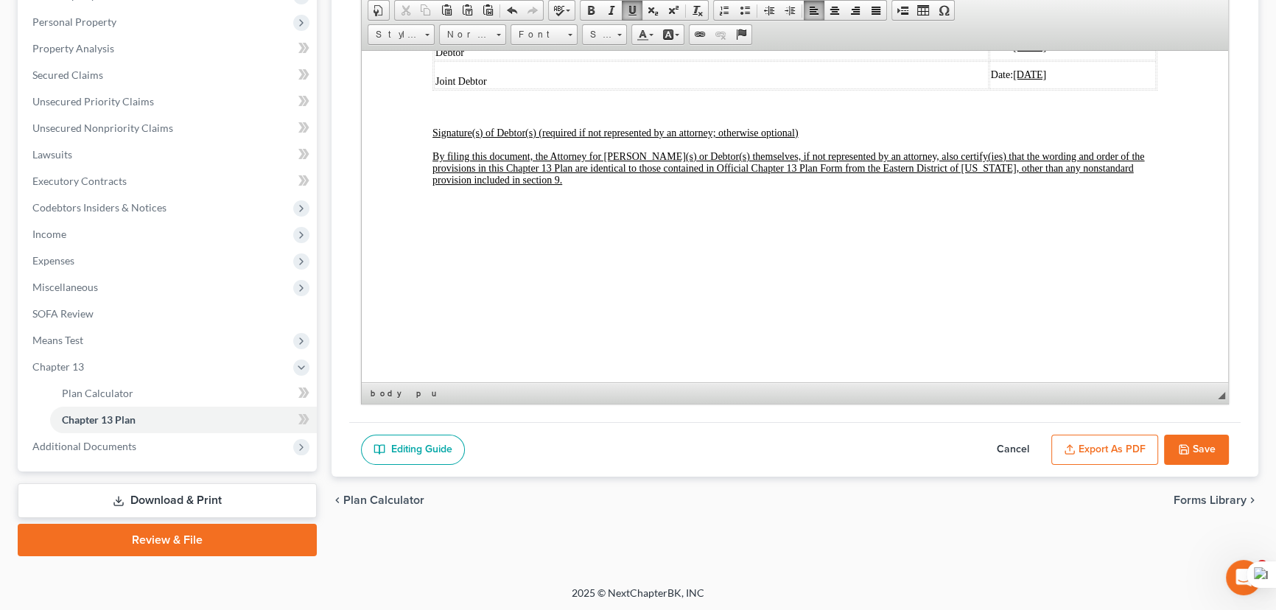
scroll to position [5547, 0]
click at [1185, 447] on icon "button" at bounding box center [1184, 449] width 12 height 12
select select "1"
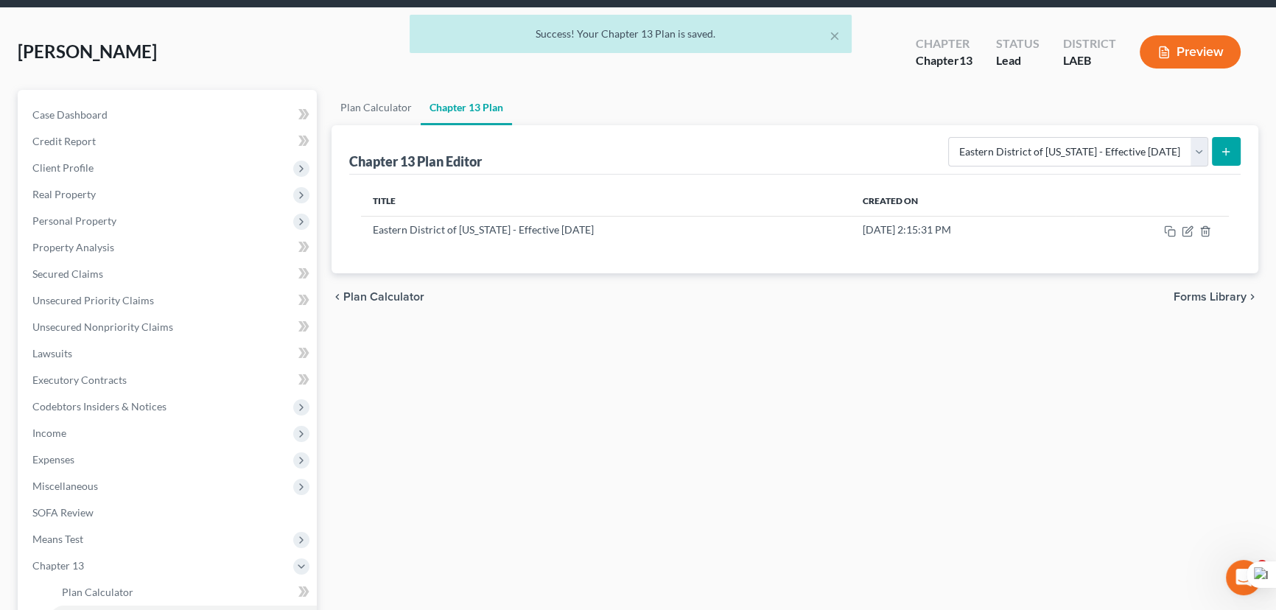
scroll to position [50, 0]
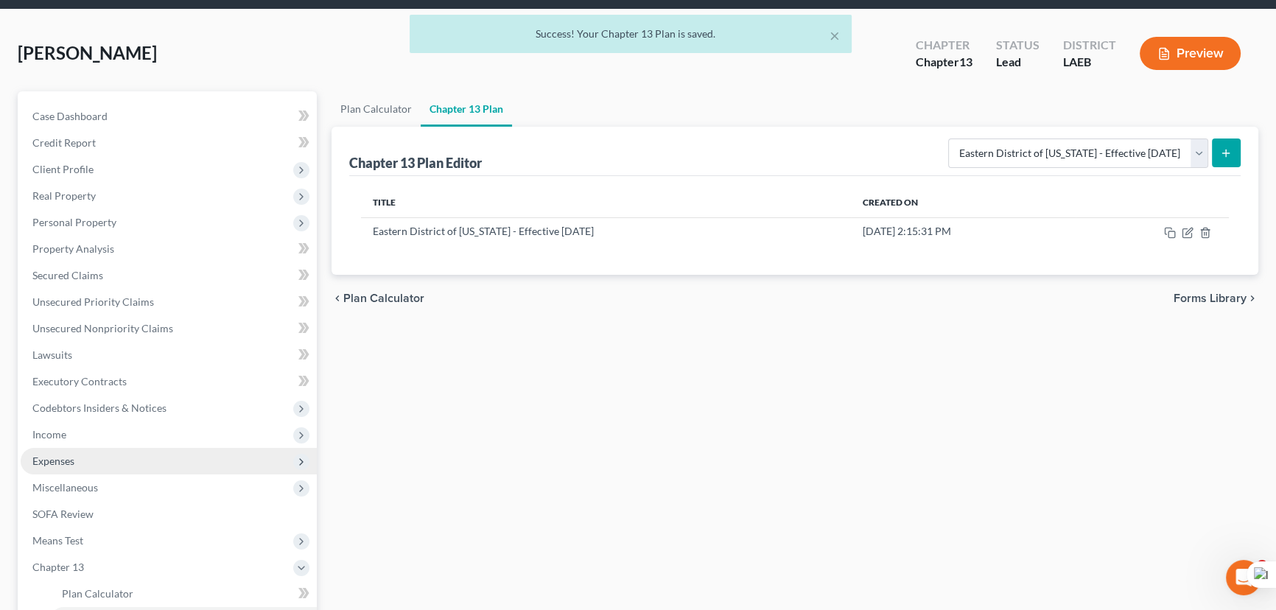
click at [88, 464] on span "Expenses" at bounding box center [169, 461] width 296 height 27
click at [88, 474] on link "Home" at bounding box center [183, 487] width 267 height 27
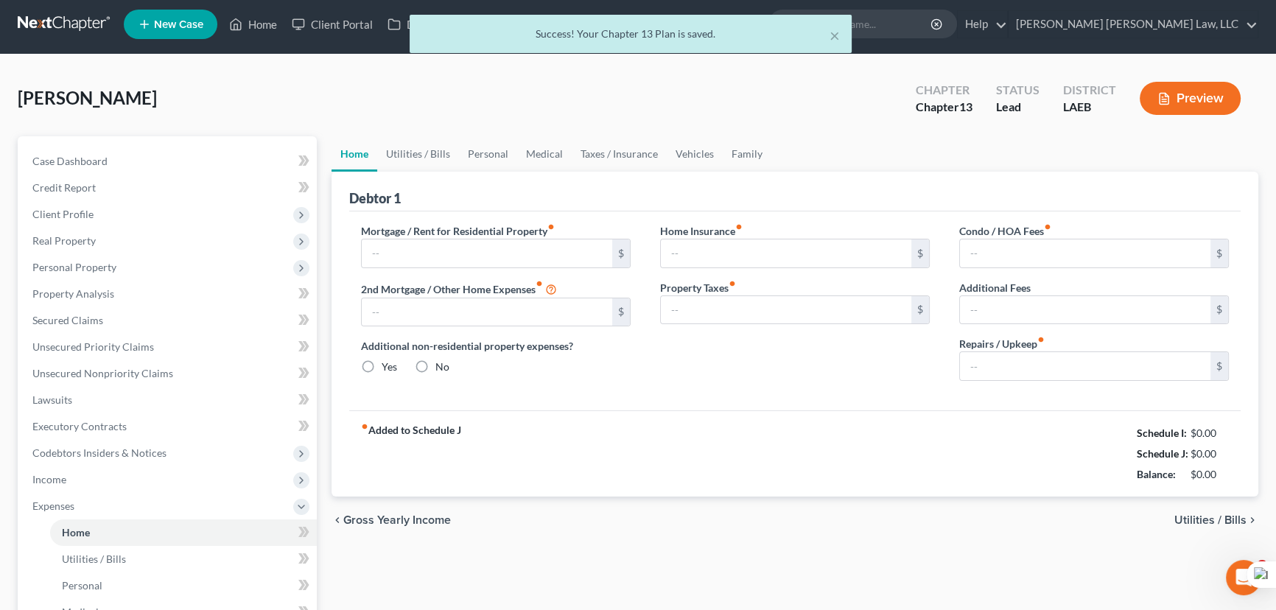
type input "0.00"
radio input "true"
type input "0.00"
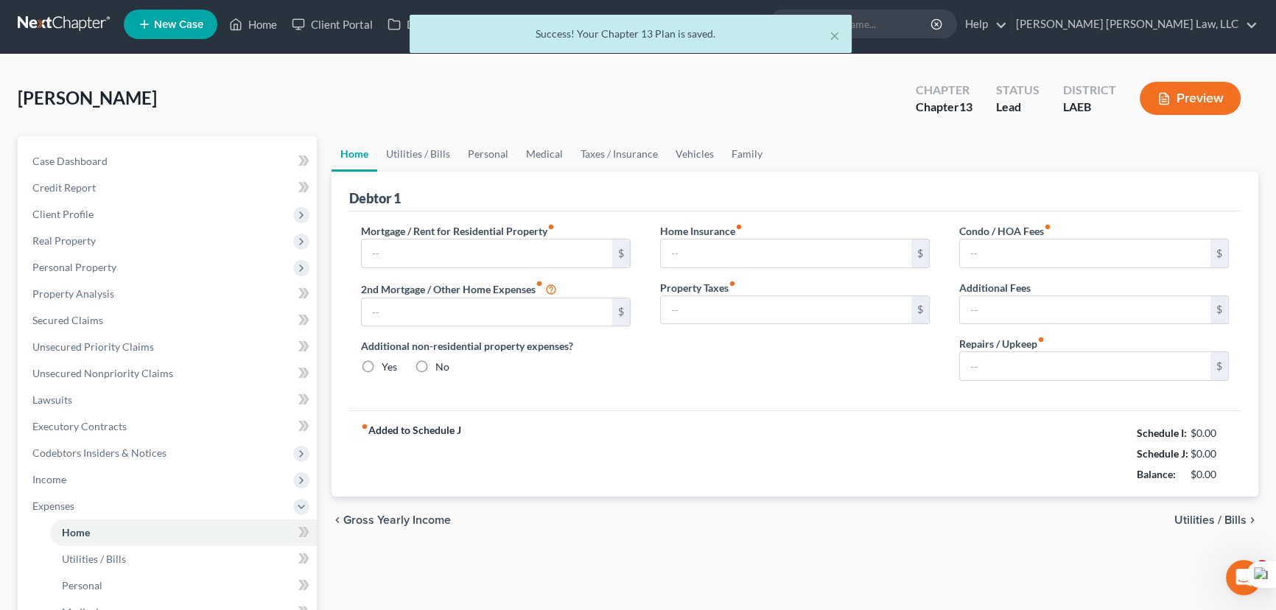
type input "0.00"
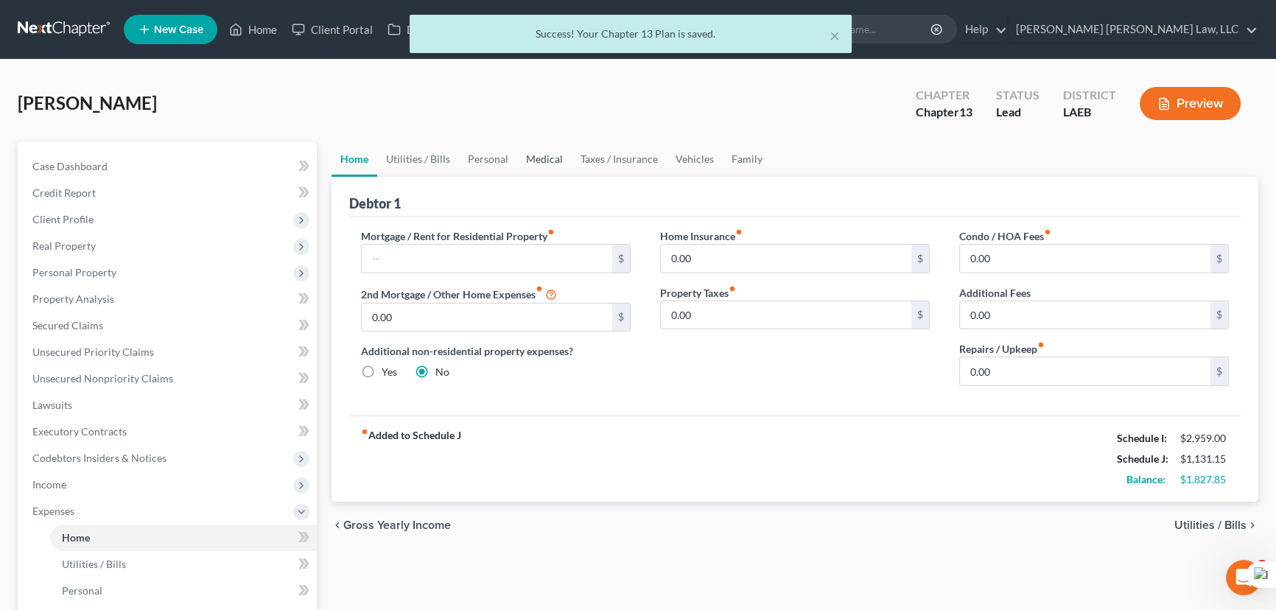
click at [522, 143] on link "Medical" at bounding box center [544, 158] width 55 height 35
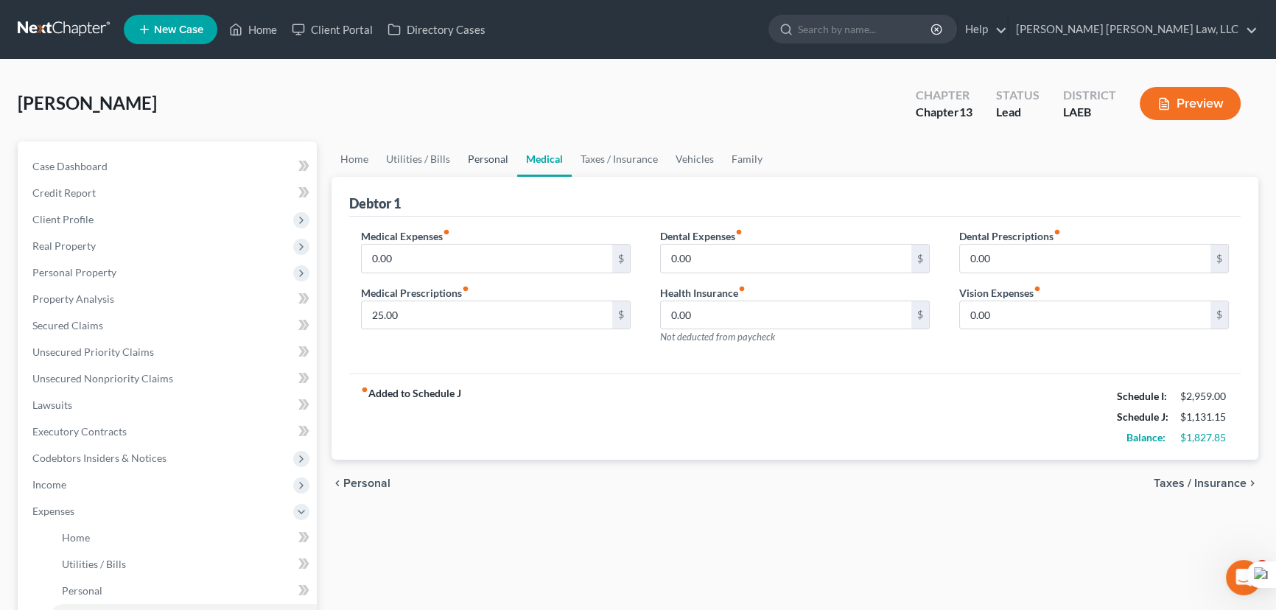
click at [470, 155] on link "Personal" at bounding box center [488, 158] width 58 height 35
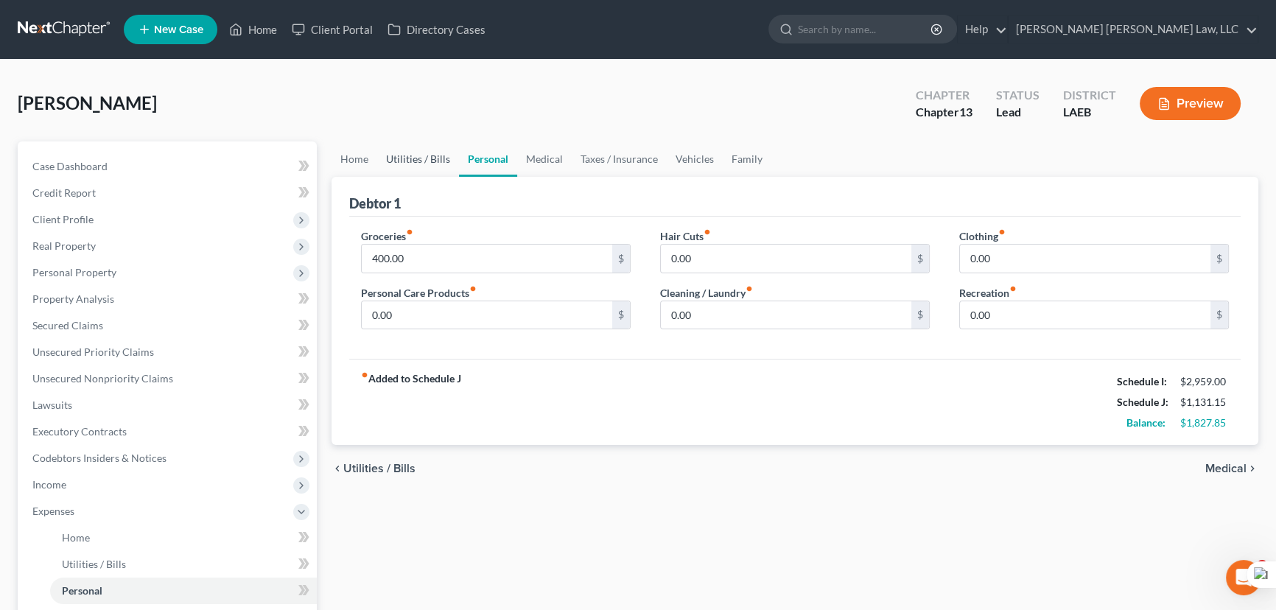
click at [429, 164] on link "Utilities / Bills" at bounding box center [418, 158] width 82 height 35
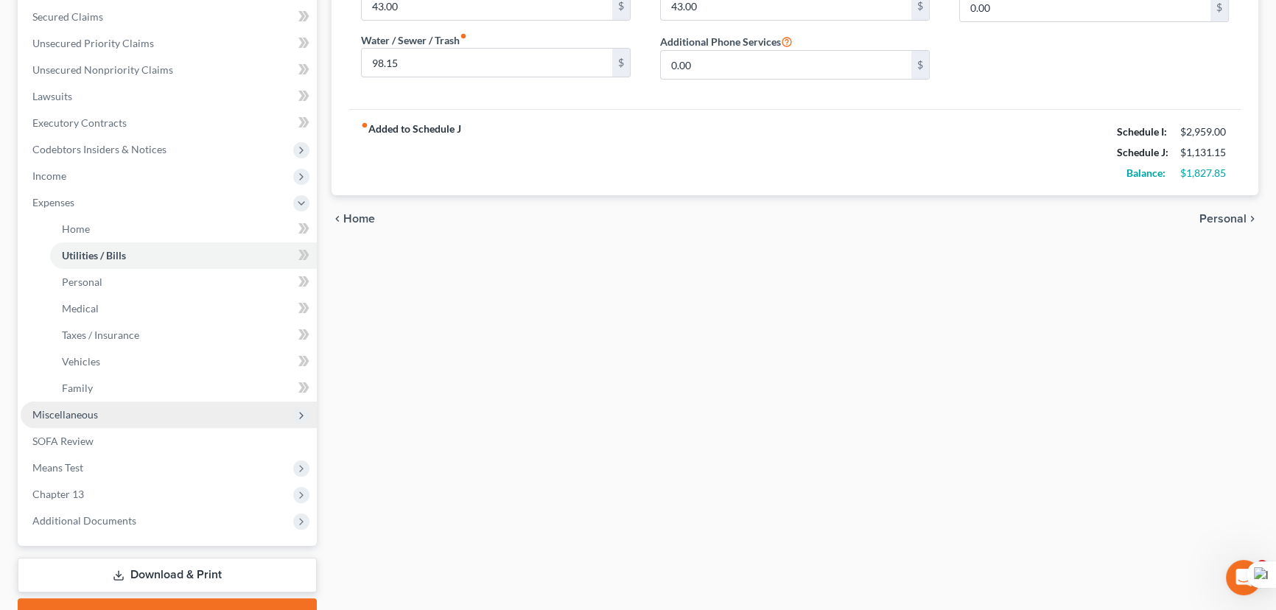
scroll to position [334, 0]
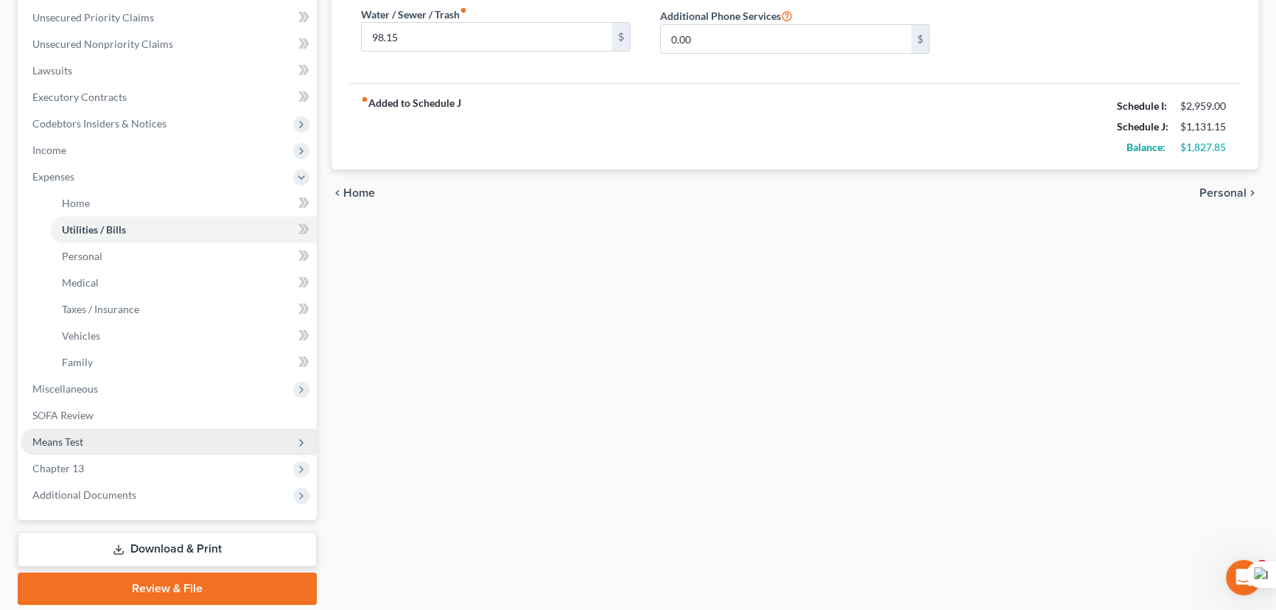
click at [105, 444] on span "Means Test" at bounding box center [169, 442] width 296 height 27
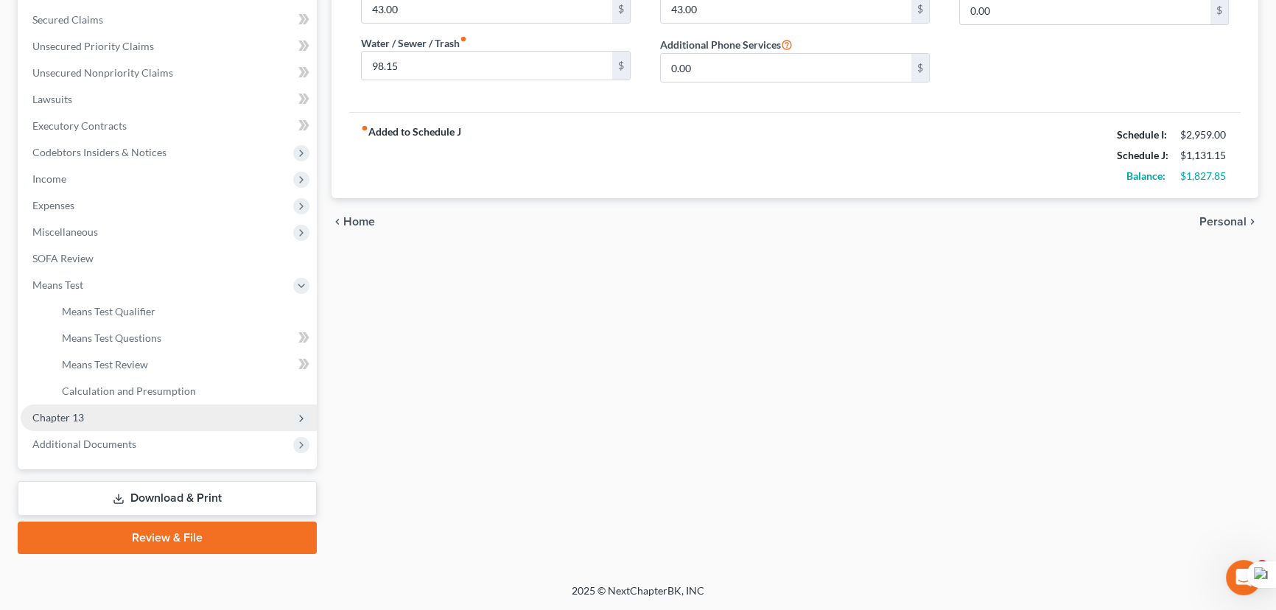
scroll to position [303, 0]
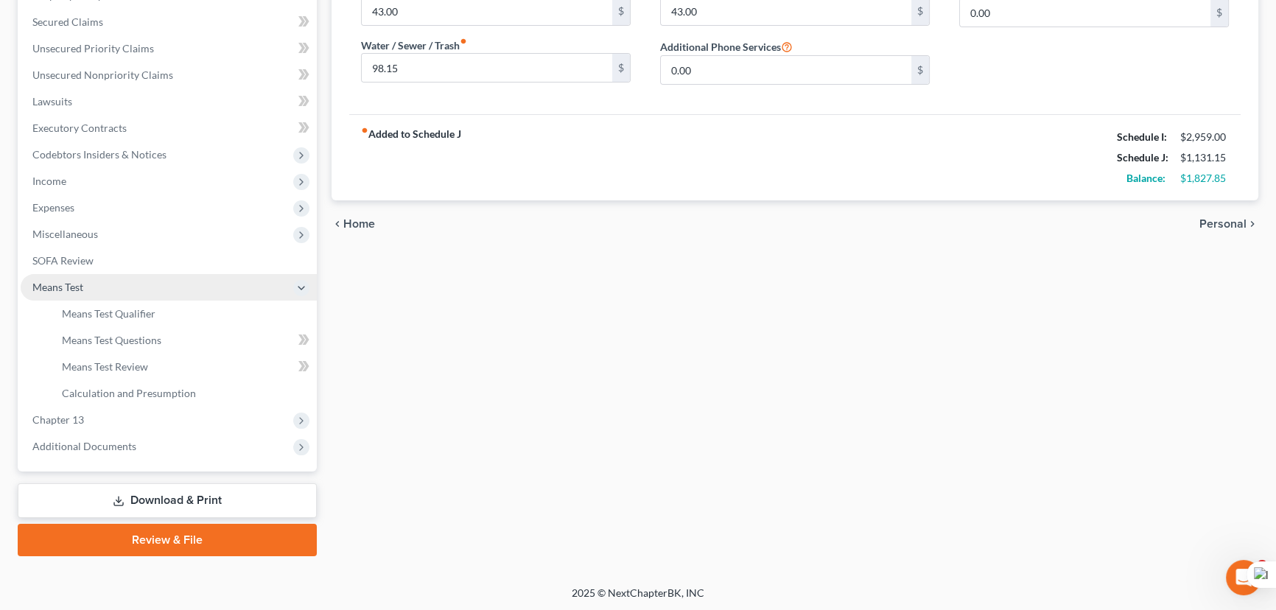
drag, startPoint x: 108, startPoint y: 282, endPoint x: 107, endPoint y: 297, distance: 14.8
click at [108, 290] on span "Means Test" at bounding box center [169, 287] width 296 height 27
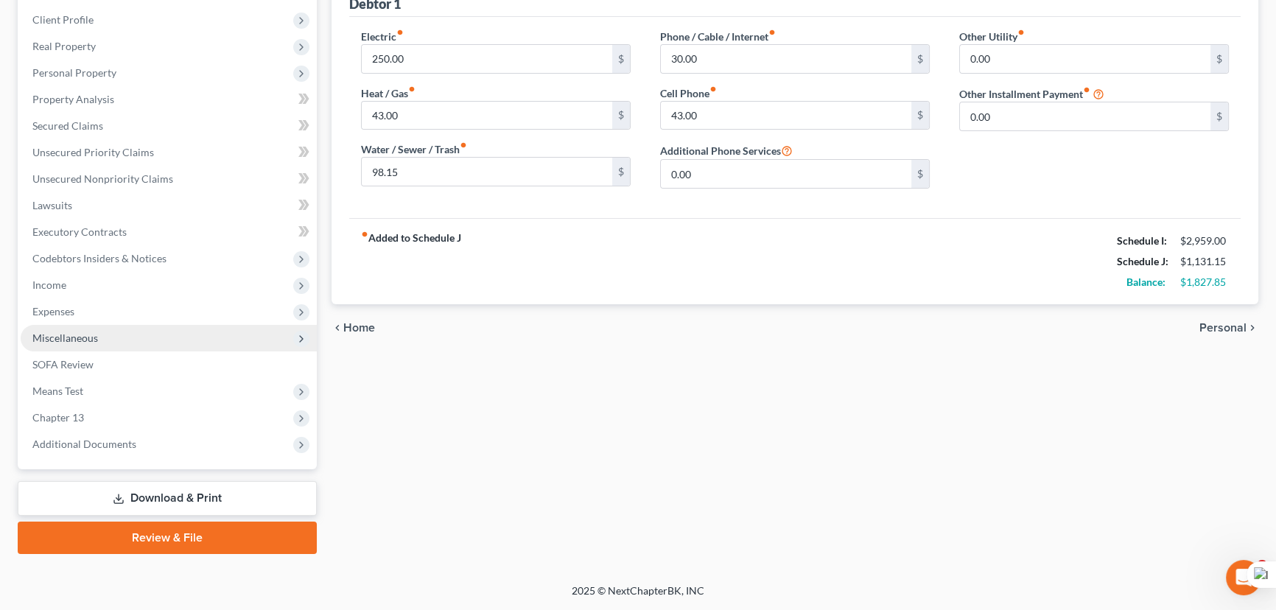
drag, startPoint x: 107, startPoint y: 297, endPoint x: 107, endPoint y: 323, distance: 25.8
click at [107, 301] on ul "Case Dashboard Payments Invoices Payments Payments Credit Report Client Profile" at bounding box center [169, 206] width 296 height 504
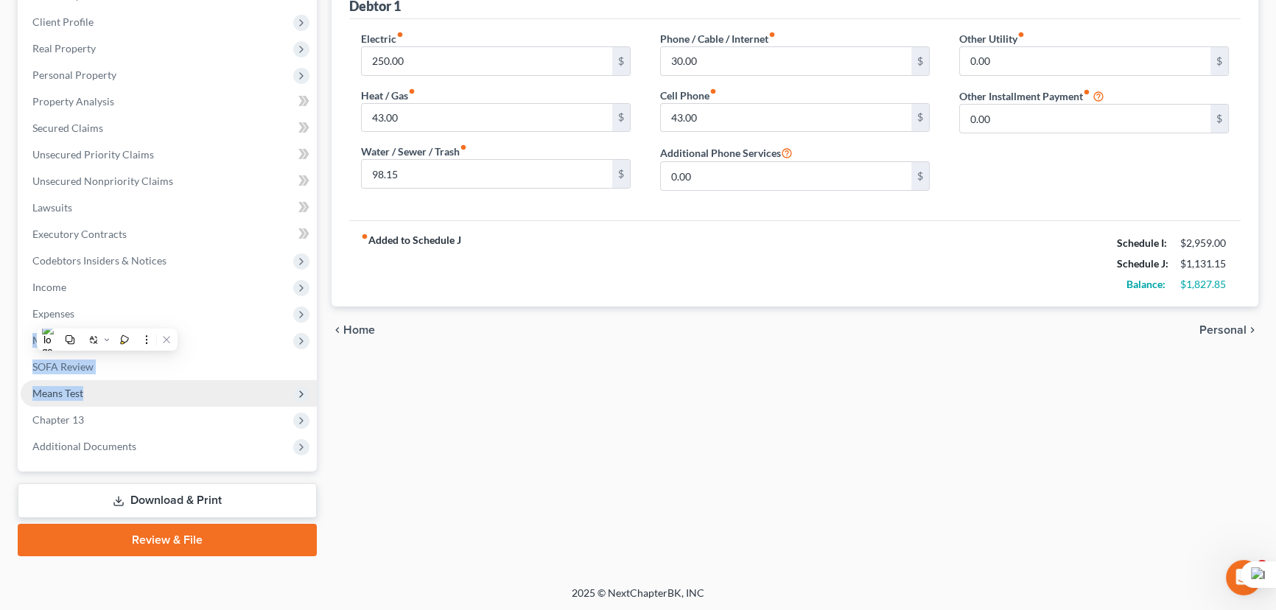
click at [117, 401] on span "Means Test" at bounding box center [169, 393] width 296 height 27
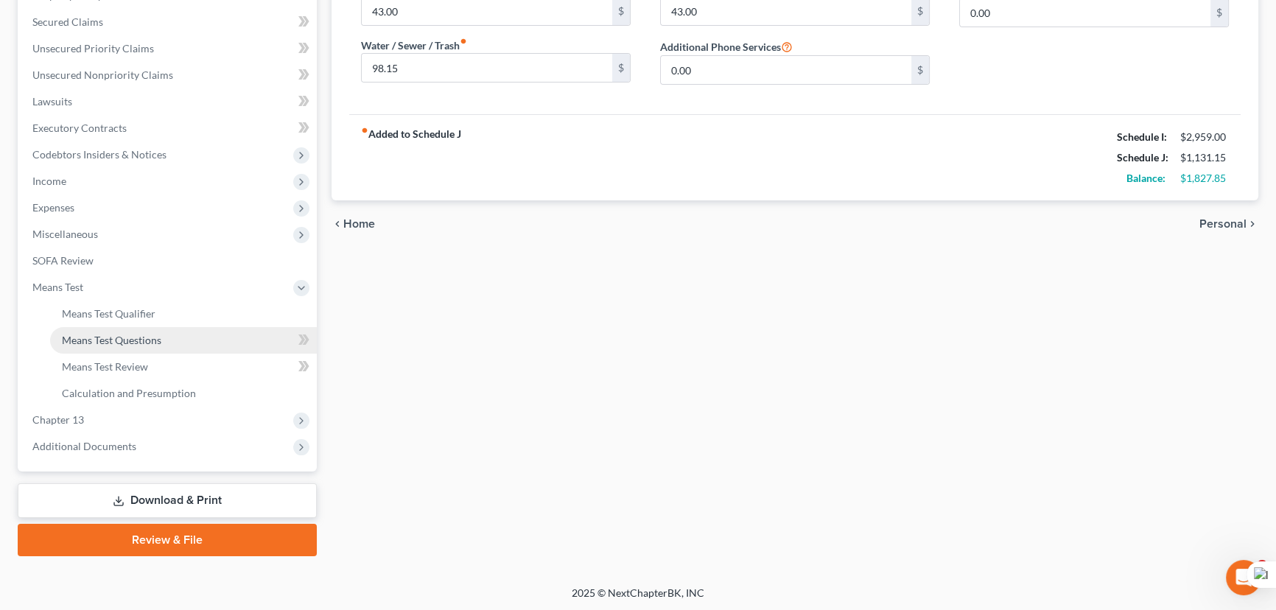
click at [116, 289] on span "Means Test" at bounding box center [169, 287] width 296 height 27
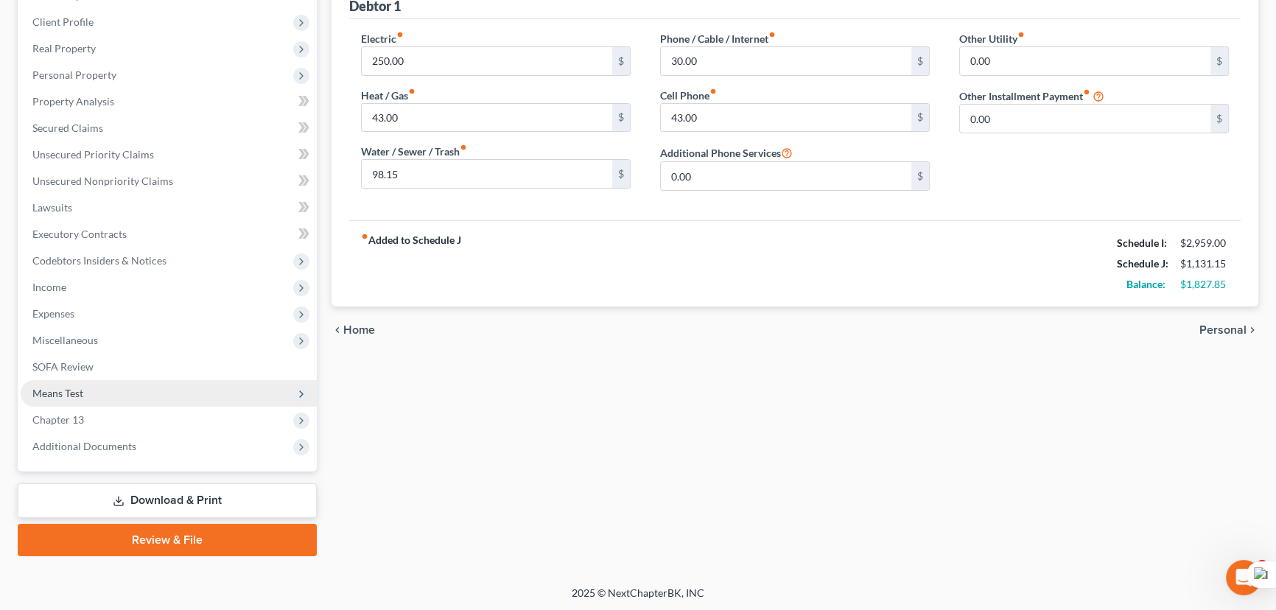
click at [109, 398] on span "Means Test" at bounding box center [169, 393] width 296 height 27
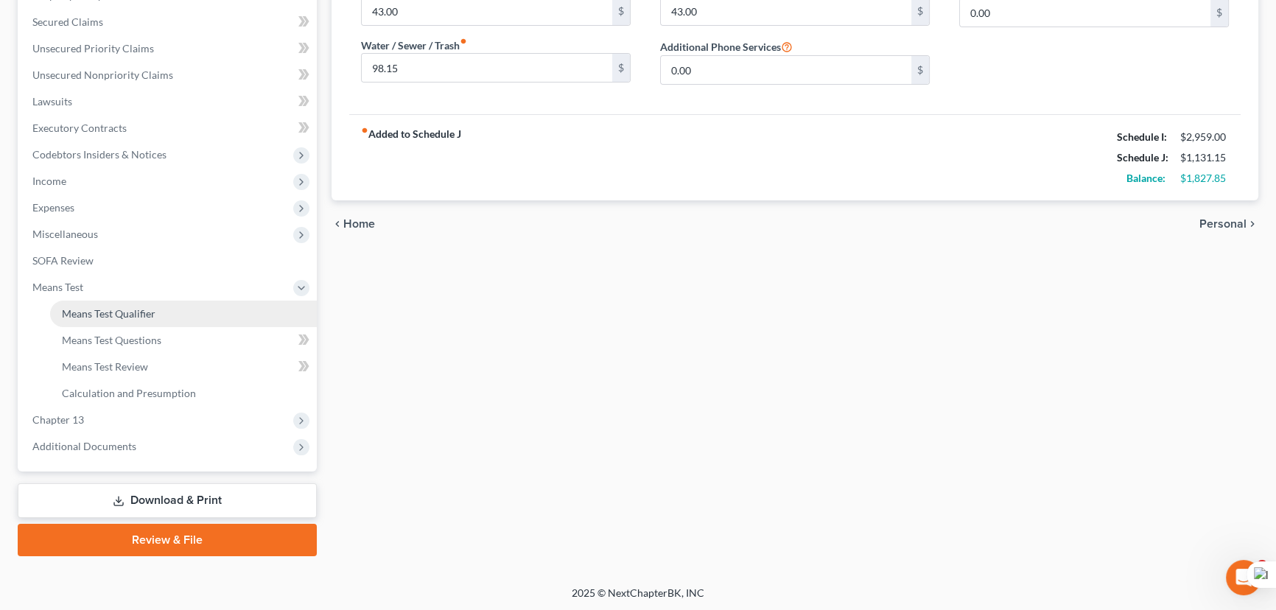
click at [119, 314] on span "Means Test Qualifier" at bounding box center [109, 313] width 94 height 13
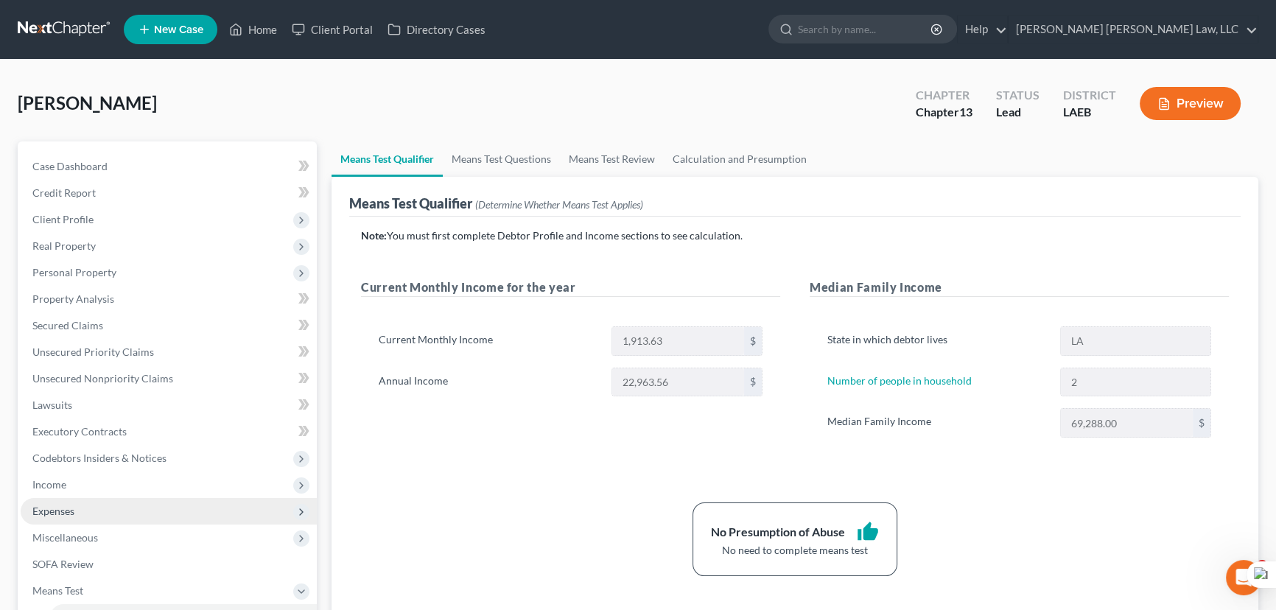
click at [115, 501] on span "Expenses" at bounding box center [169, 511] width 296 height 27
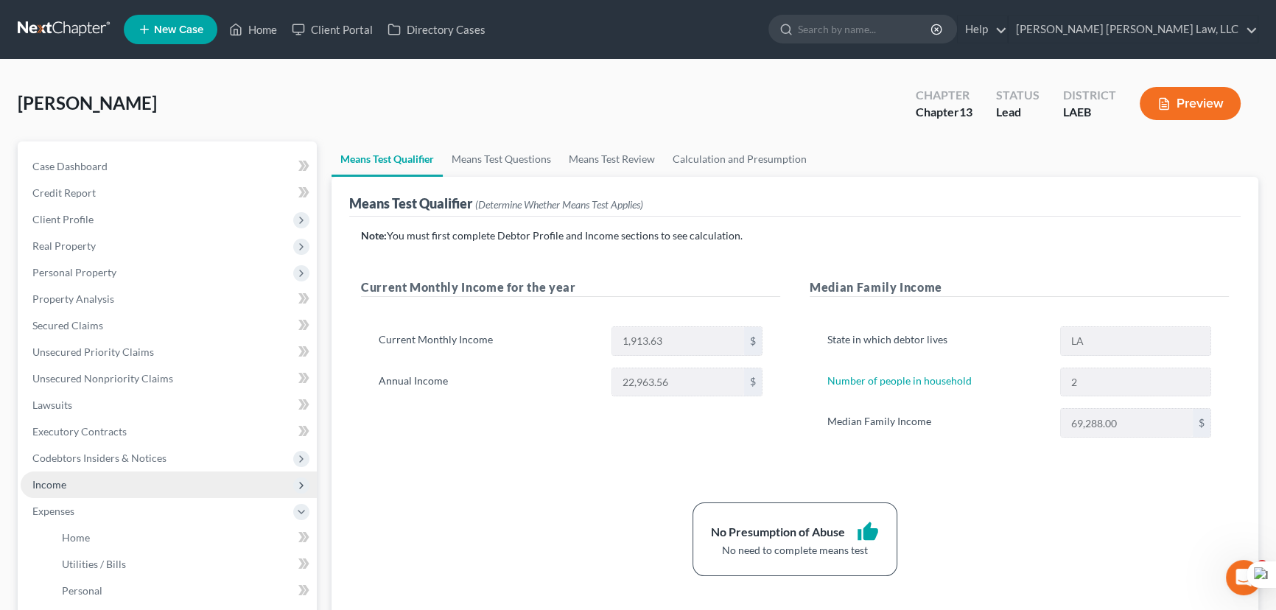
click at [116, 479] on span "Income" at bounding box center [169, 484] width 296 height 27
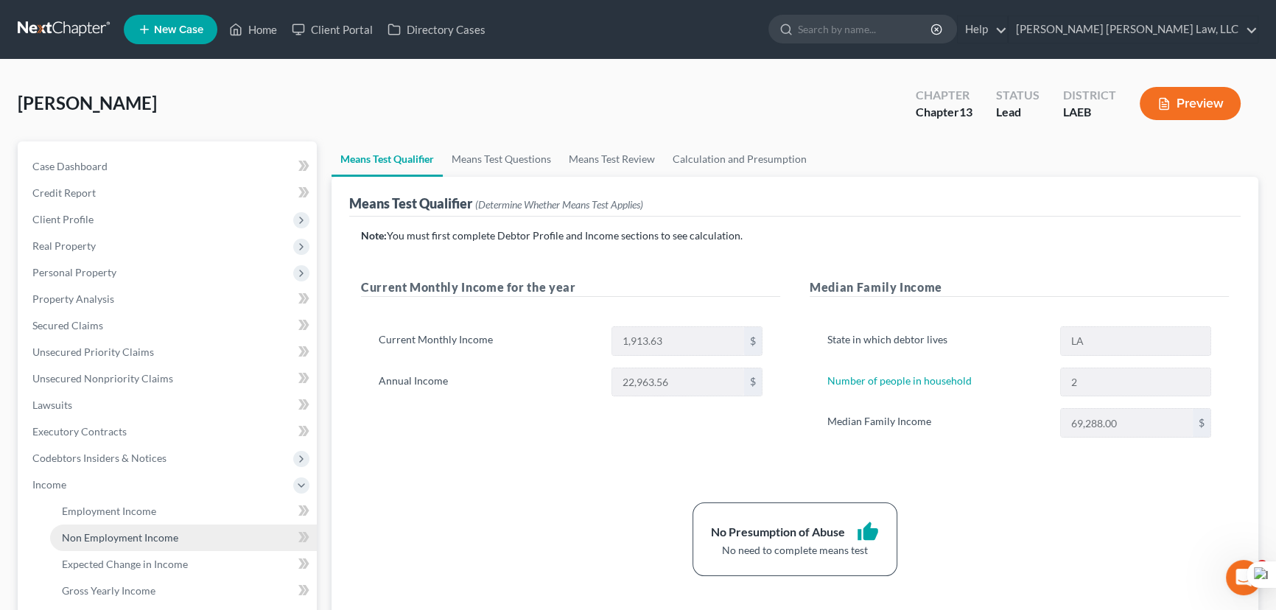
click at [127, 532] on span "Non Employment Income" at bounding box center [120, 537] width 116 height 13
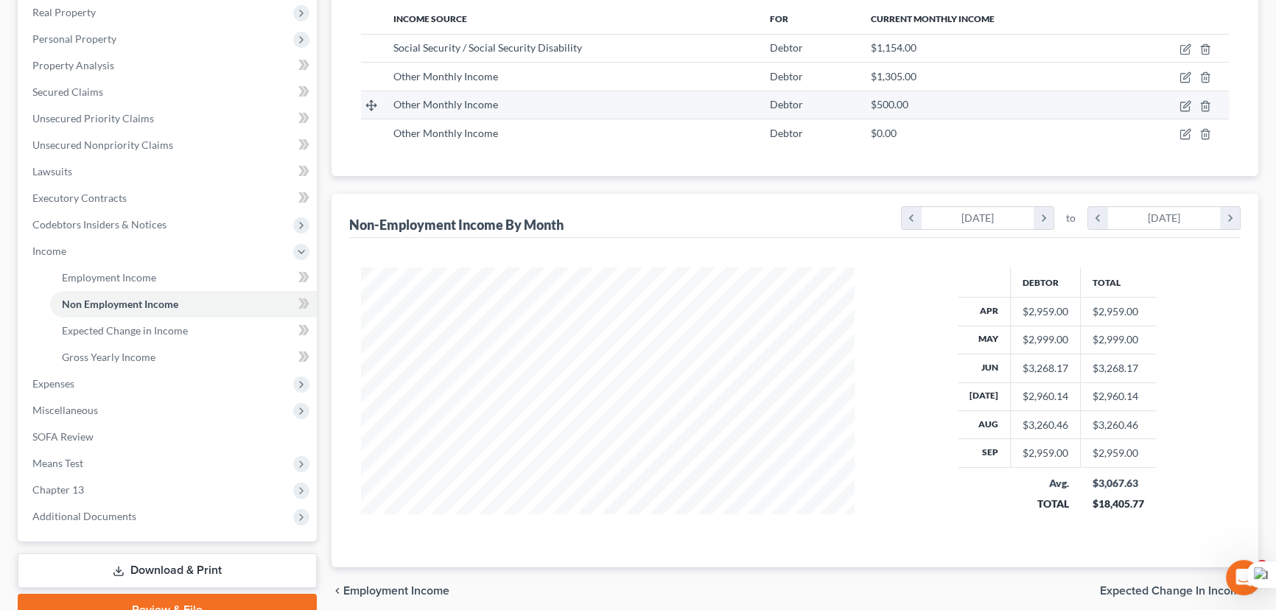
scroll to position [200, 0]
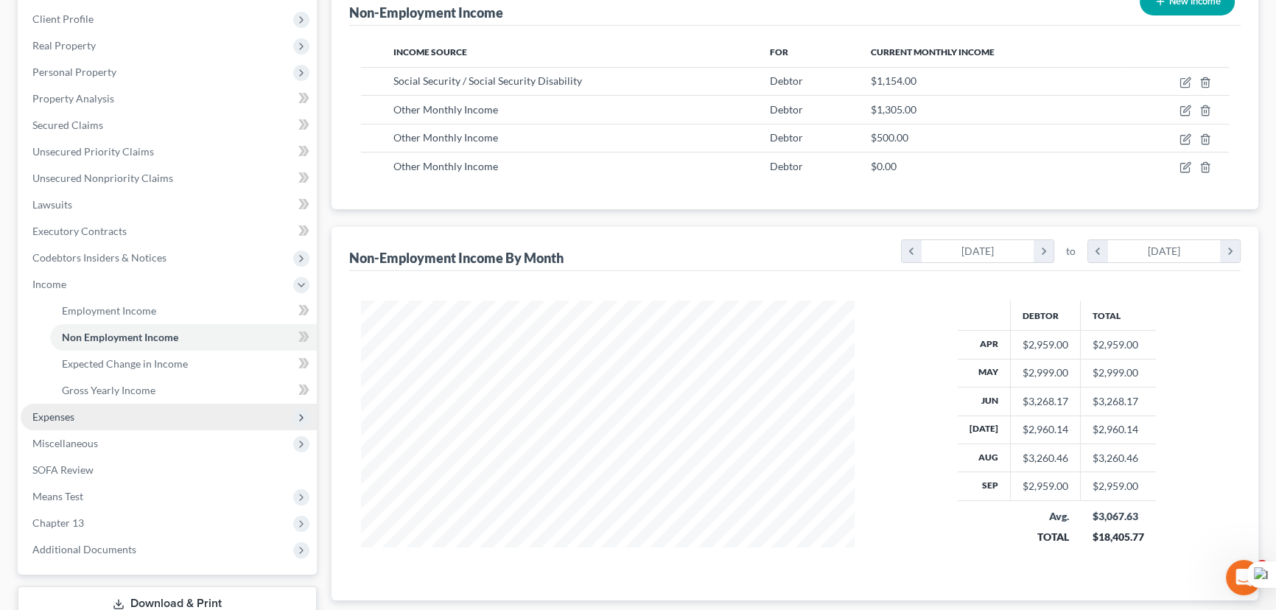
click at [133, 415] on span "Expenses" at bounding box center [169, 417] width 296 height 27
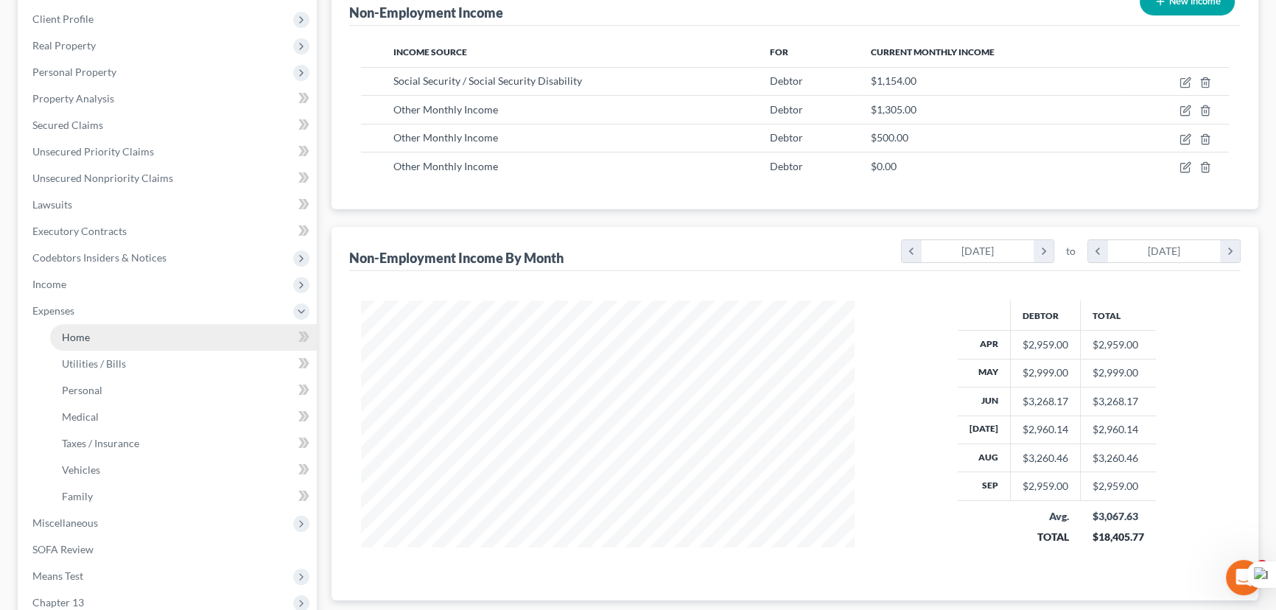
click at [133, 336] on link "Home" at bounding box center [183, 337] width 267 height 27
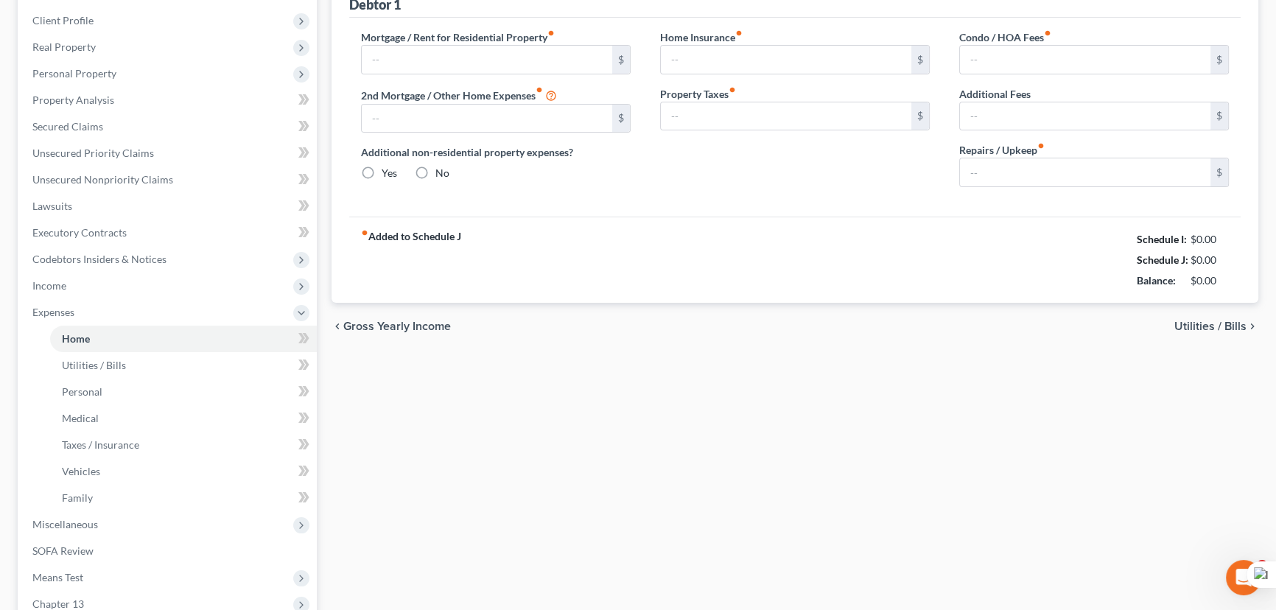
type input "0.00"
radio input "true"
type input "0.00"
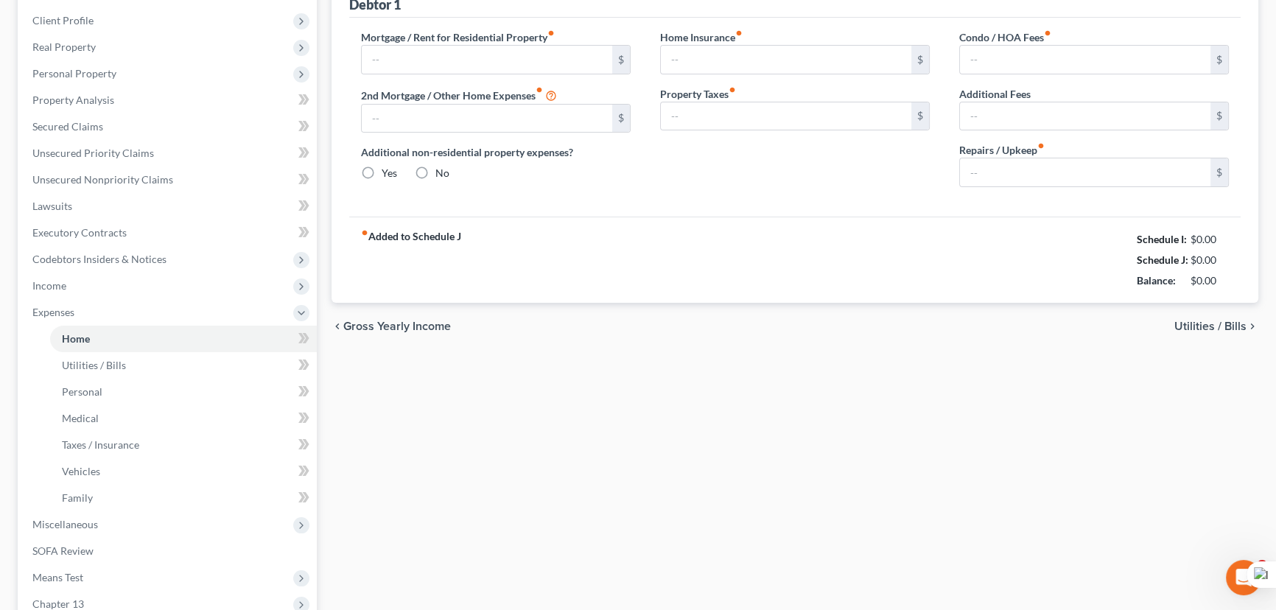
type input "0.00"
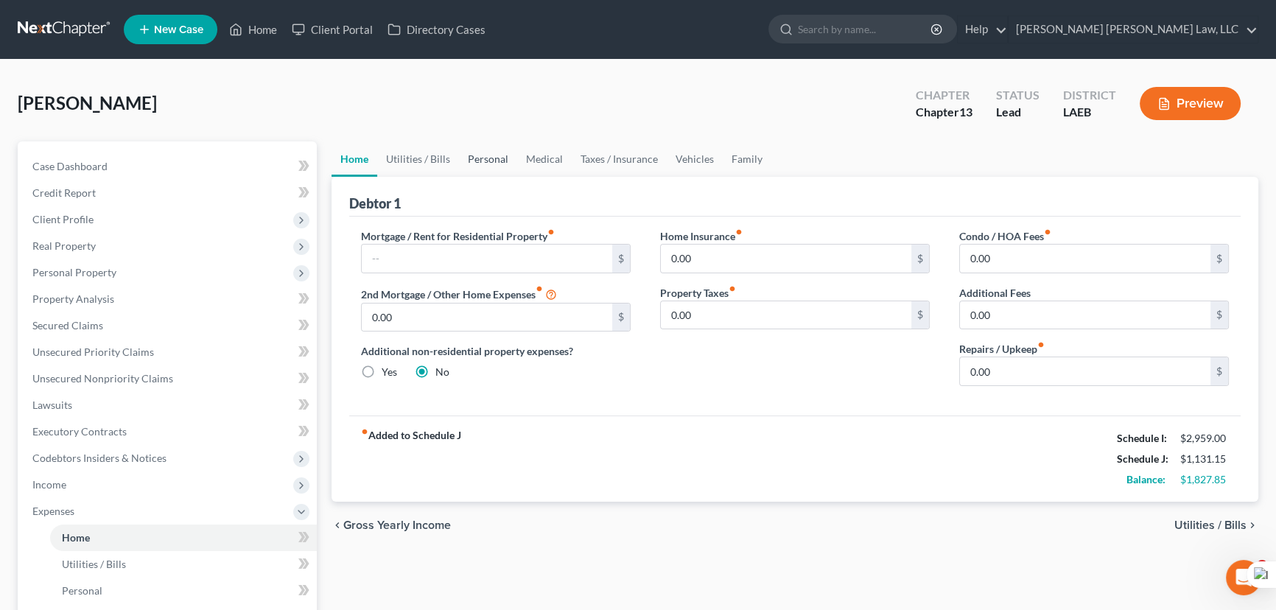
click at [483, 159] on link "Personal" at bounding box center [488, 158] width 58 height 35
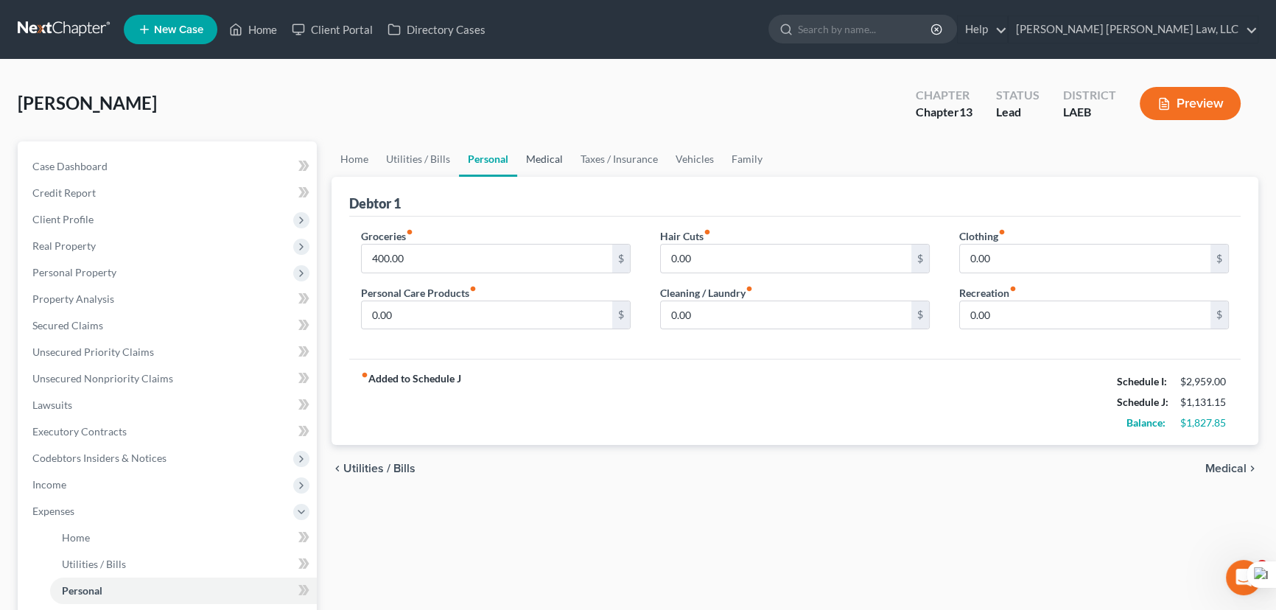
click at [542, 152] on link "Medical" at bounding box center [544, 158] width 55 height 35
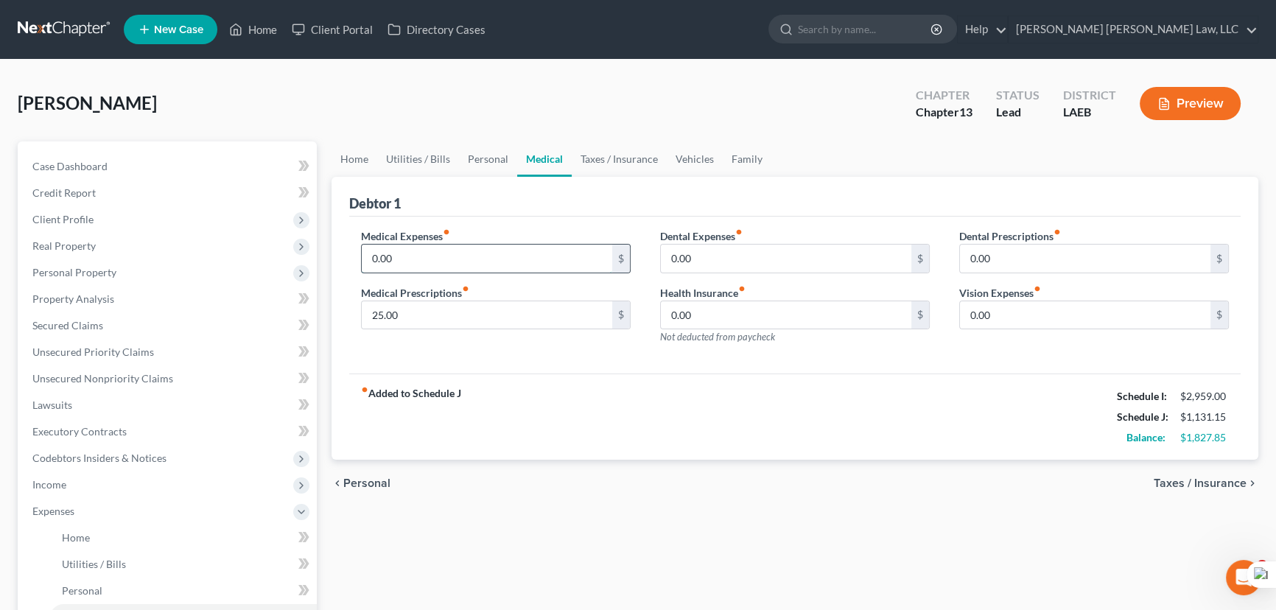
click at [463, 253] on input "0.00" at bounding box center [487, 259] width 250 height 28
type input "100"
drag, startPoint x: 673, startPoint y: 158, endPoint x: 653, endPoint y: 154, distance: 20.2
click at [670, 157] on link "Vehicles" at bounding box center [695, 158] width 56 height 35
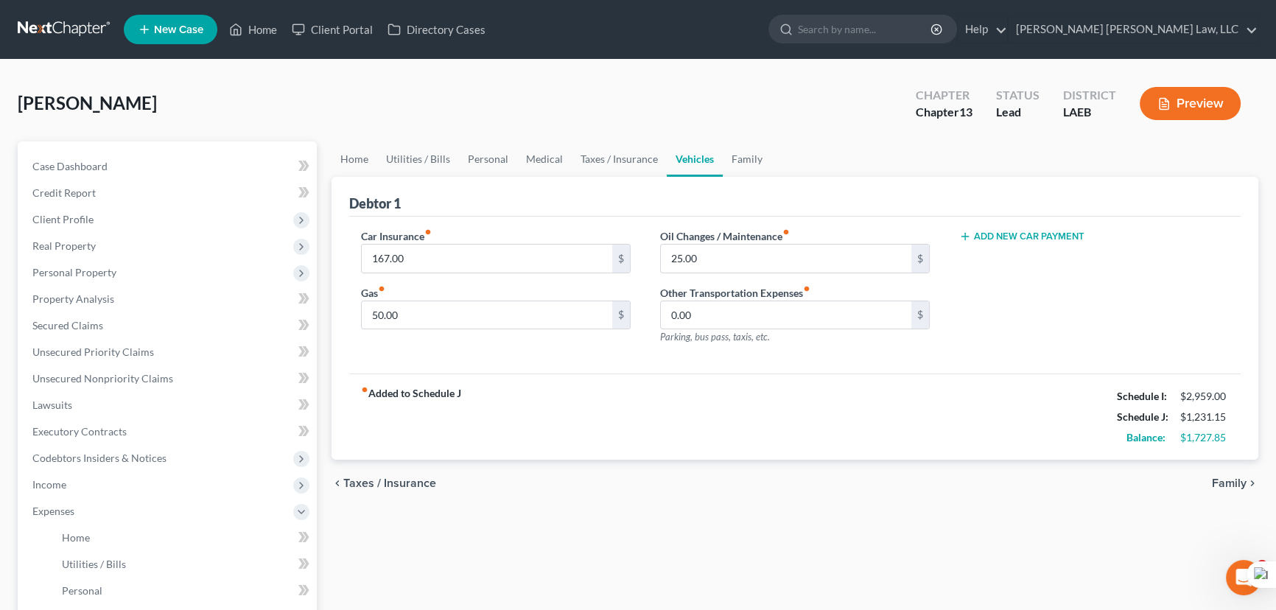
click at [681, 155] on link "Vehicles" at bounding box center [695, 158] width 56 height 35
click at [420, 312] on input "50.00" at bounding box center [487, 315] width 250 height 28
type input "300"
click at [582, 138] on div "[PERSON_NAME] Upgraded Chapter Chapter 13 Status Lead District LAEB Preview" at bounding box center [638, 109] width 1240 height 64
click at [551, 163] on link "Medical" at bounding box center [544, 158] width 55 height 35
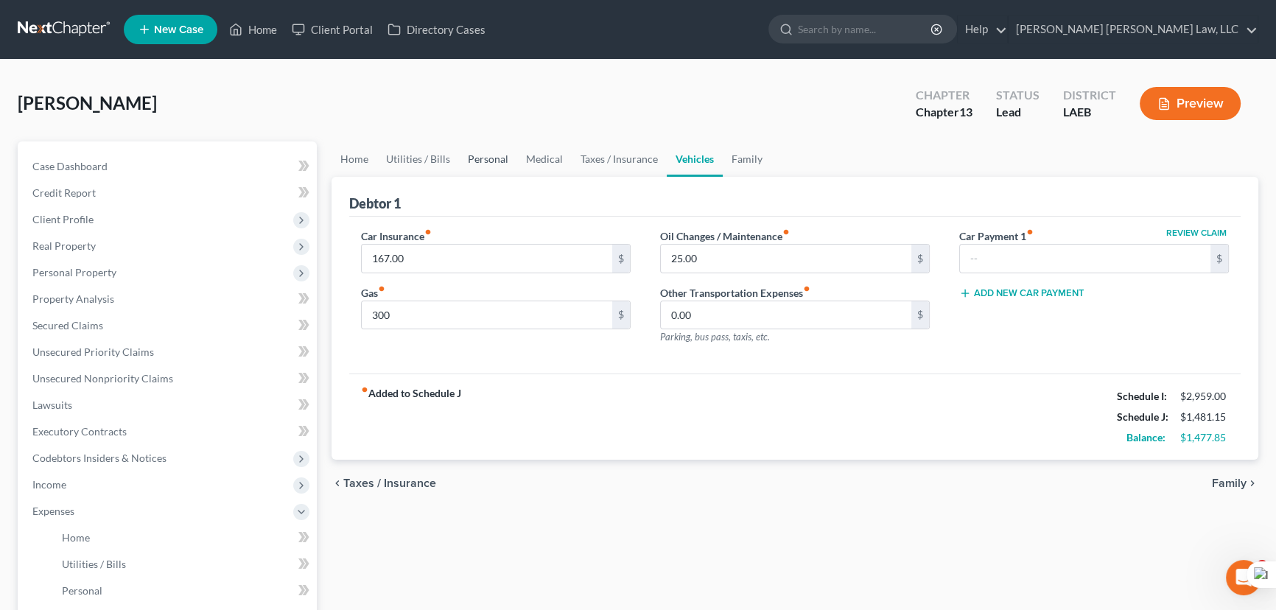
click at [504, 162] on link "Personal" at bounding box center [488, 158] width 58 height 35
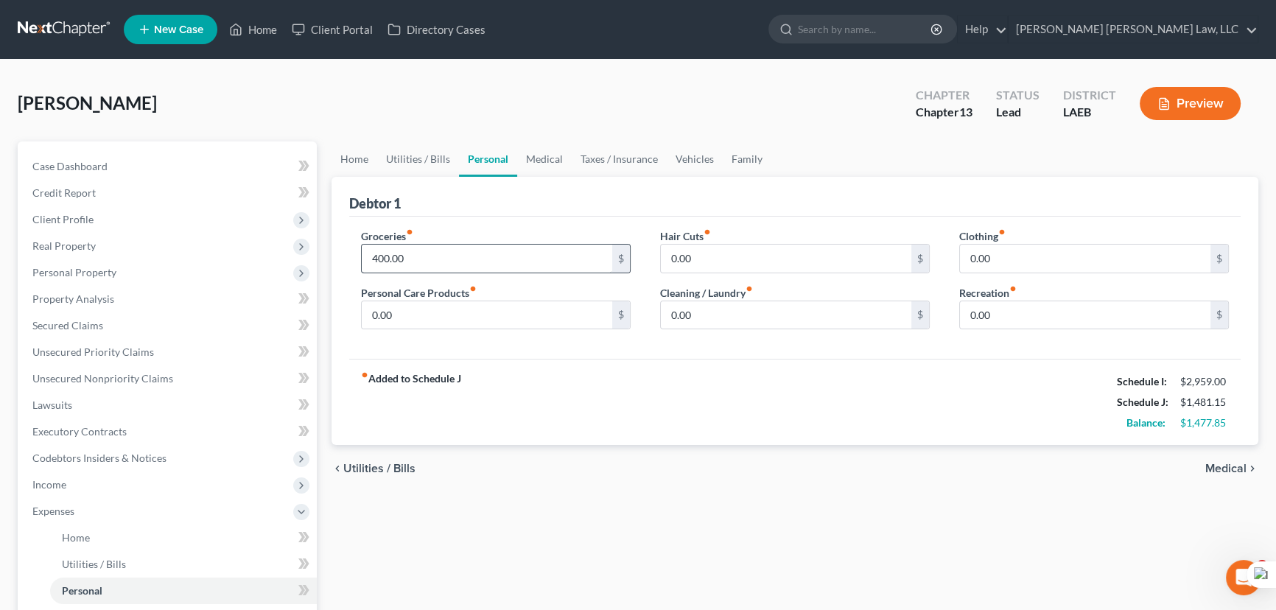
click at [421, 272] on div "Groceries fiber_manual_record 400.00 $ Personal Care Products fiber_manual_reco…" at bounding box center [495, 284] width 299 height 113
click at [424, 265] on input "400.00" at bounding box center [487, 259] width 250 height 28
type input "497"
click at [412, 307] on input "0.00" at bounding box center [487, 315] width 250 height 28
click at [747, 320] on input "0.00" at bounding box center [786, 315] width 250 height 28
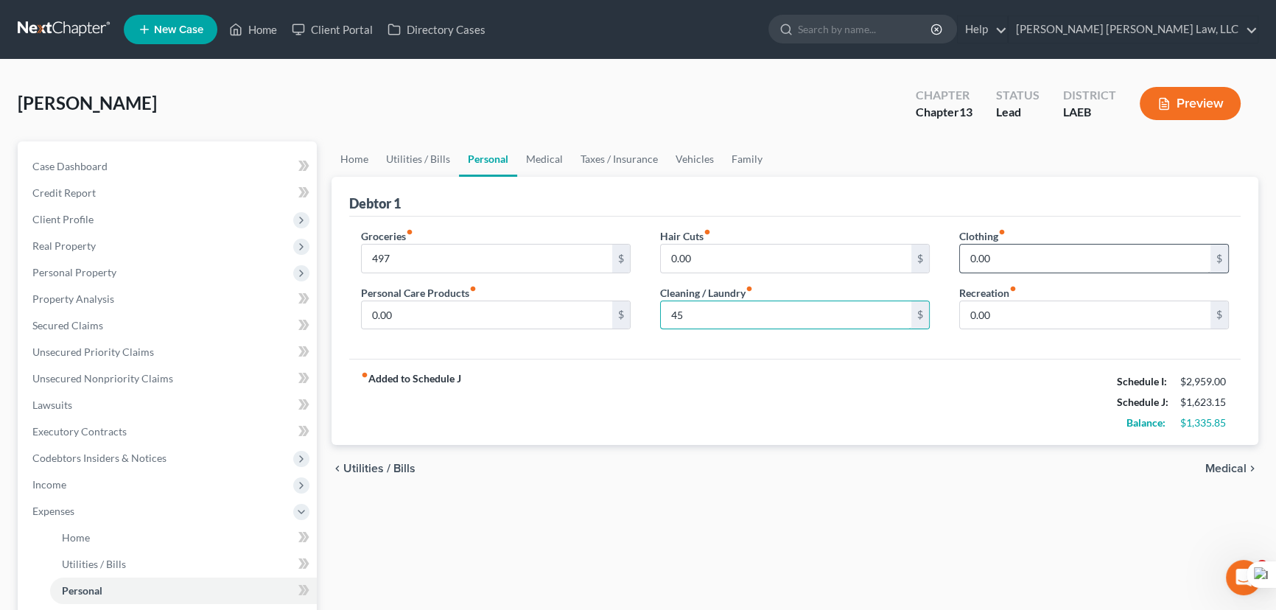
type input "45"
click at [1049, 268] on input "0.00" at bounding box center [1085, 259] width 250 height 28
type input "93"
click at [535, 306] on input "0.00" at bounding box center [487, 315] width 250 height 28
type input "50"
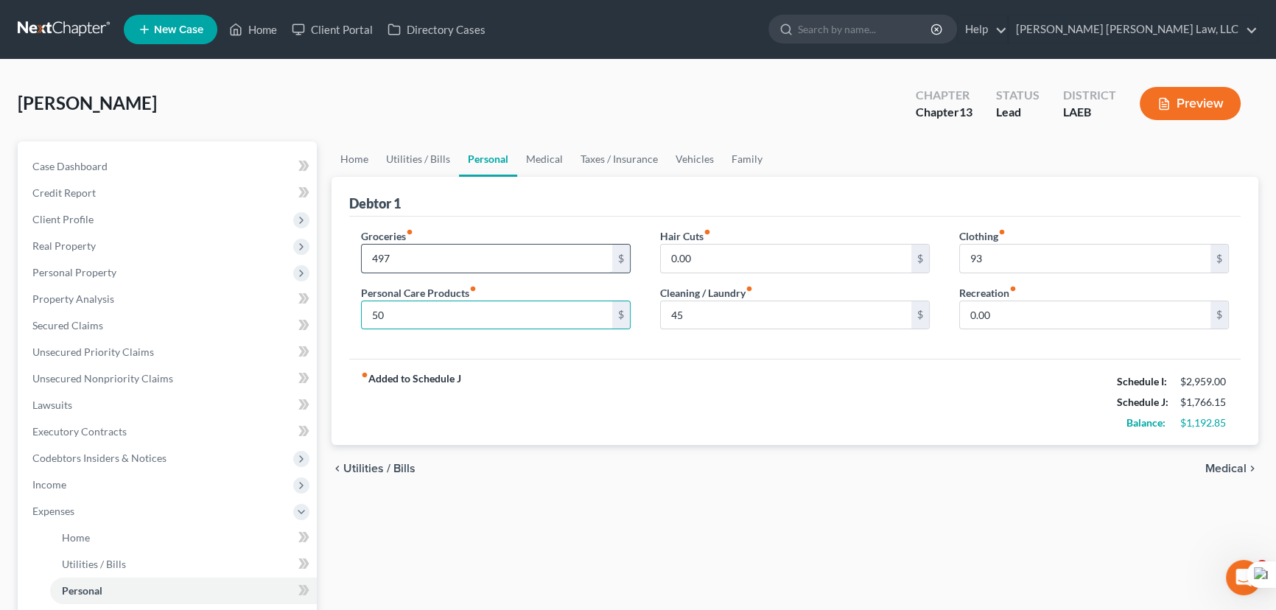
click at [469, 253] on input "497" at bounding box center [487, 259] width 250 height 28
type input "597"
click at [391, 301] on input "50" at bounding box center [487, 315] width 250 height 28
type input "104"
click at [100, 482] on span "Income" at bounding box center [169, 484] width 296 height 27
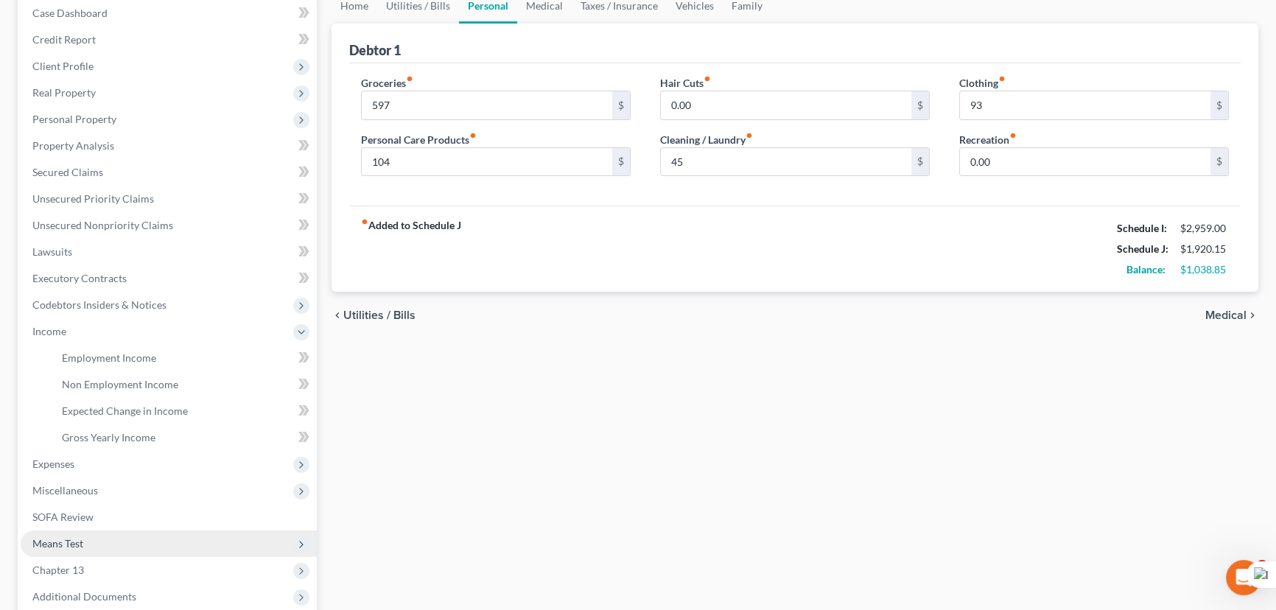
scroll to position [267, 0]
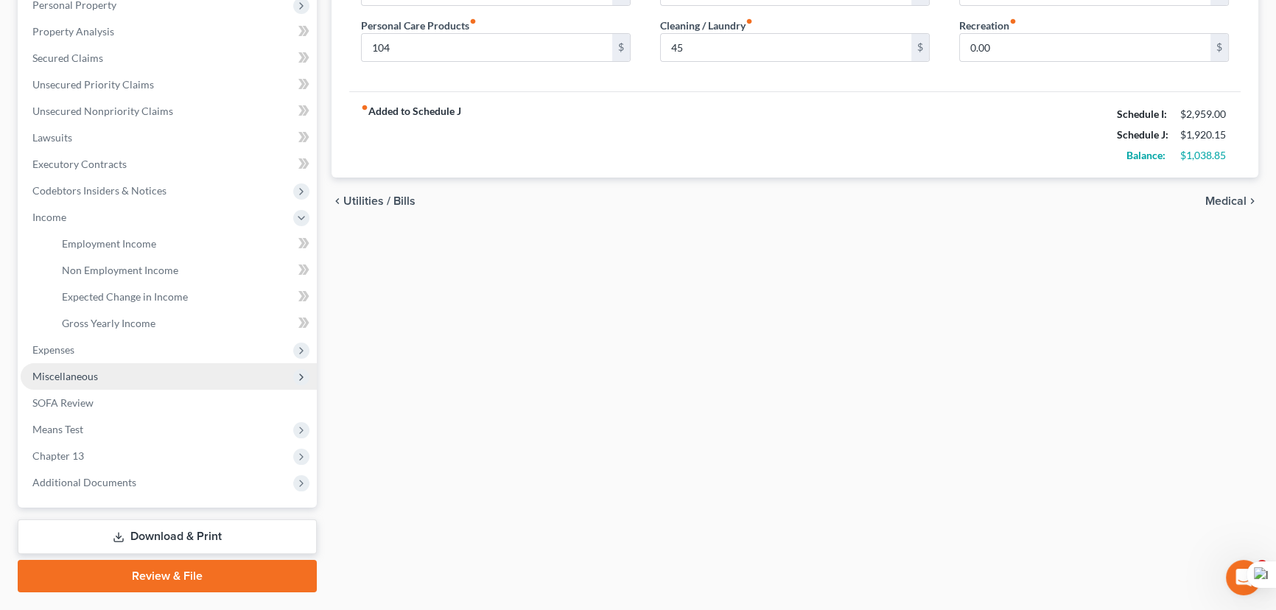
click at [68, 351] on span "Expenses" at bounding box center [53, 349] width 42 height 13
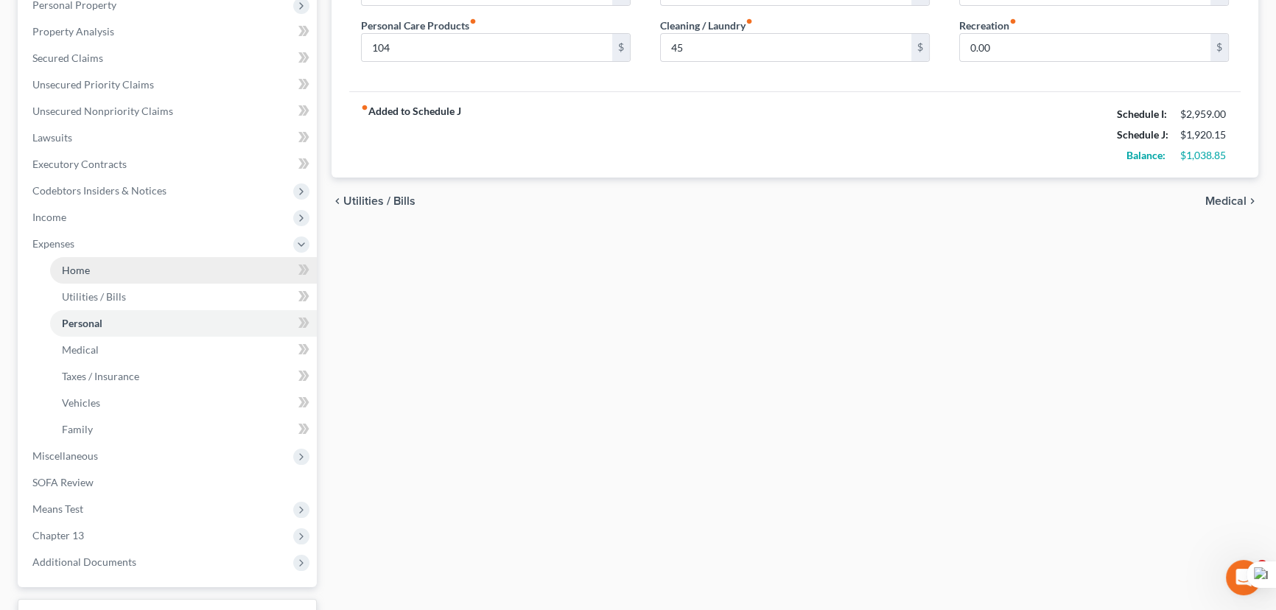
click at [105, 279] on link "Home" at bounding box center [183, 270] width 267 height 27
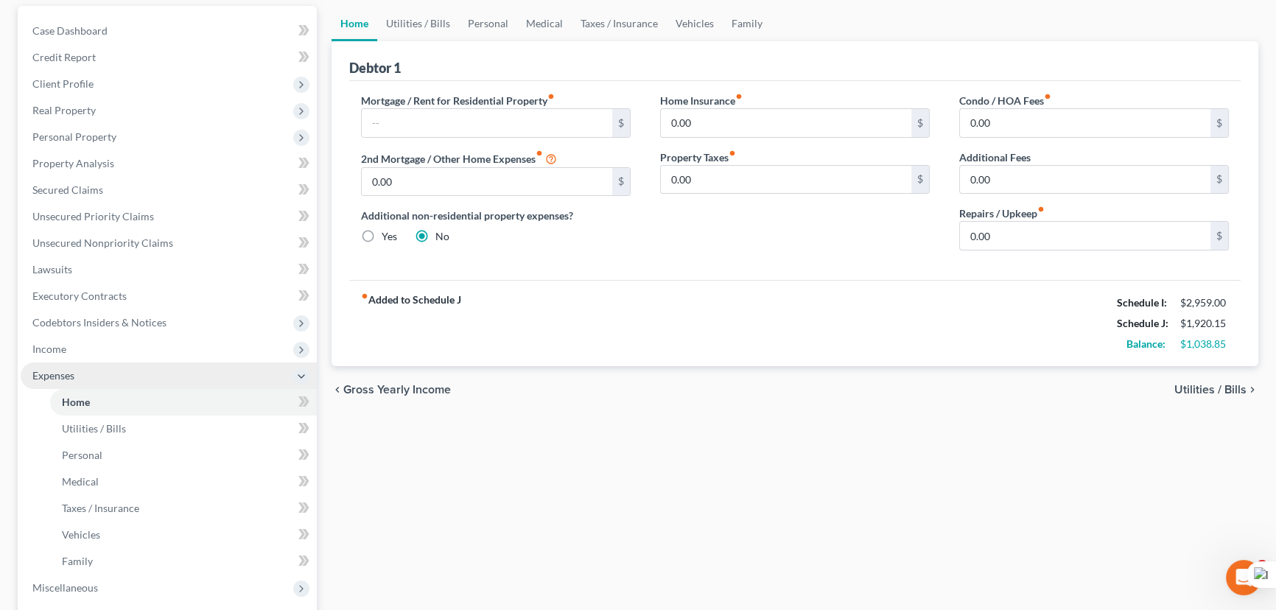
scroll to position [200, 0]
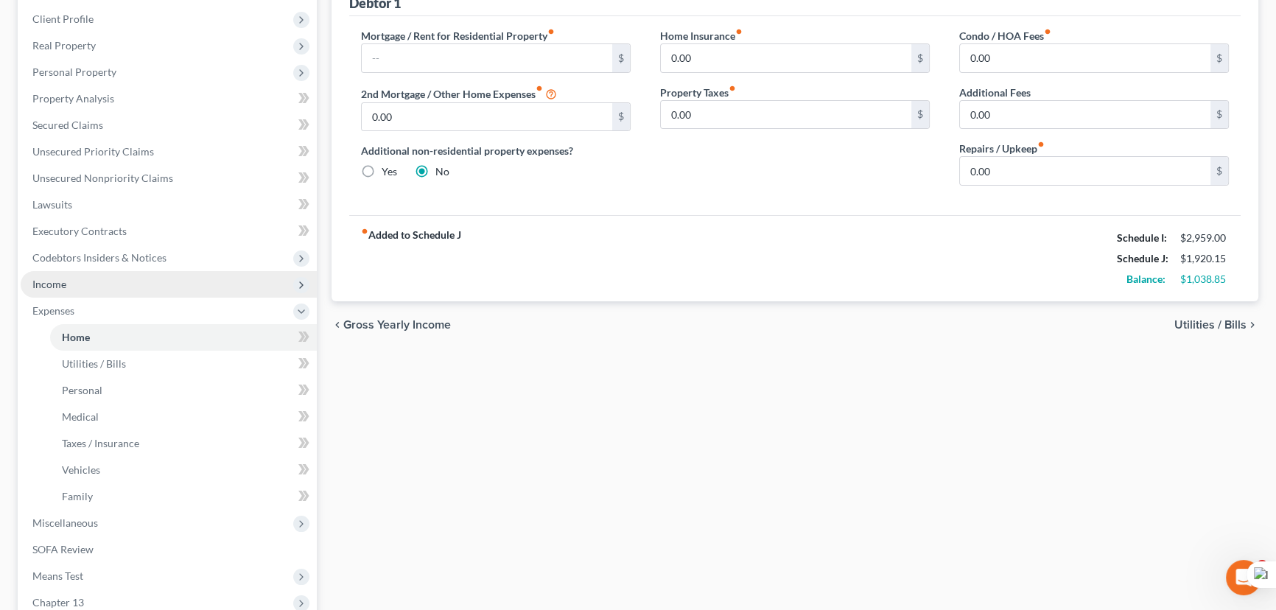
click at [103, 284] on span "Income" at bounding box center [169, 284] width 296 height 27
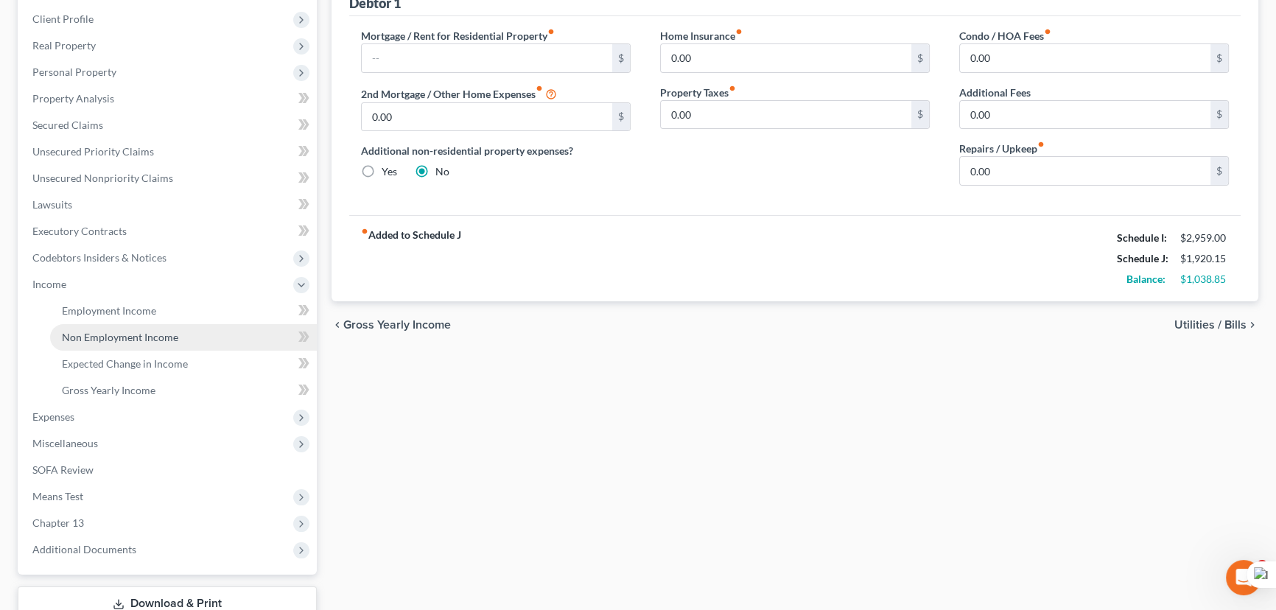
click at [113, 331] on span "Non Employment Income" at bounding box center [120, 337] width 116 height 13
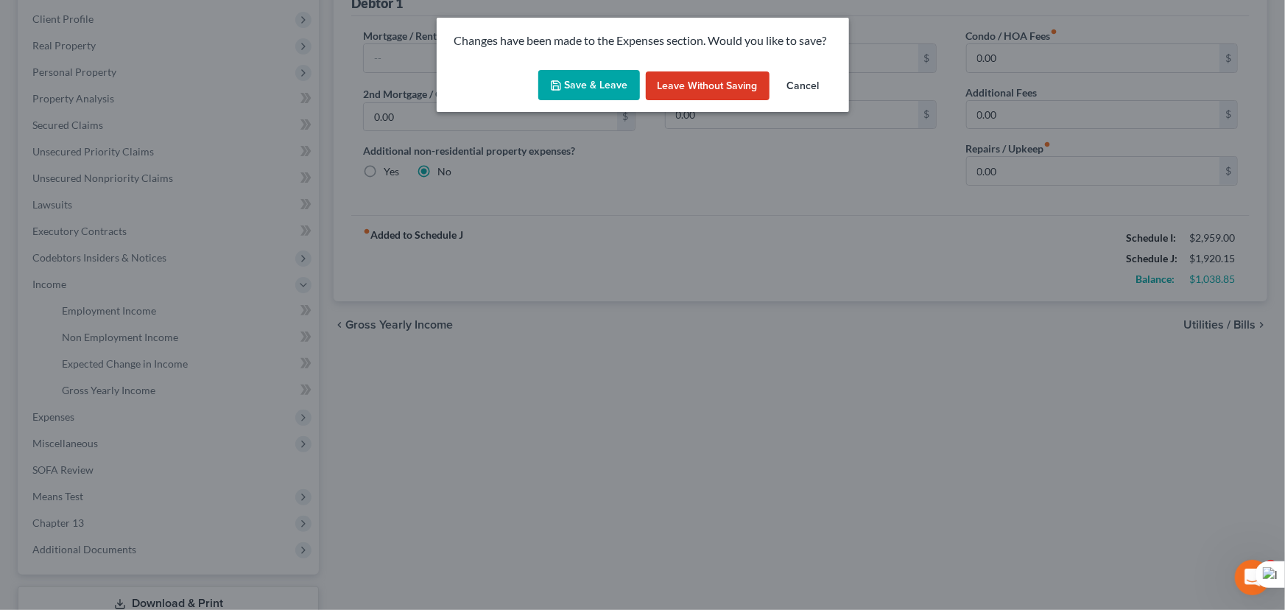
click at [567, 82] on button "Save & Leave" at bounding box center [589, 85] width 102 height 31
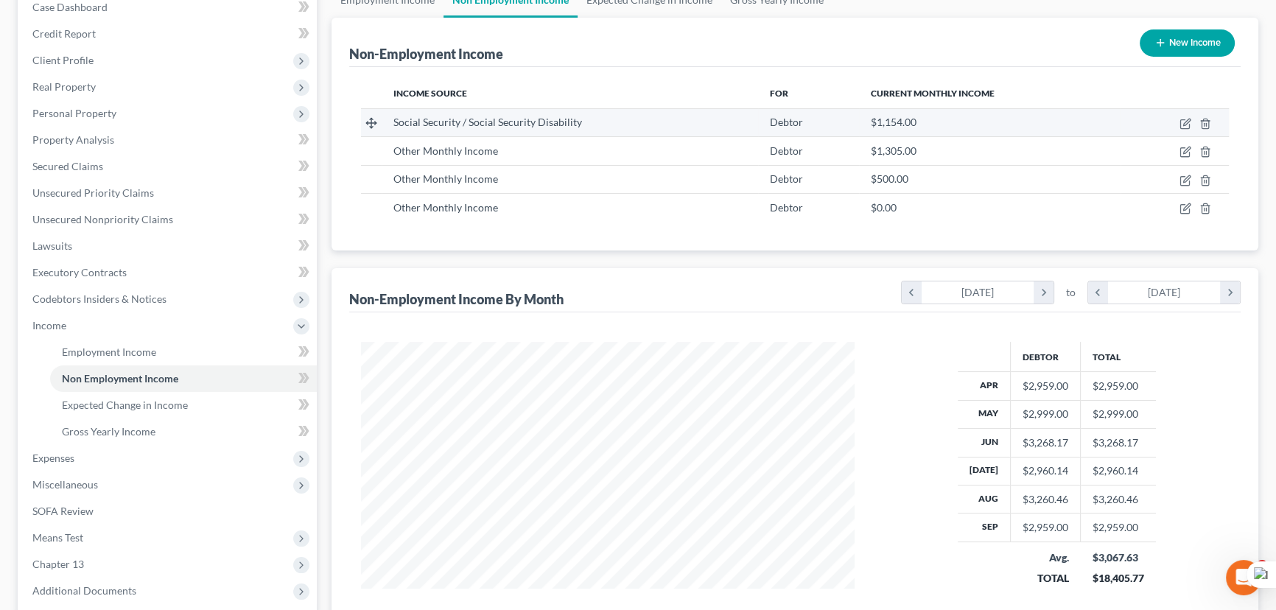
scroll to position [303, 0]
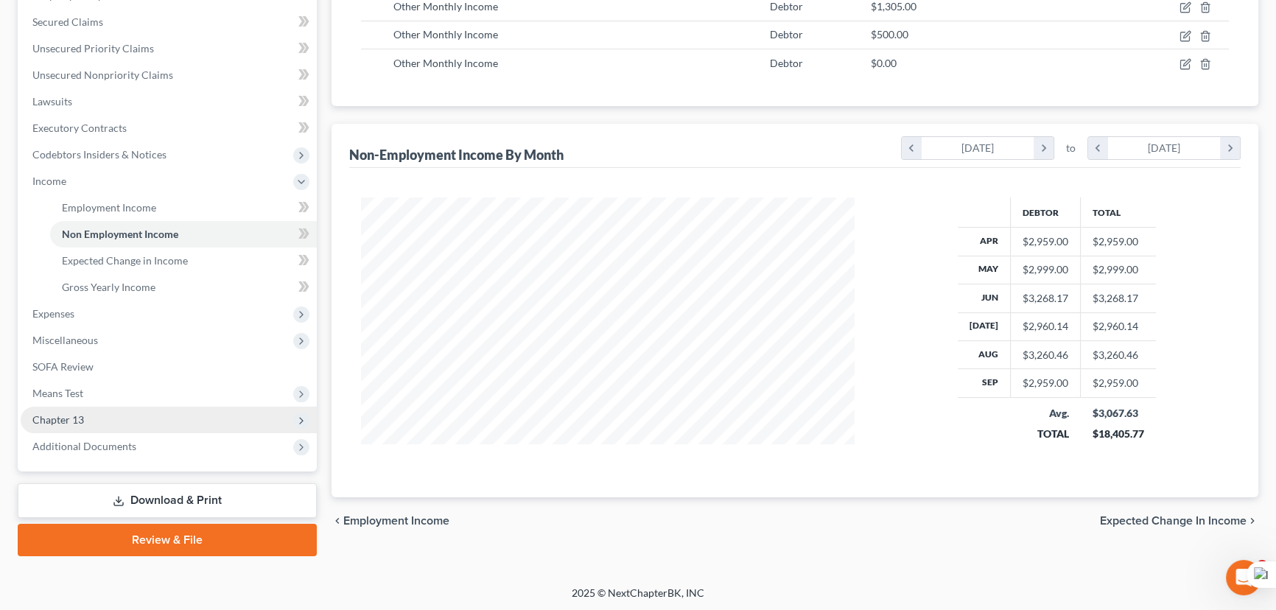
click at [47, 415] on span "Chapter 13" at bounding box center [58, 419] width 52 height 13
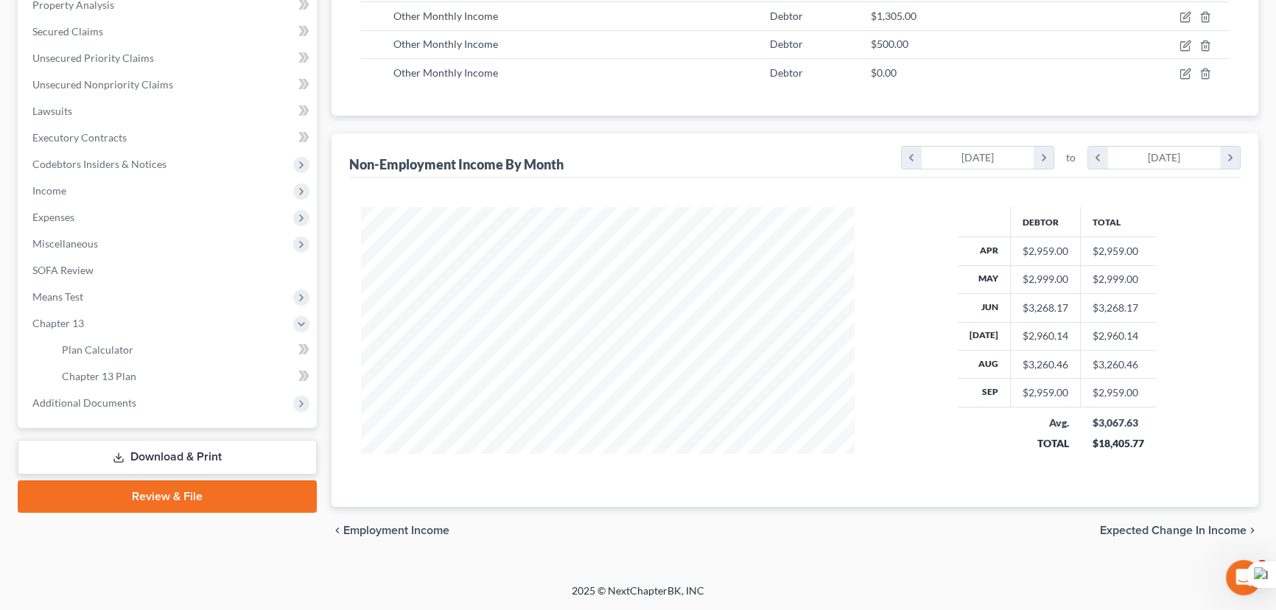
scroll to position [291, 0]
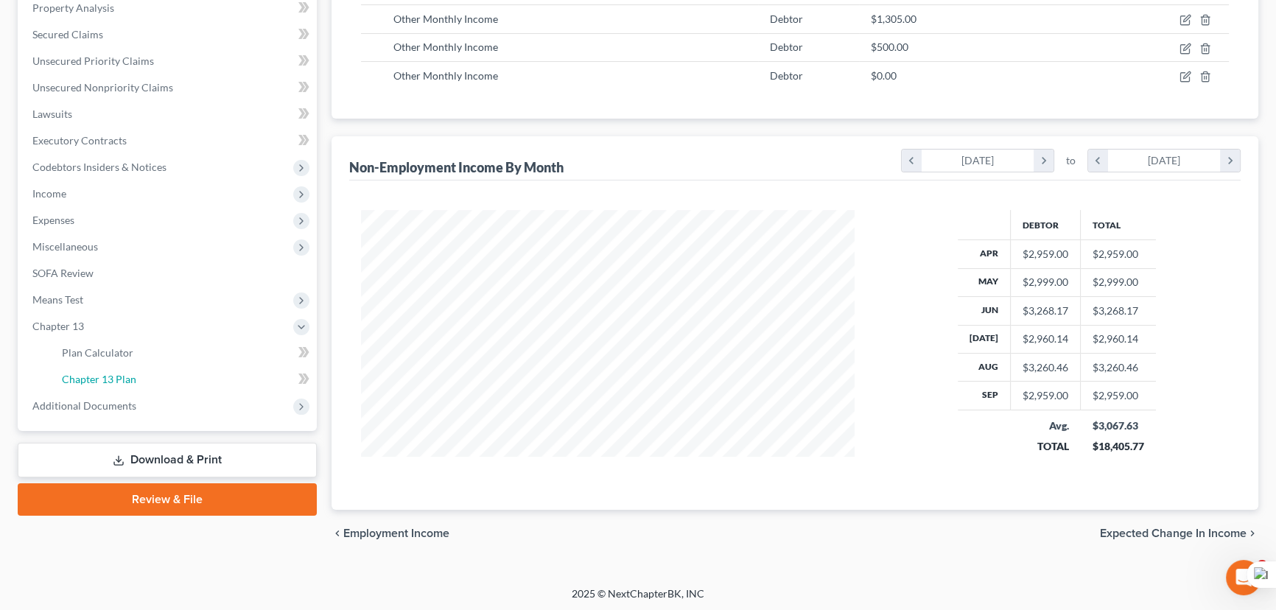
drag, startPoint x: 118, startPoint y: 372, endPoint x: 30, endPoint y: 387, distance: 89.0
click at [119, 373] on span "Chapter 13 Plan" at bounding box center [99, 379] width 74 height 13
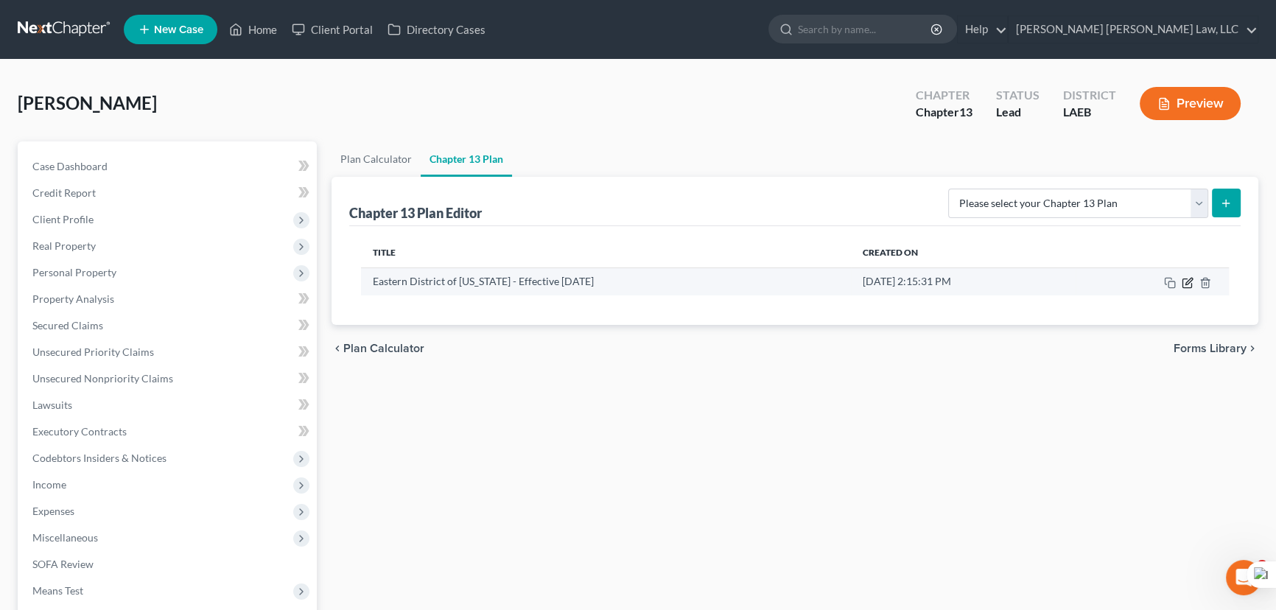
click at [1181, 281] on icon "button" at bounding box center [1187, 283] width 12 height 12
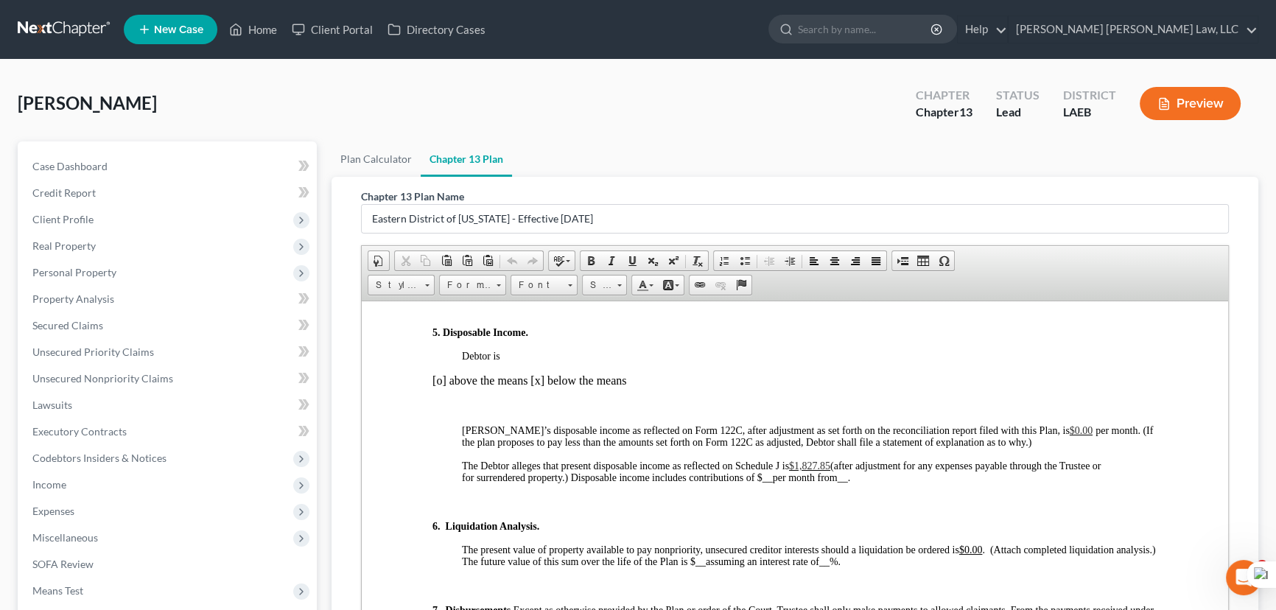
scroll to position [1473, 0]
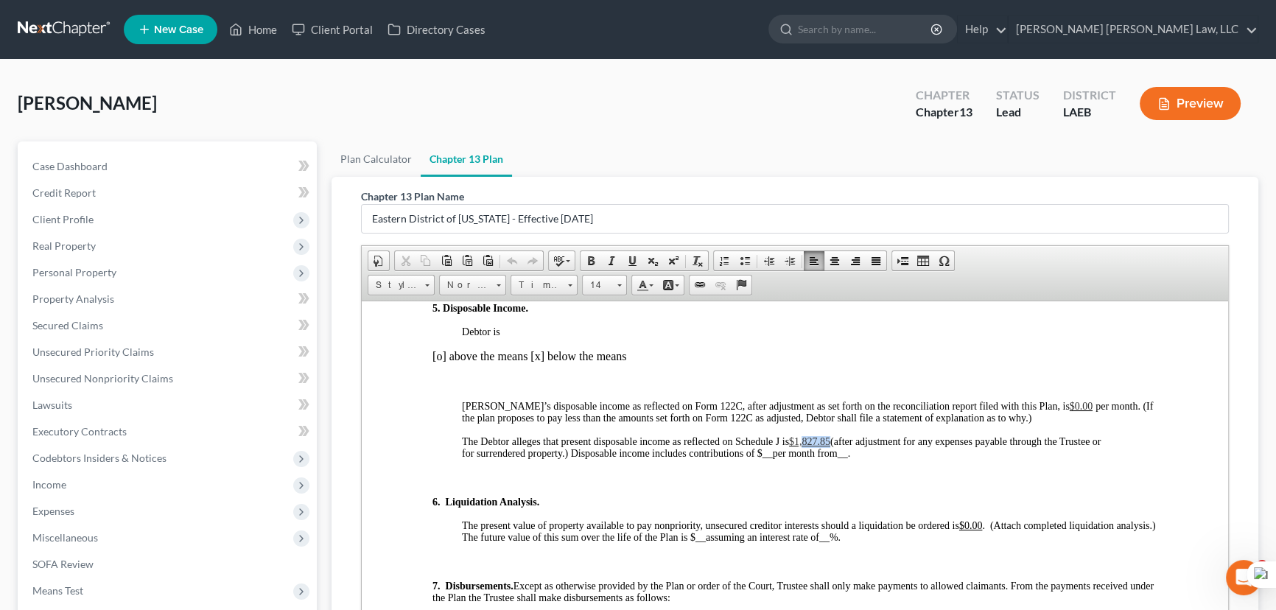
drag, startPoint x: 830, startPoint y: 477, endPoint x: 805, endPoint y: 477, distance: 25.0
click at [805, 446] on span "$1,827.85" at bounding box center [809, 440] width 41 height 11
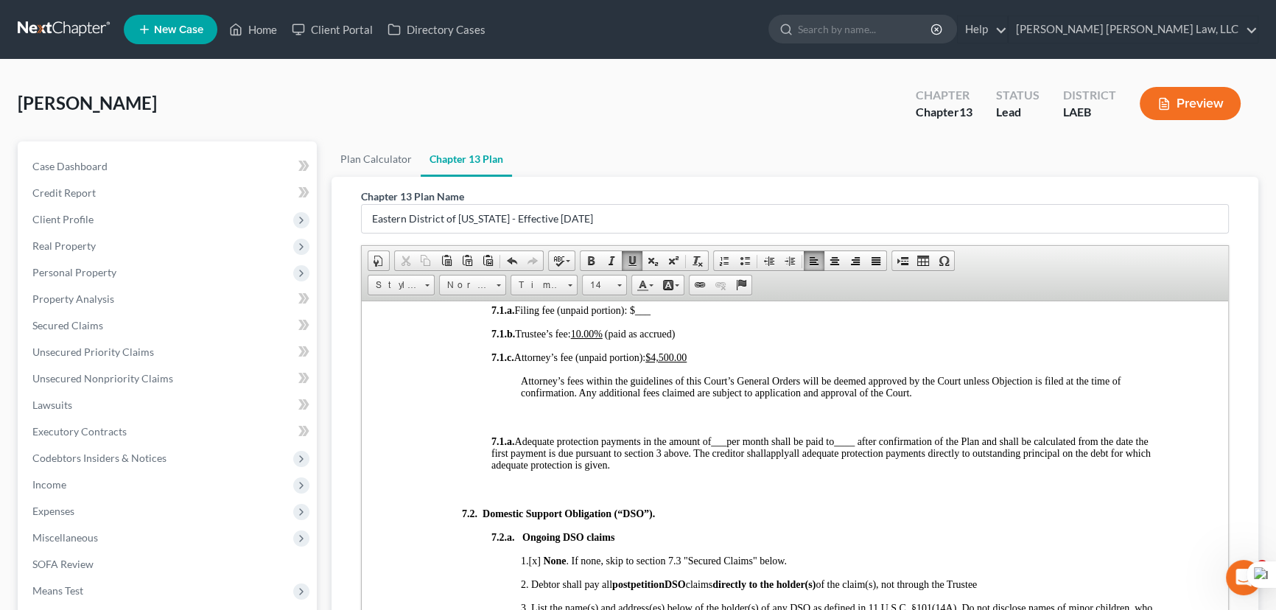
scroll to position [250, 0]
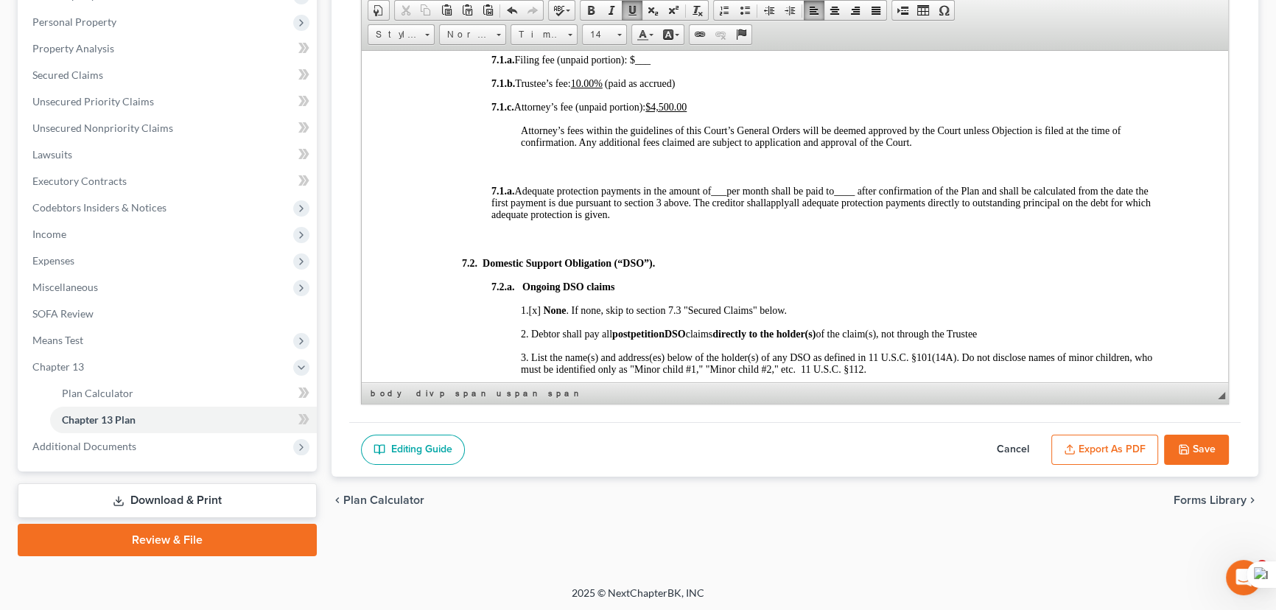
click at [1209, 447] on button "Save" at bounding box center [1196, 450] width 65 height 31
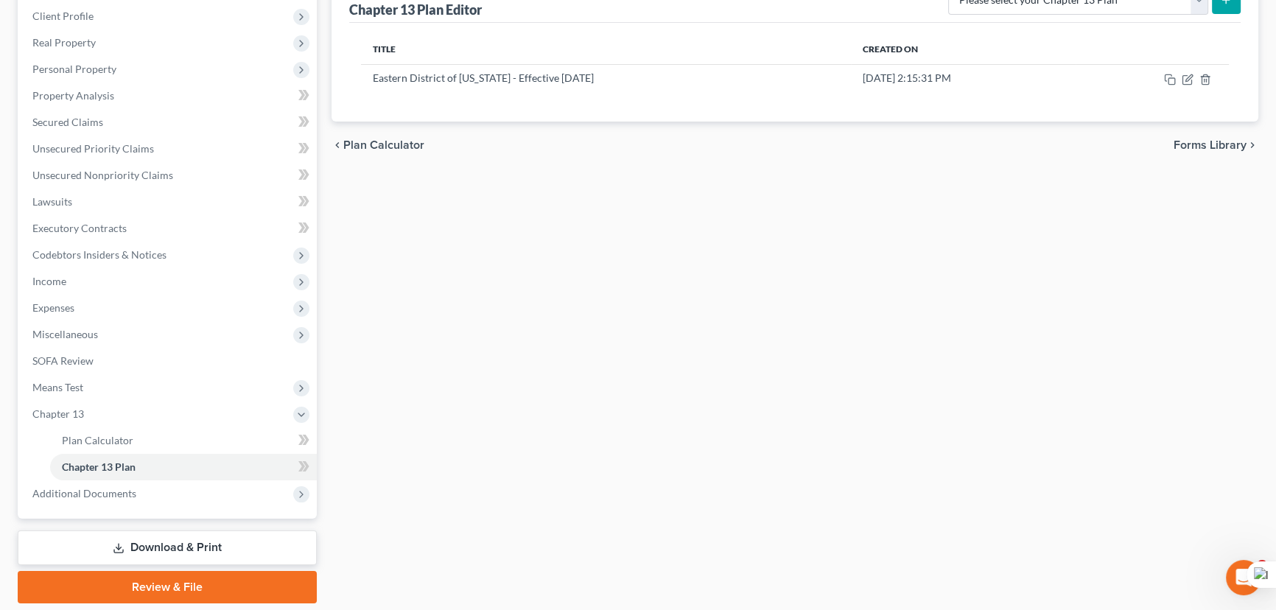
scroll to position [0, 0]
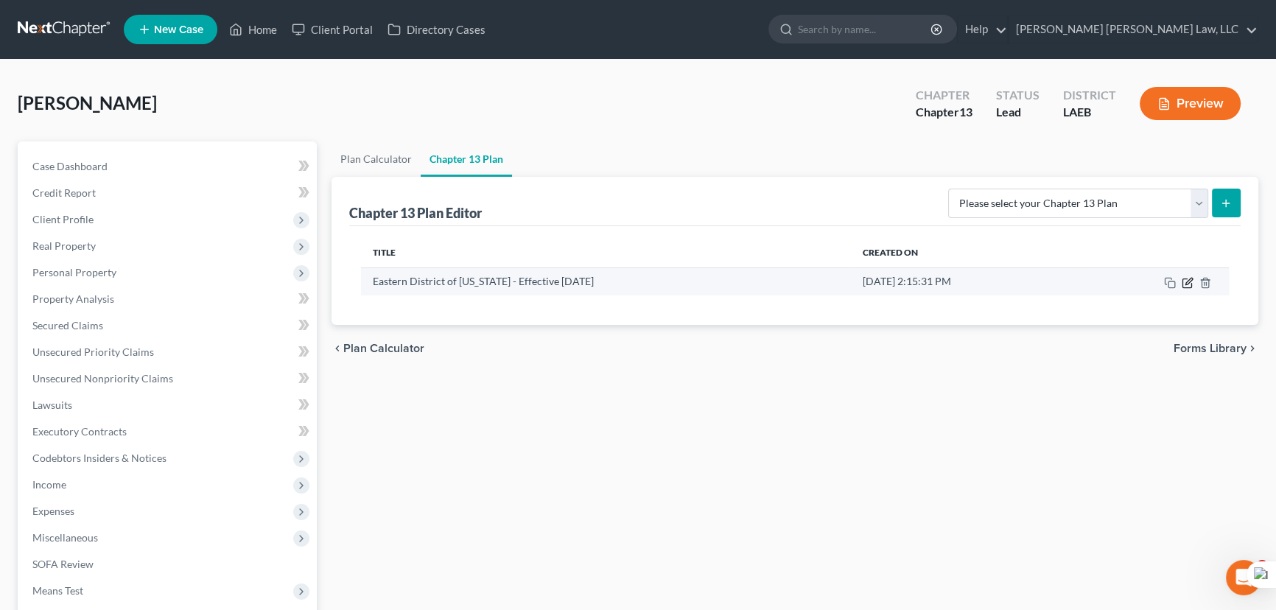
click at [1185, 284] on icon "button" at bounding box center [1188, 281] width 7 height 7
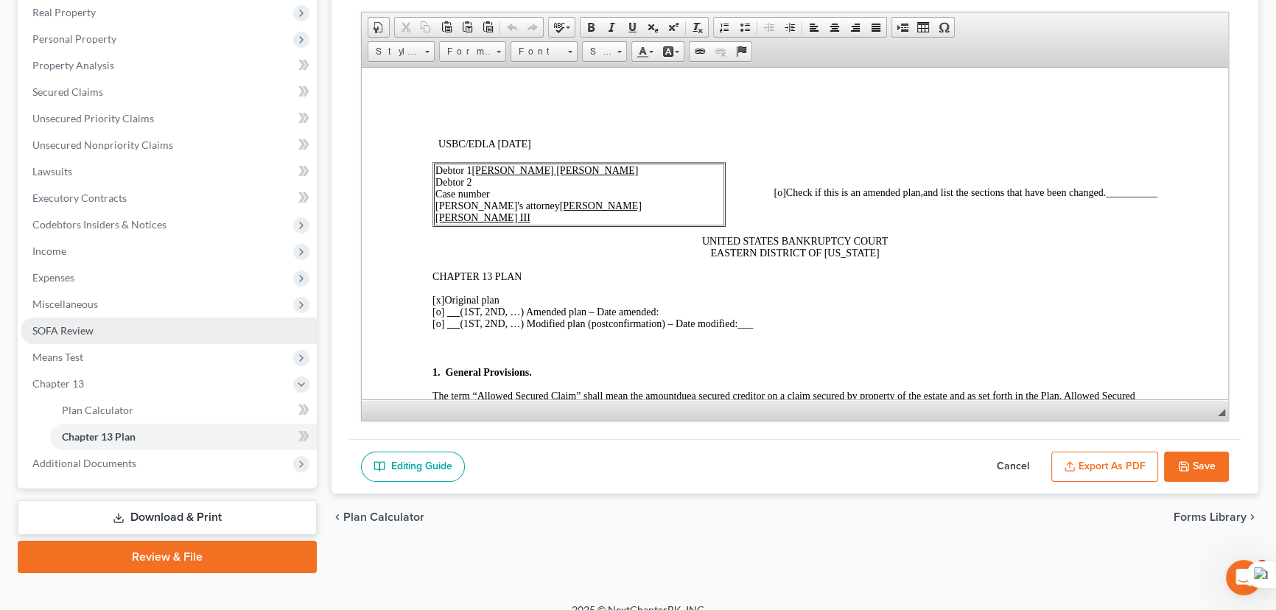
scroll to position [250, 0]
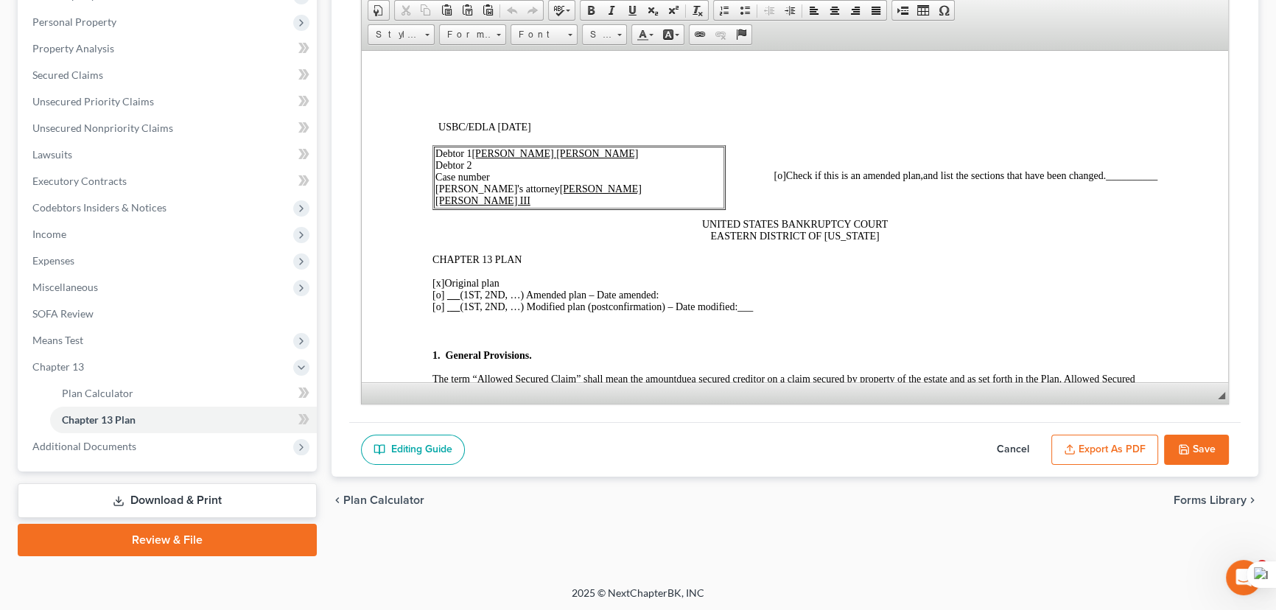
click at [1058, 443] on button "Export as PDF" at bounding box center [1104, 450] width 107 height 31
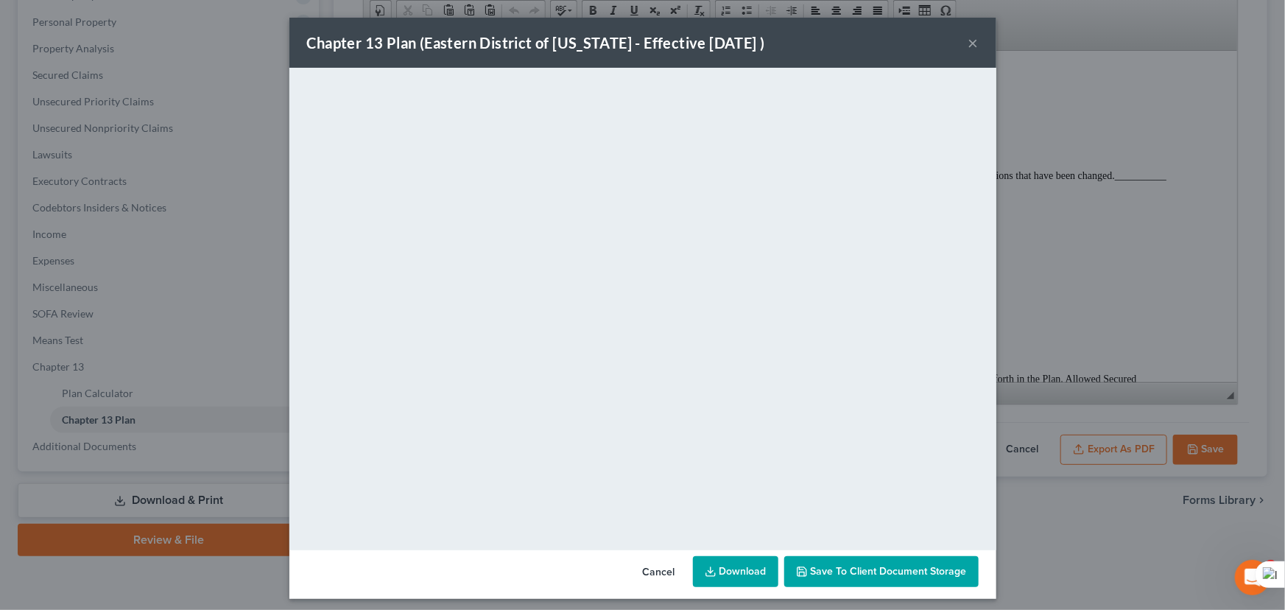
click at [712, 570] on icon at bounding box center [711, 572] width 12 height 12
click at [972, 52] on button "×" at bounding box center [974, 43] width 10 height 18
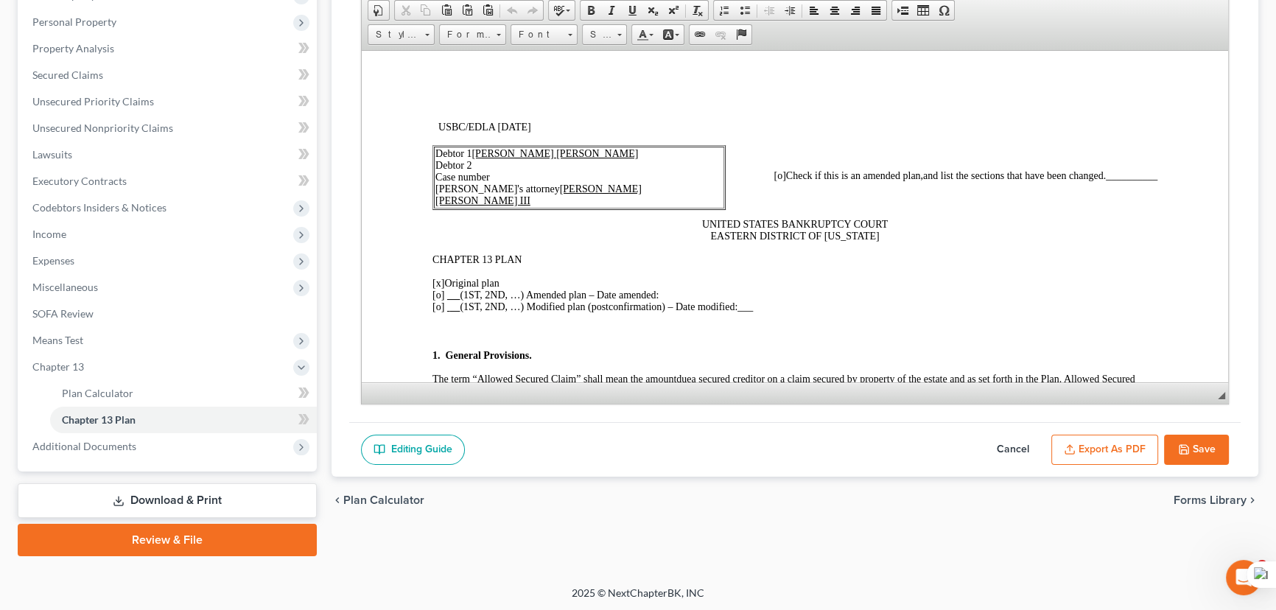
click at [1201, 449] on button "Save" at bounding box center [1196, 450] width 65 height 31
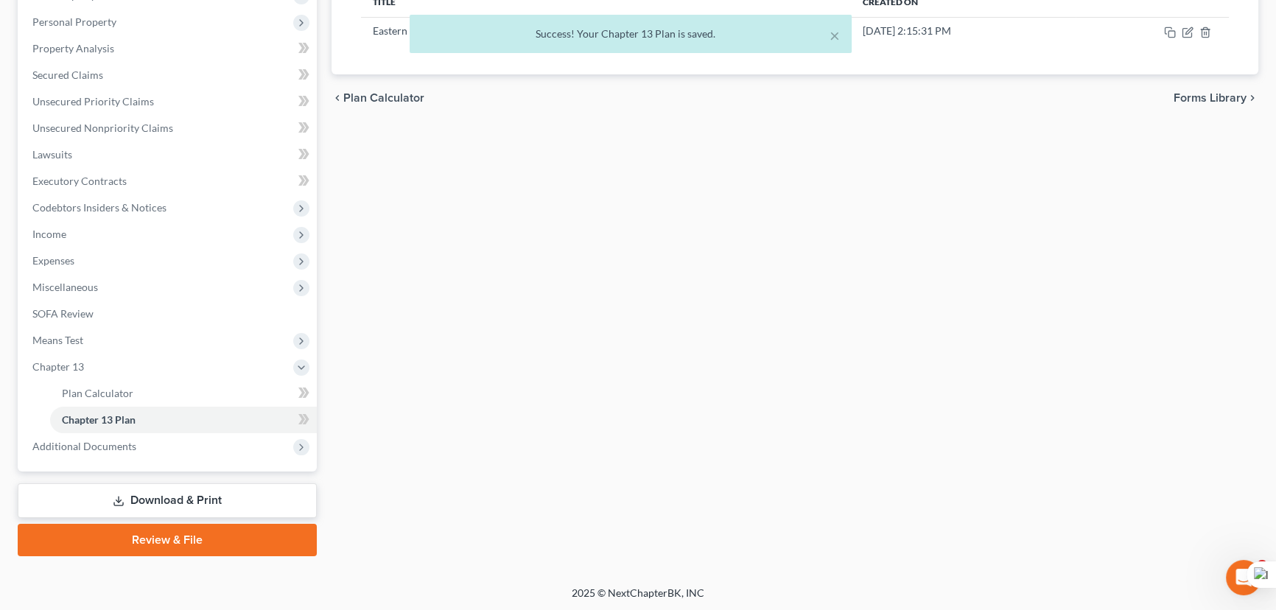
click at [167, 483] on link "Download & Print" at bounding box center [167, 500] width 299 height 35
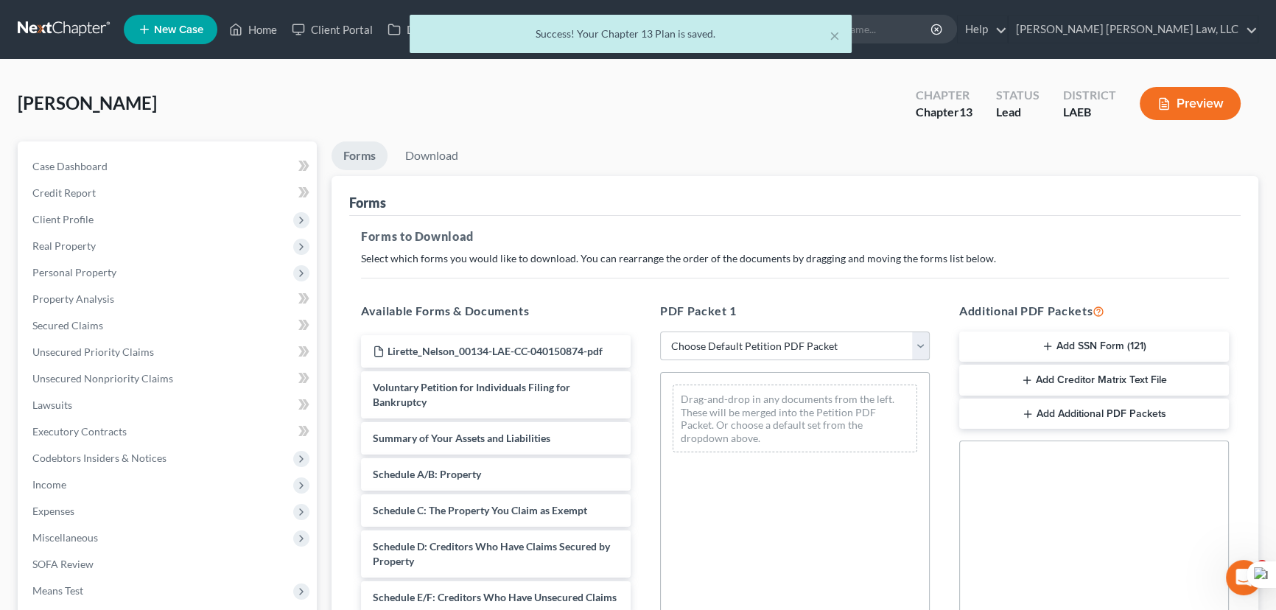
drag, startPoint x: 752, startPoint y: 335, endPoint x: 745, endPoint y: 357, distance: 22.4
click at [752, 335] on select "Choose Default Petition PDF Packet Complete Bankruptcy Petition (all forms and …" at bounding box center [795, 345] width 270 height 29
select select "0"
click at [660, 331] on select "Choose Default Petition PDF Packet Complete Bankruptcy Petition (all forms and …" at bounding box center [795, 345] width 270 height 29
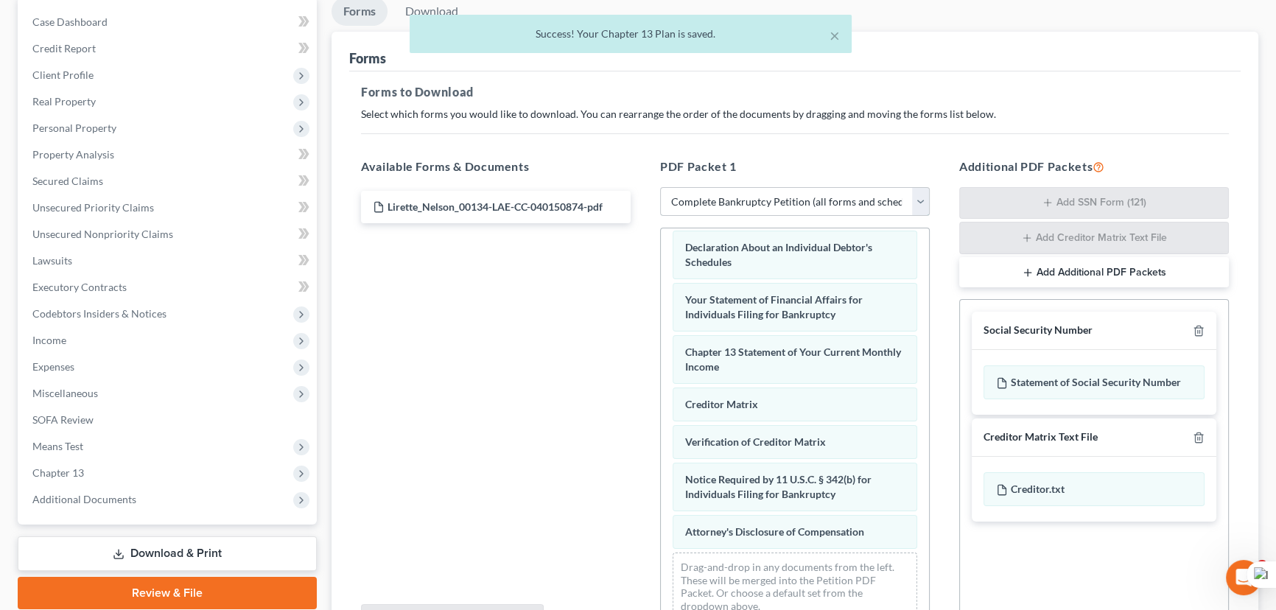
scroll to position [300, 0]
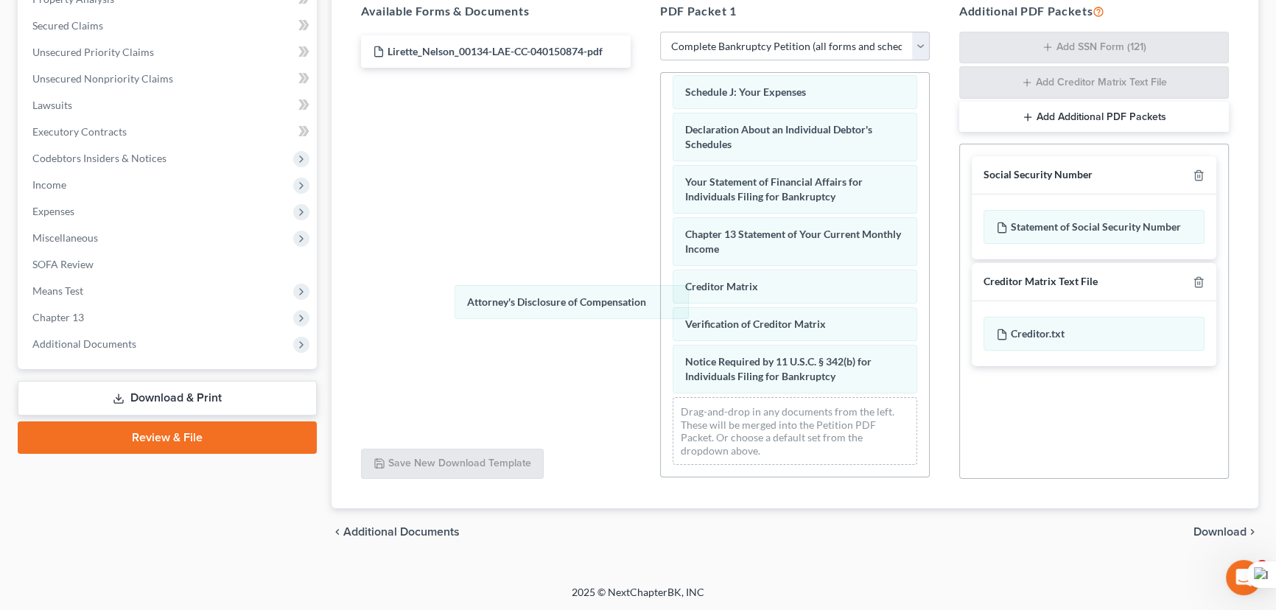
drag, startPoint x: 747, startPoint y: 375, endPoint x: 558, endPoint y: 496, distance: 225.0
click at [661, 295] on div "Attorney's Disclosure of Compensation Voluntary Petition for Individuals Filing…" at bounding box center [795, 71] width 268 height 810
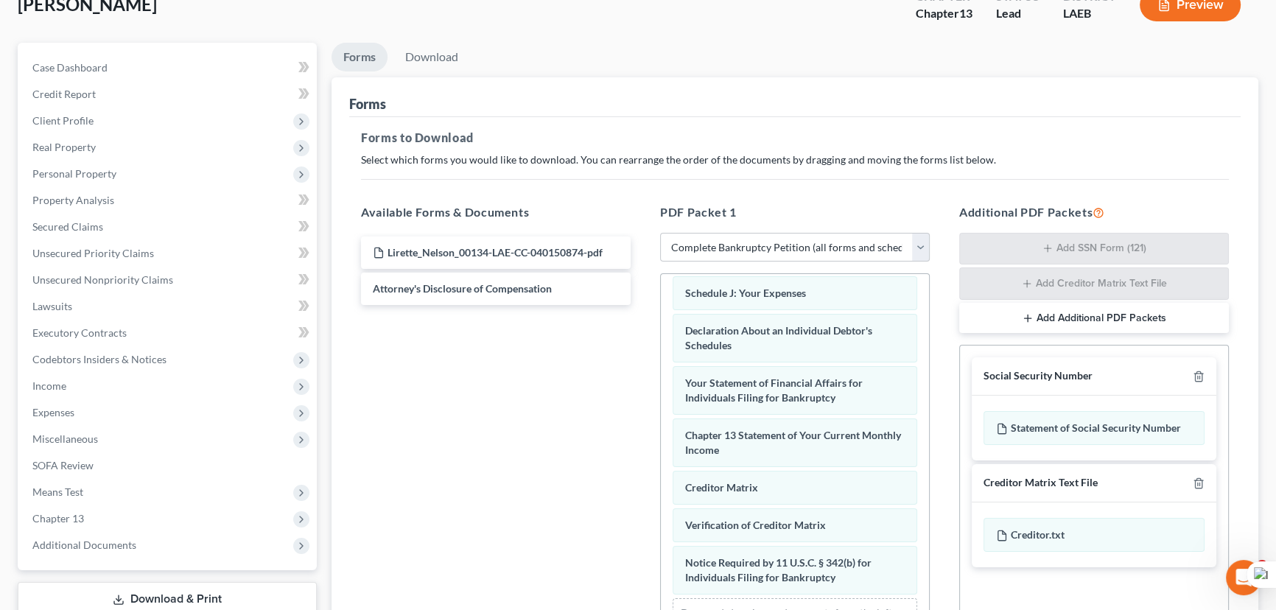
scroll to position [0, 0]
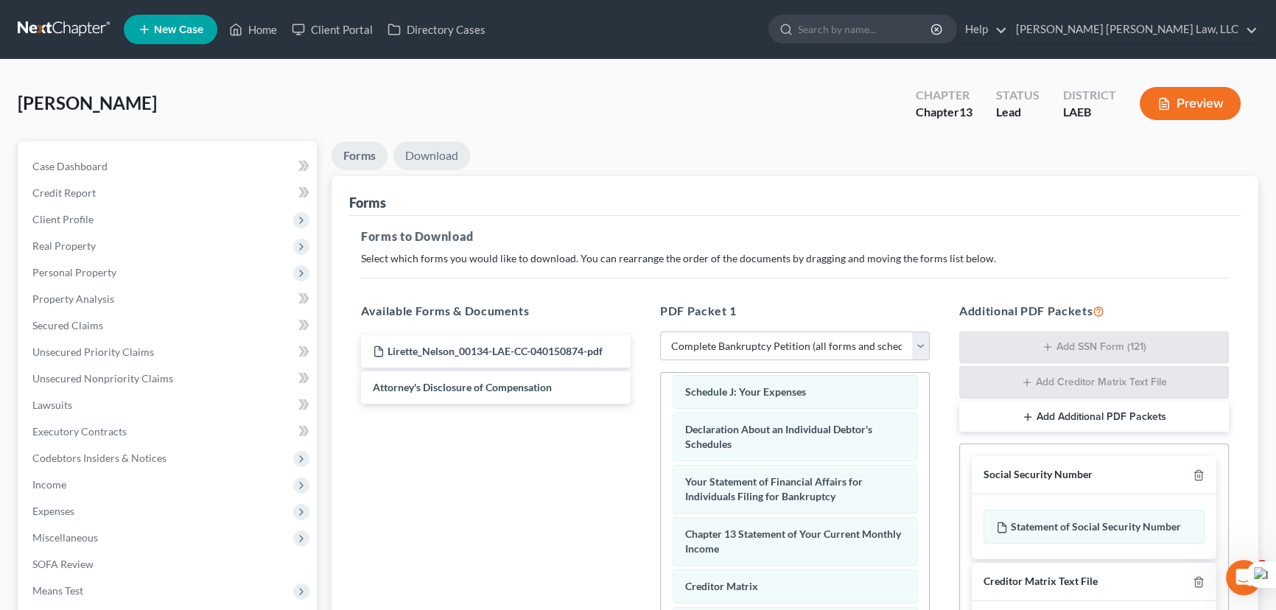
click at [420, 147] on link "Download" at bounding box center [431, 155] width 77 height 29
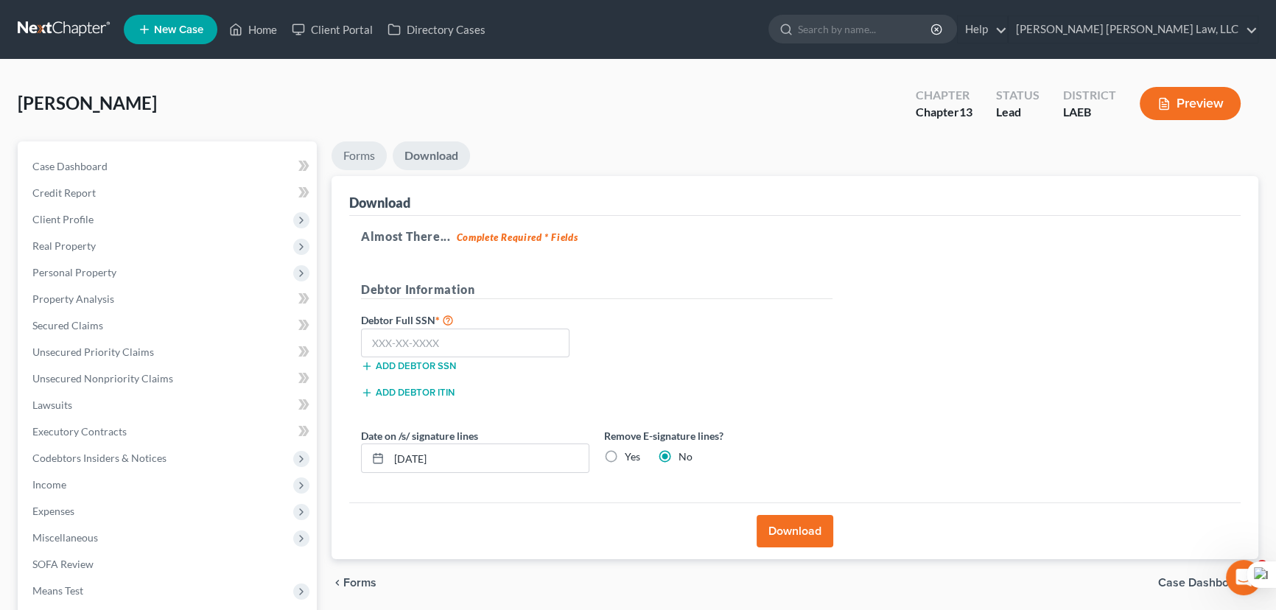
click at [375, 164] on link "Forms" at bounding box center [358, 155] width 55 height 29
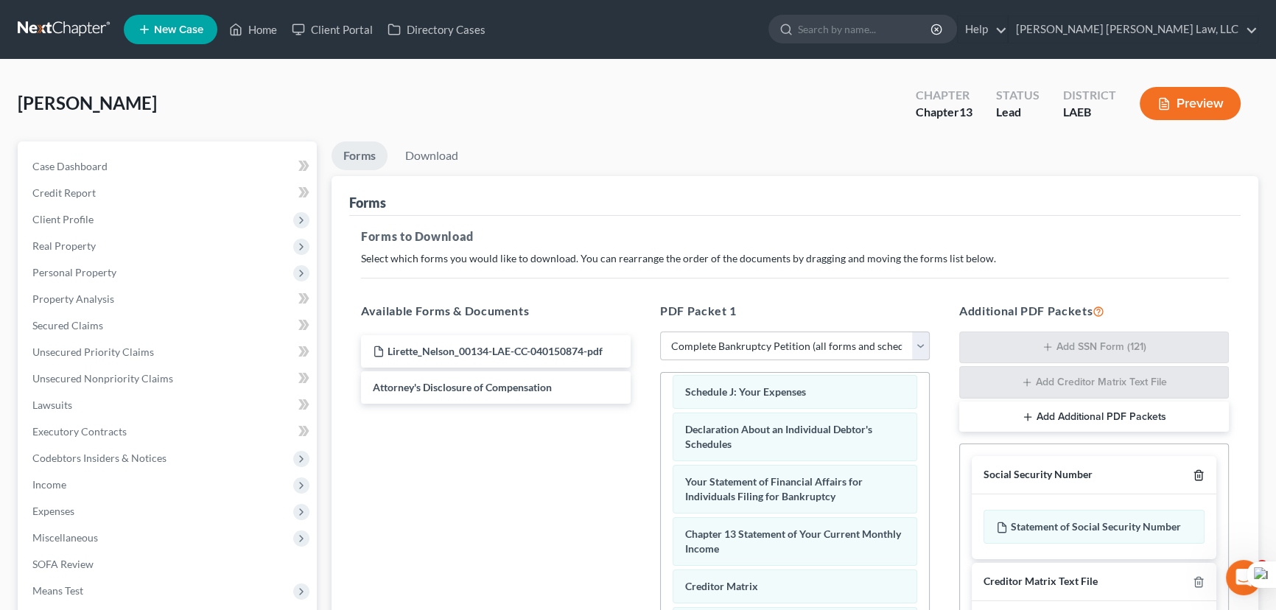
click at [1194, 469] on icon "button" at bounding box center [1199, 475] width 12 height 12
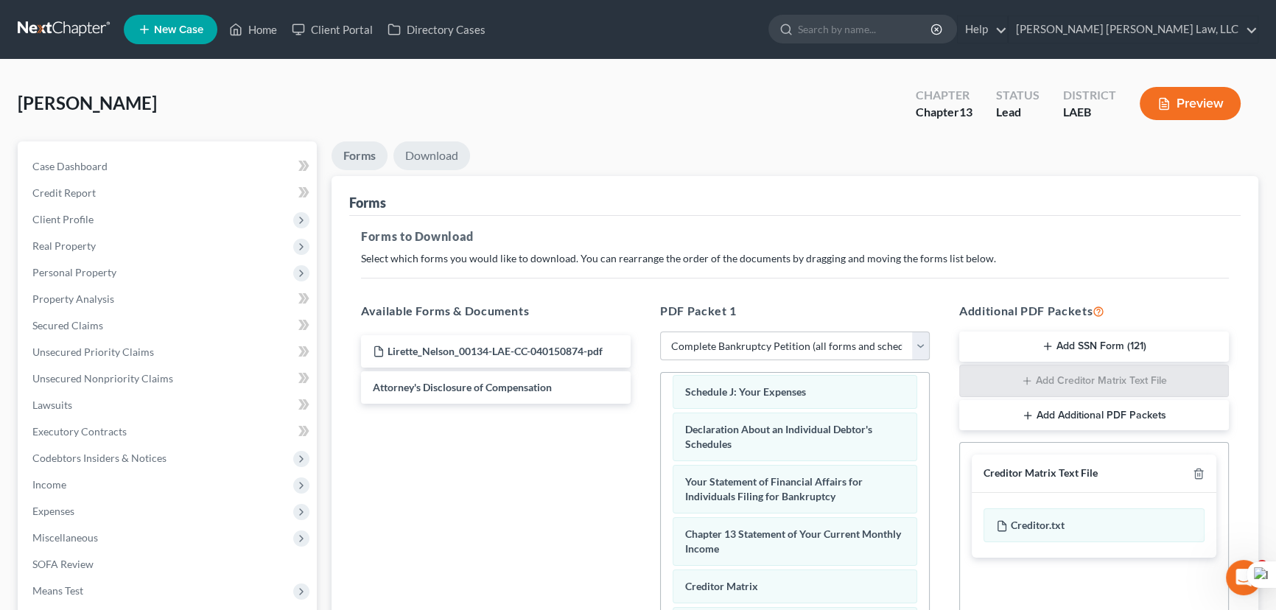
click at [424, 162] on link "Download" at bounding box center [431, 155] width 77 height 29
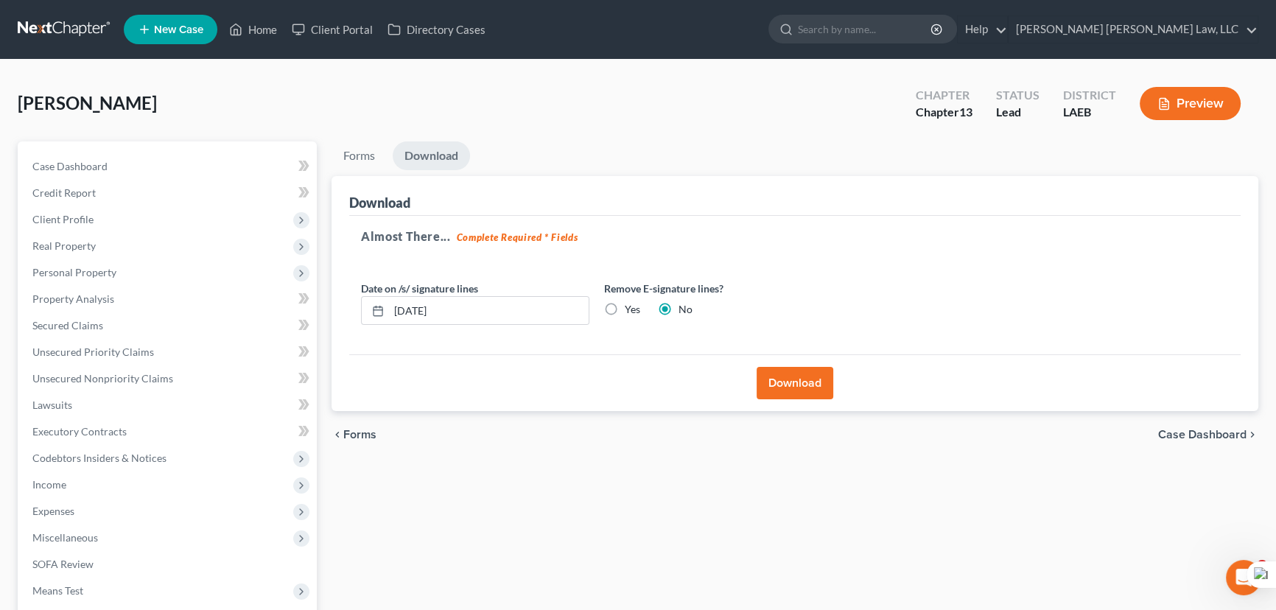
click at [805, 385] on button "Download" at bounding box center [794, 383] width 77 height 32
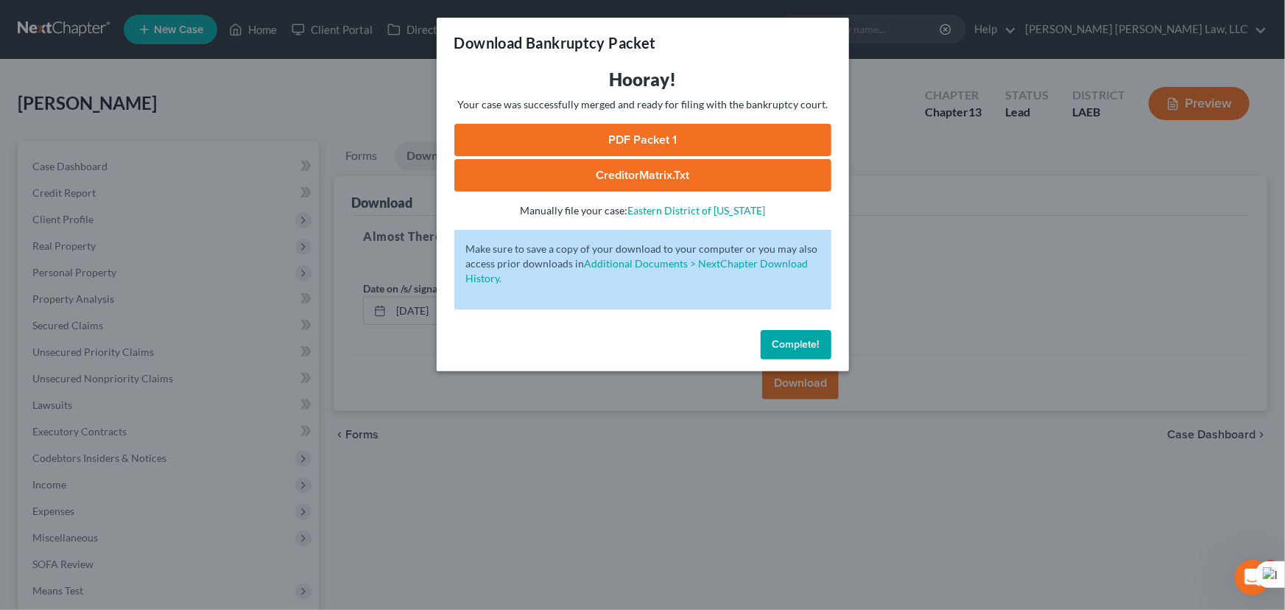
click at [628, 138] on link "PDF Packet 1" at bounding box center [642, 140] width 377 height 32
click at [810, 347] on span "Complete!" at bounding box center [796, 344] width 47 height 13
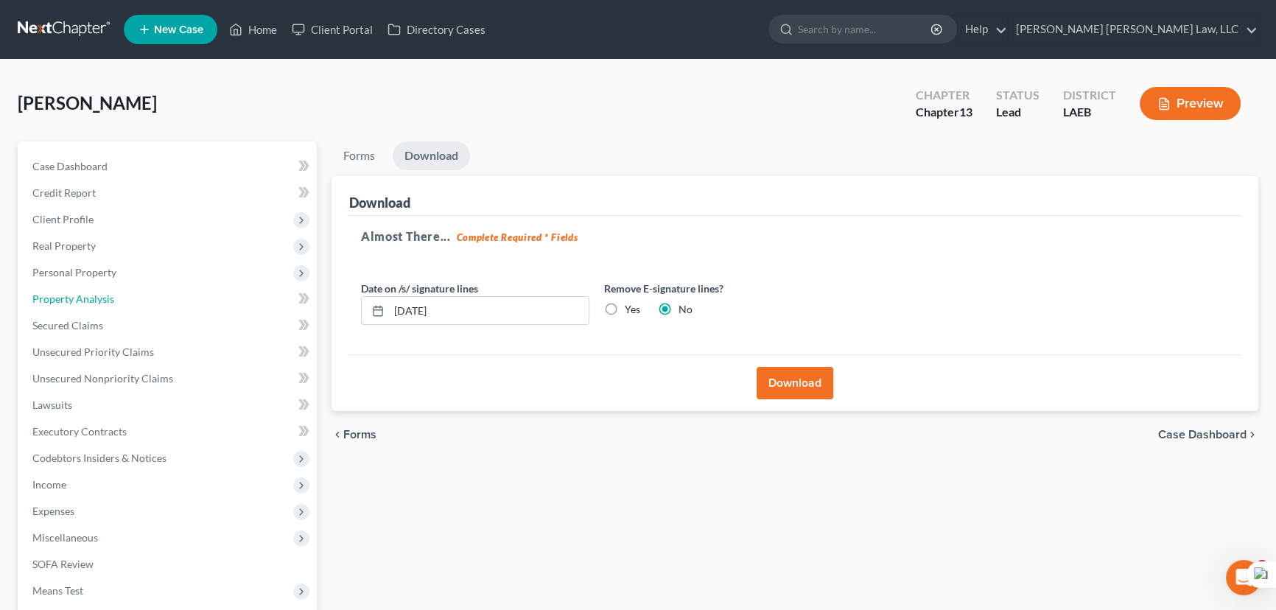
click at [147, 295] on link "Property Analysis" at bounding box center [169, 299] width 296 height 27
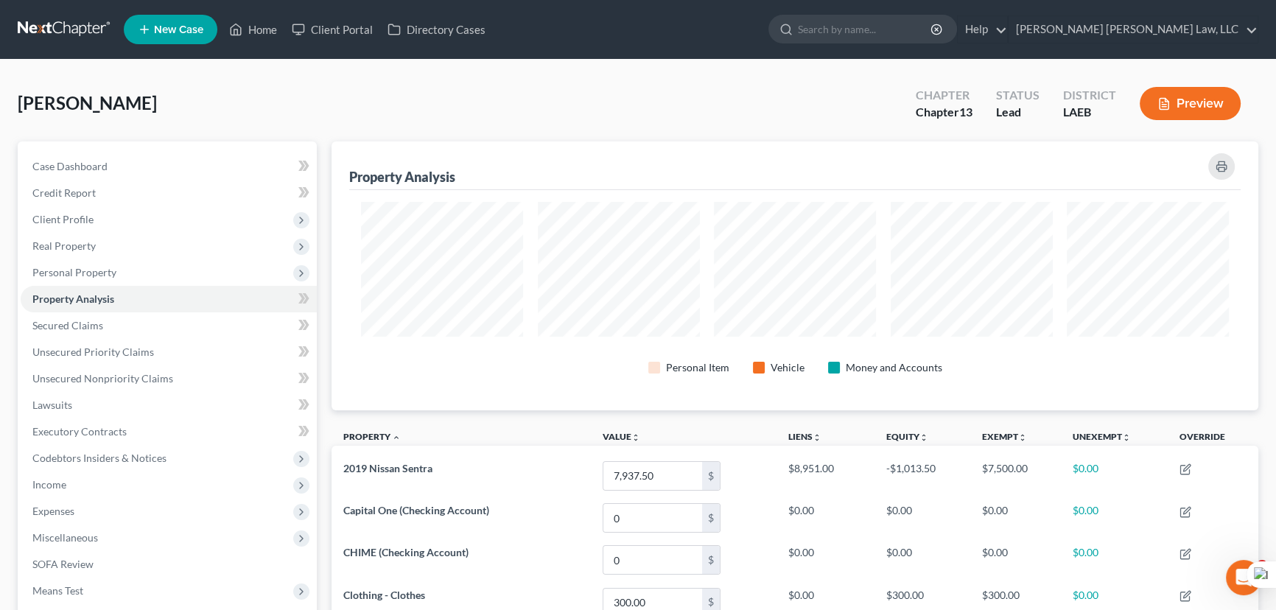
drag, startPoint x: 77, startPoint y: 7, endPoint x: 74, endPoint y: 28, distance: 20.8
click at [77, 7] on nav "Home New Case Client Portal Directory Cases [PERSON_NAME] [PERSON_NAME] Law, LL…" at bounding box center [638, 29] width 1276 height 59
click at [74, 28] on link at bounding box center [65, 29] width 94 height 27
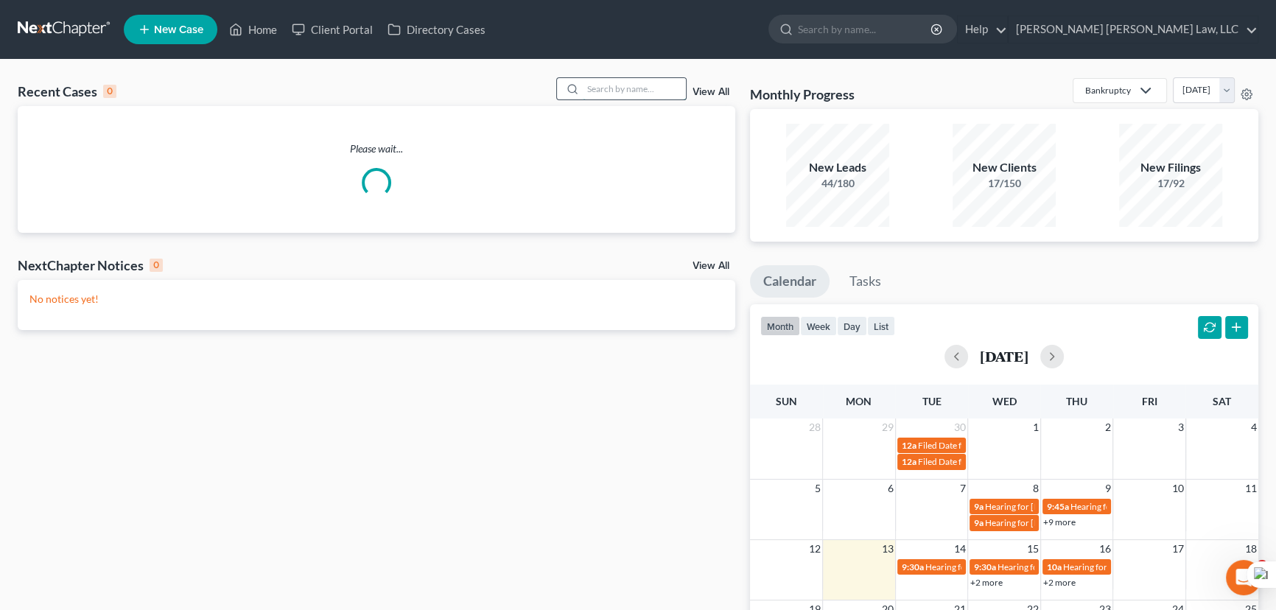
click at [631, 82] on input "search" at bounding box center [634, 88] width 103 height 21
type input "col"
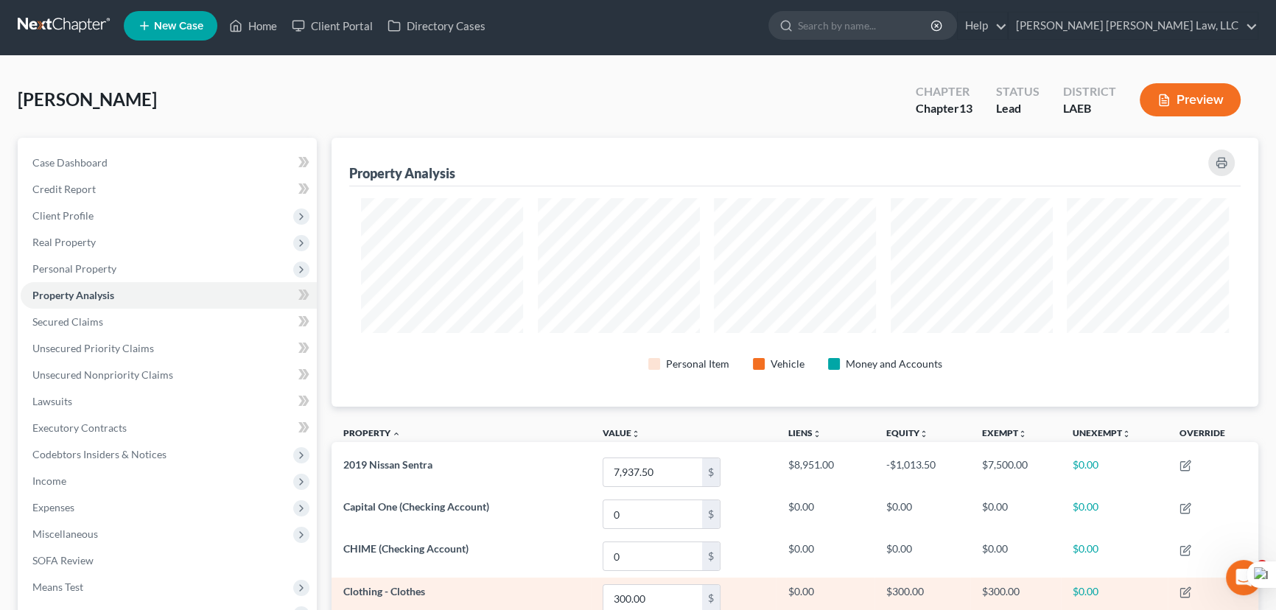
scroll to position [323, 0]
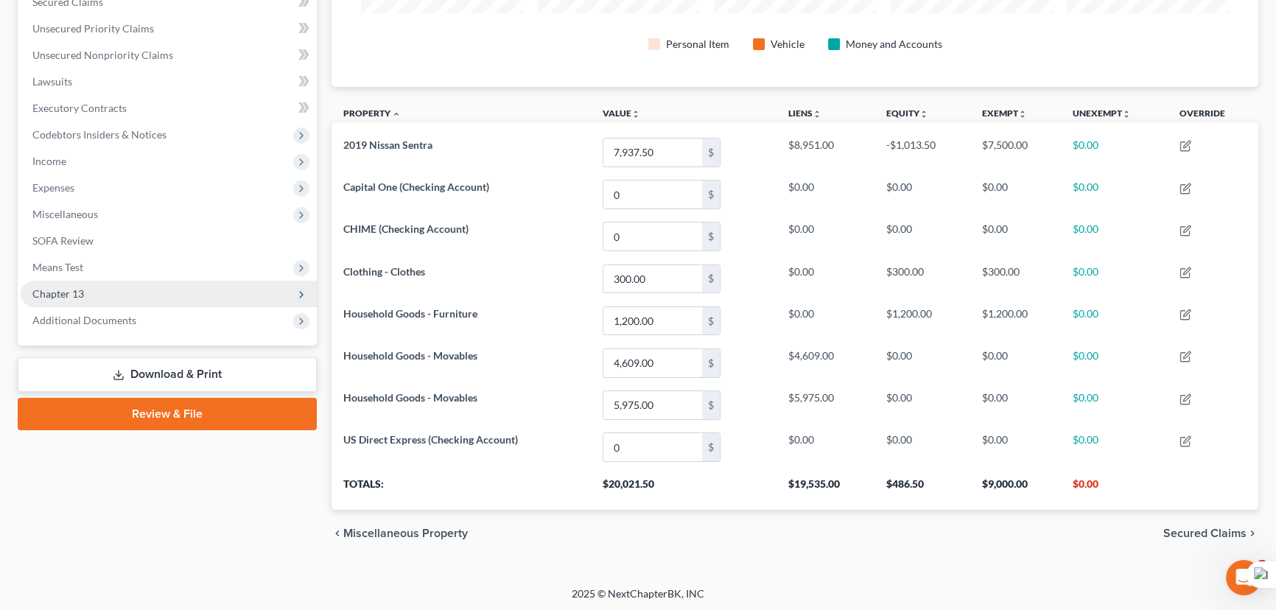
drag, startPoint x: 115, startPoint y: 287, endPoint x: 117, endPoint y: 295, distance: 8.4
click at [115, 287] on span "Chapter 13" at bounding box center [169, 294] width 296 height 27
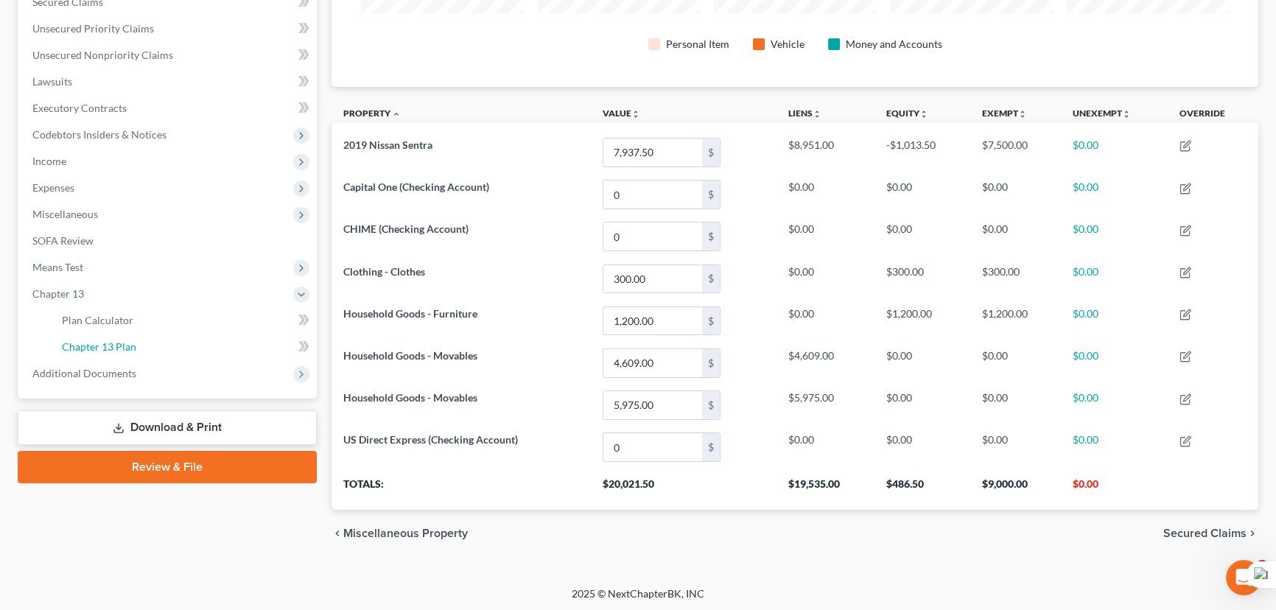
drag, startPoint x: 131, startPoint y: 348, endPoint x: 437, endPoint y: 305, distance: 308.7
click at [131, 348] on span "Chapter 13 Plan" at bounding box center [99, 346] width 74 height 13
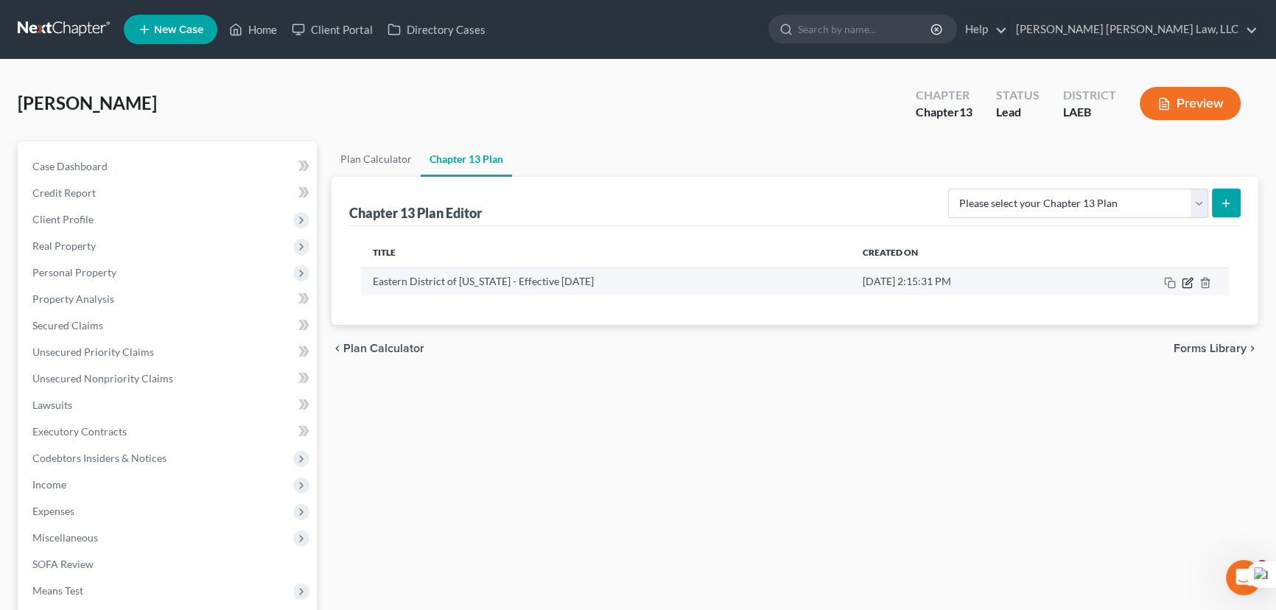
click at [1190, 278] on icon "button" at bounding box center [1187, 283] width 12 height 12
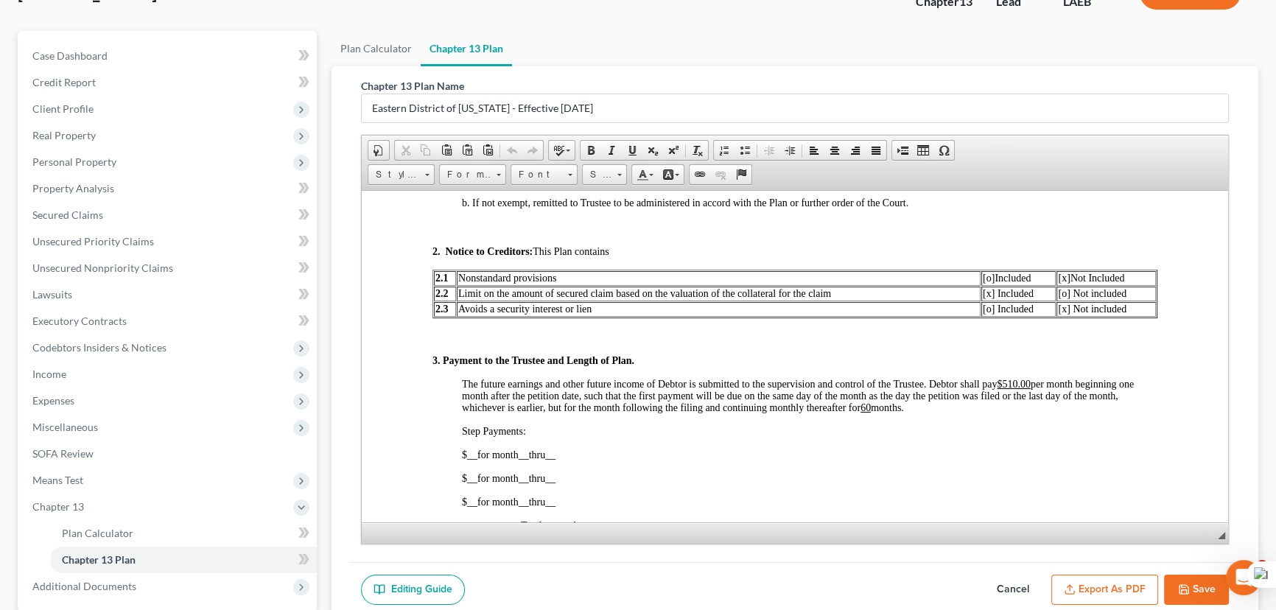
scroll to position [250, 0]
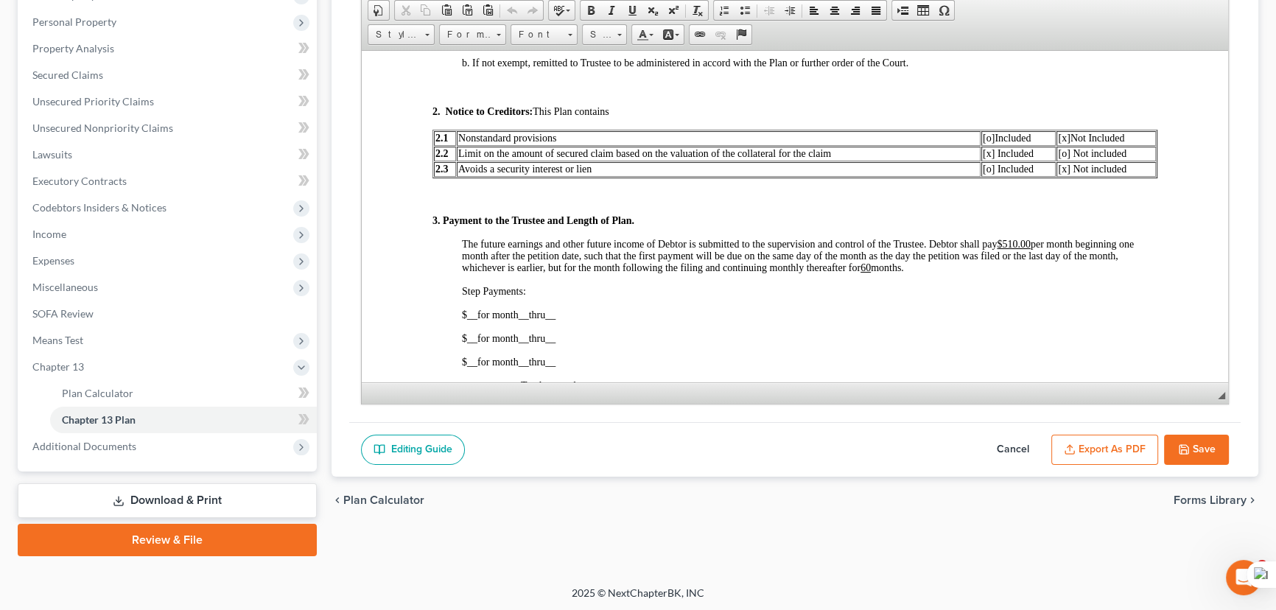
click at [1215, 442] on button "Save" at bounding box center [1196, 450] width 65 height 31
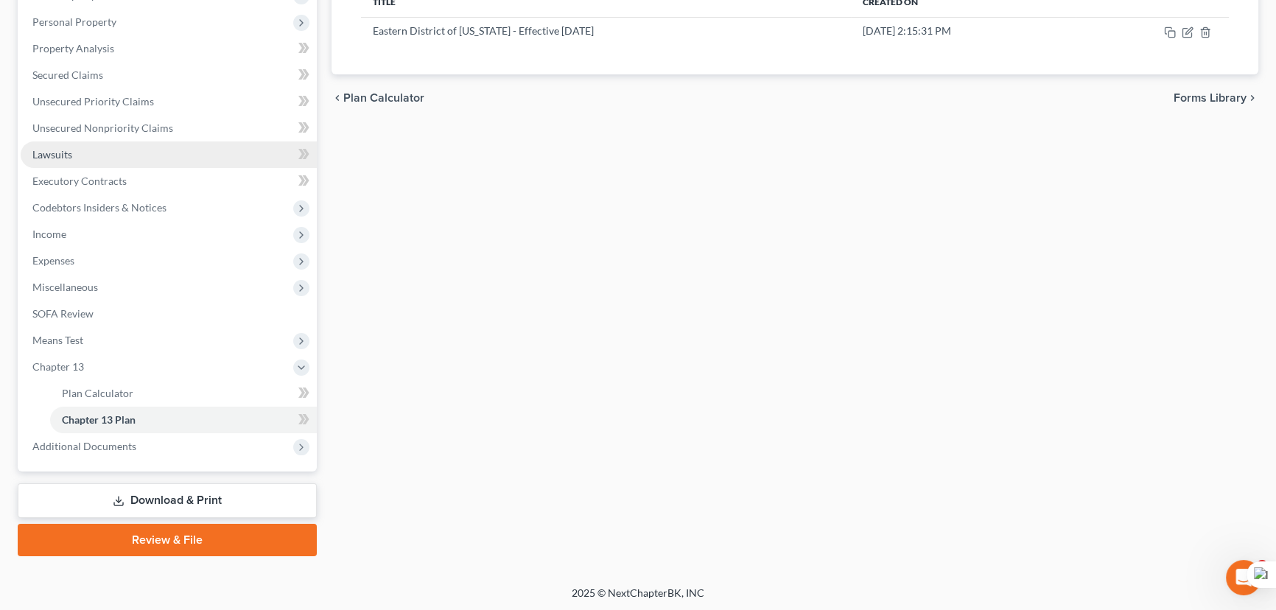
scroll to position [0, 0]
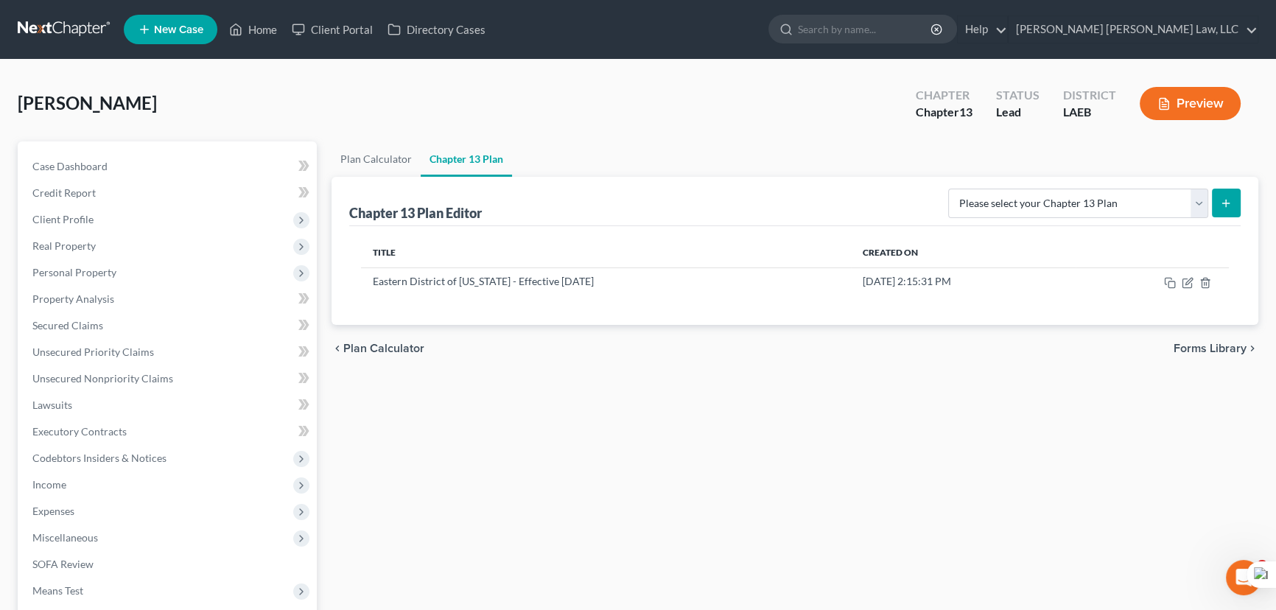
click at [66, 11] on nav "Home New Case Client Portal Directory Cases [PERSON_NAME] [PERSON_NAME] Law, LL…" at bounding box center [638, 29] width 1276 height 59
click at [73, 33] on link at bounding box center [65, 29] width 94 height 27
